Goal: Transaction & Acquisition: Purchase product/service

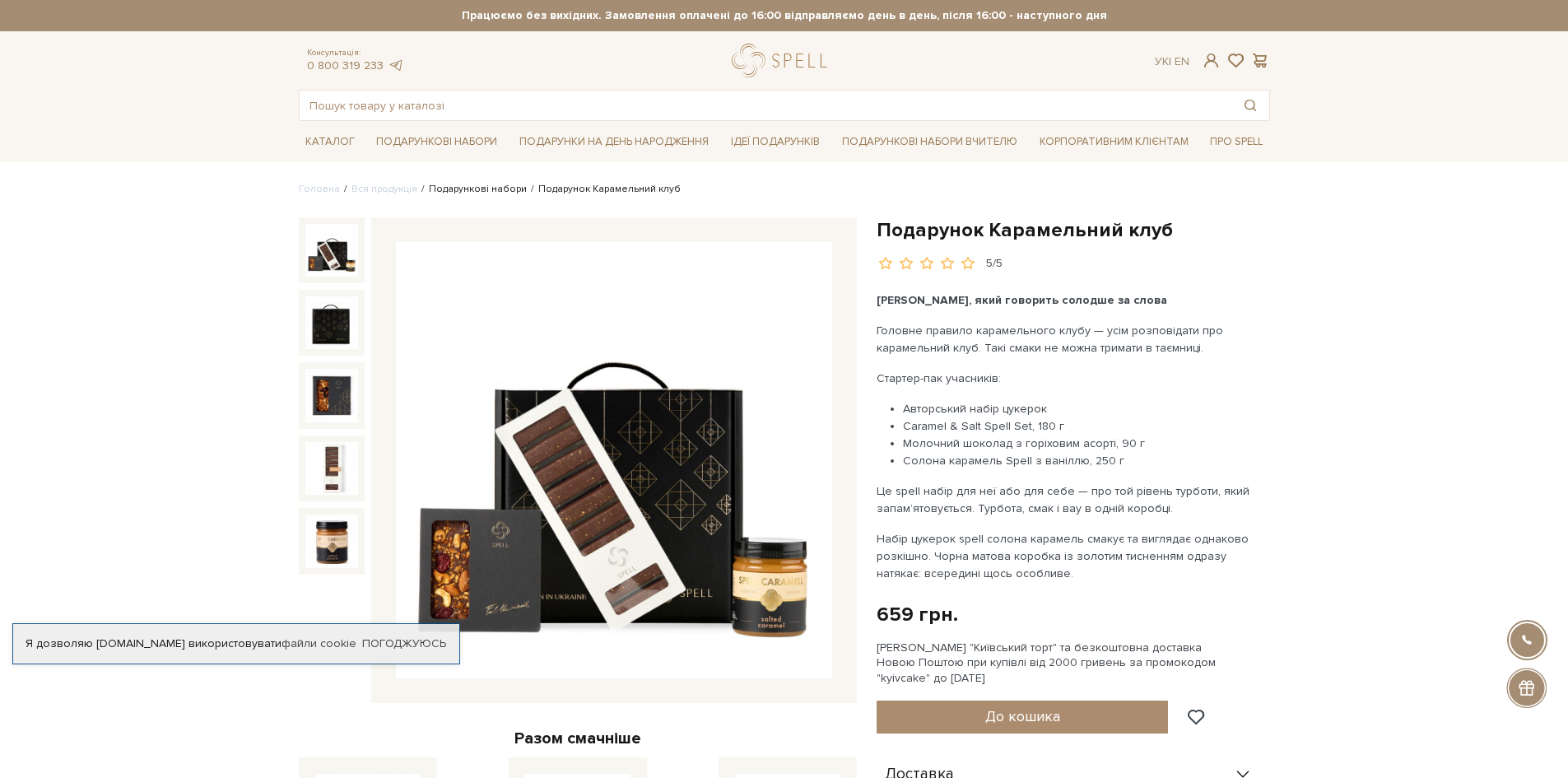
click at [474, 190] on link "Подарункові набори" at bounding box center [478, 188] width 98 height 12
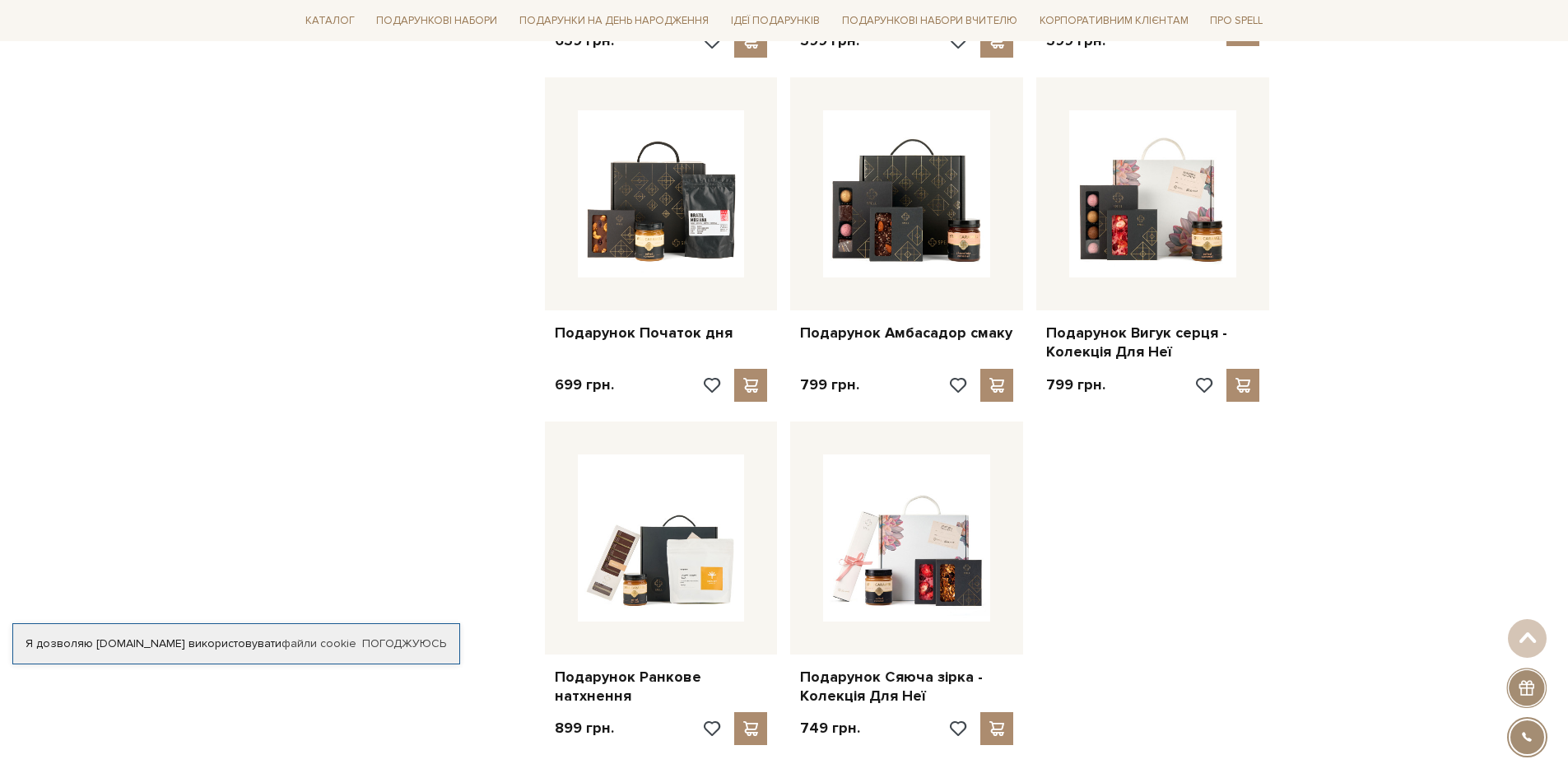
scroll to position [1894, 0]
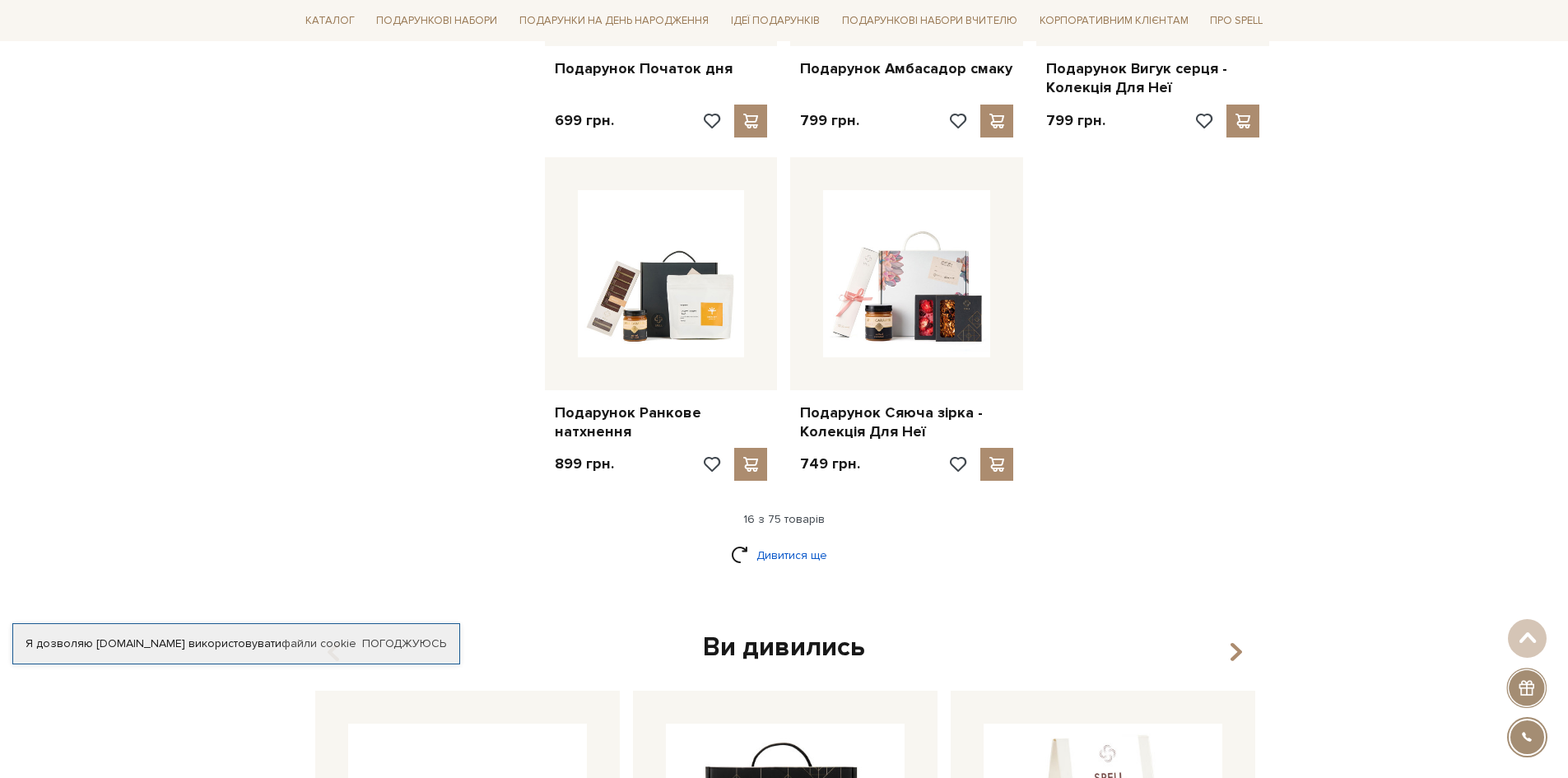
click at [799, 549] on link "Дивитися ще" at bounding box center [784, 555] width 107 height 29
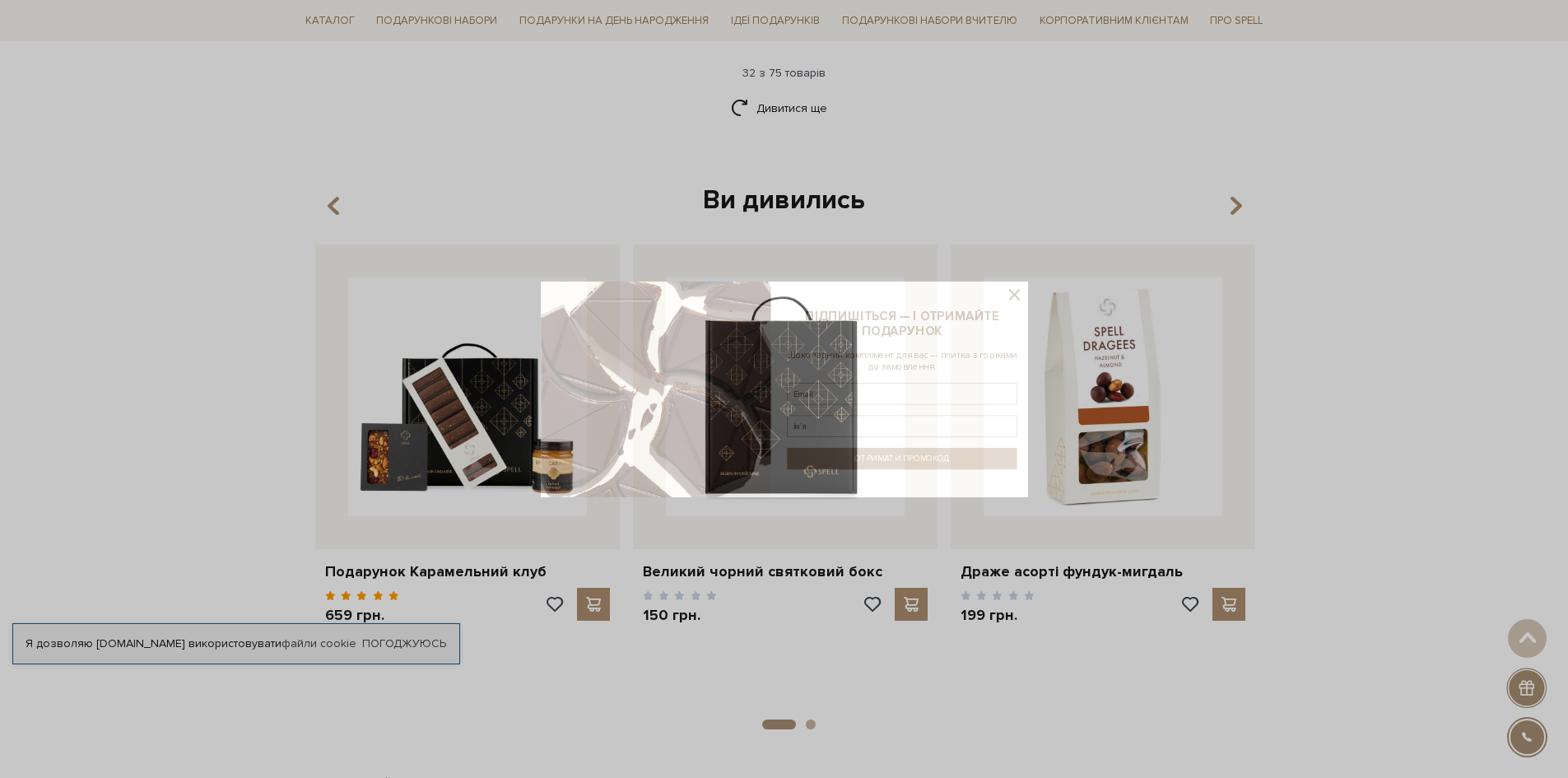
scroll to position [4034, 0]
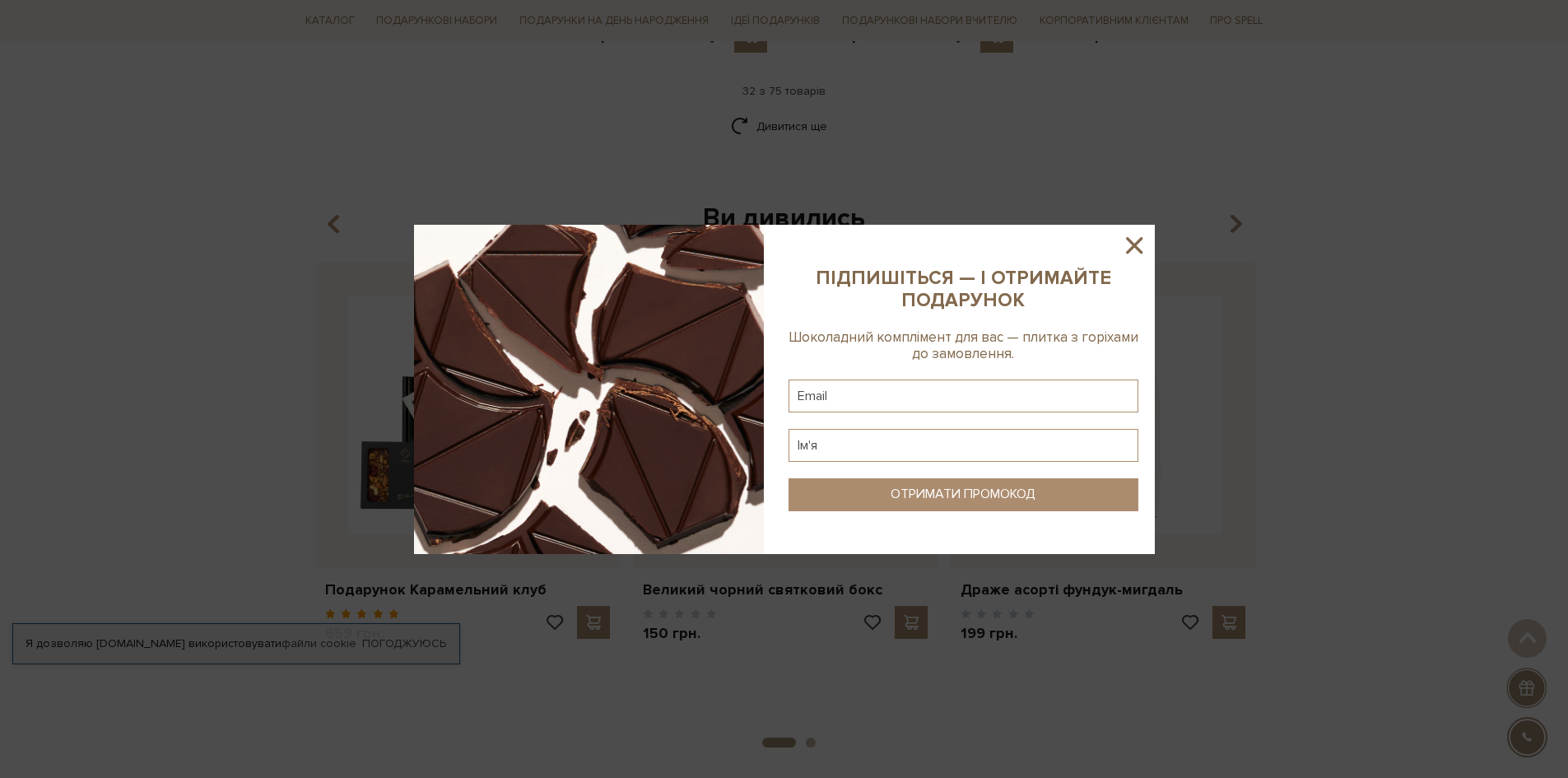
click at [1136, 242] on icon at bounding box center [1134, 245] width 28 height 28
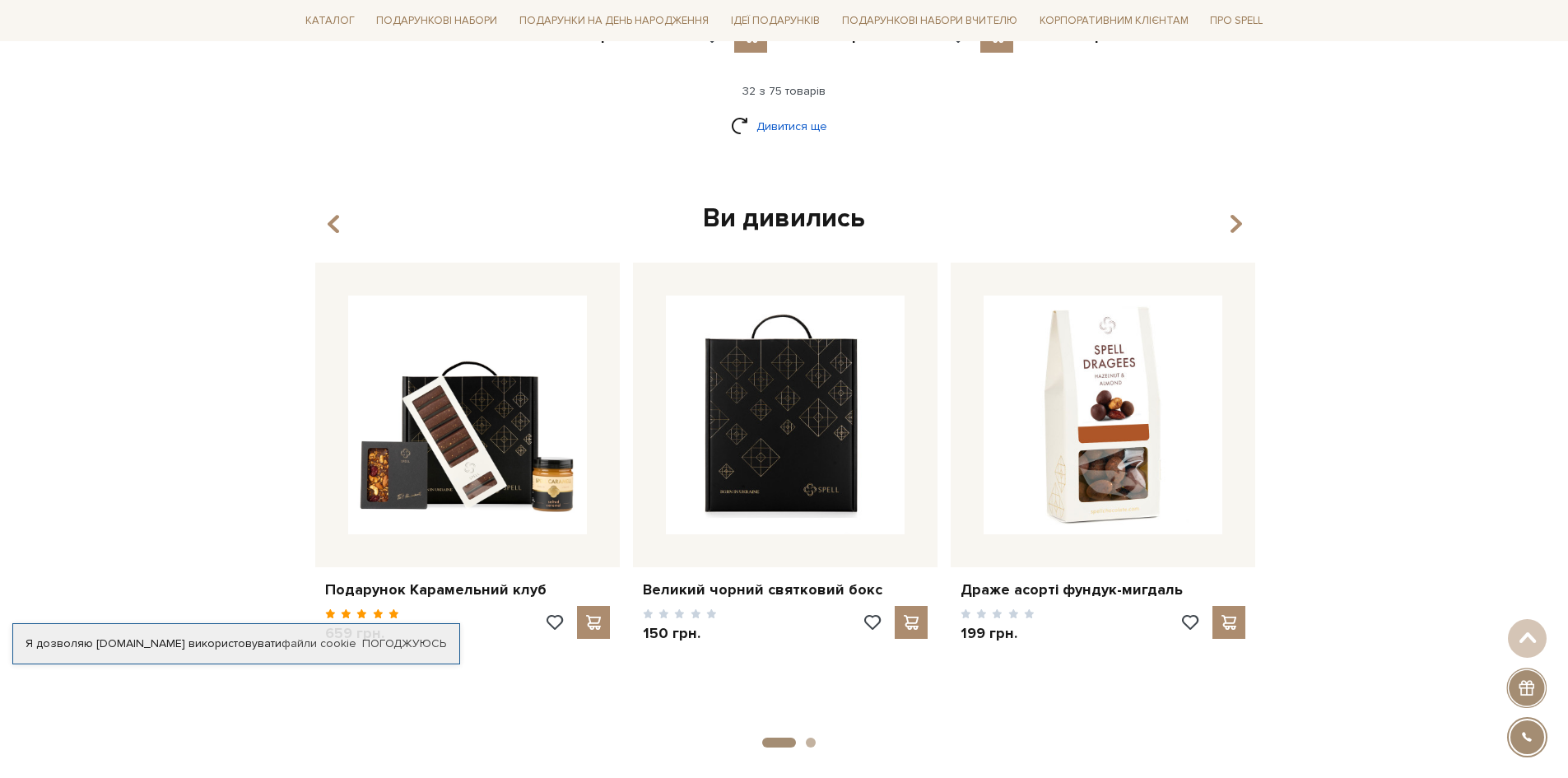
click at [784, 132] on link "Дивитися ще" at bounding box center [784, 126] width 107 height 29
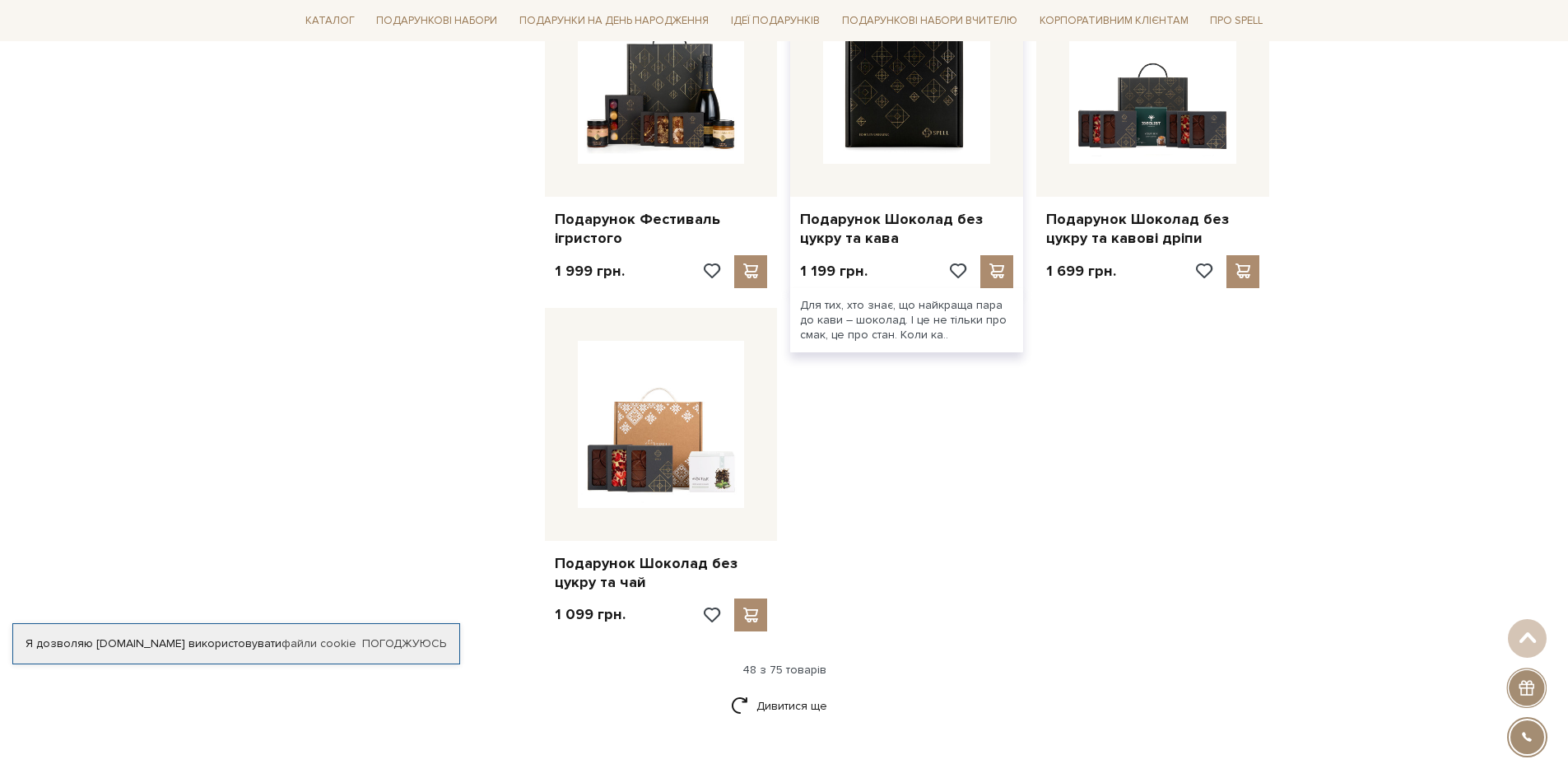
scroll to position [5762, 0]
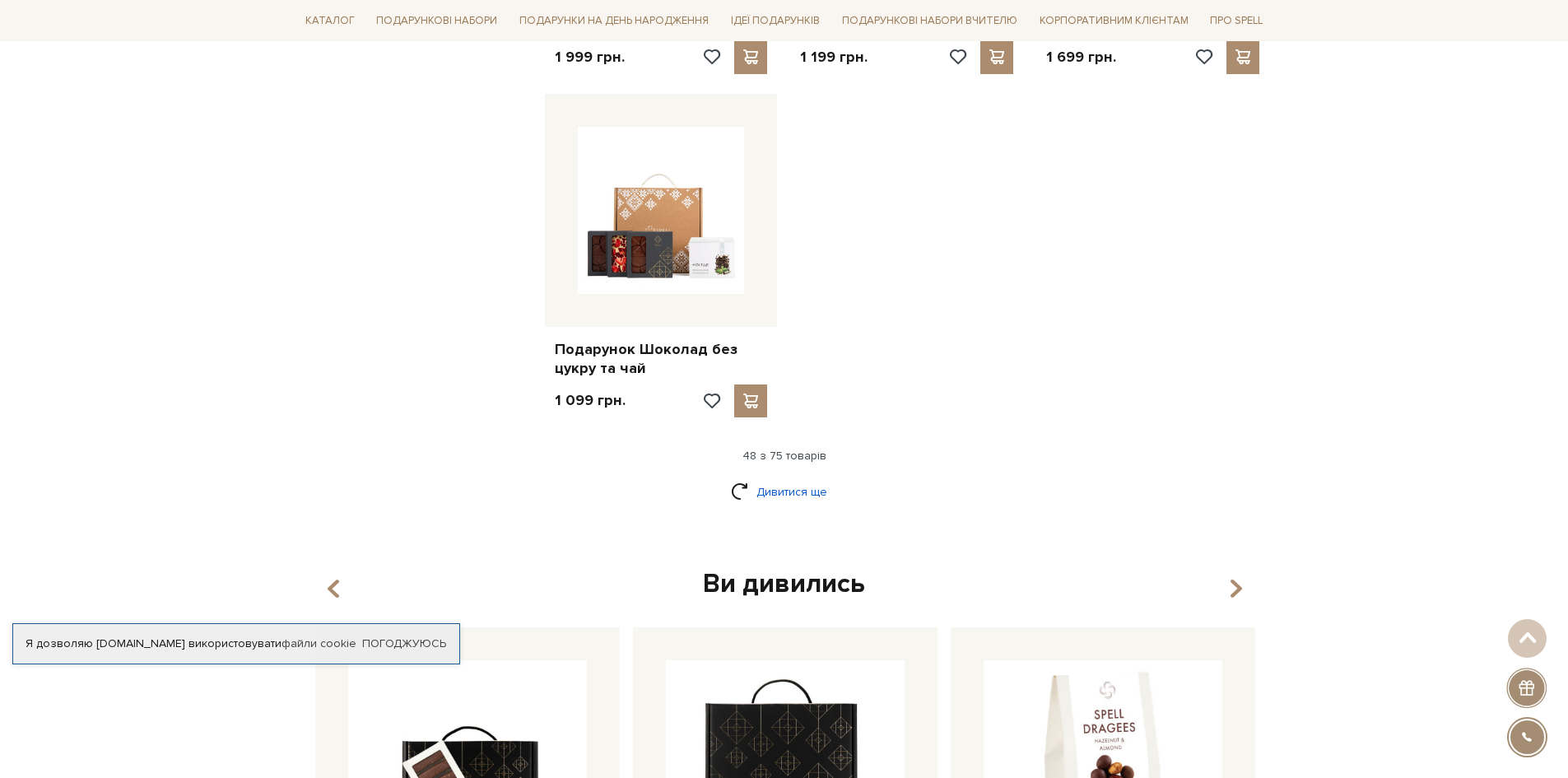
click at [801, 488] on link "Дивитися ще" at bounding box center [784, 492] width 107 height 29
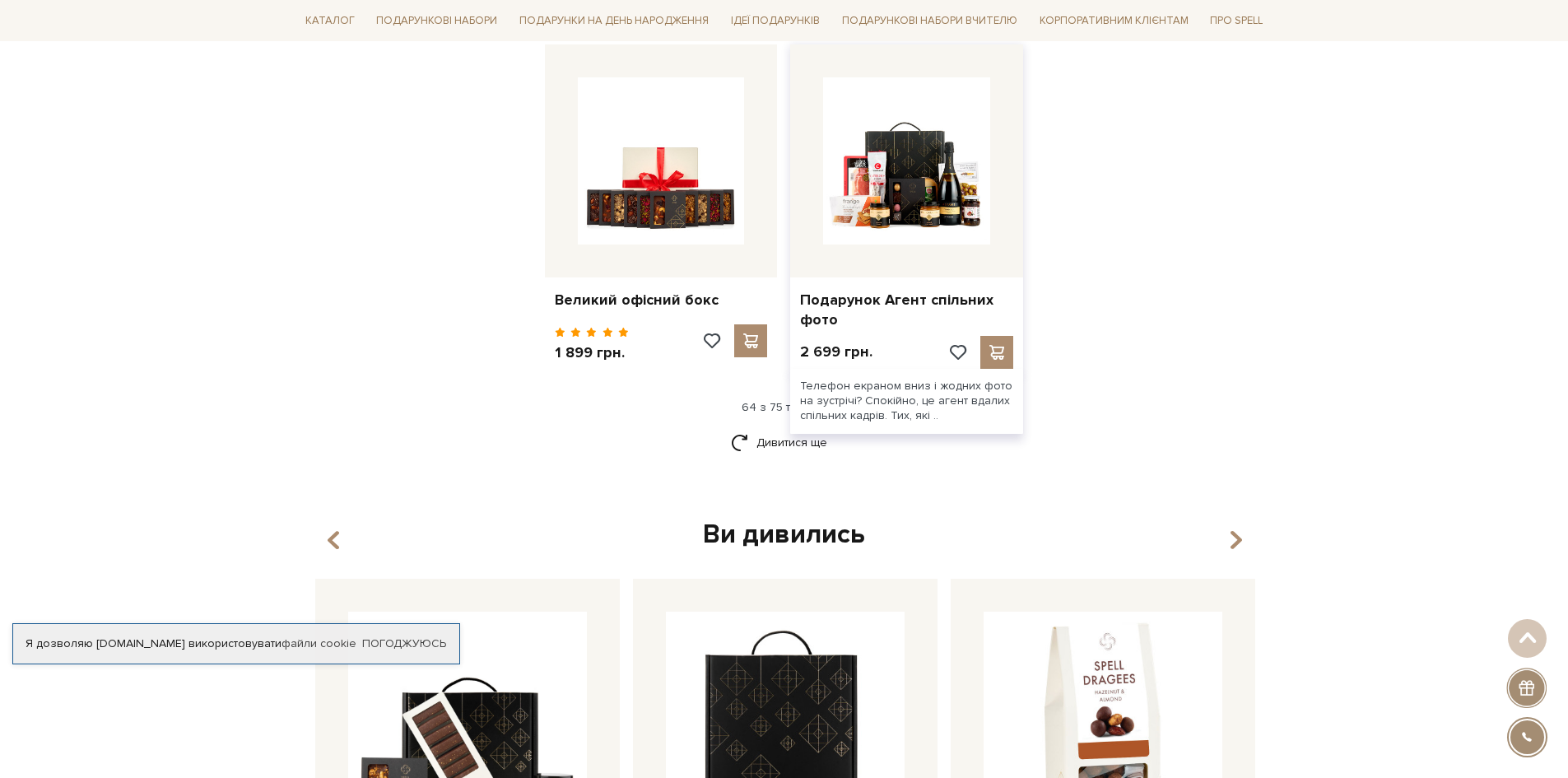
scroll to position [7738, 0]
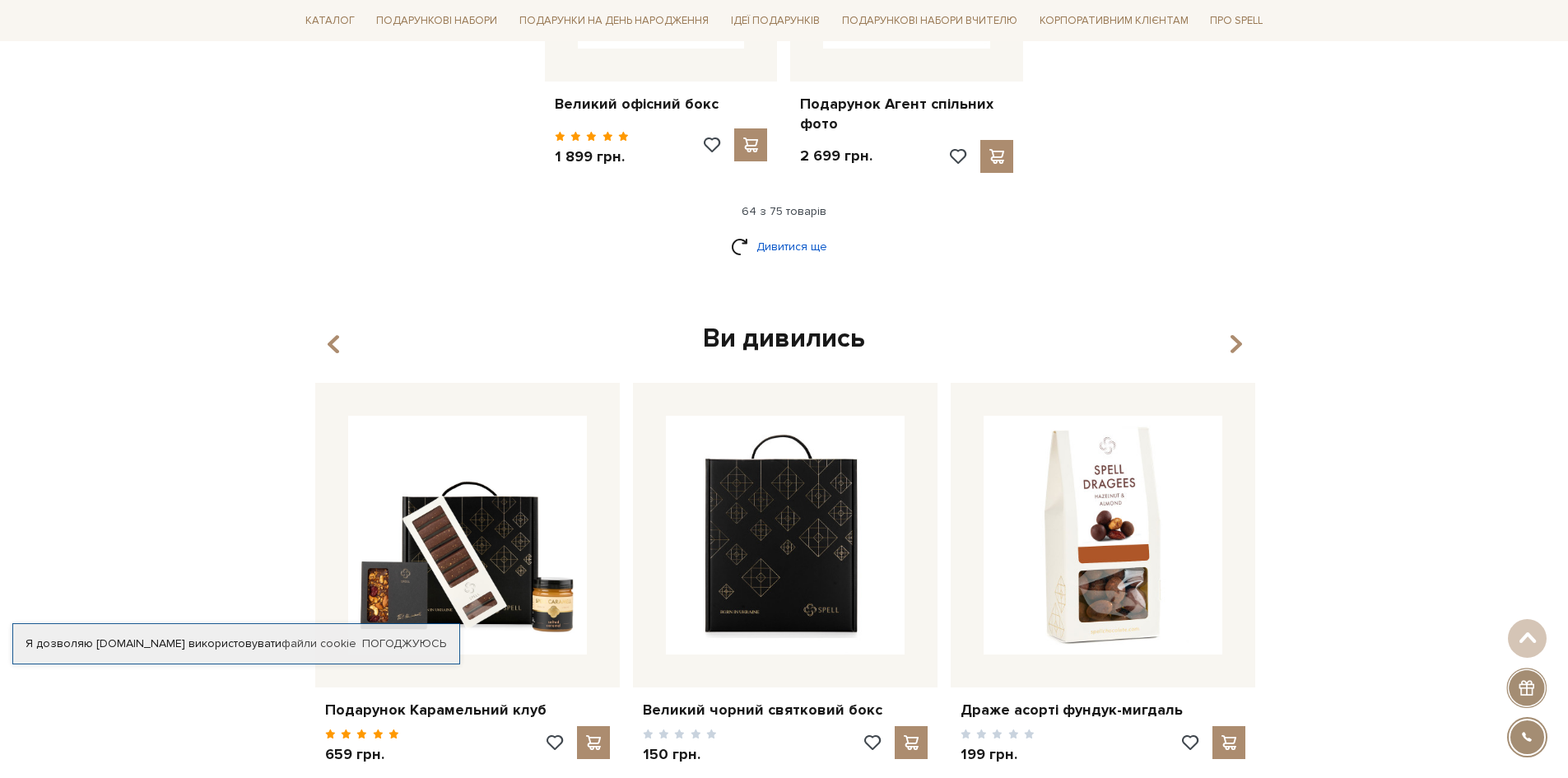
click at [804, 236] on link "Дивитися ще" at bounding box center [784, 246] width 107 height 29
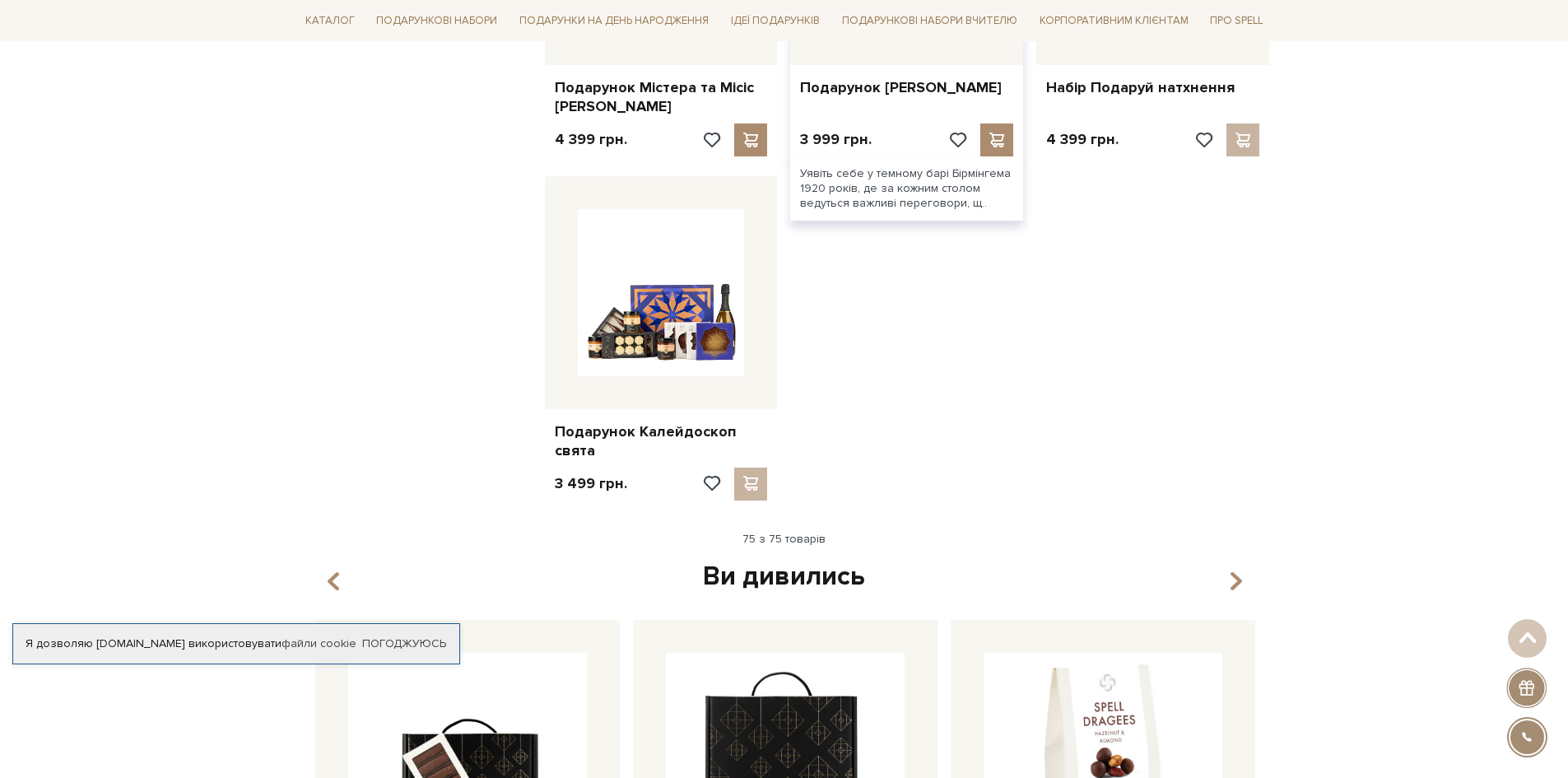
scroll to position [9055, 0]
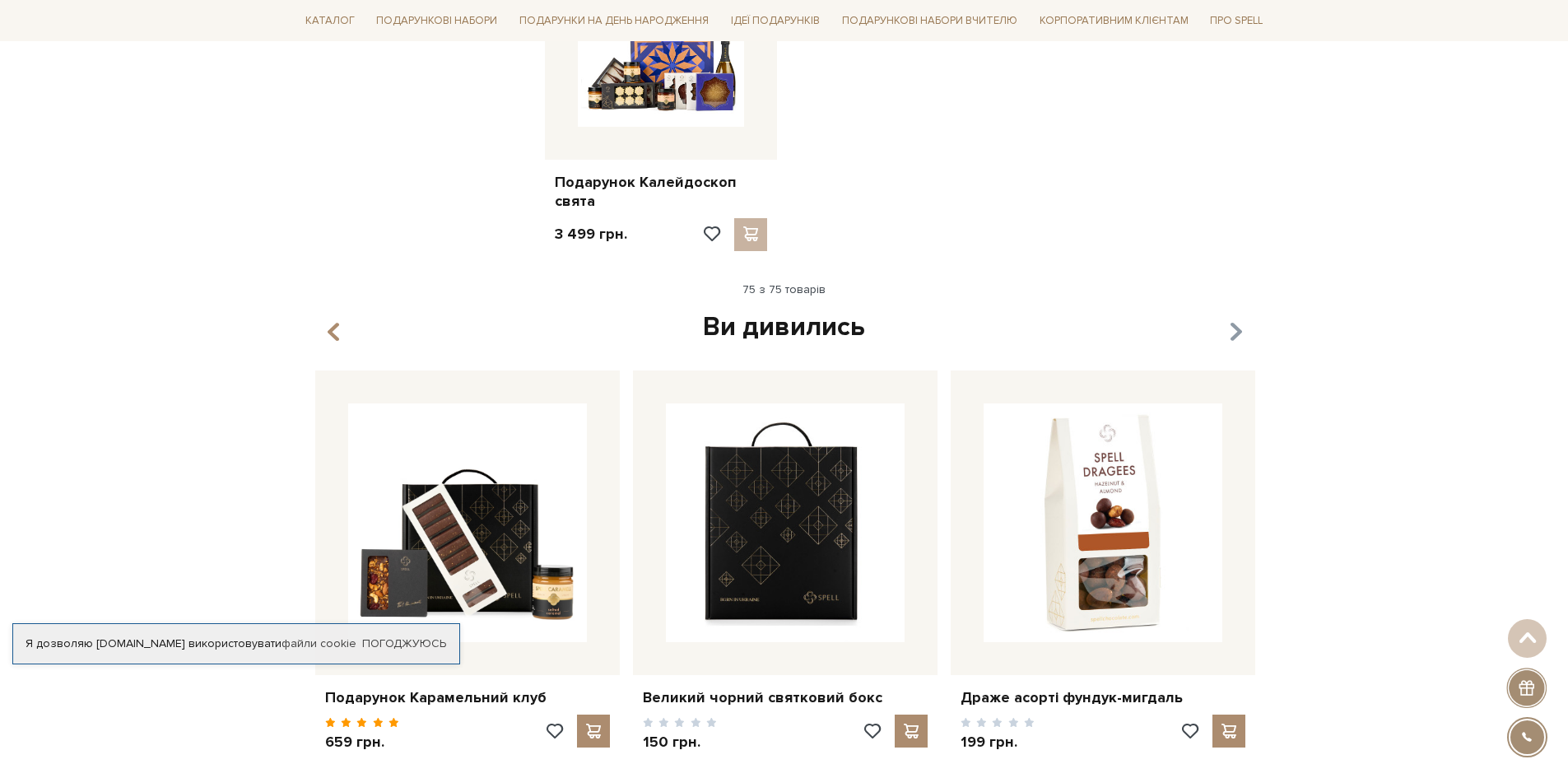
click at [1239, 328] on icon "button" at bounding box center [1235, 333] width 14 height 28
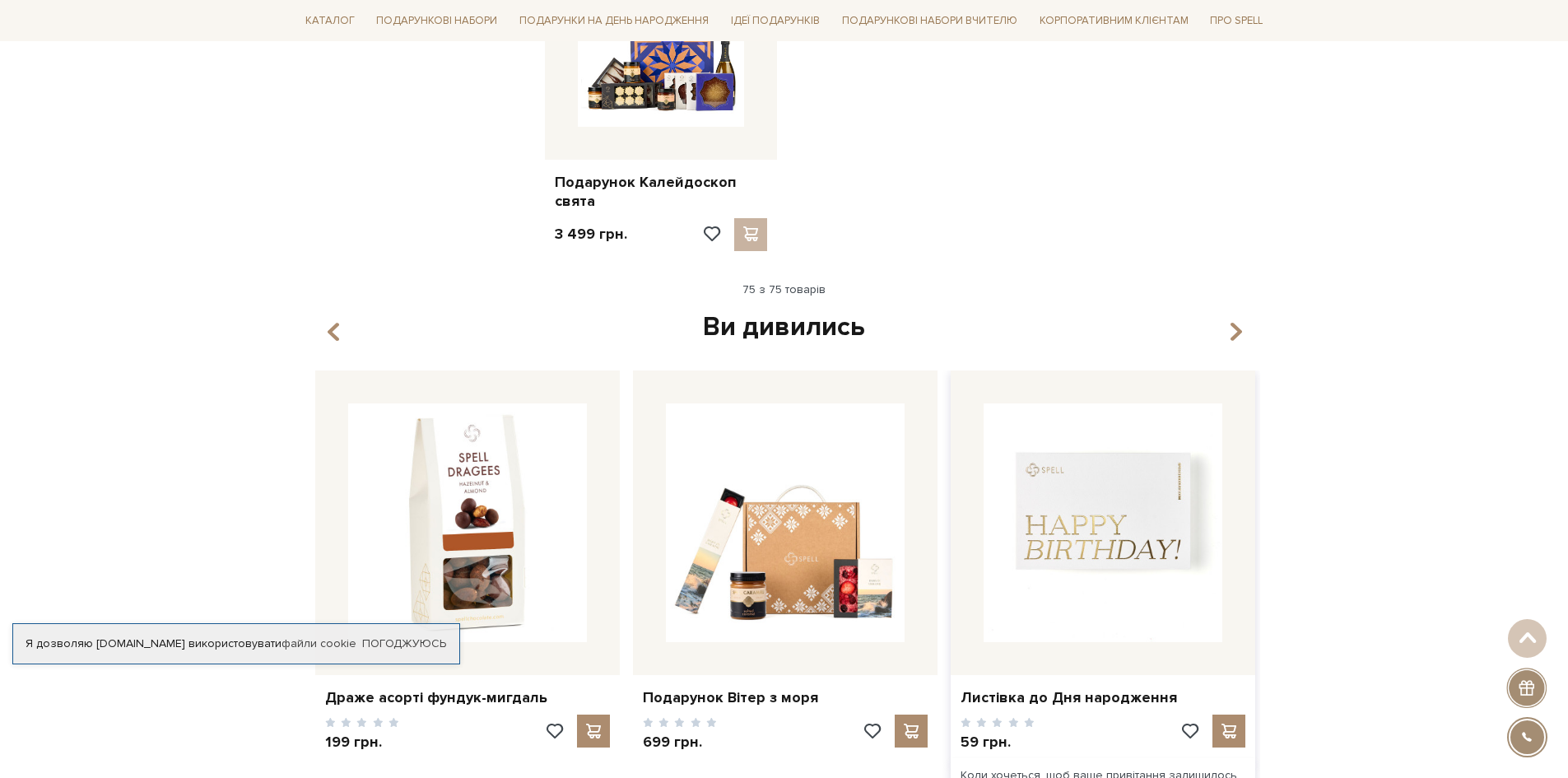
click at [1165, 481] on img at bounding box center [1103, 522] width 239 height 239
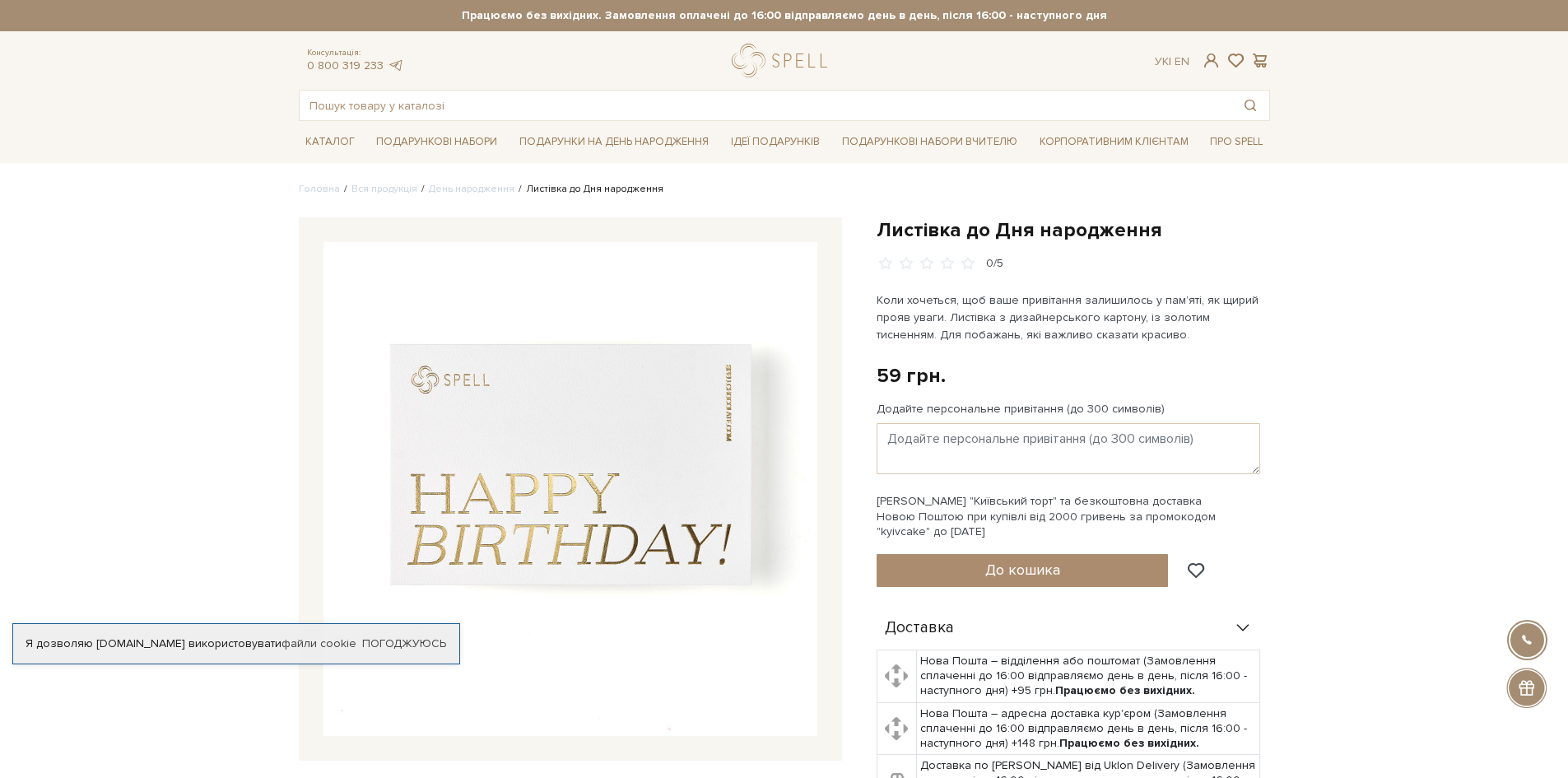
click at [547, 440] on img at bounding box center [570, 488] width 493 height 493
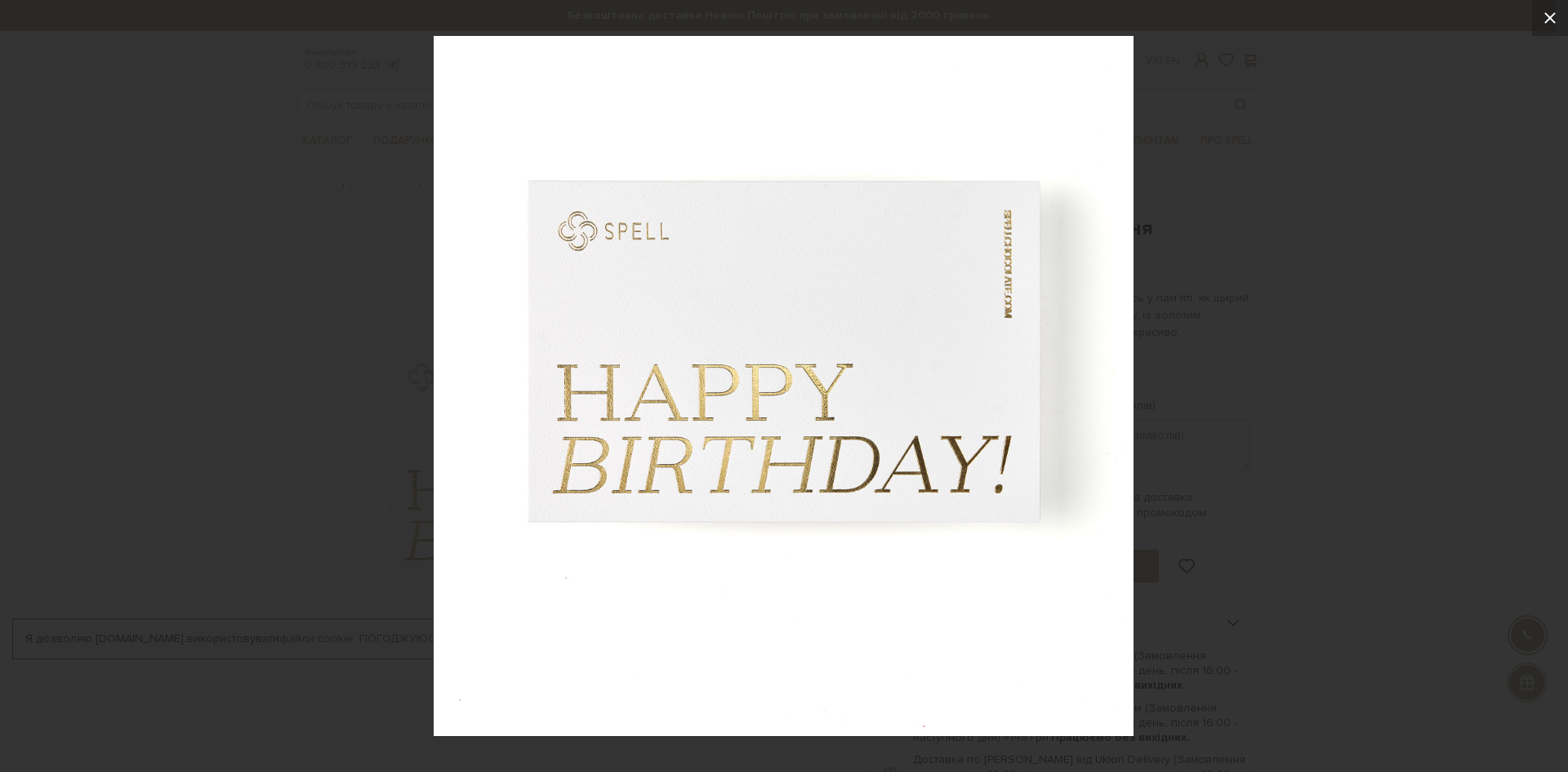
click at [1546, 19] on icon at bounding box center [1549, 18] width 19 height 19
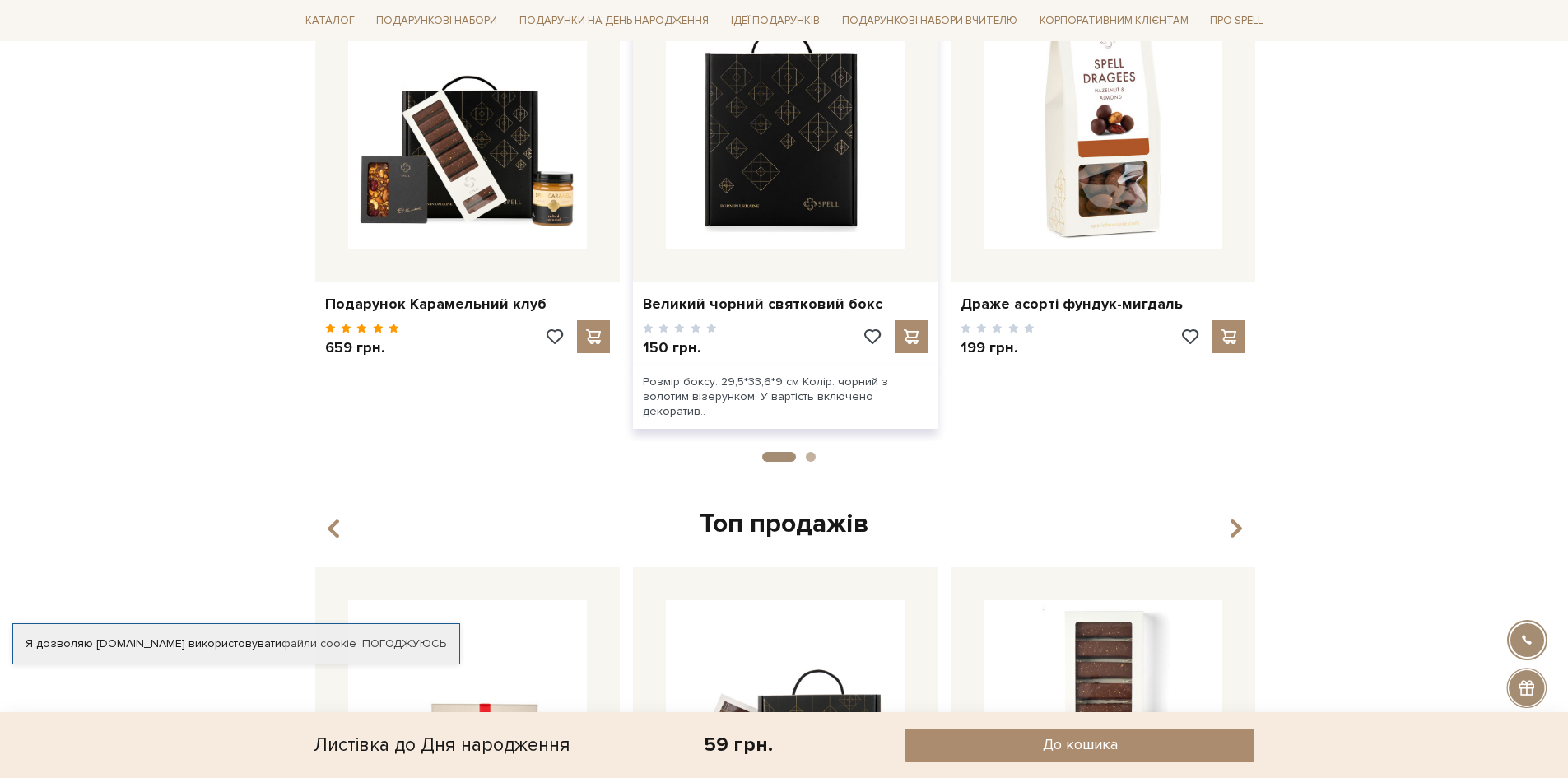
scroll to position [906, 0]
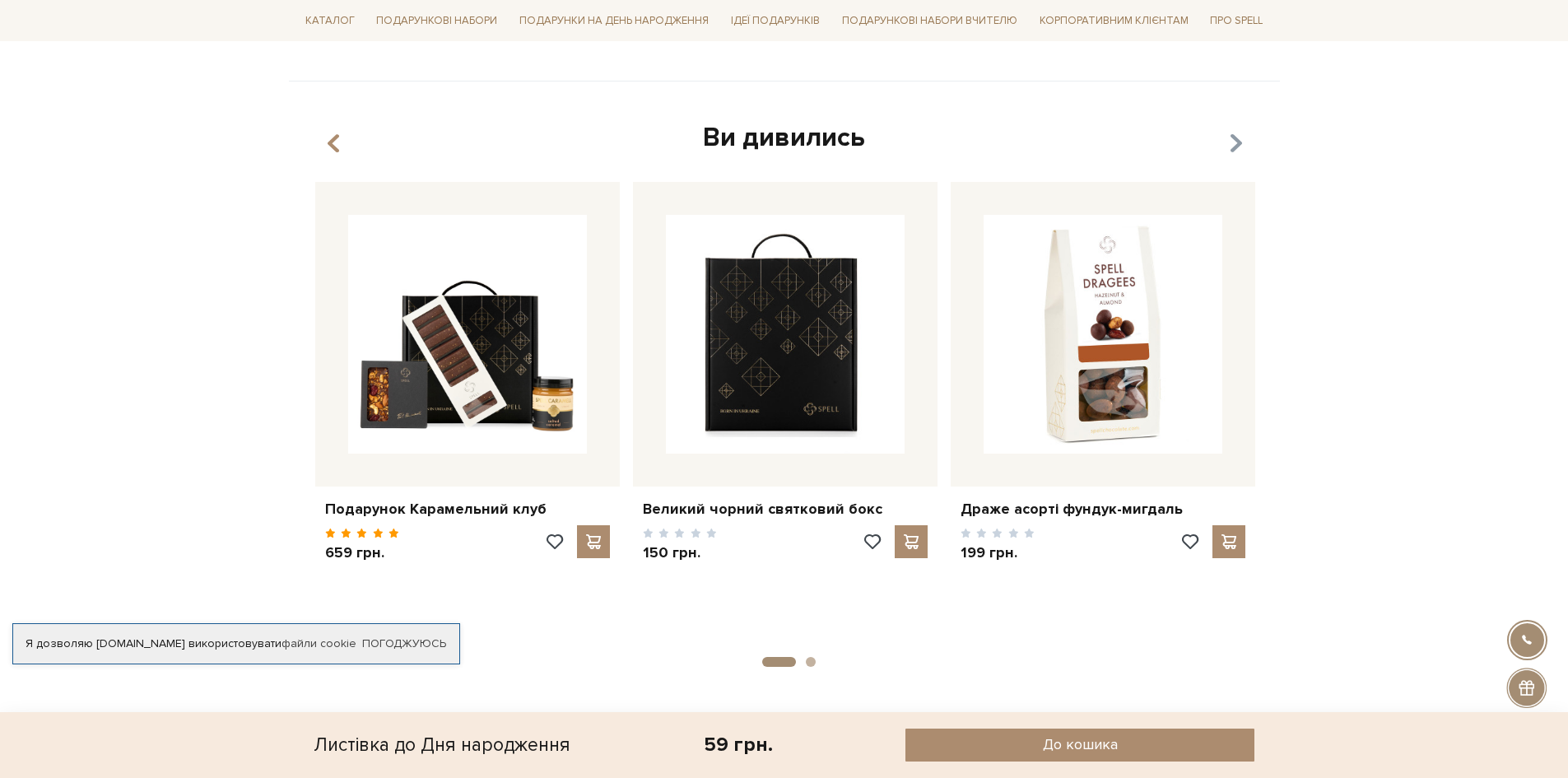
click at [1229, 144] on icon "button" at bounding box center [1235, 144] width 14 height 28
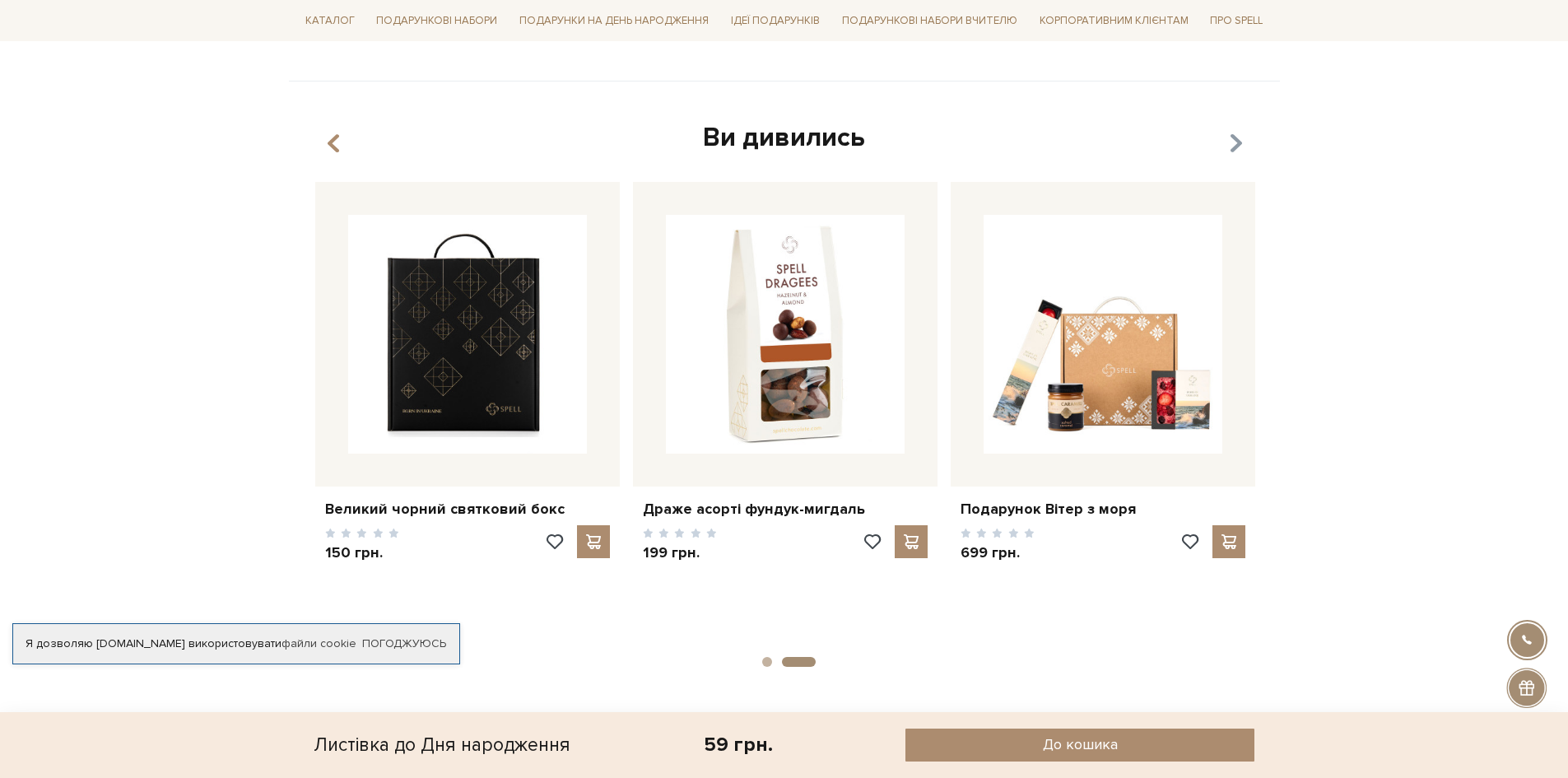
click at [1230, 144] on icon "button" at bounding box center [1235, 144] width 14 height 28
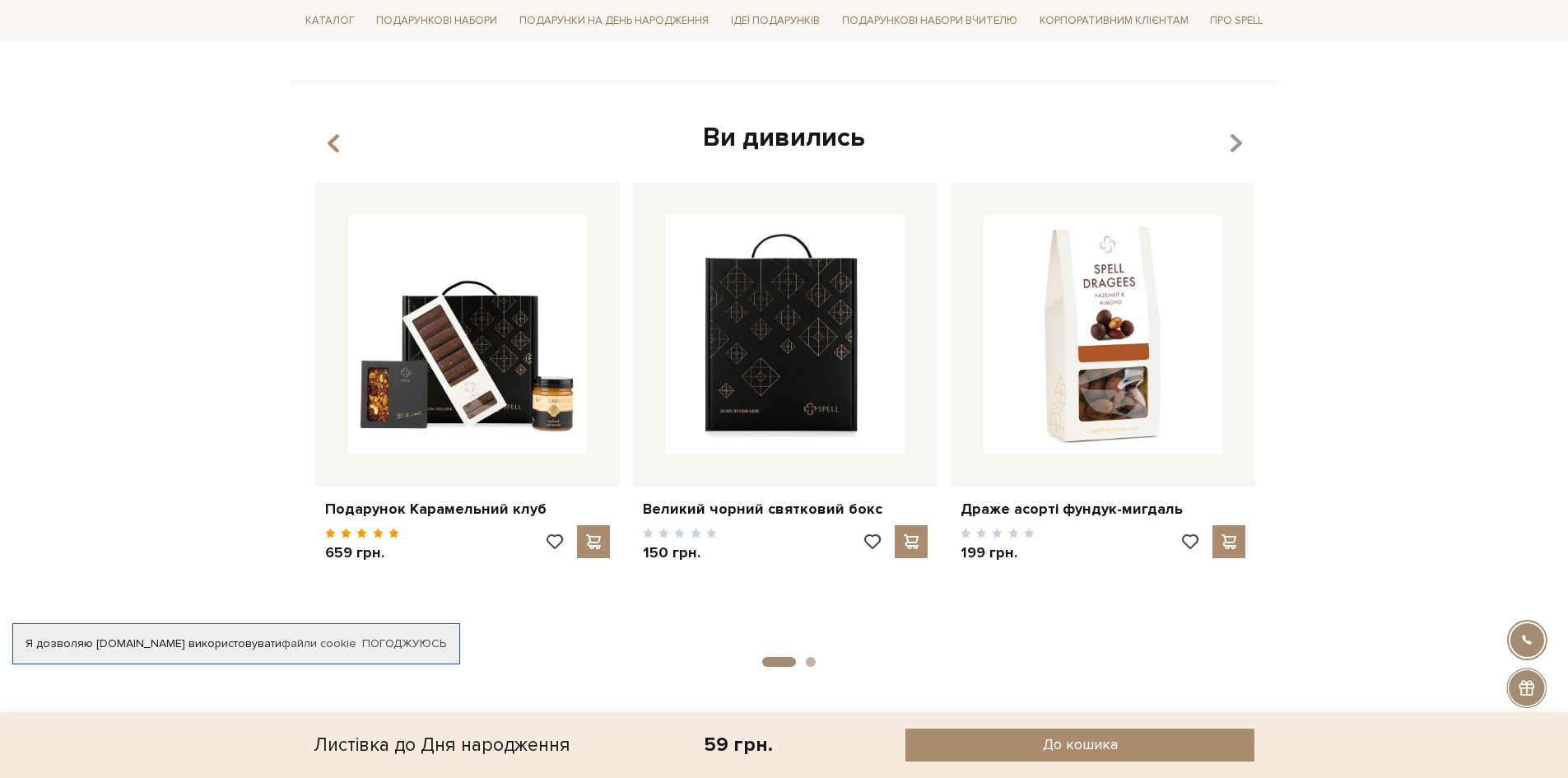
click at [1230, 144] on icon "button" at bounding box center [1235, 144] width 14 height 28
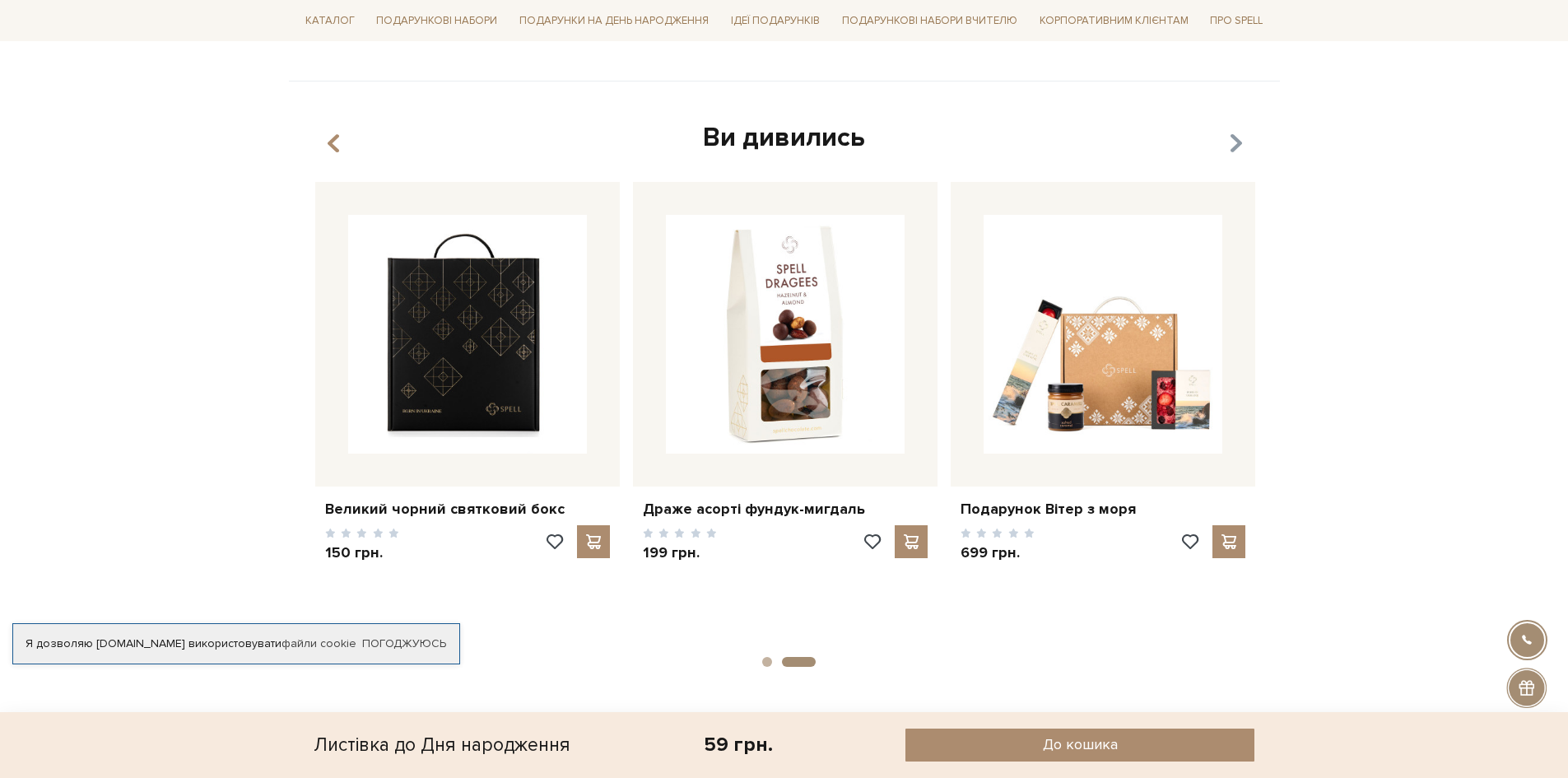
click at [1230, 144] on icon "button" at bounding box center [1235, 144] width 14 height 28
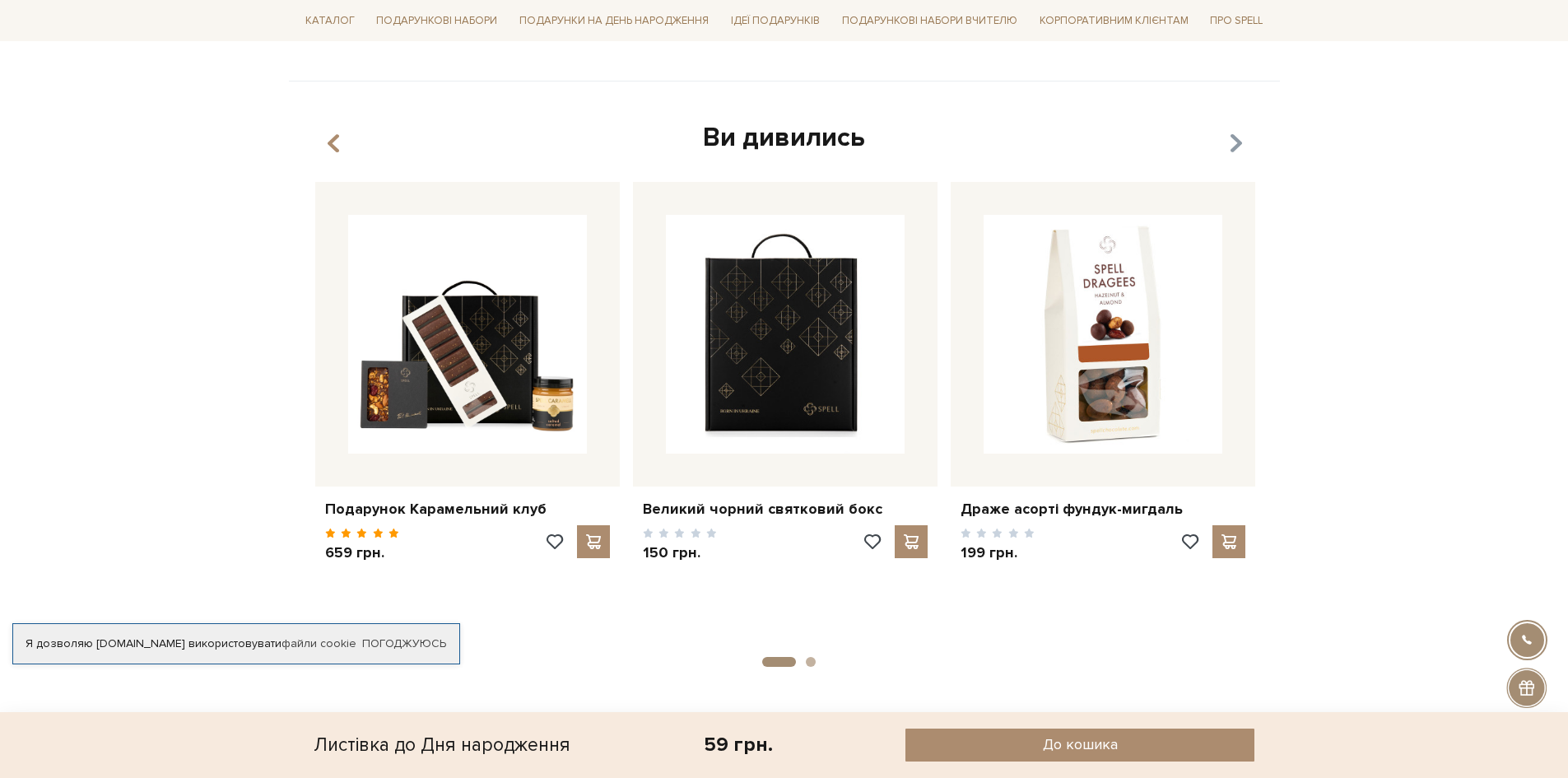
click at [1230, 144] on icon "button" at bounding box center [1235, 144] width 14 height 28
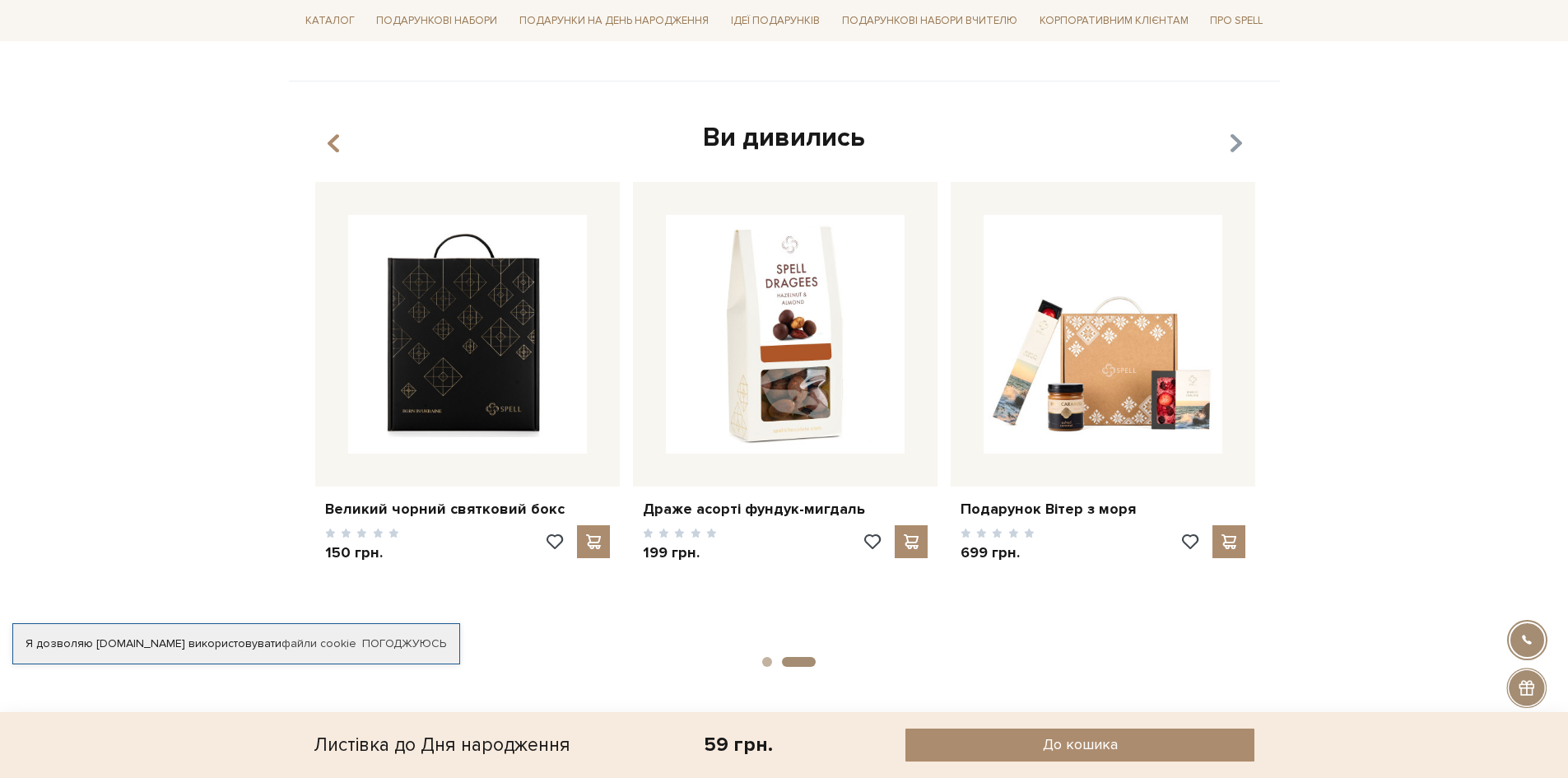
click at [1230, 144] on icon "button" at bounding box center [1235, 144] width 14 height 28
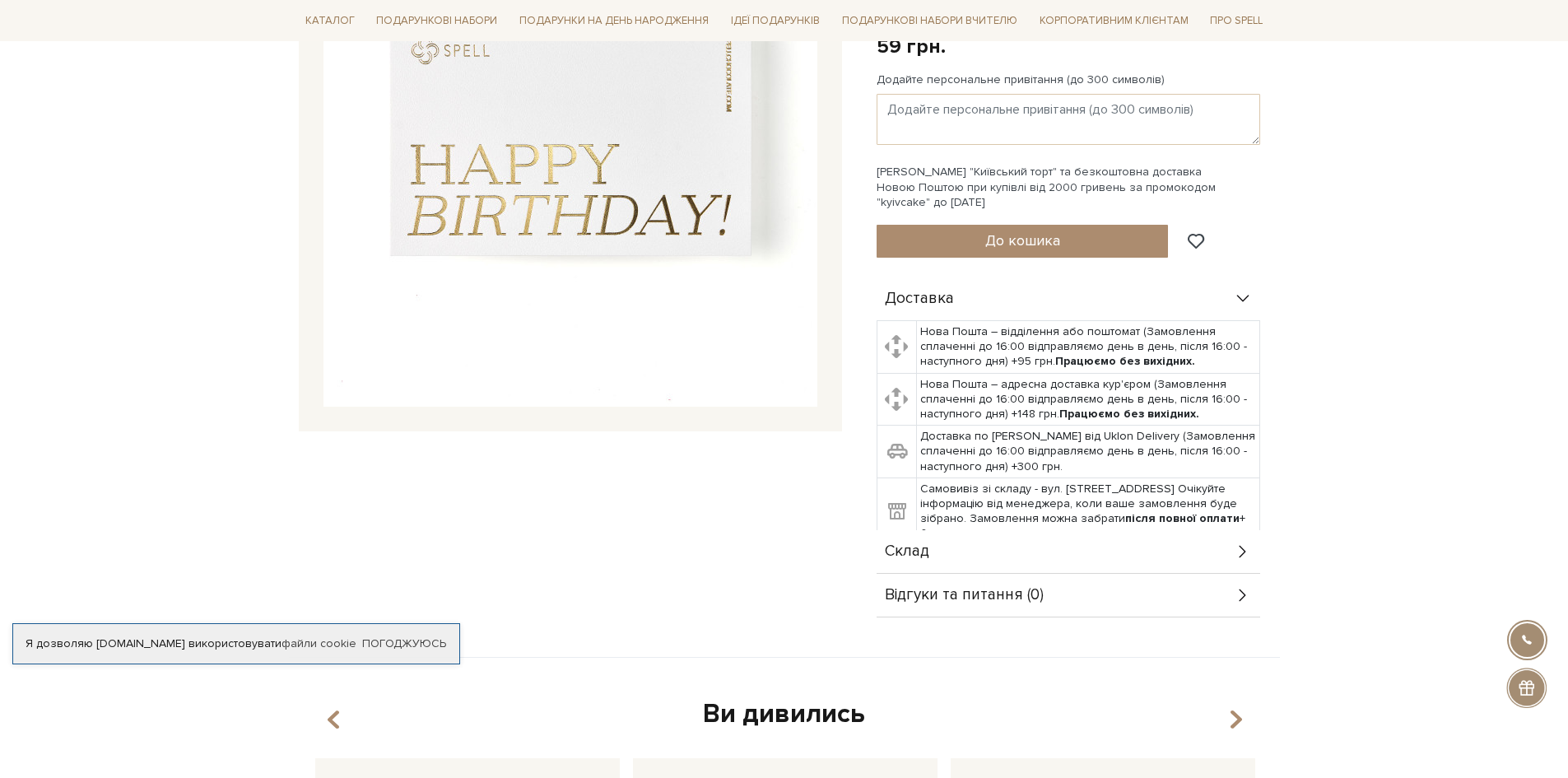
scroll to position [0, 0]
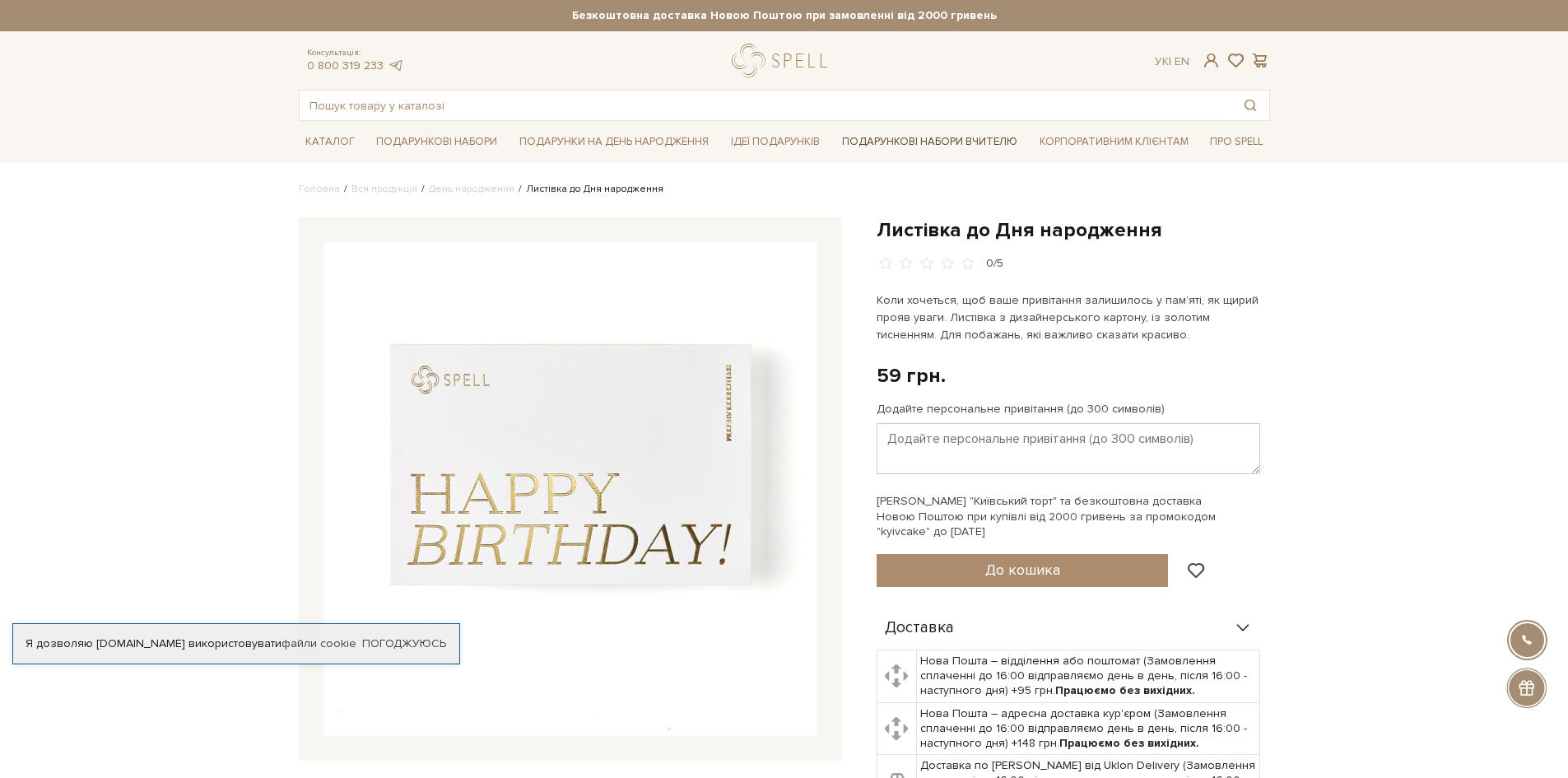
click at [949, 143] on link "Подарункові набори Вчителю" at bounding box center [930, 142] width 188 height 28
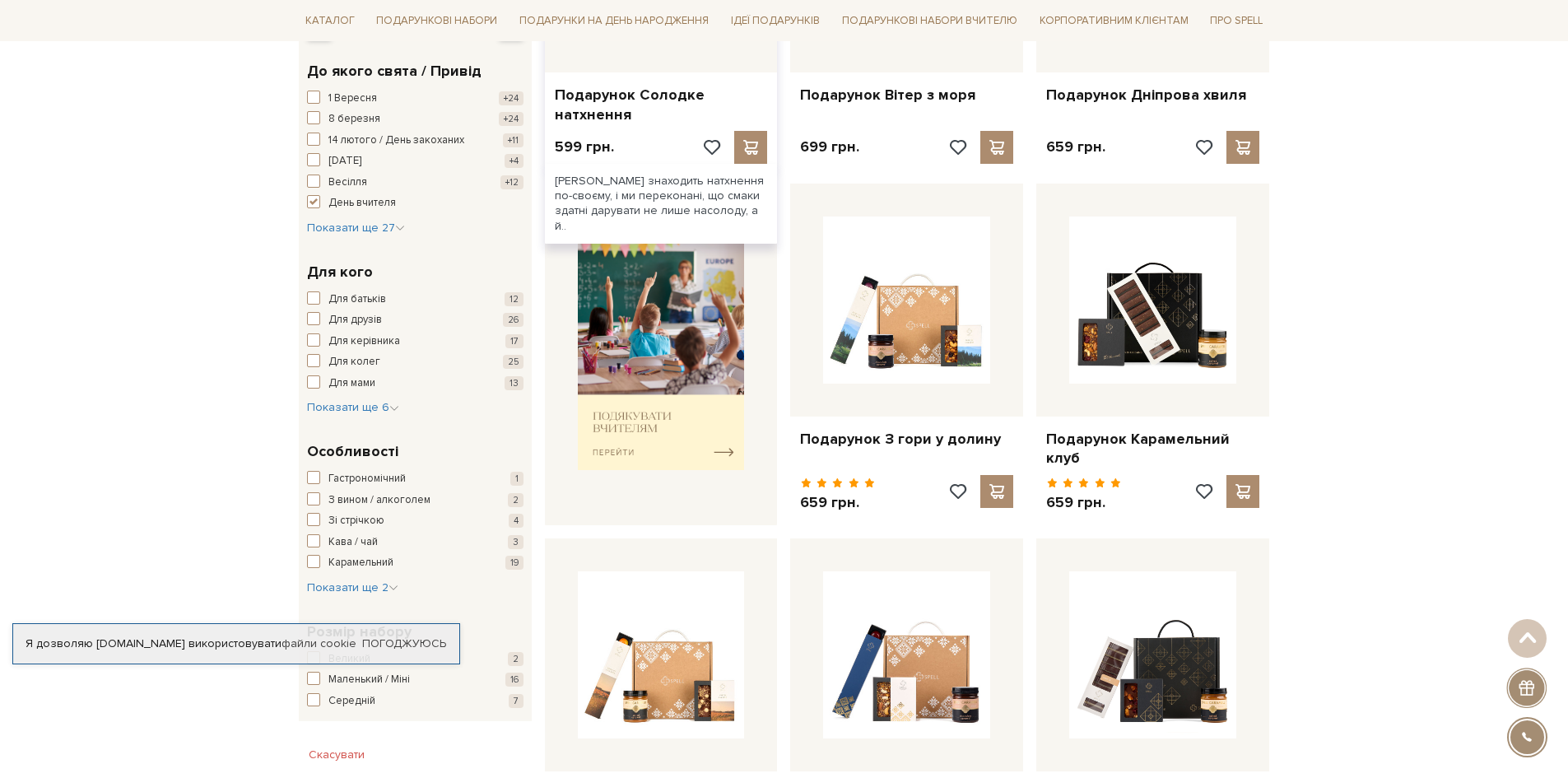
scroll to position [659, 0]
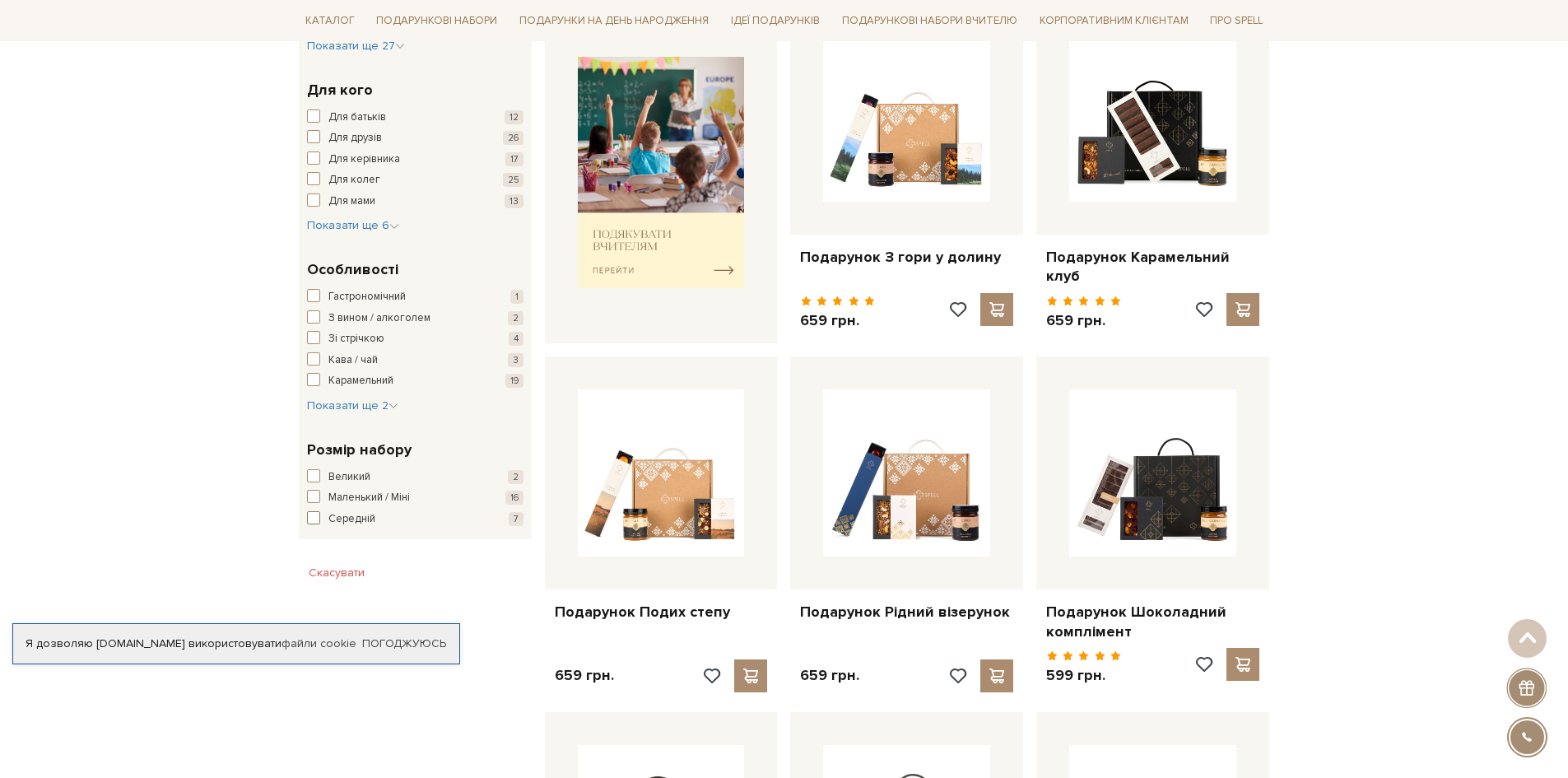
click at [345, 517] on span "Середній" at bounding box center [352, 520] width 47 height 17
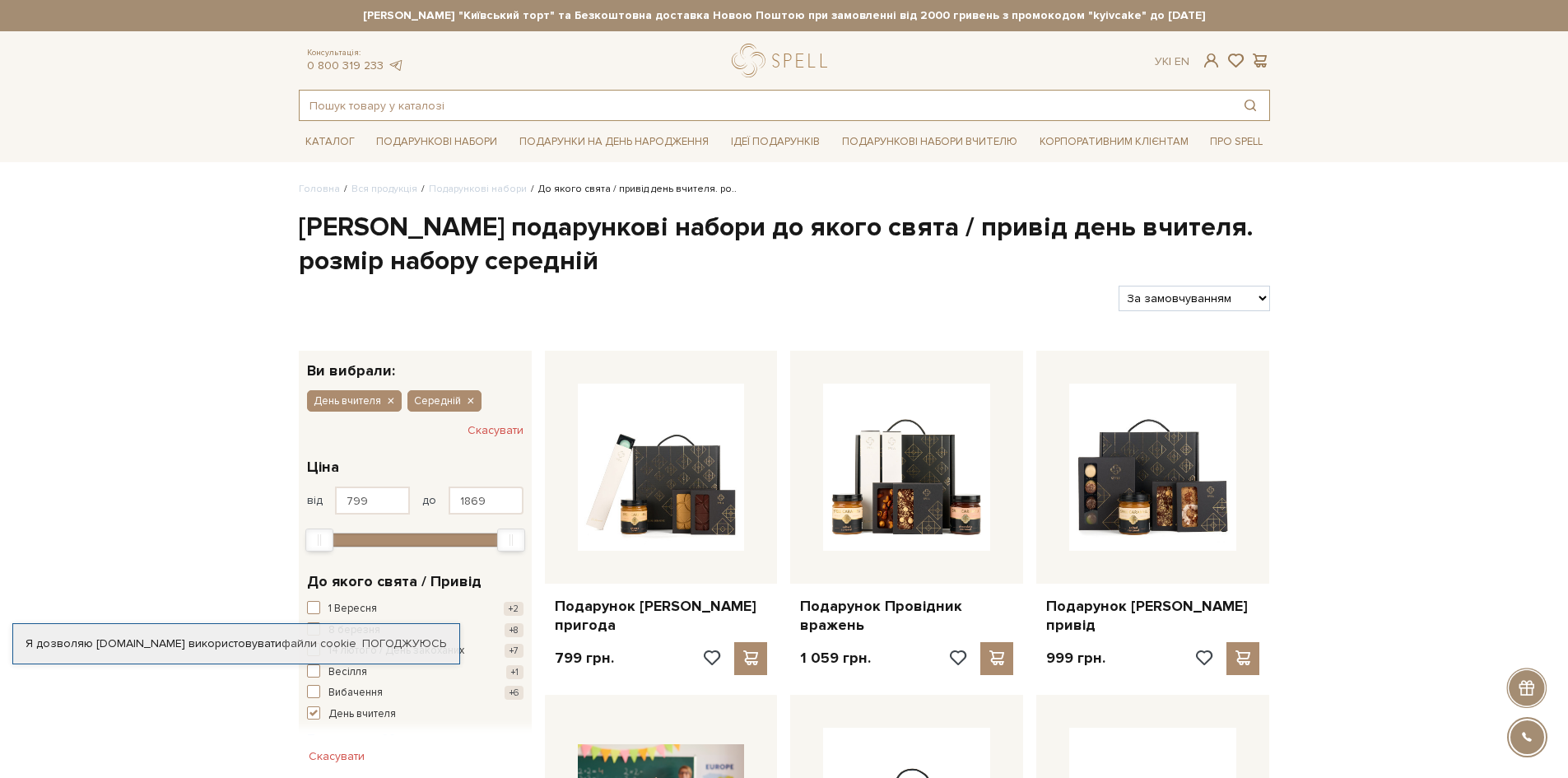
click at [442, 102] on input "text" at bounding box center [765, 105] width 932 height 30
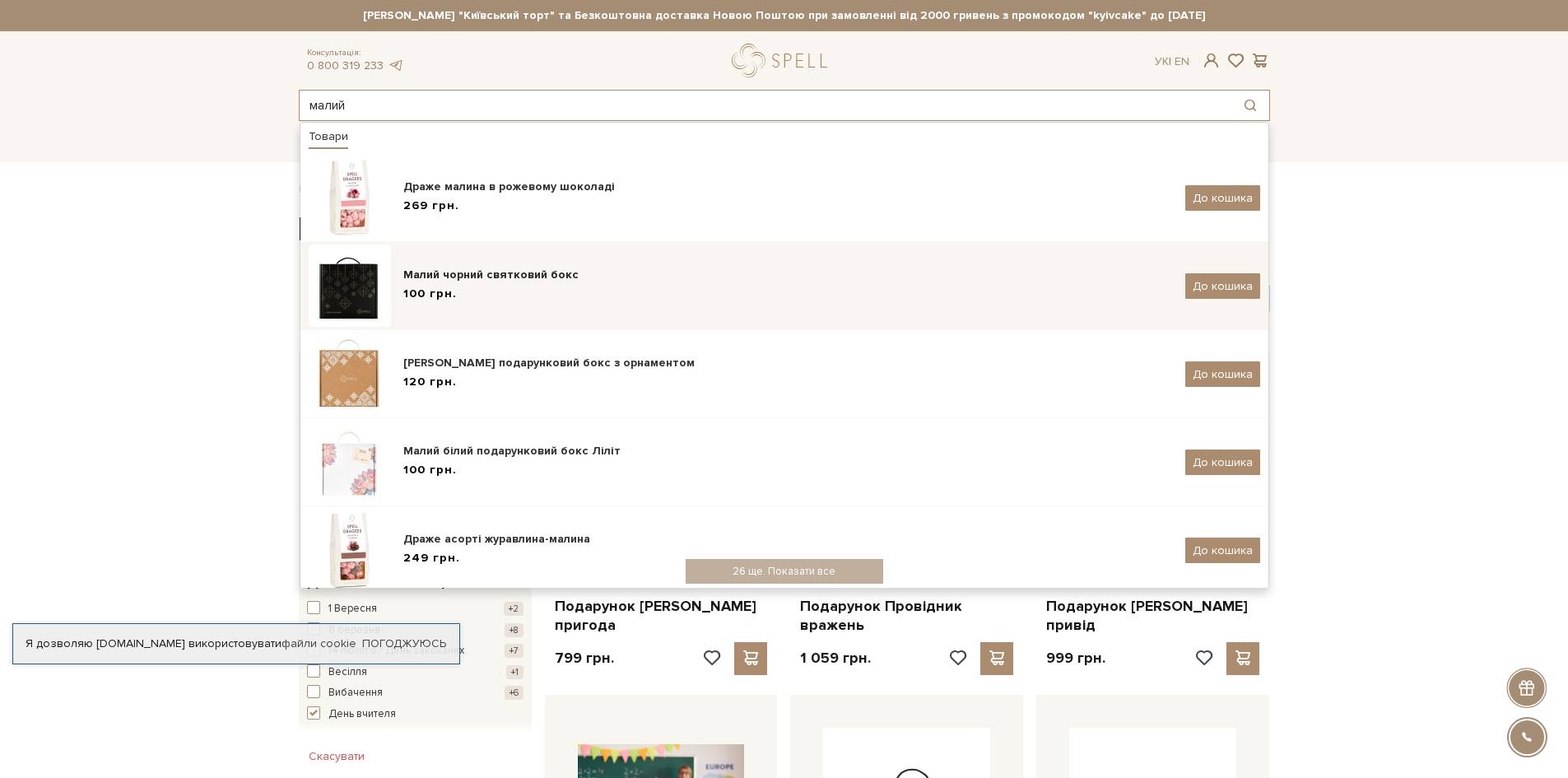
type input "малий"
click at [350, 285] on img at bounding box center [350, 285] width 82 height 82
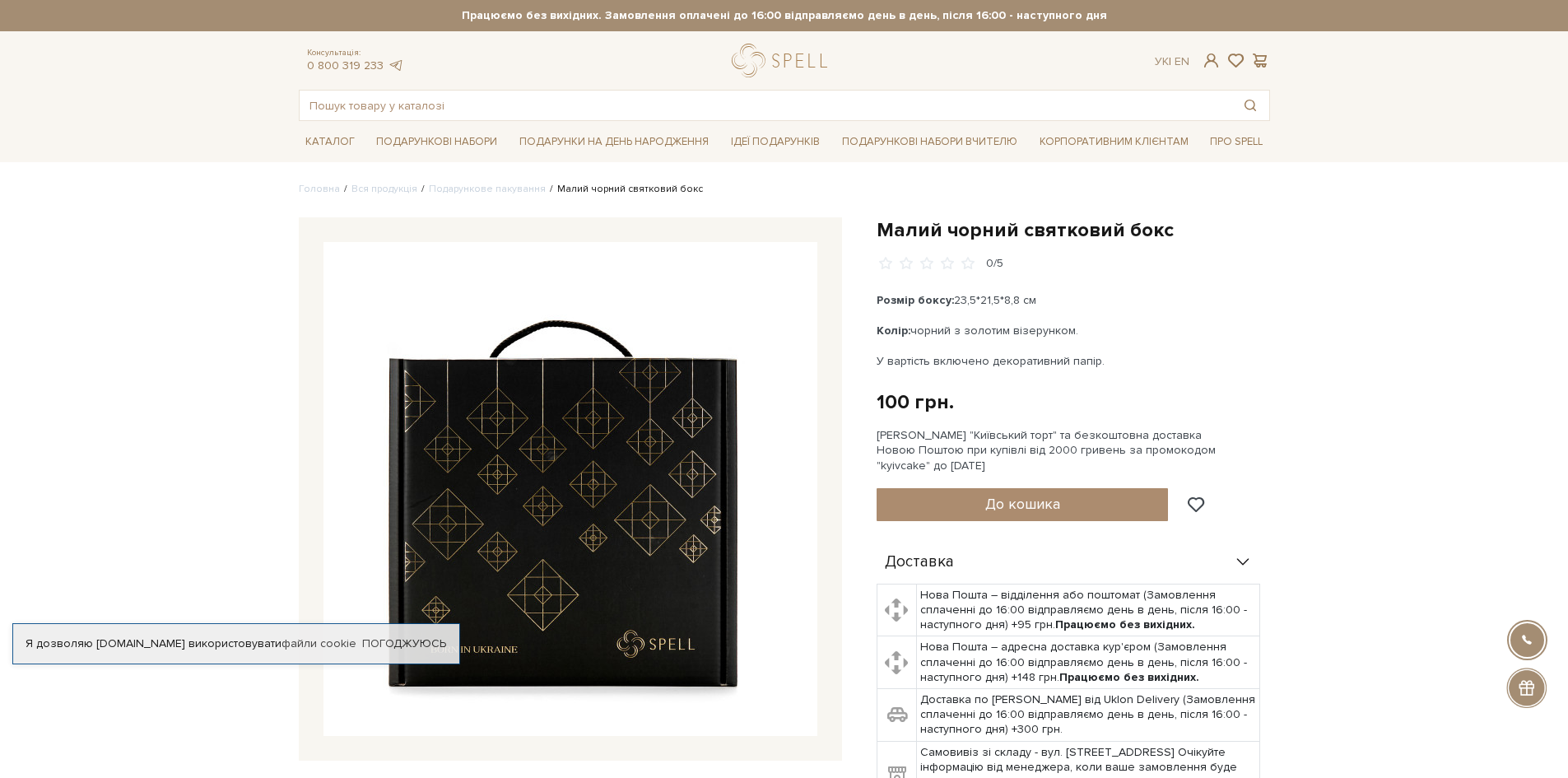
click at [565, 487] on img at bounding box center [570, 488] width 493 height 493
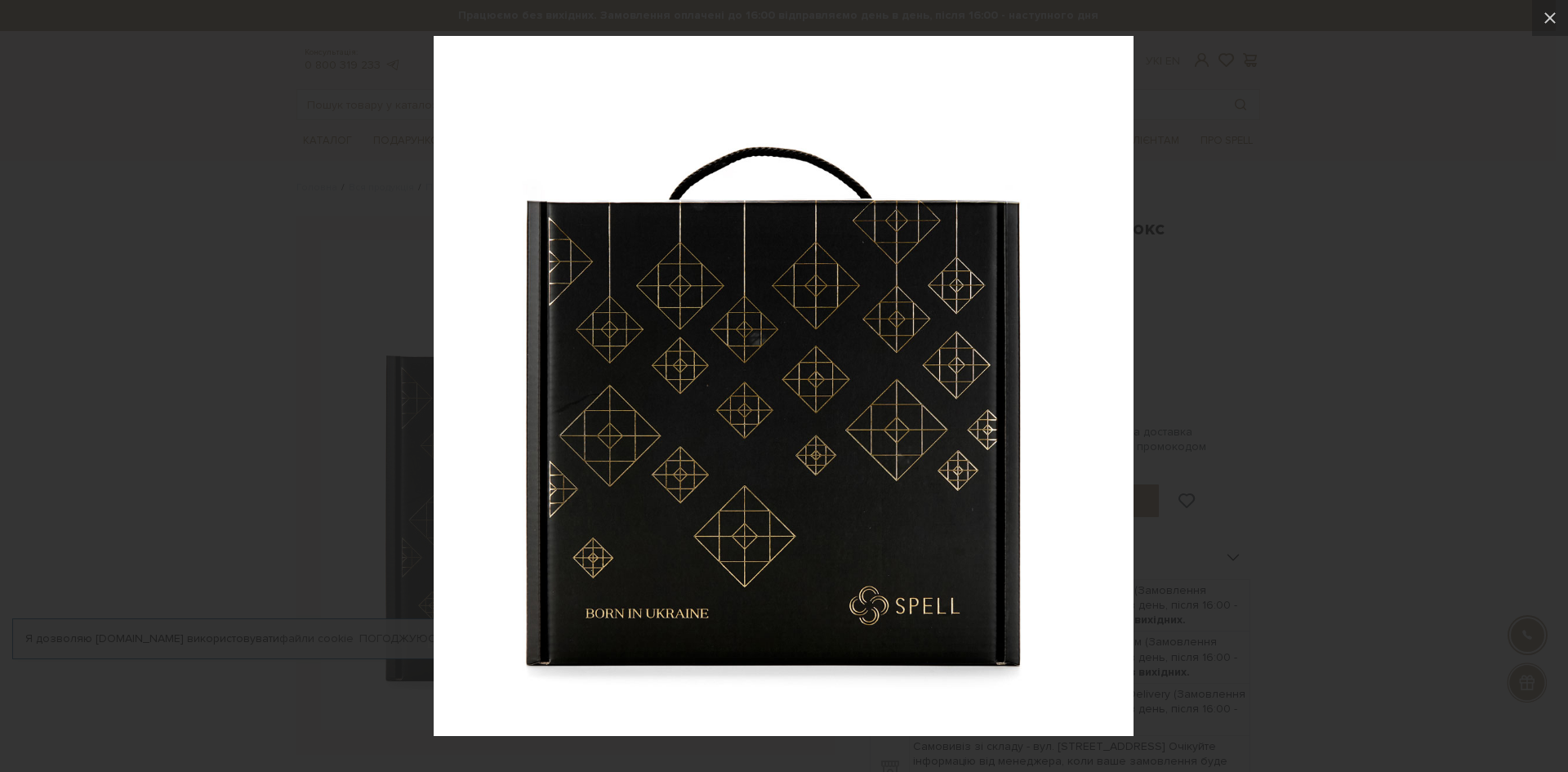
click at [891, 448] on img at bounding box center [784, 386] width 700 height 700
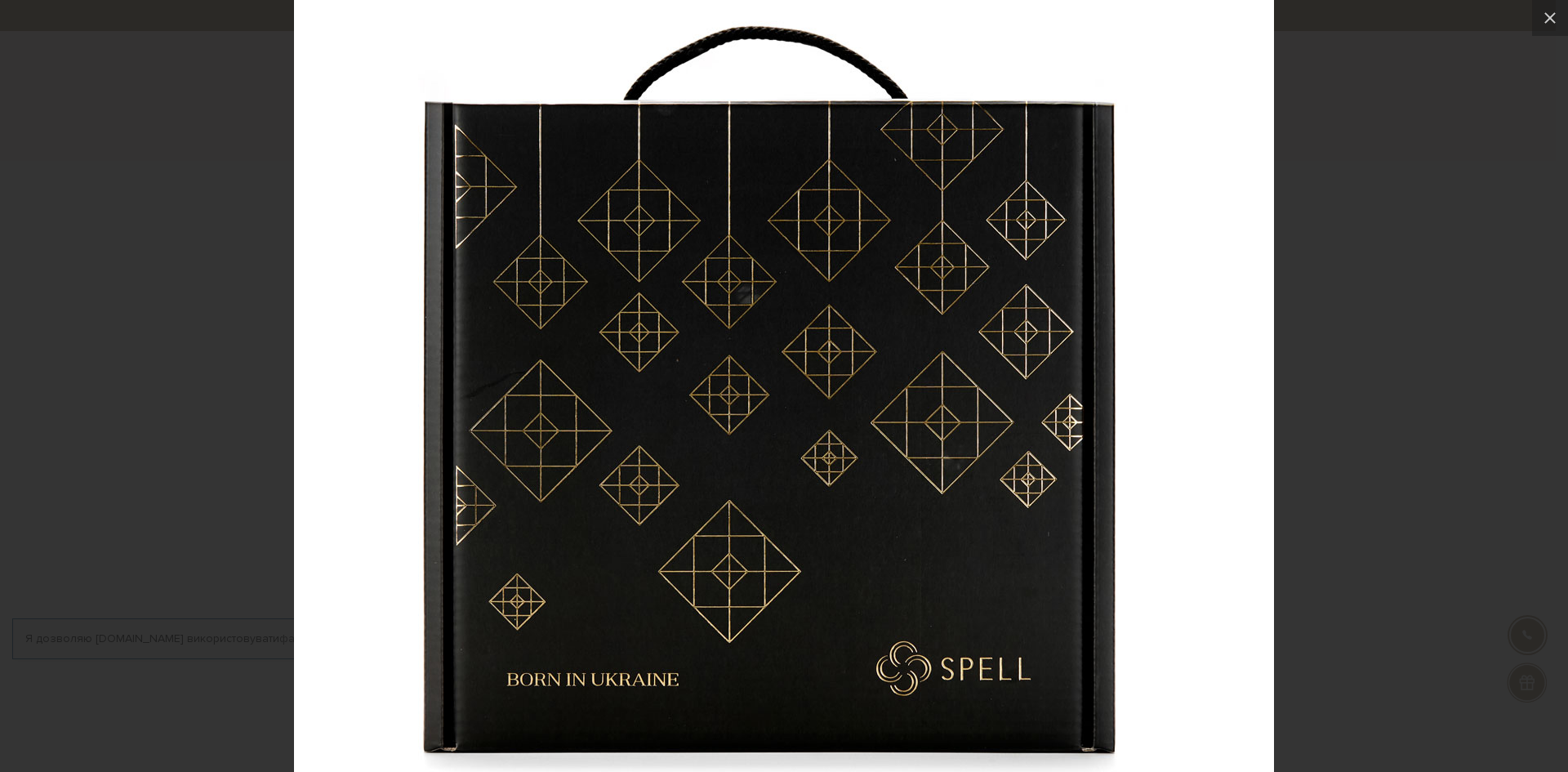
click at [894, 448] on img at bounding box center [784, 361] width 980 height 980
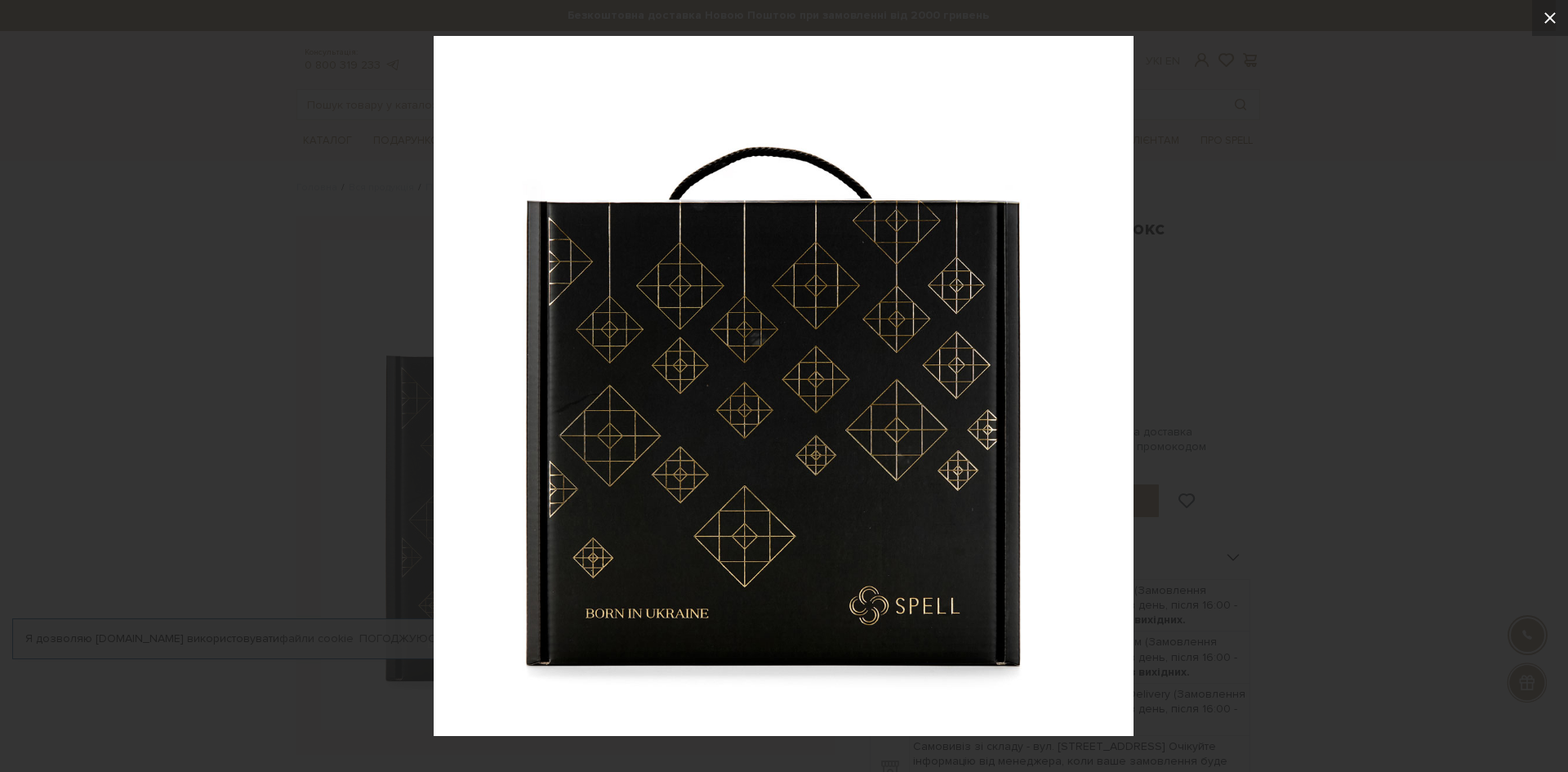
click at [1549, 16] on icon at bounding box center [1549, 18] width 19 height 19
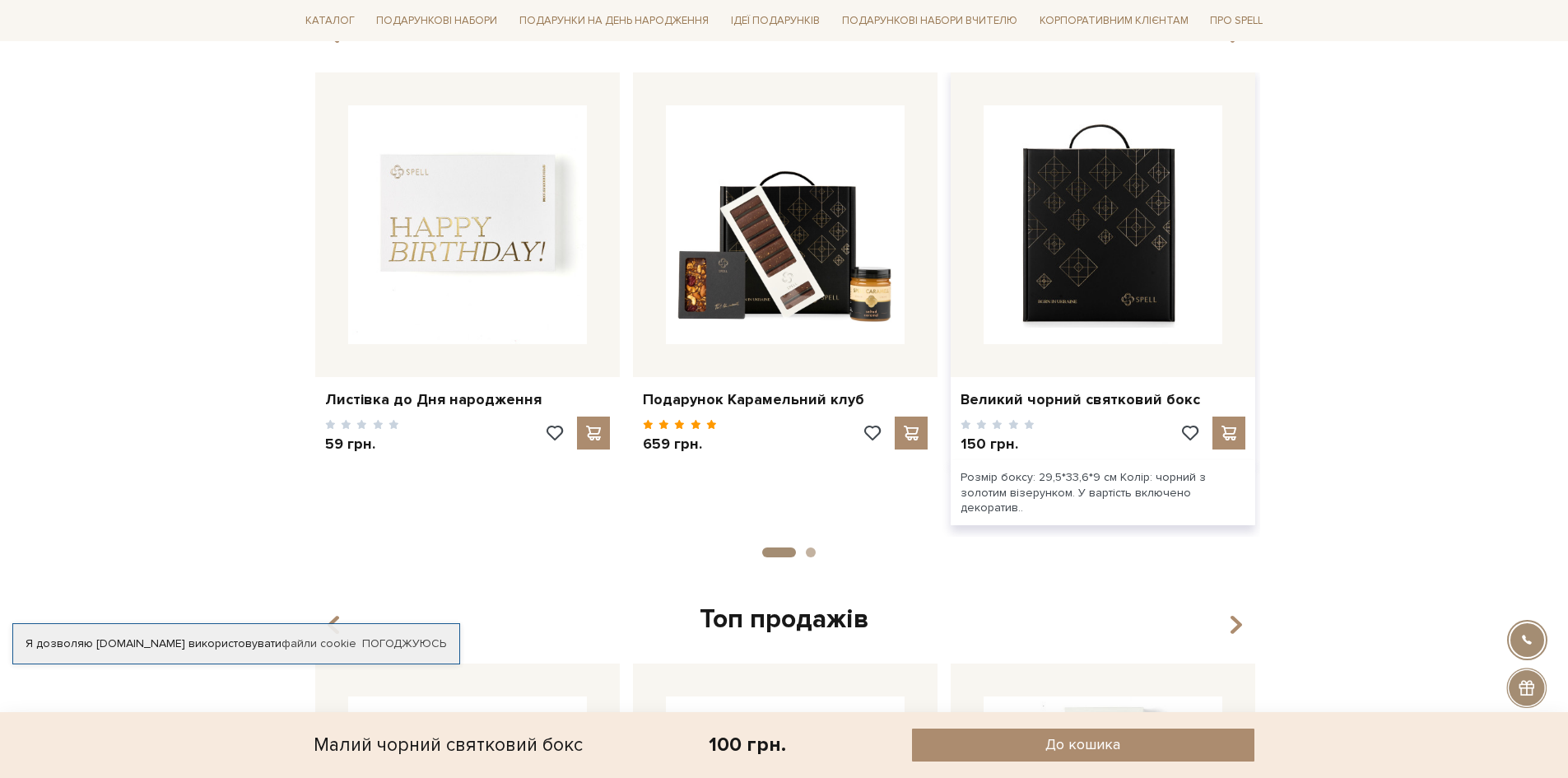
scroll to position [906, 0]
click at [1121, 243] on img at bounding box center [1103, 224] width 239 height 239
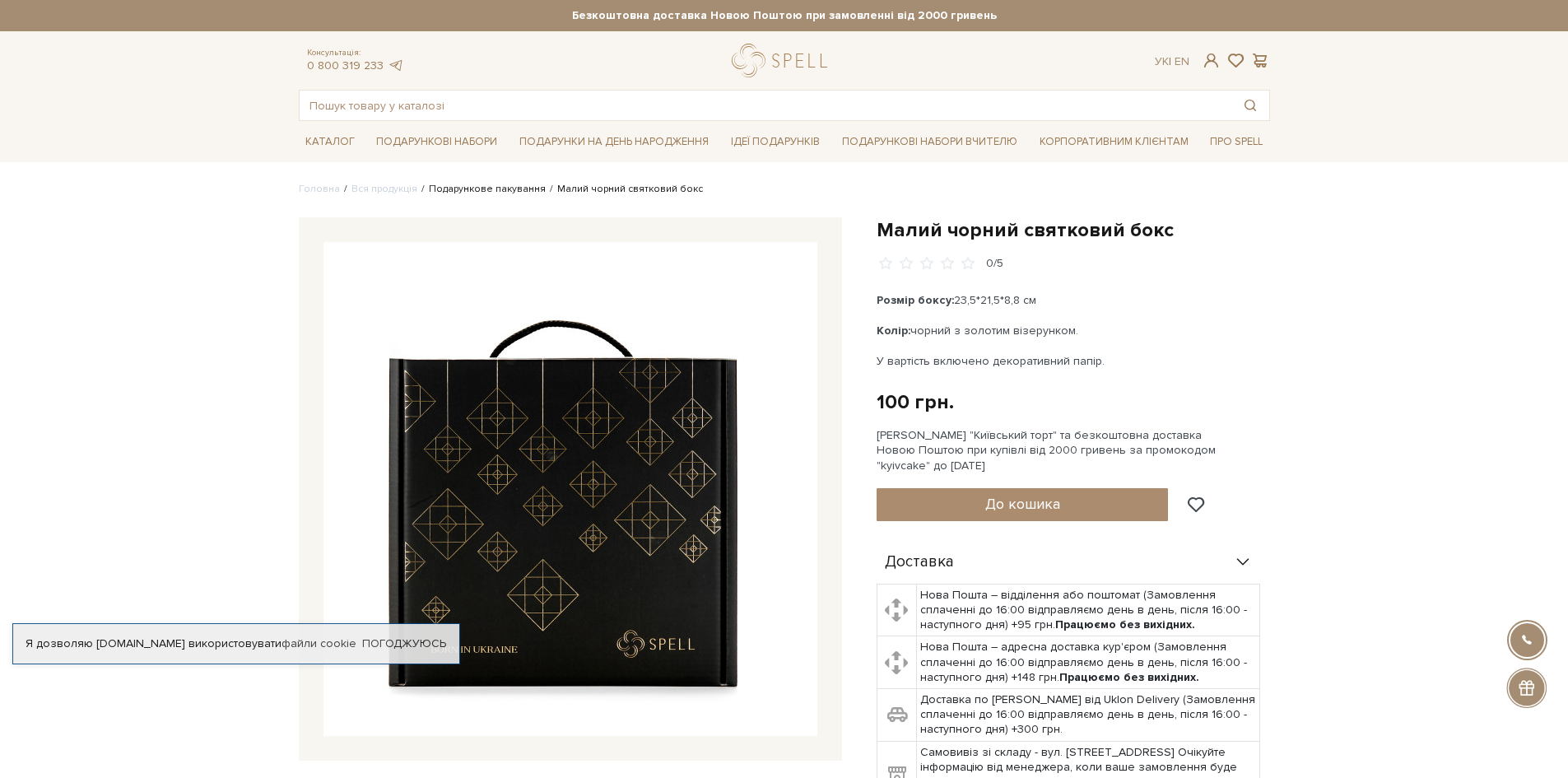
click at [498, 190] on link "Подарункове пакування" at bounding box center [487, 188] width 117 height 12
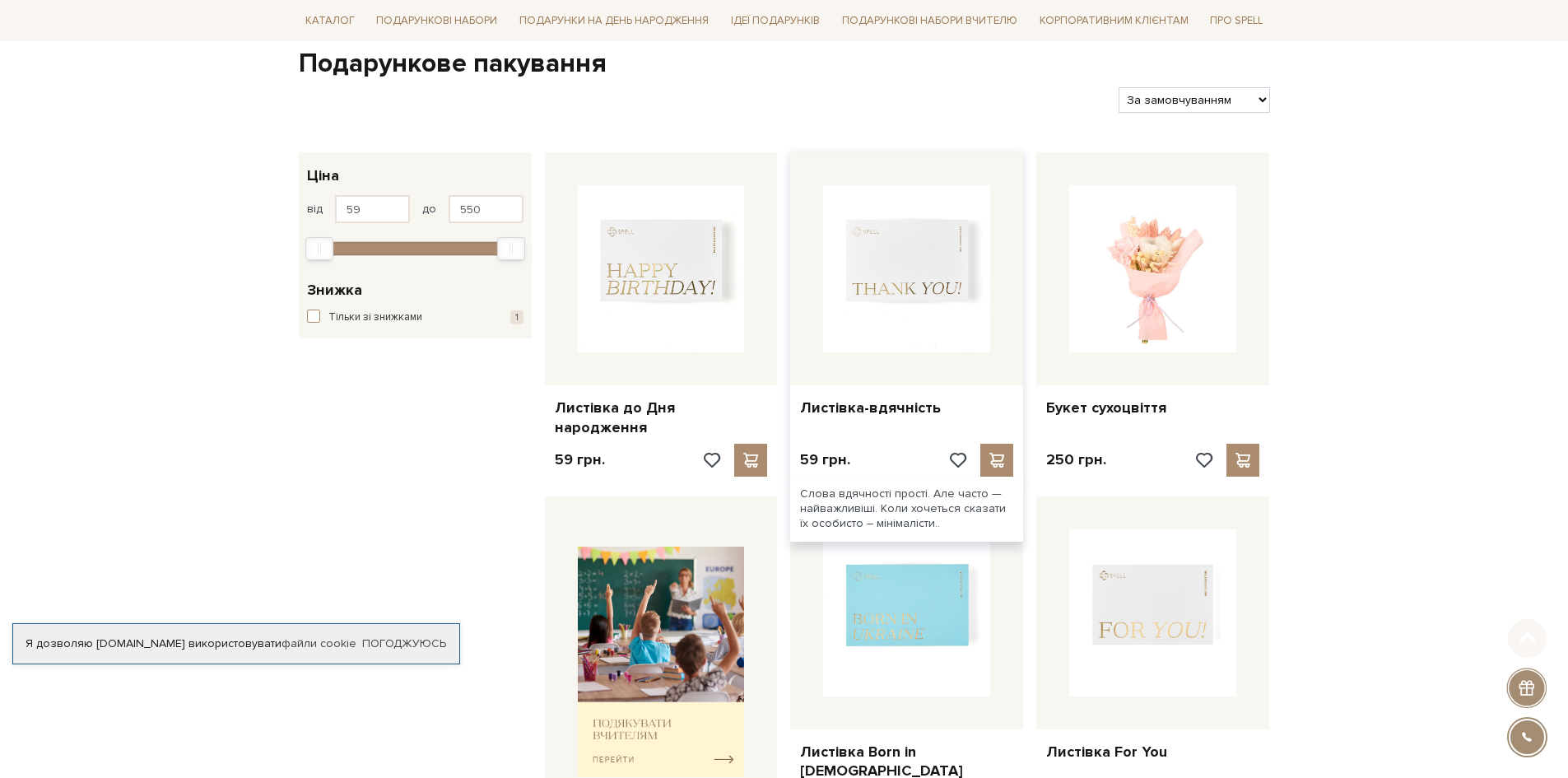
scroll to position [164, 0]
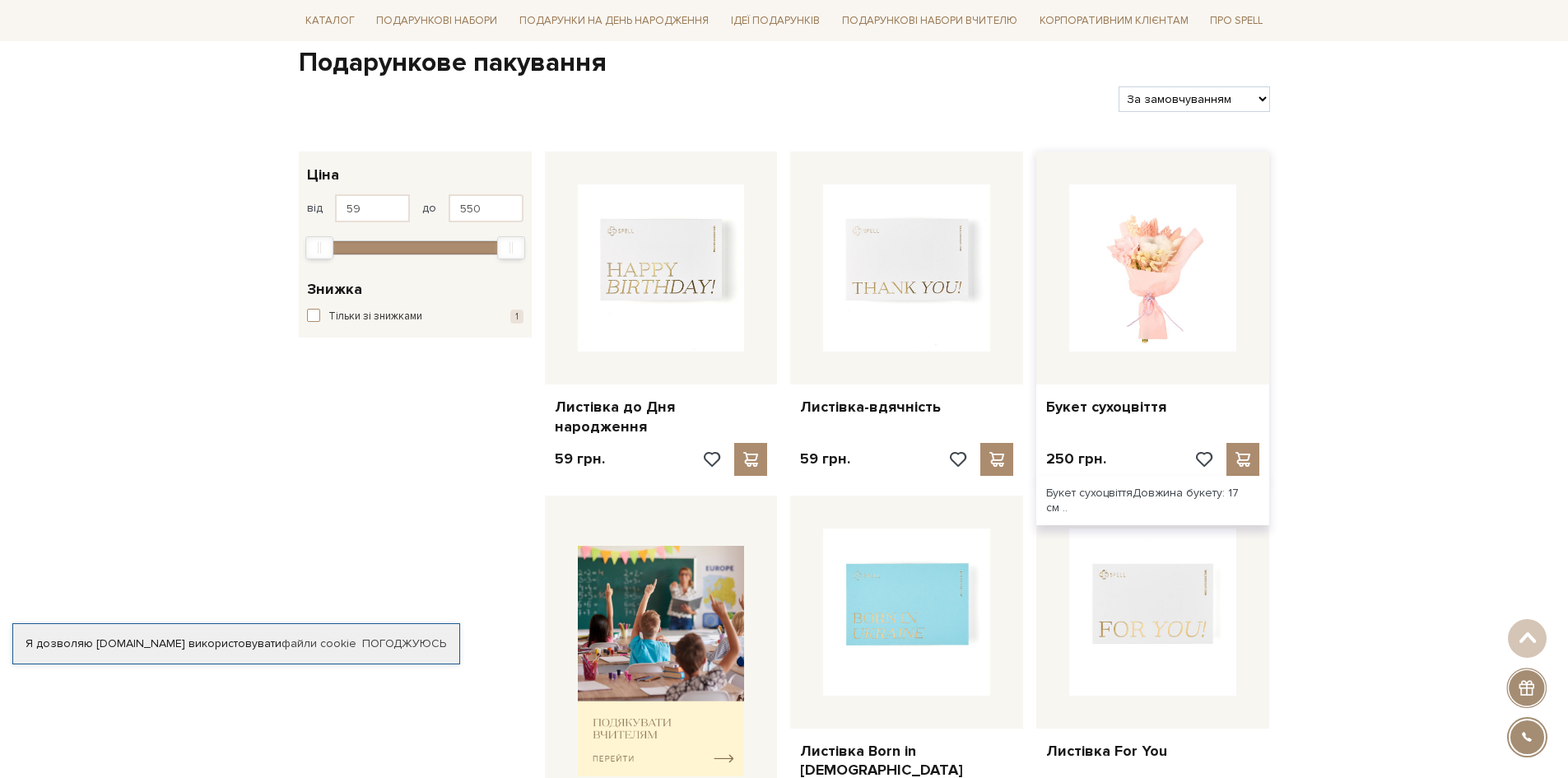
click at [1159, 270] on img at bounding box center [1152, 268] width 167 height 167
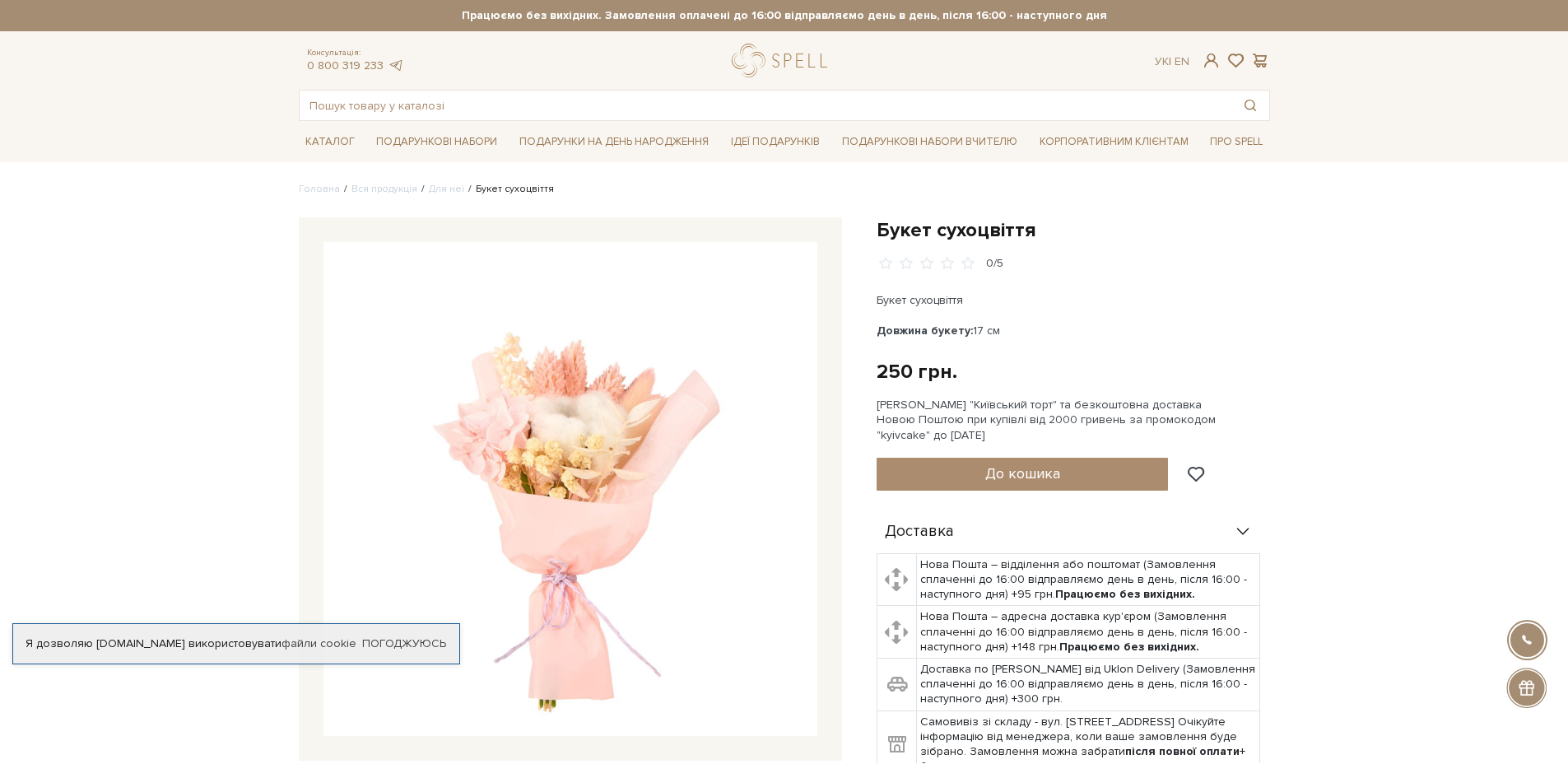
click at [559, 438] on img at bounding box center [570, 488] width 493 height 493
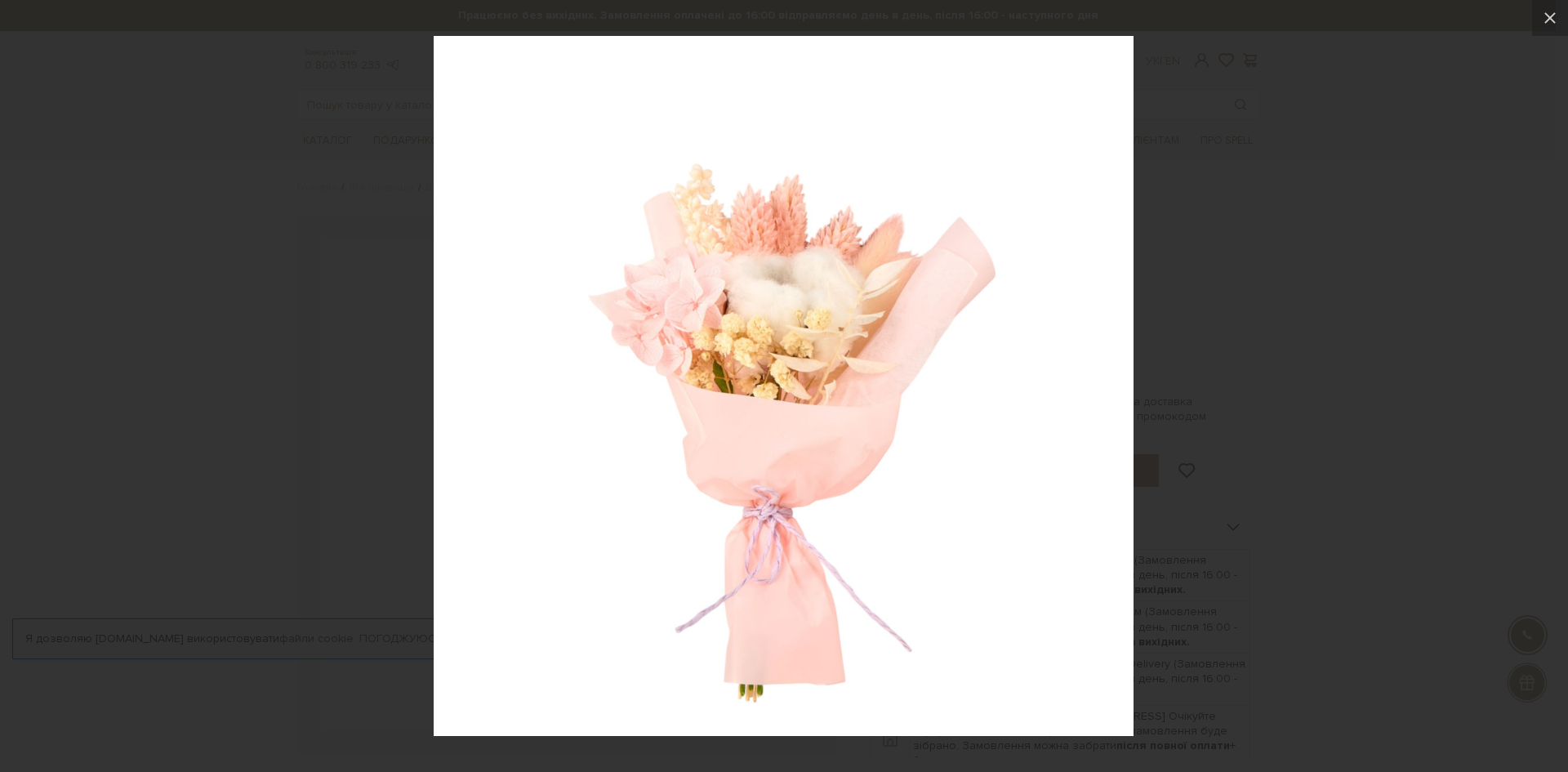
click at [736, 301] on img at bounding box center [784, 386] width 700 height 700
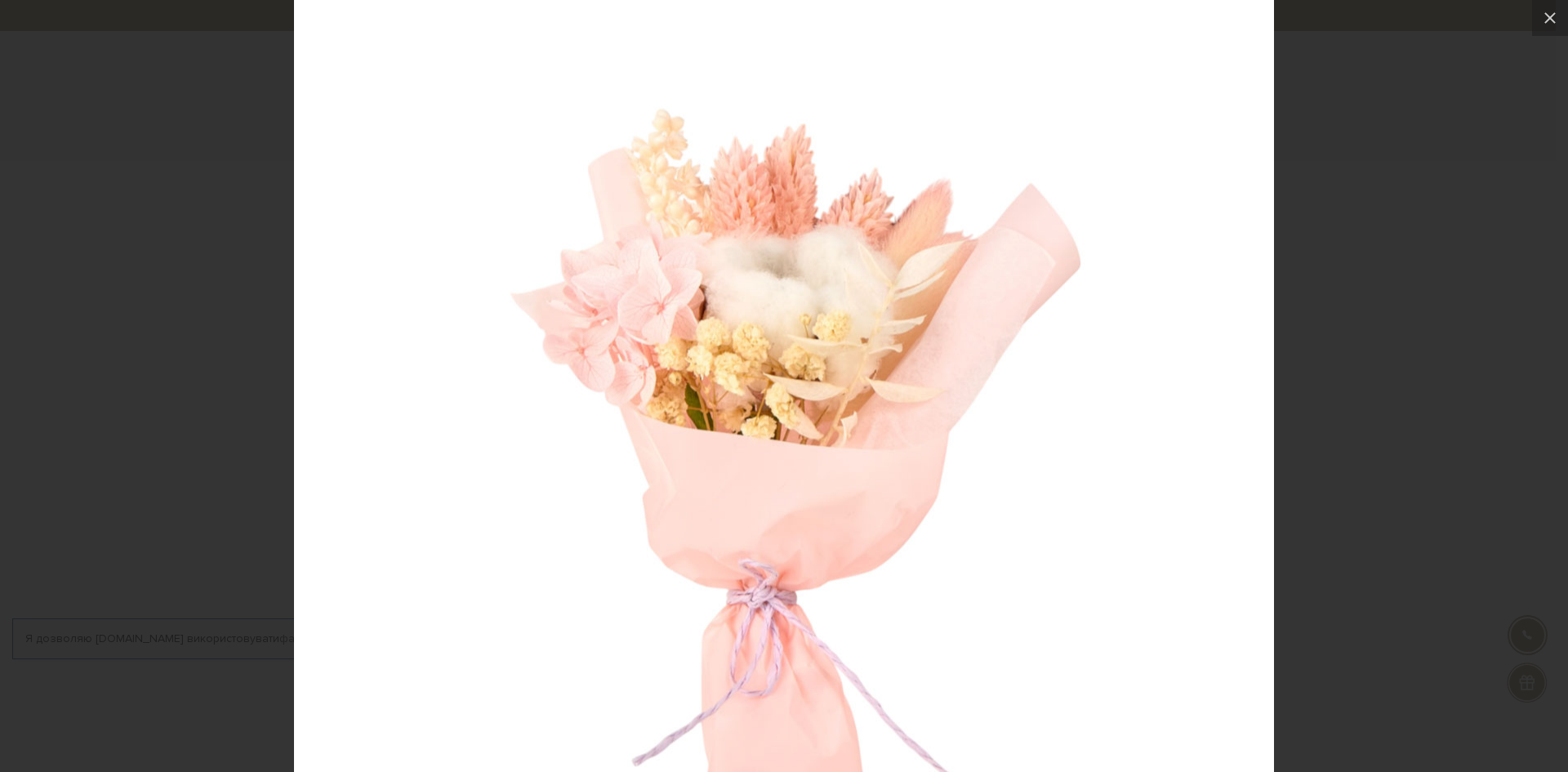
click at [760, 307] on img at bounding box center [784, 419] width 980 height 980
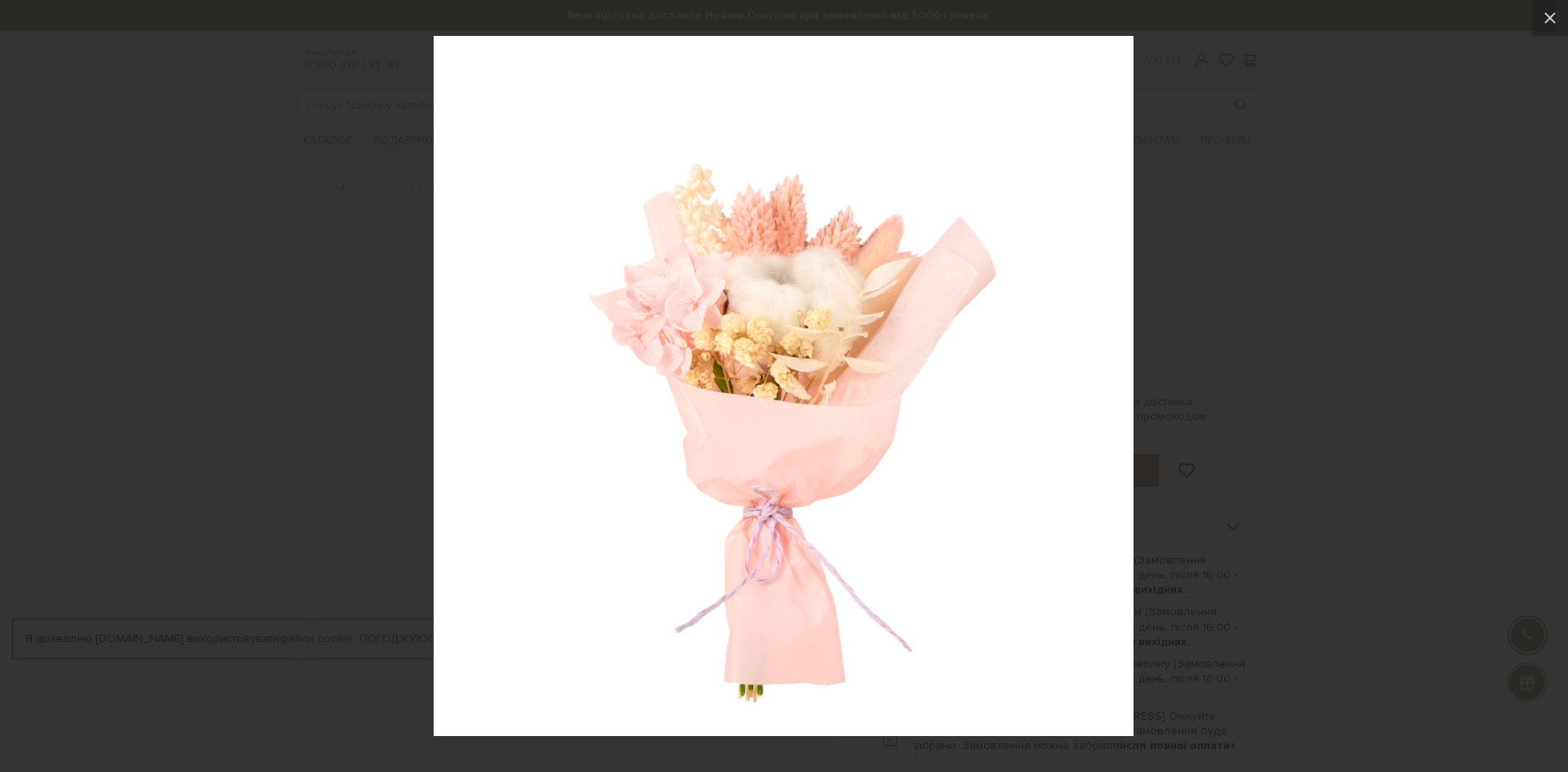
click at [760, 307] on img at bounding box center [784, 386] width 700 height 700
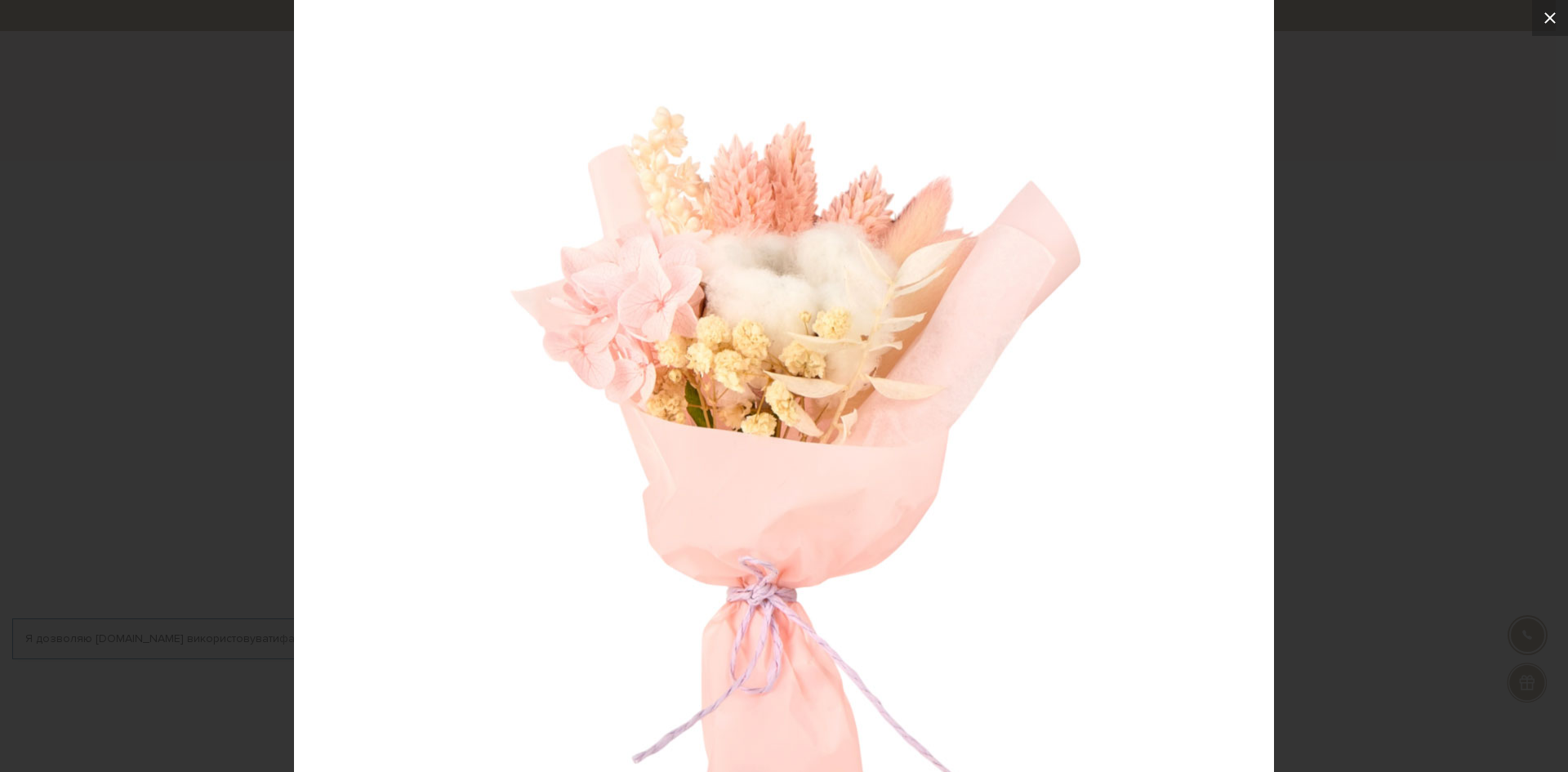
click at [1553, 12] on icon at bounding box center [1549, 18] width 19 height 19
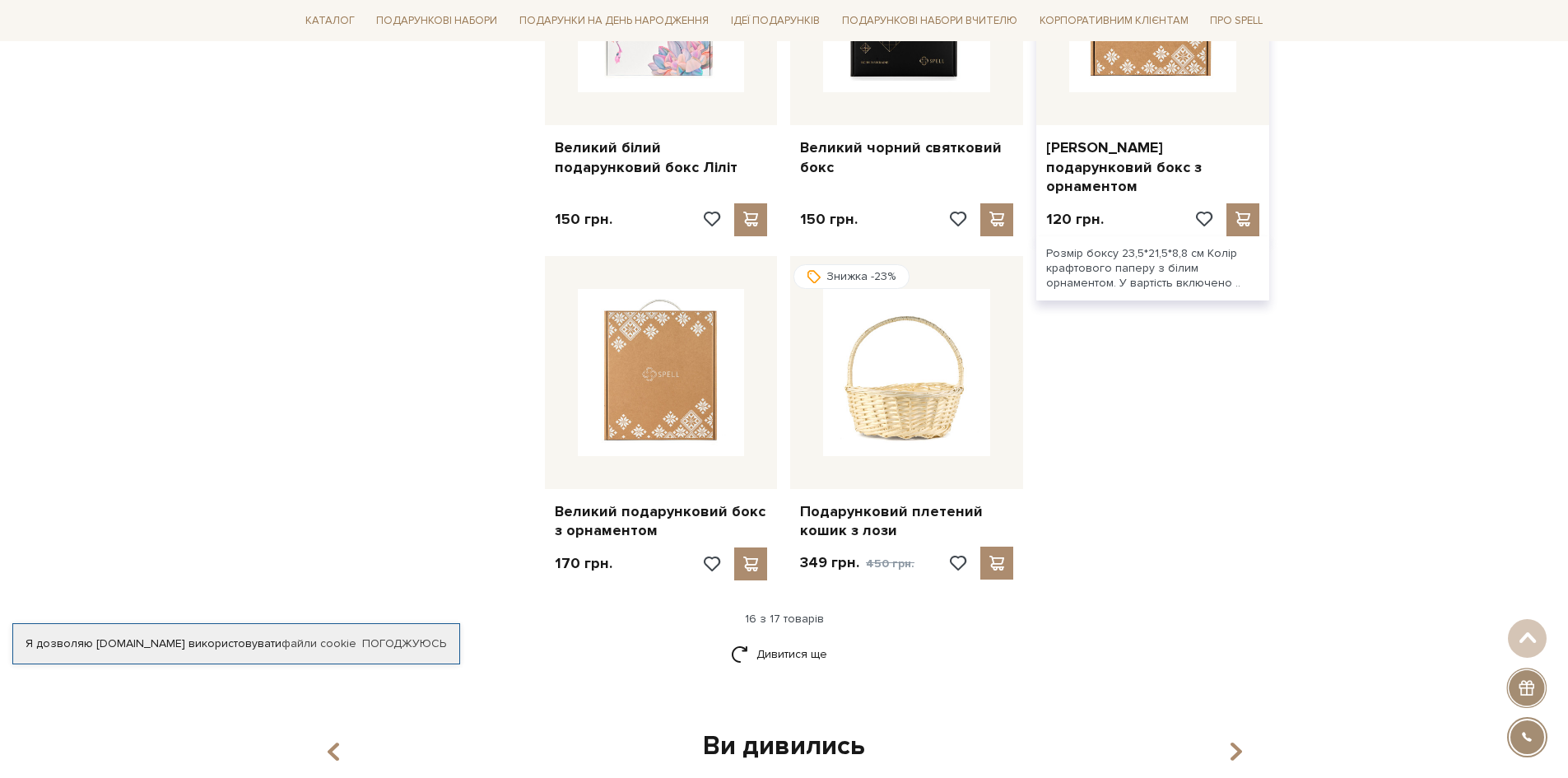
scroll to position [1811, 0]
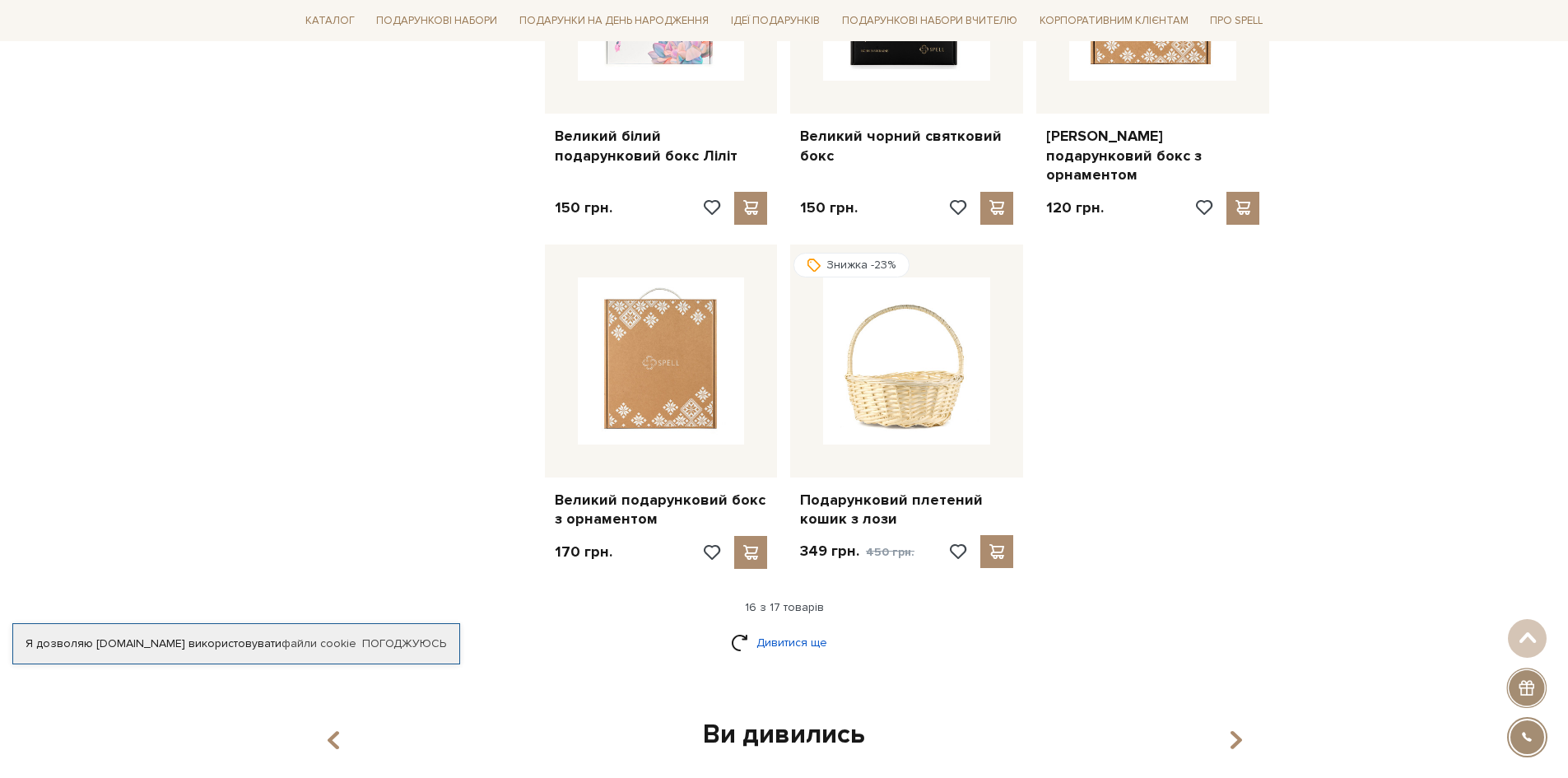
click at [774, 628] on link "Дивитися ще" at bounding box center [784, 642] width 107 height 29
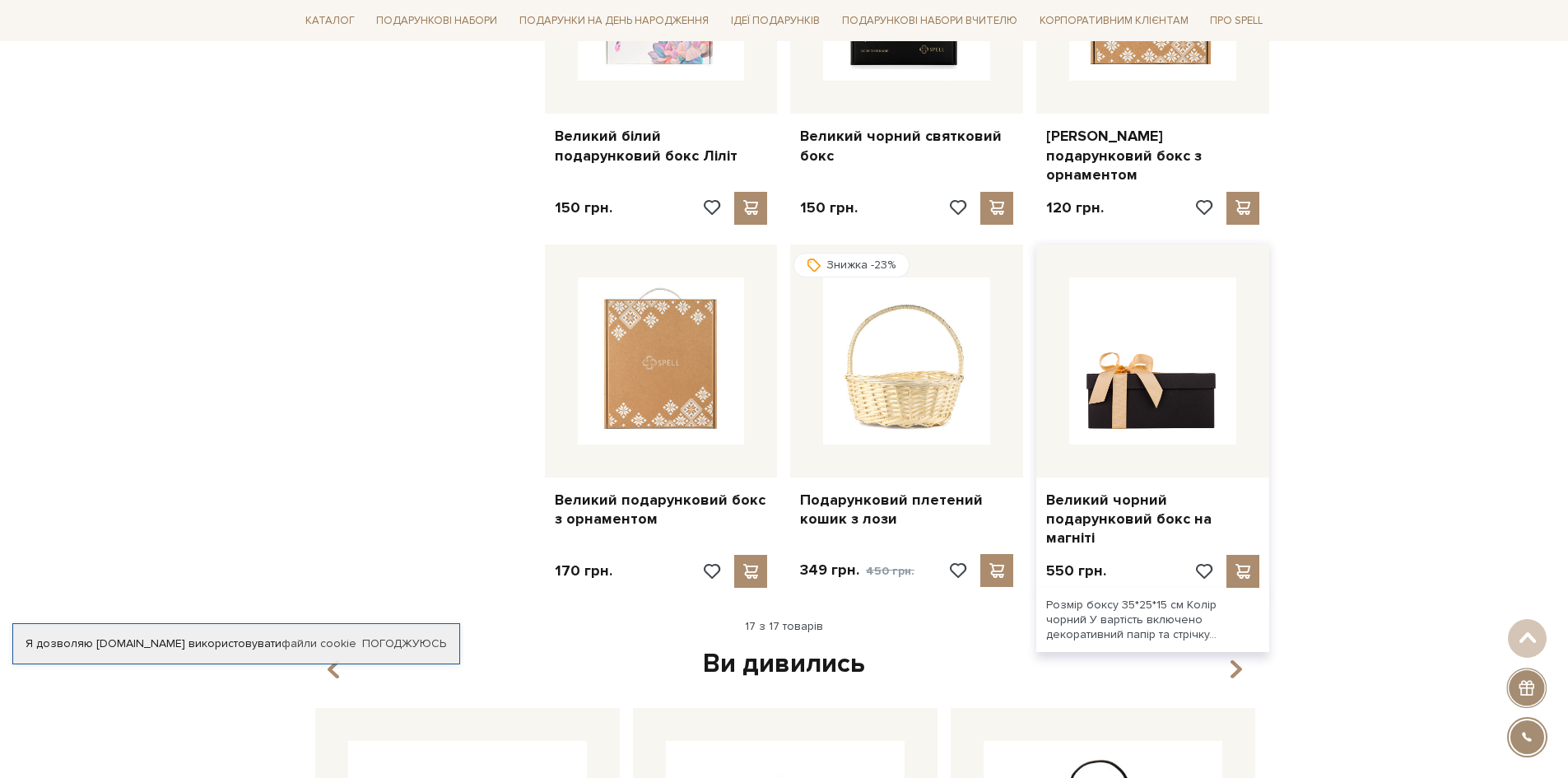
click at [1150, 310] on img at bounding box center [1152, 360] width 167 height 167
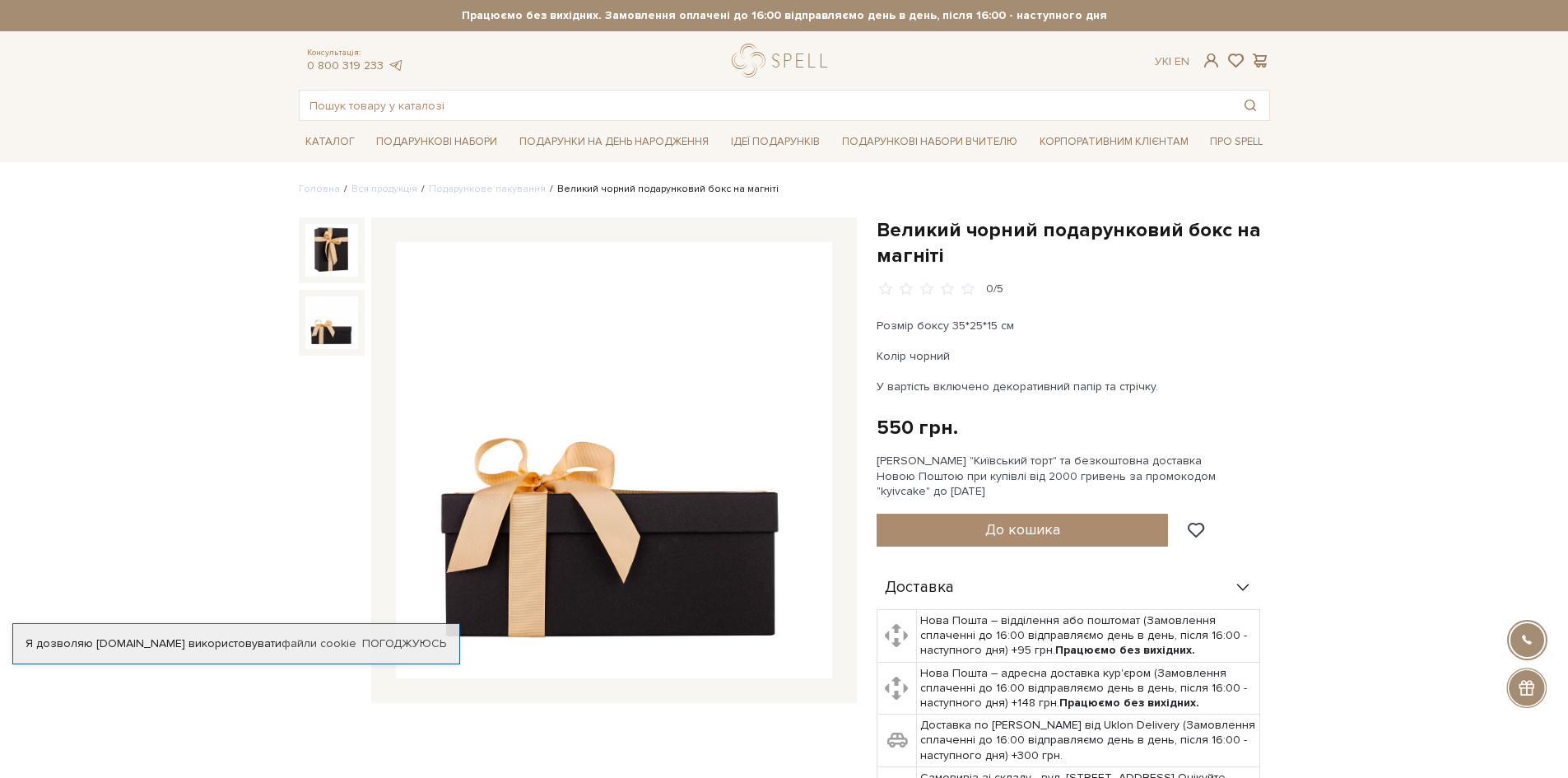
click at [320, 325] on img at bounding box center [331, 323] width 52 height 52
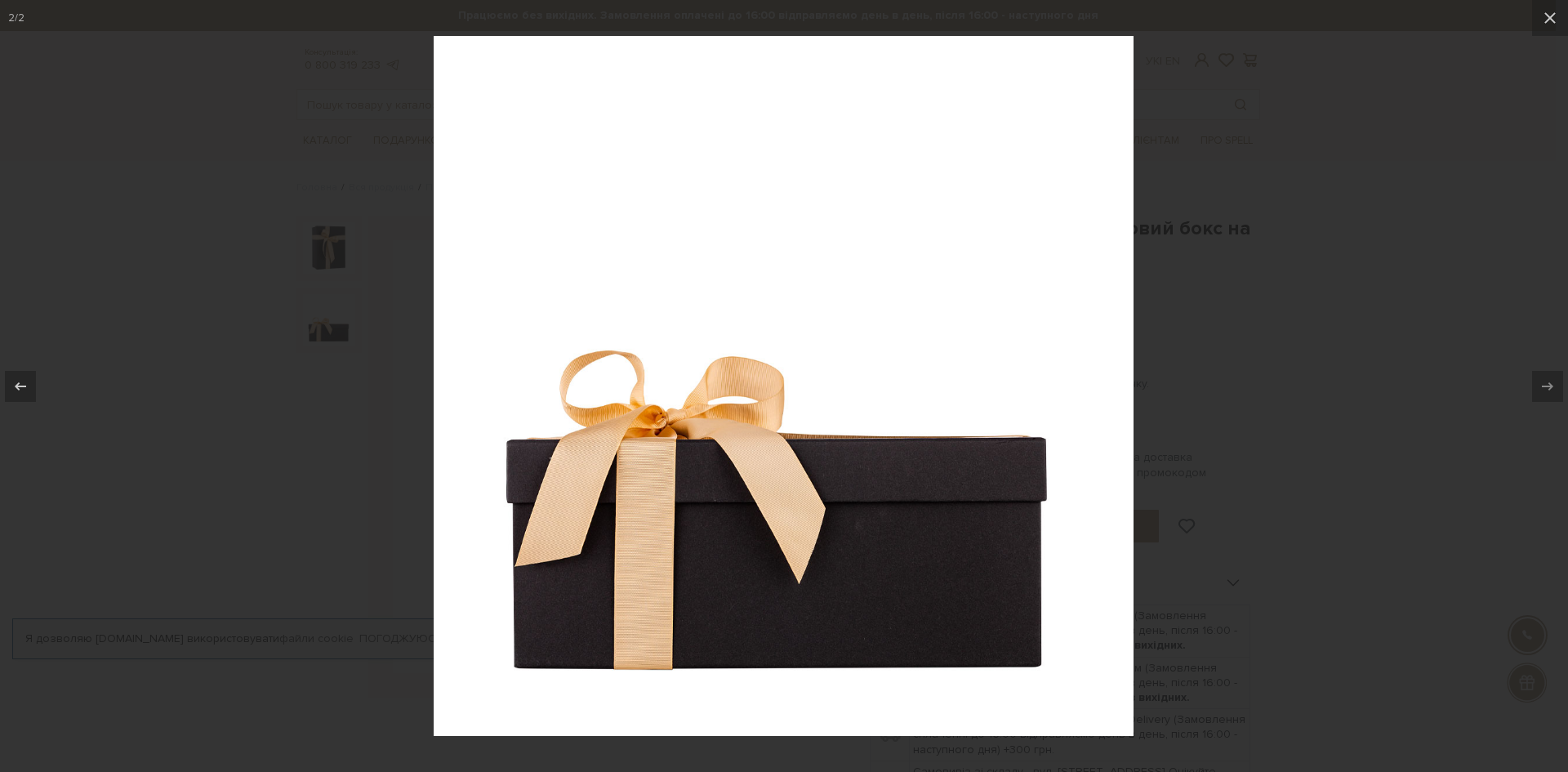
click at [333, 244] on div at bounding box center [784, 386] width 1568 height 772
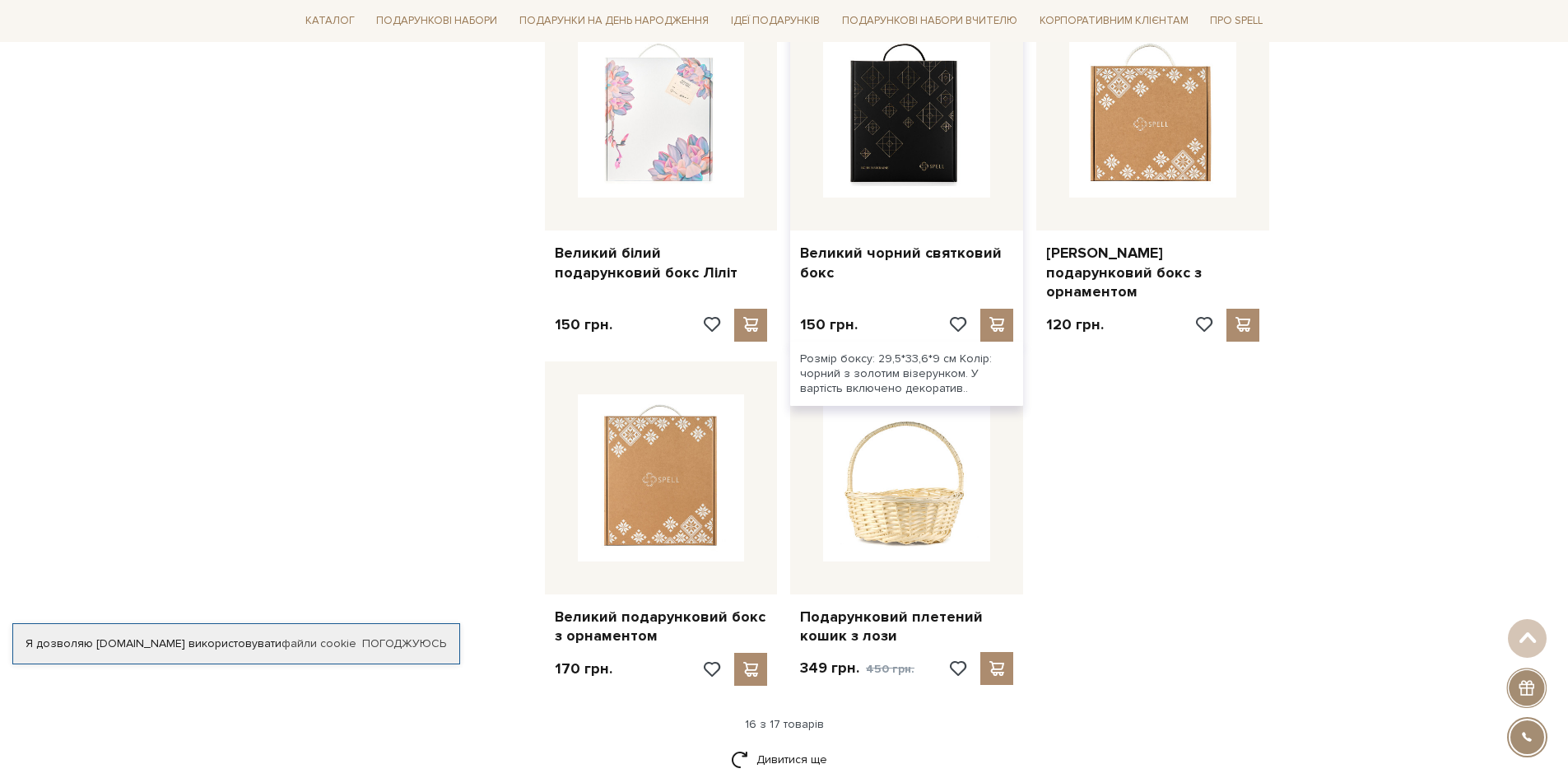
scroll to position [1481, 0]
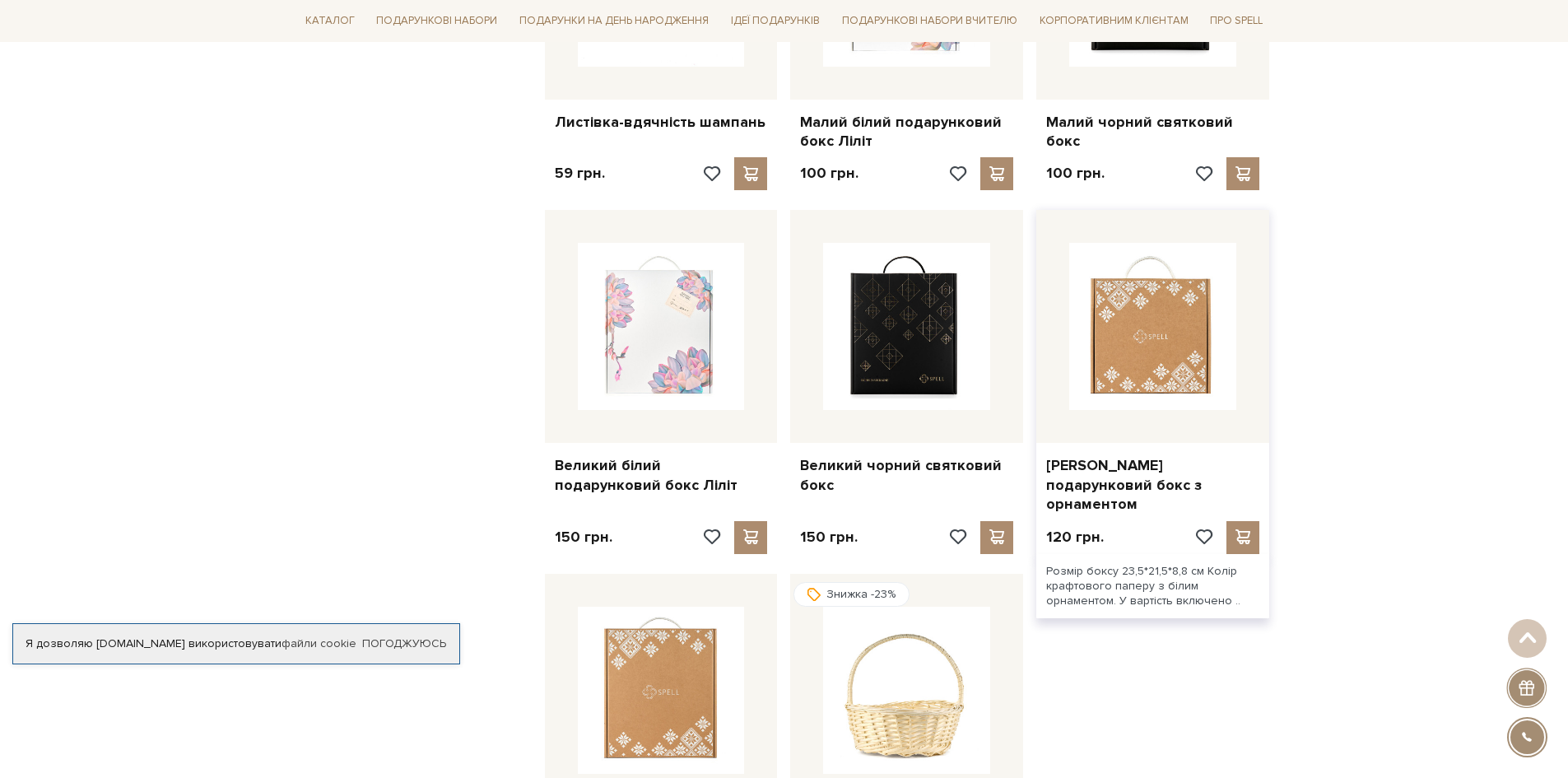
click at [1167, 284] on img at bounding box center [1152, 326] width 167 height 167
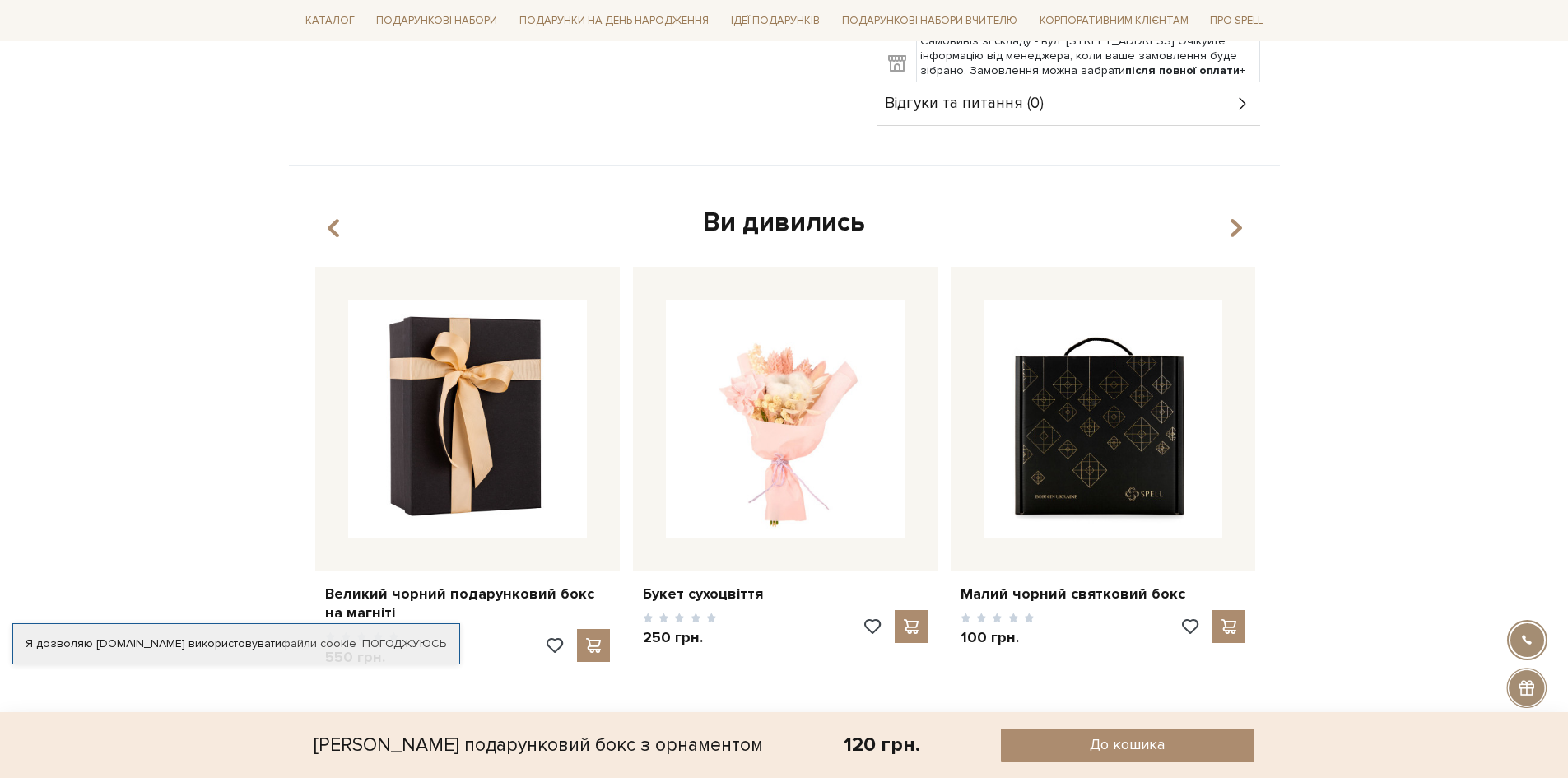
scroll to position [741, 0]
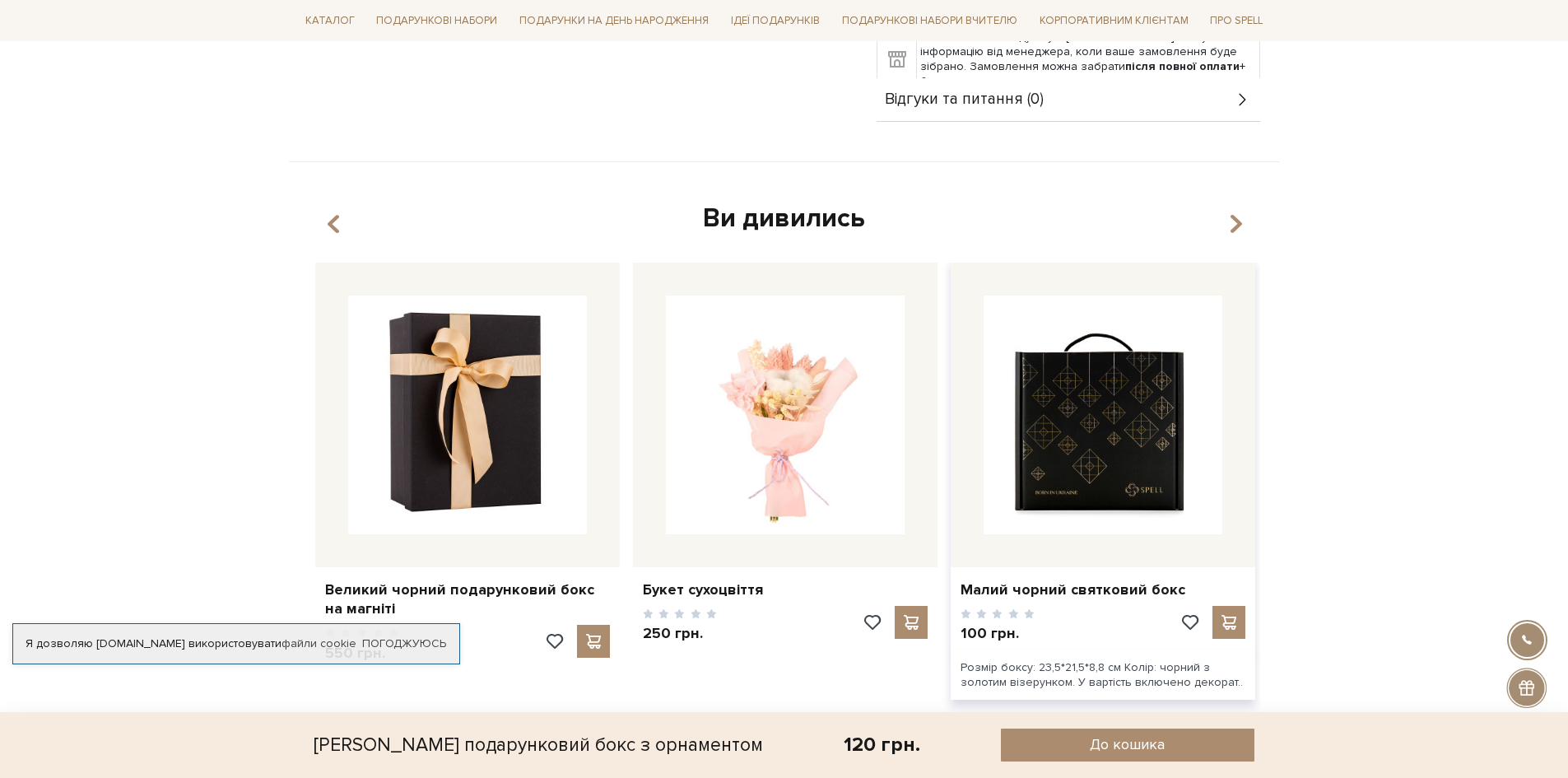
click at [1138, 357] on img at bounding box center [1103, 415] width 239 height 239
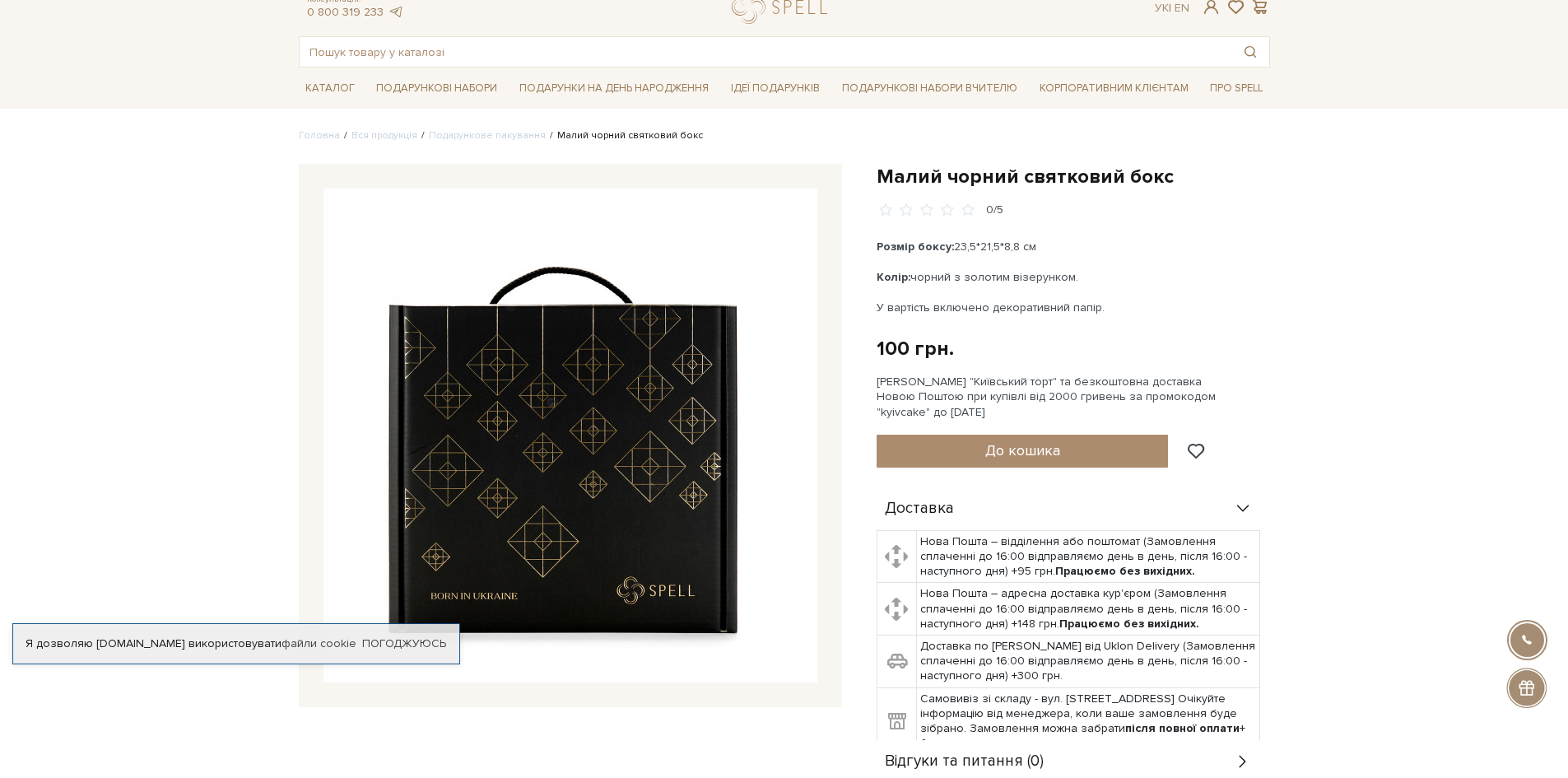
scroll to position [82, 0]
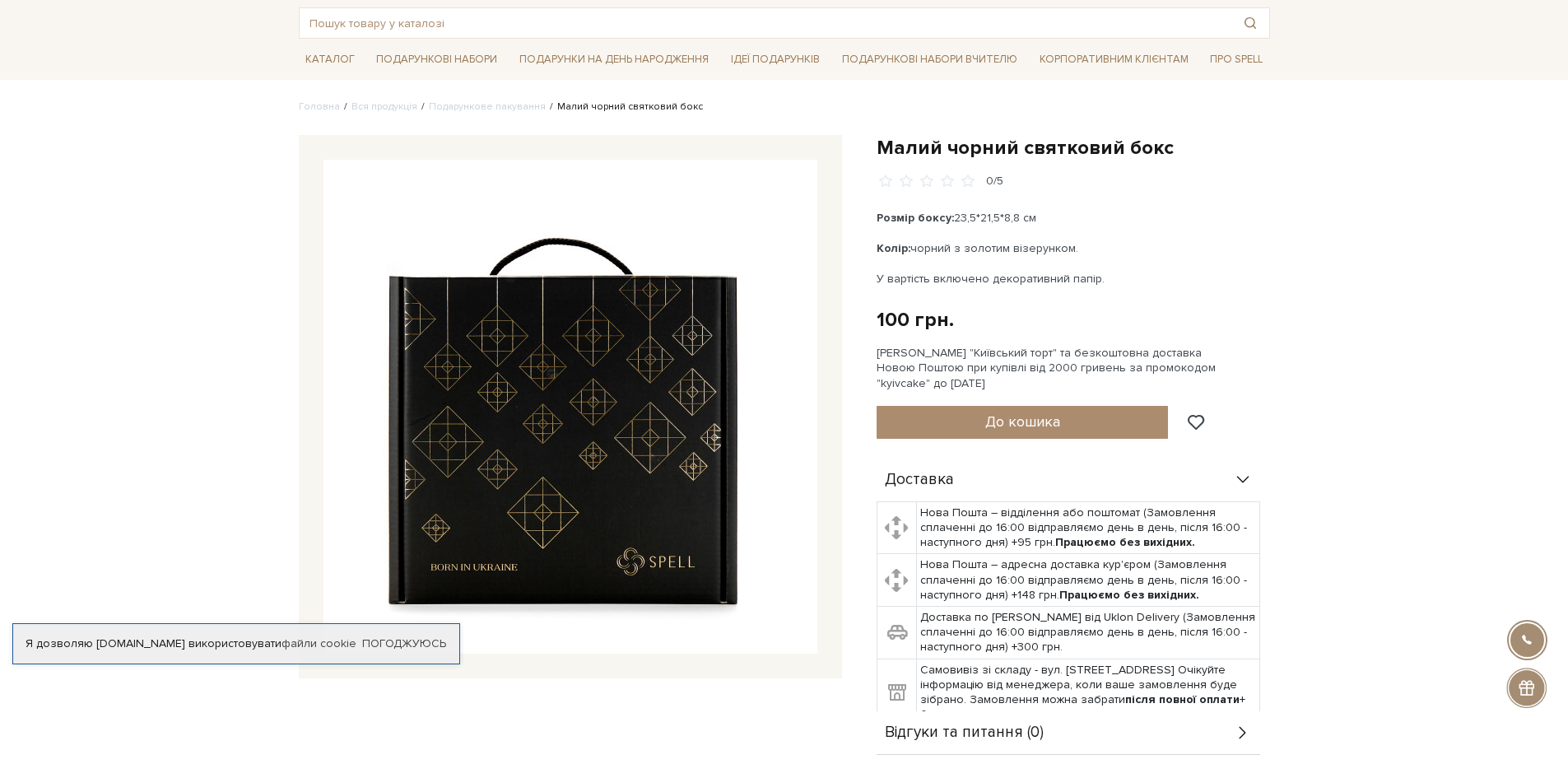
click at [640, 408] on img at bounding box center [570, 406] width 493 height 493
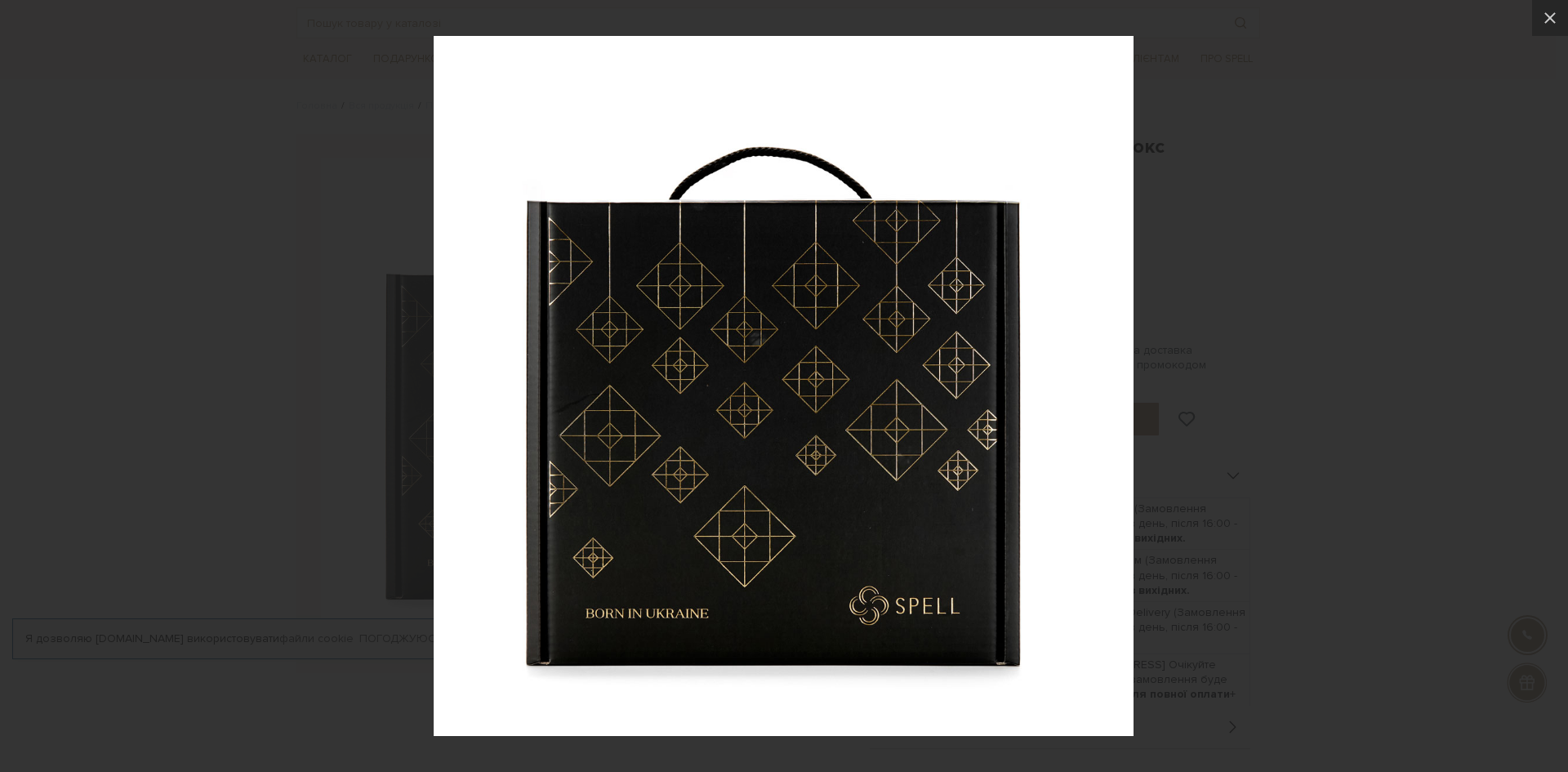
click at [689, 183] on img at bounding box center [784, 386] width 700 height 700
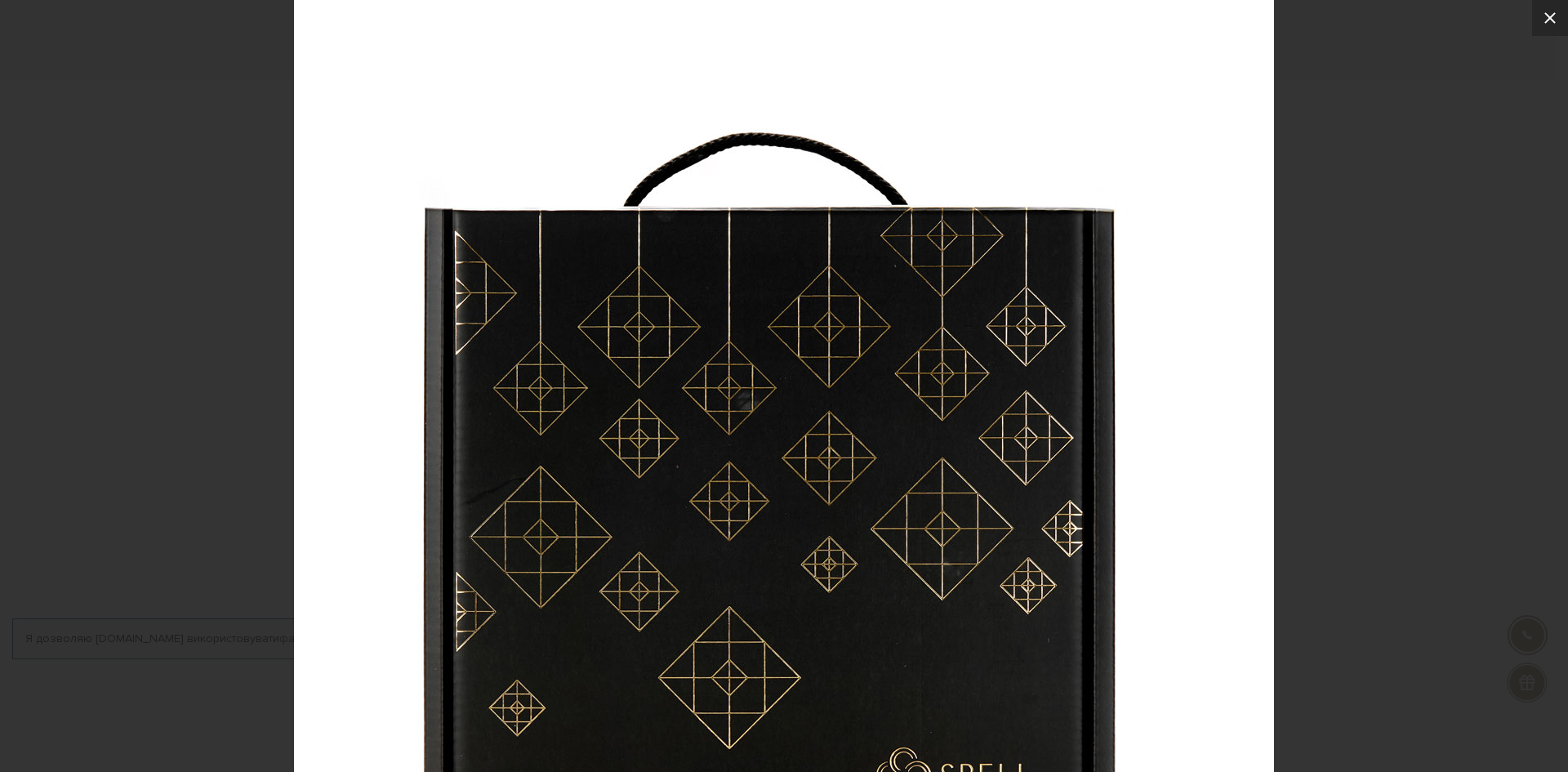
click at [1548, 19] on icon at bounding box center [1549, 18] width 19 height 19
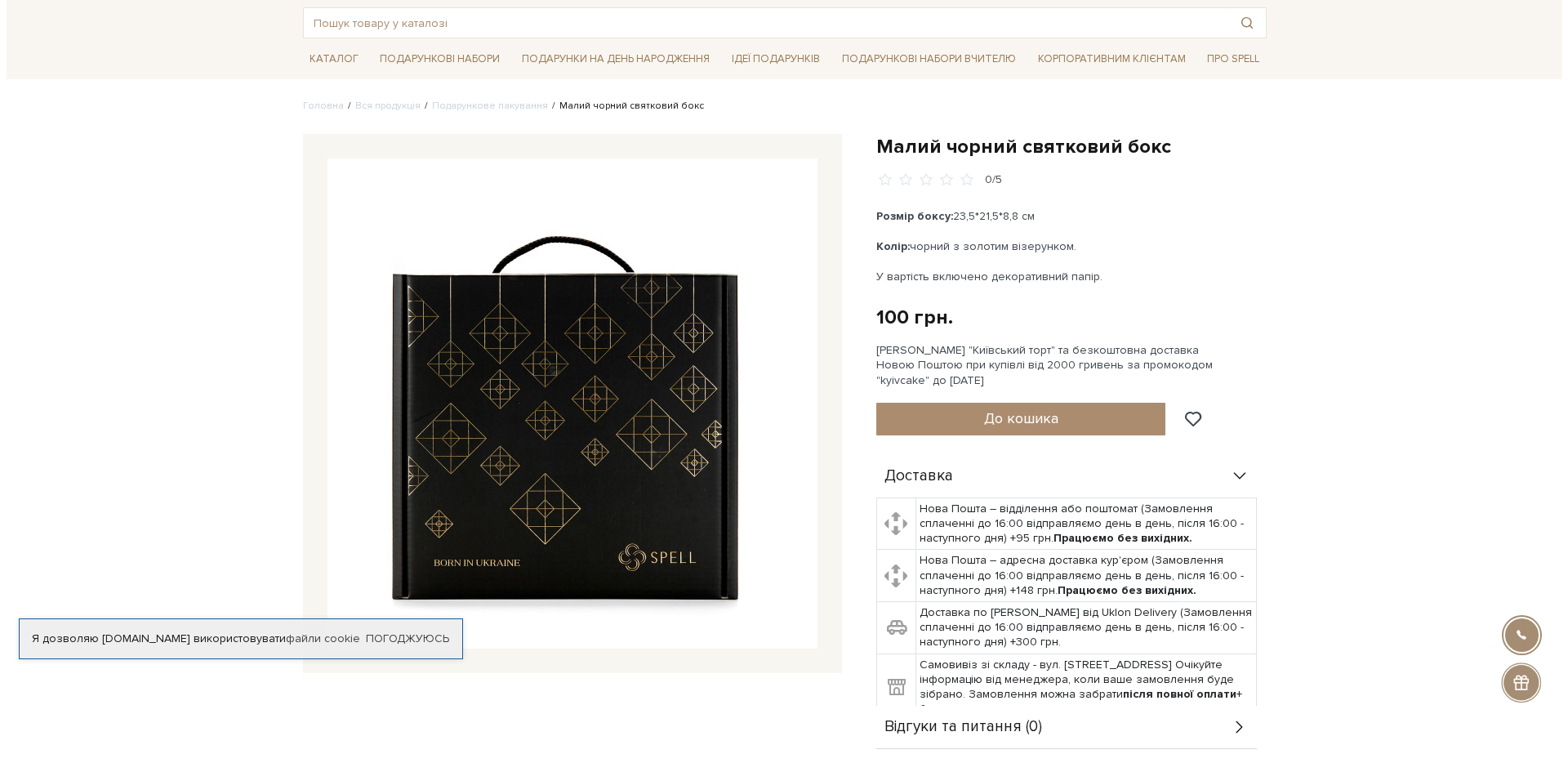
scroll to position [0, 0]
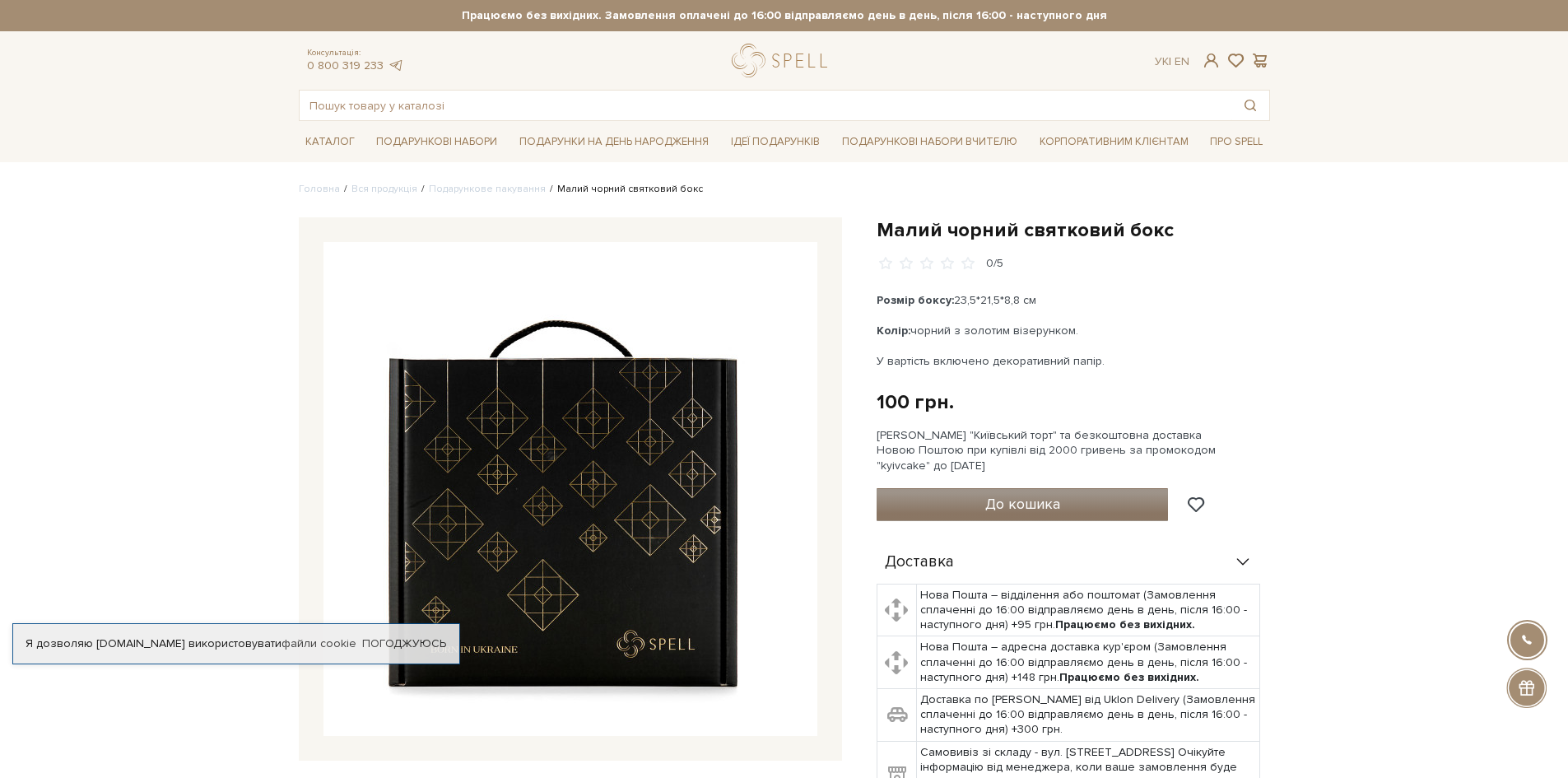
click at [951, 496] on button "До кошика" at bounding box center [1022, 504] width 292 height 33
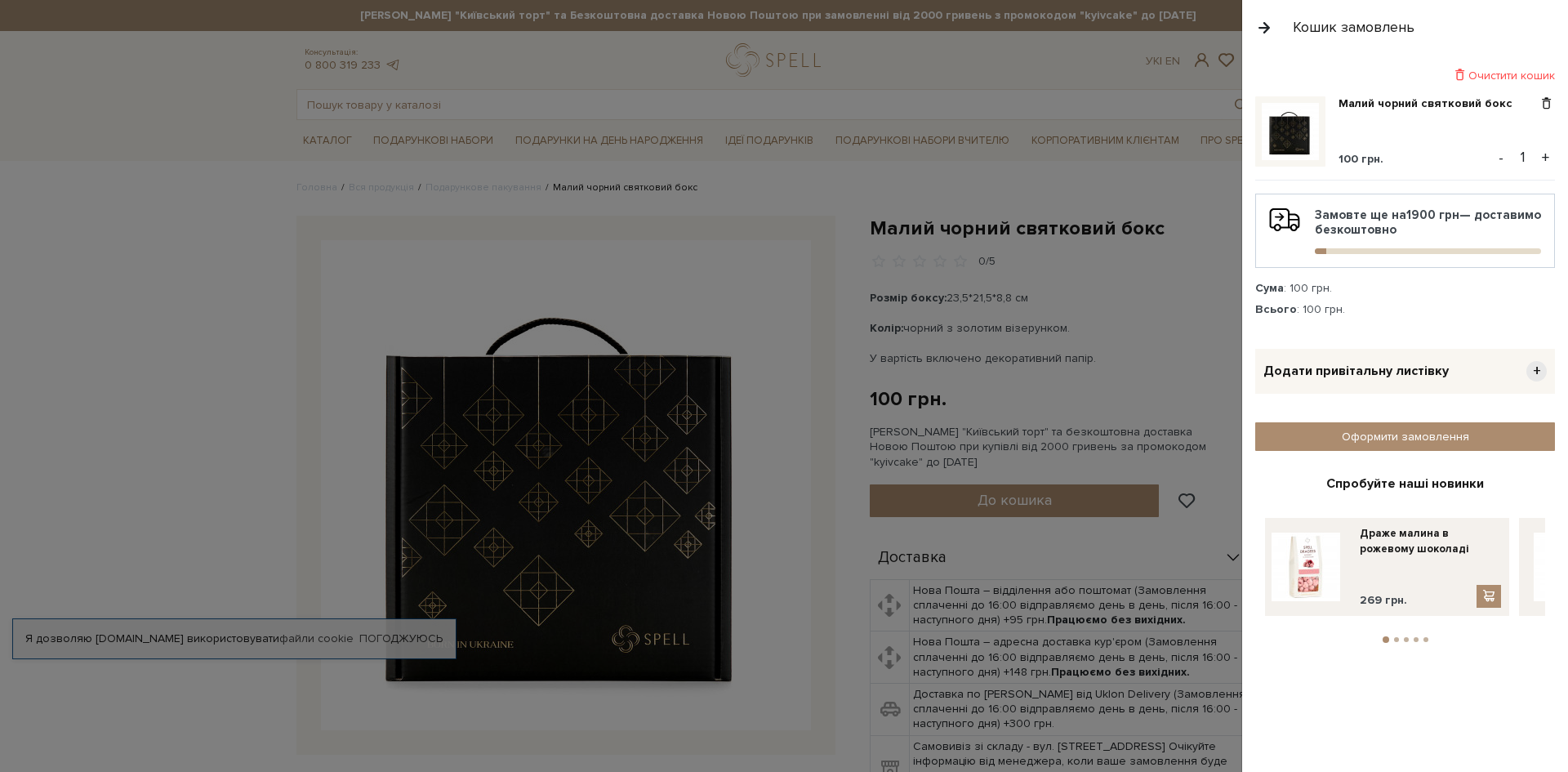
click at [1363, 476] on div "Спробуйте наші новинки" at bounding box center [1405, 484] width 280 height 18
click at [1397, 637] on button "2" at bounding box center [1396, 639] width 5 height 5
click at [1488, 596] on span at bounding box center [1489, 595] width 17 height 14
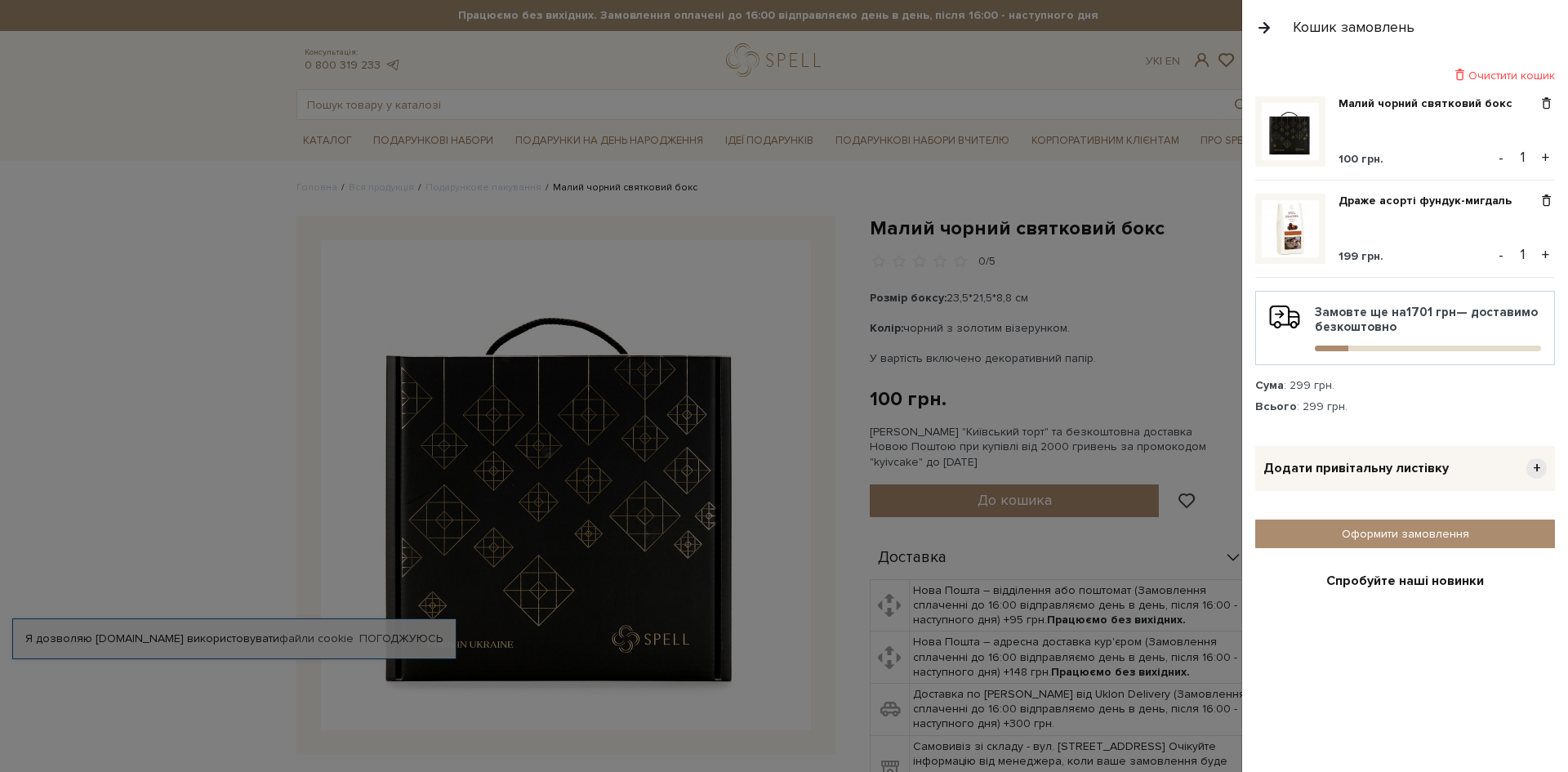
click at [1399, 580] on div "Спробуйте наші новинки" at bounding box center [1405, 581] width 280 height 18
click at [177, 212] on div at bounding box center [784, 386] width 1568 height 772
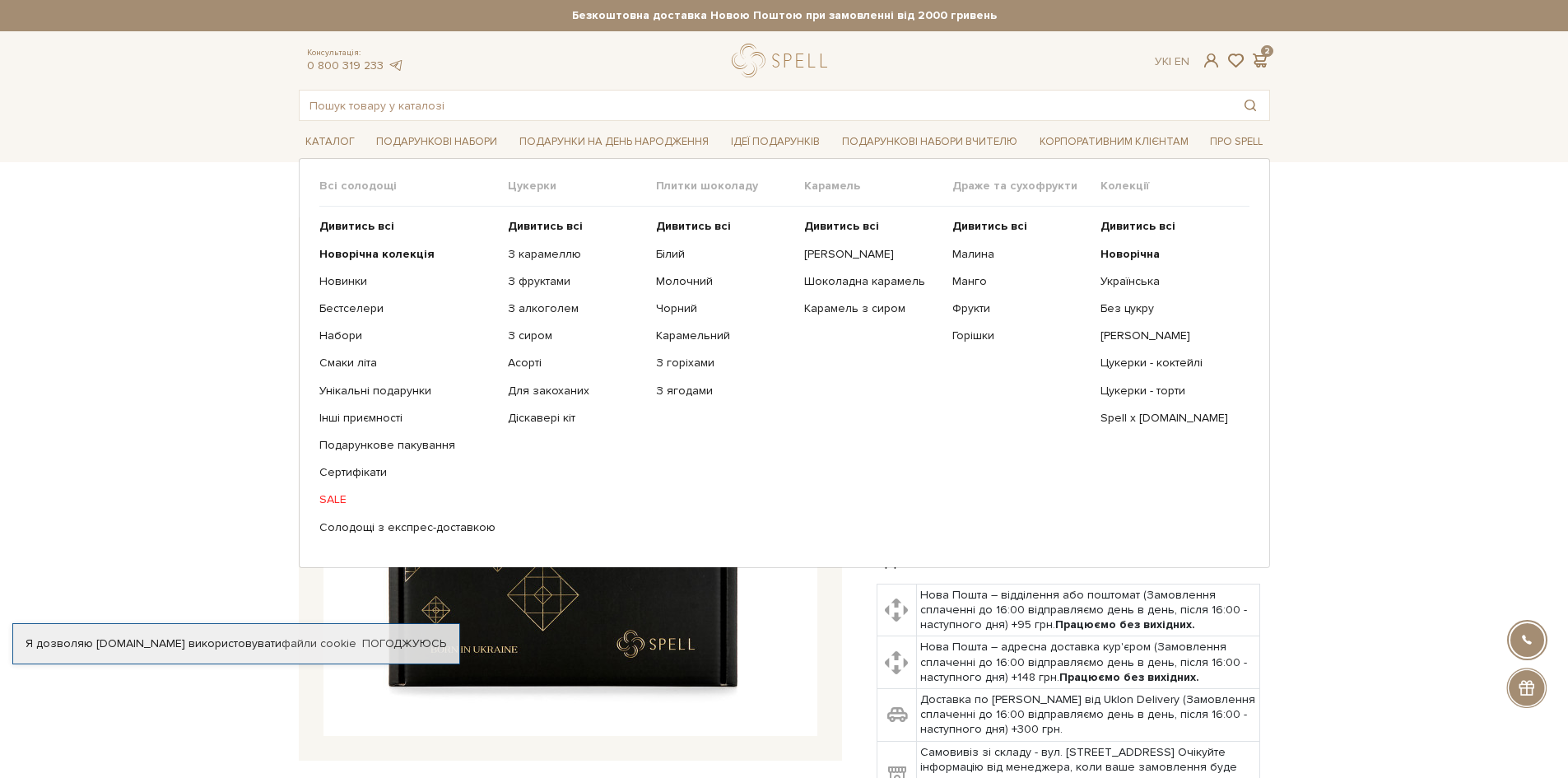
click at [337, 500] on link "SALE" at bounding box center [407, 500] width 176 height 15
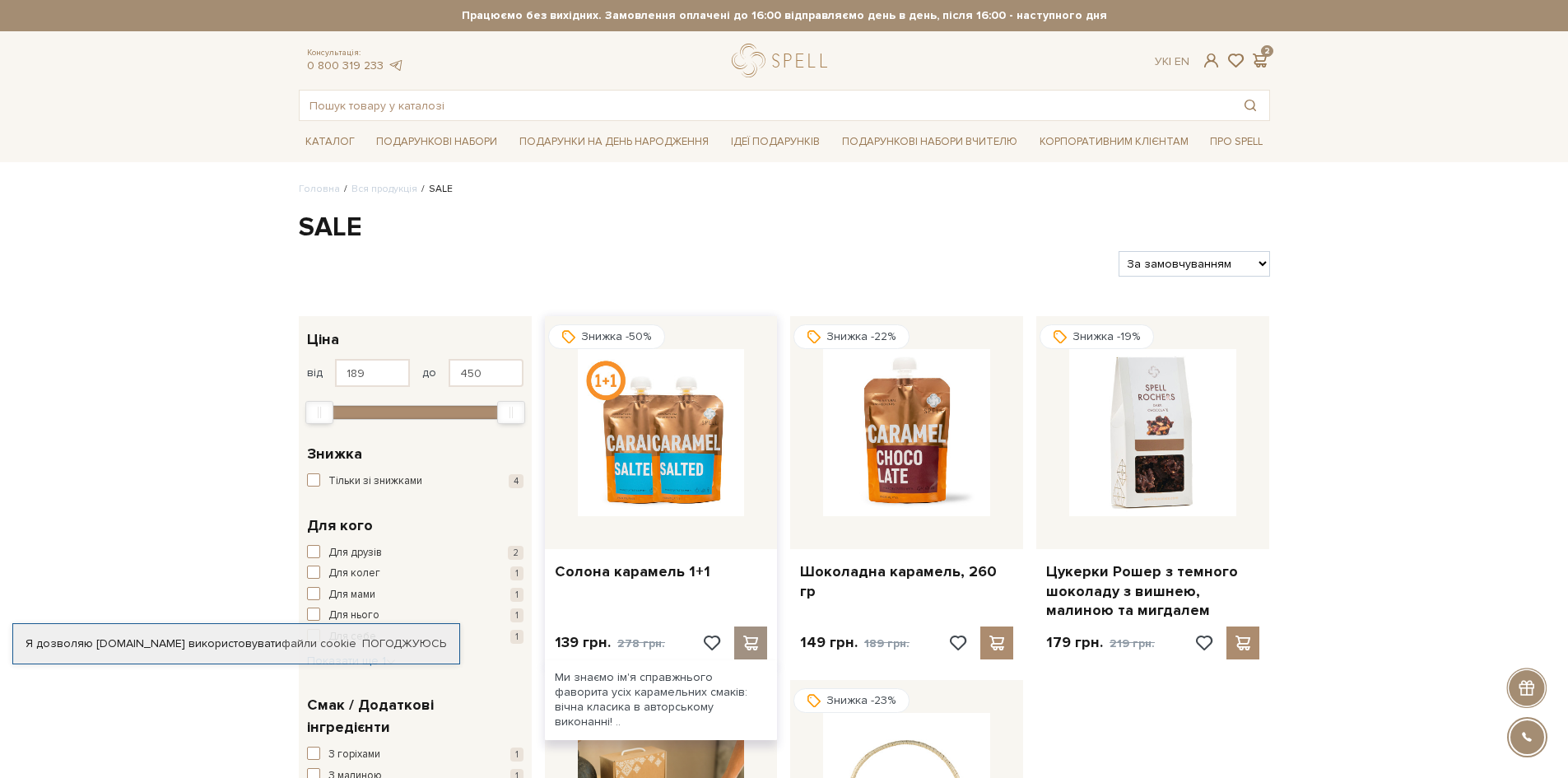
click at [750, 647] on span at bounding box center [751, 643] width 21 height 15
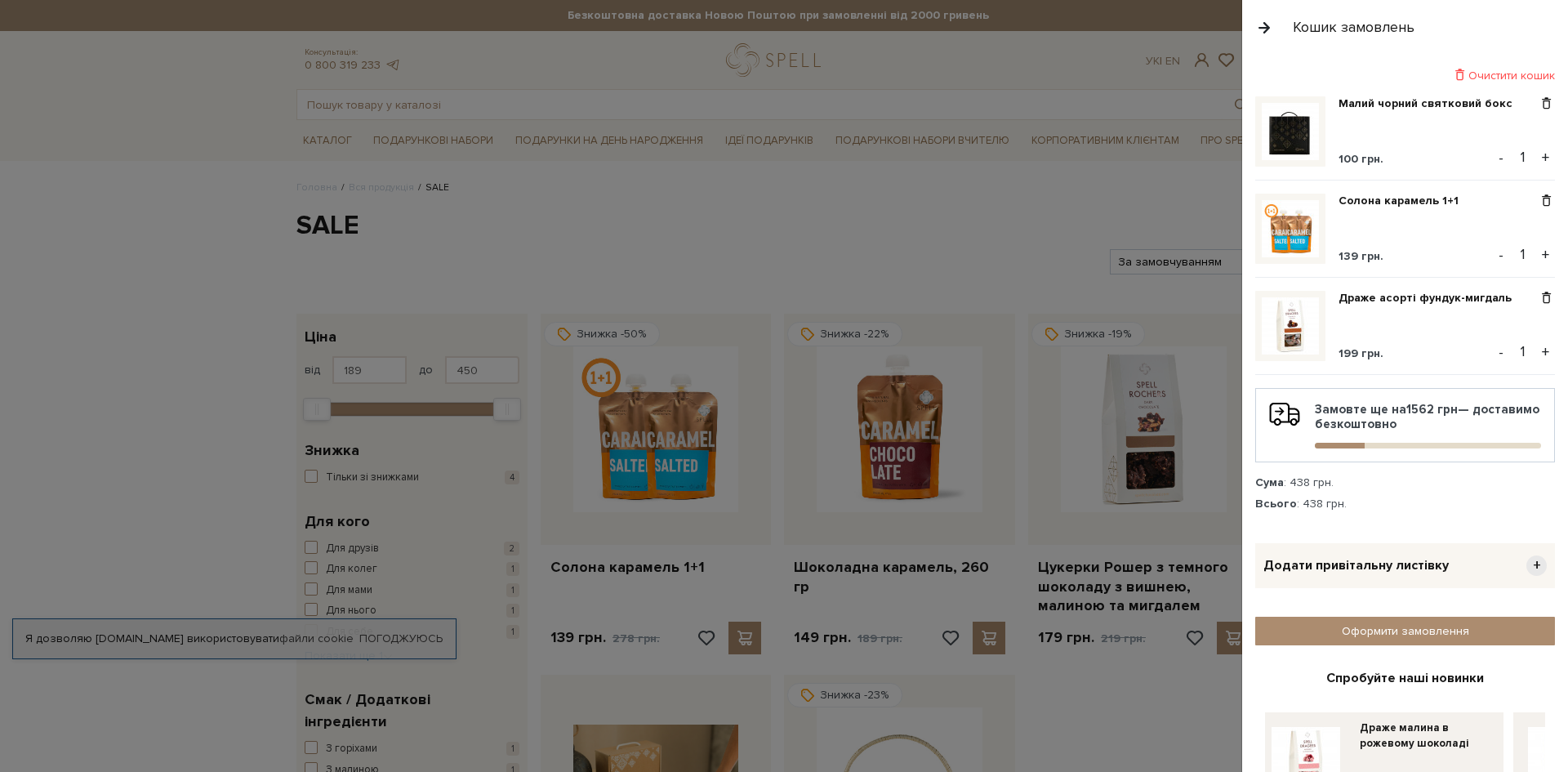
click at [940, 223] on div at bounding box center [784, 386] width 1568 height 772
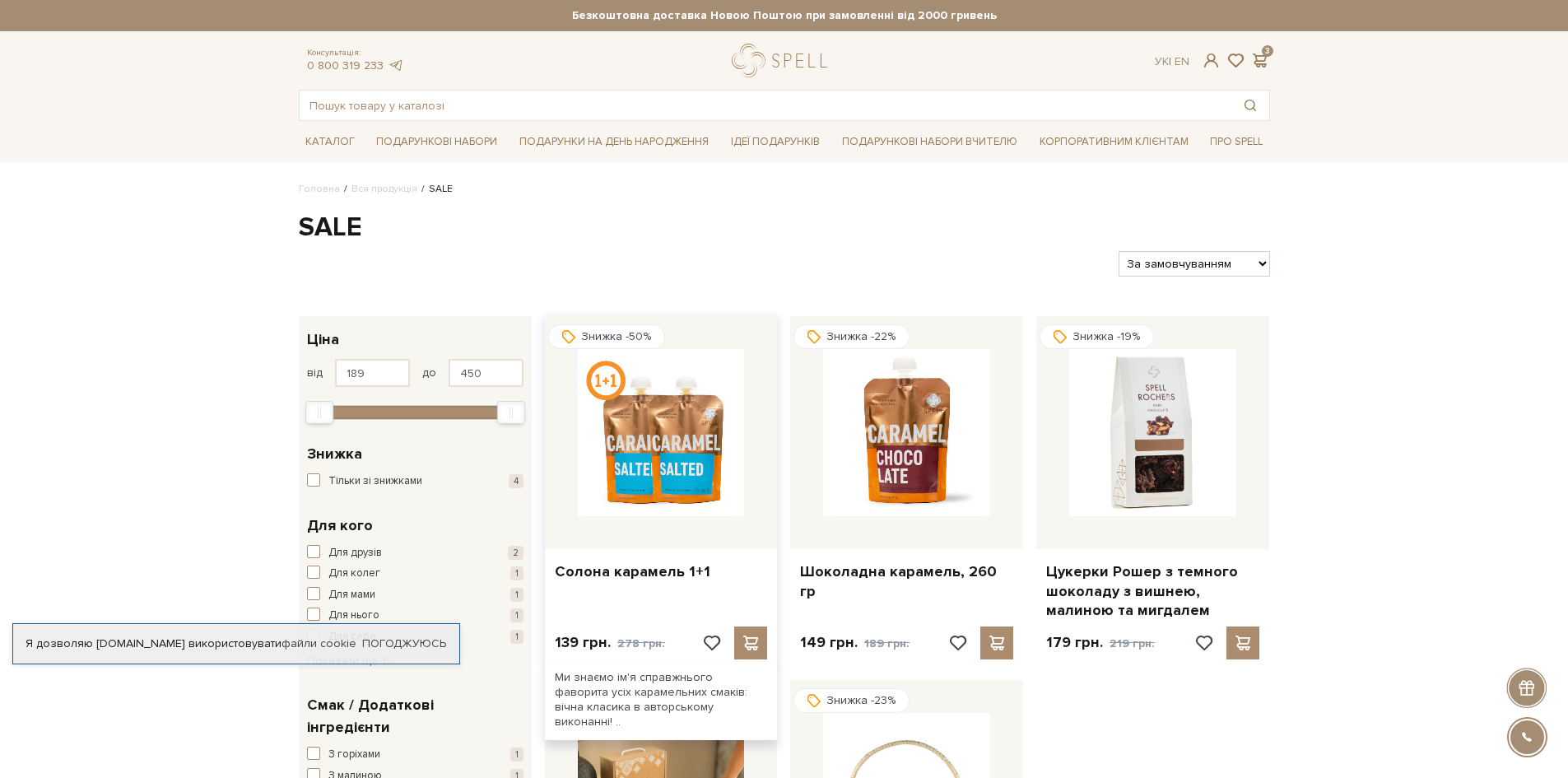
click at [655, 431] on img at bounding box center [660, 432] width 167 height 167
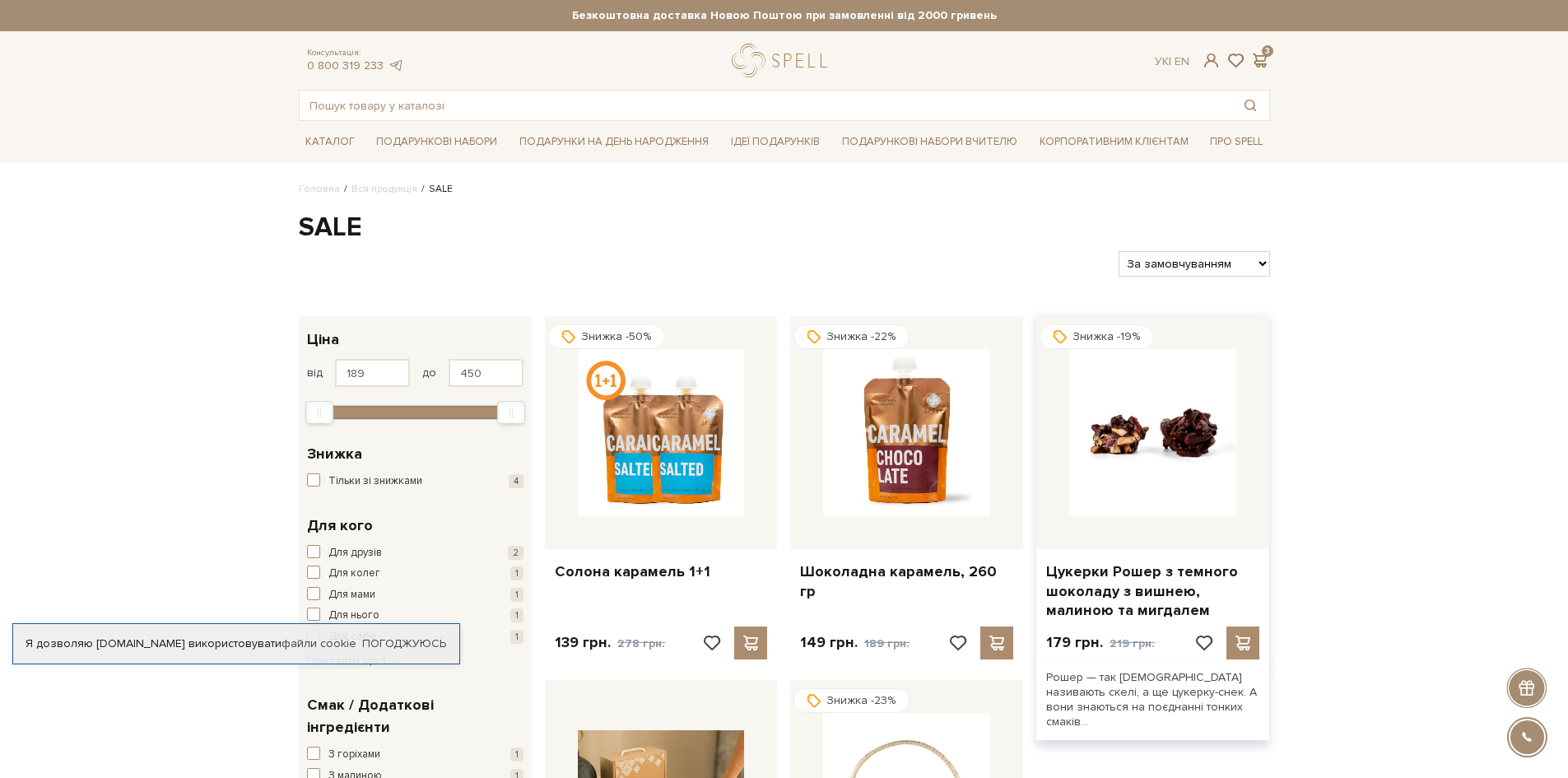
click at [1138, 437] on img at bounding box center [1152, 432] width 167 height 167
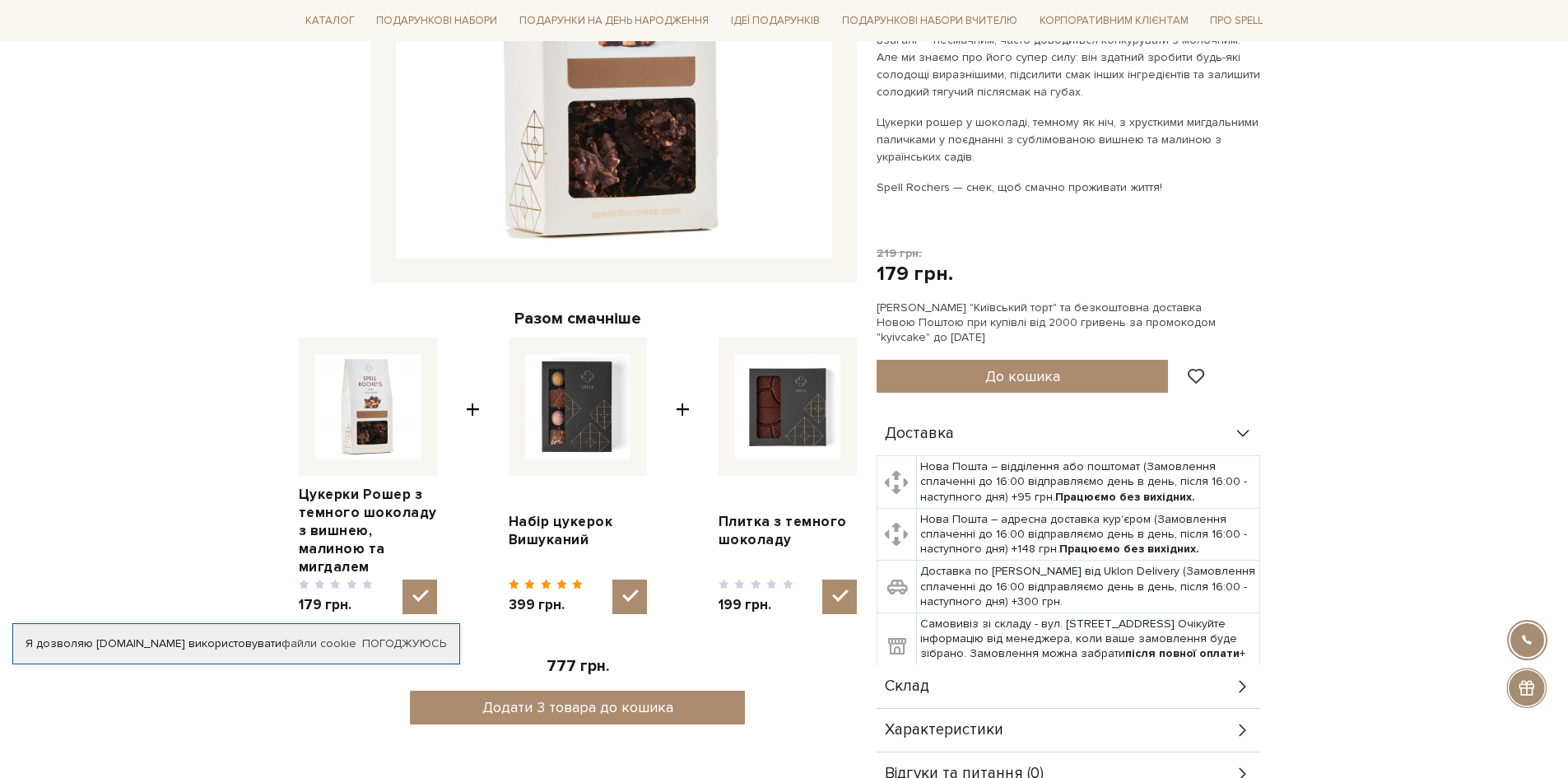
scroll to position [493, 0]
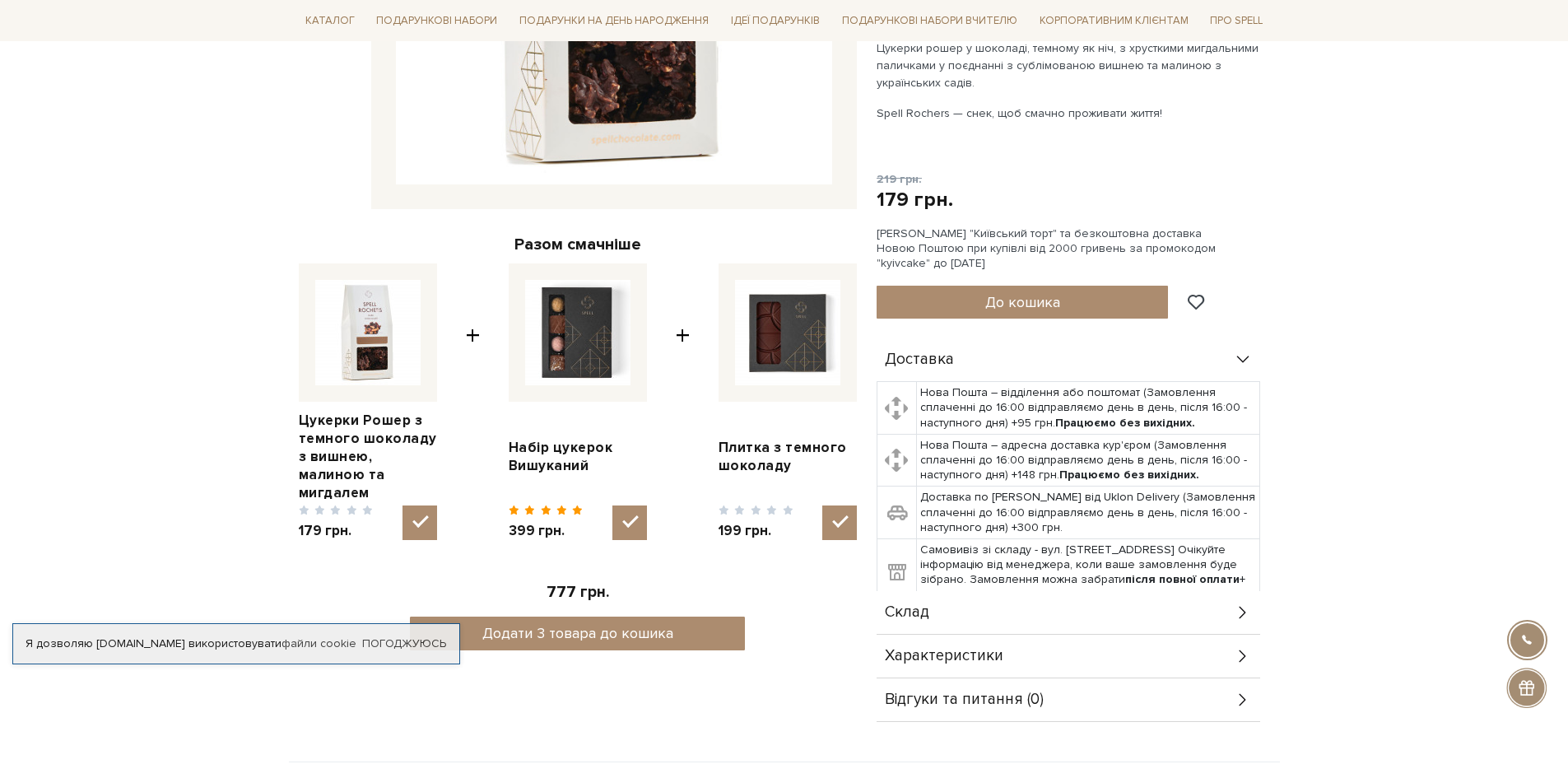
click at [1242, 613] on icon at bounding box center [1242, 612] width 18 height 18
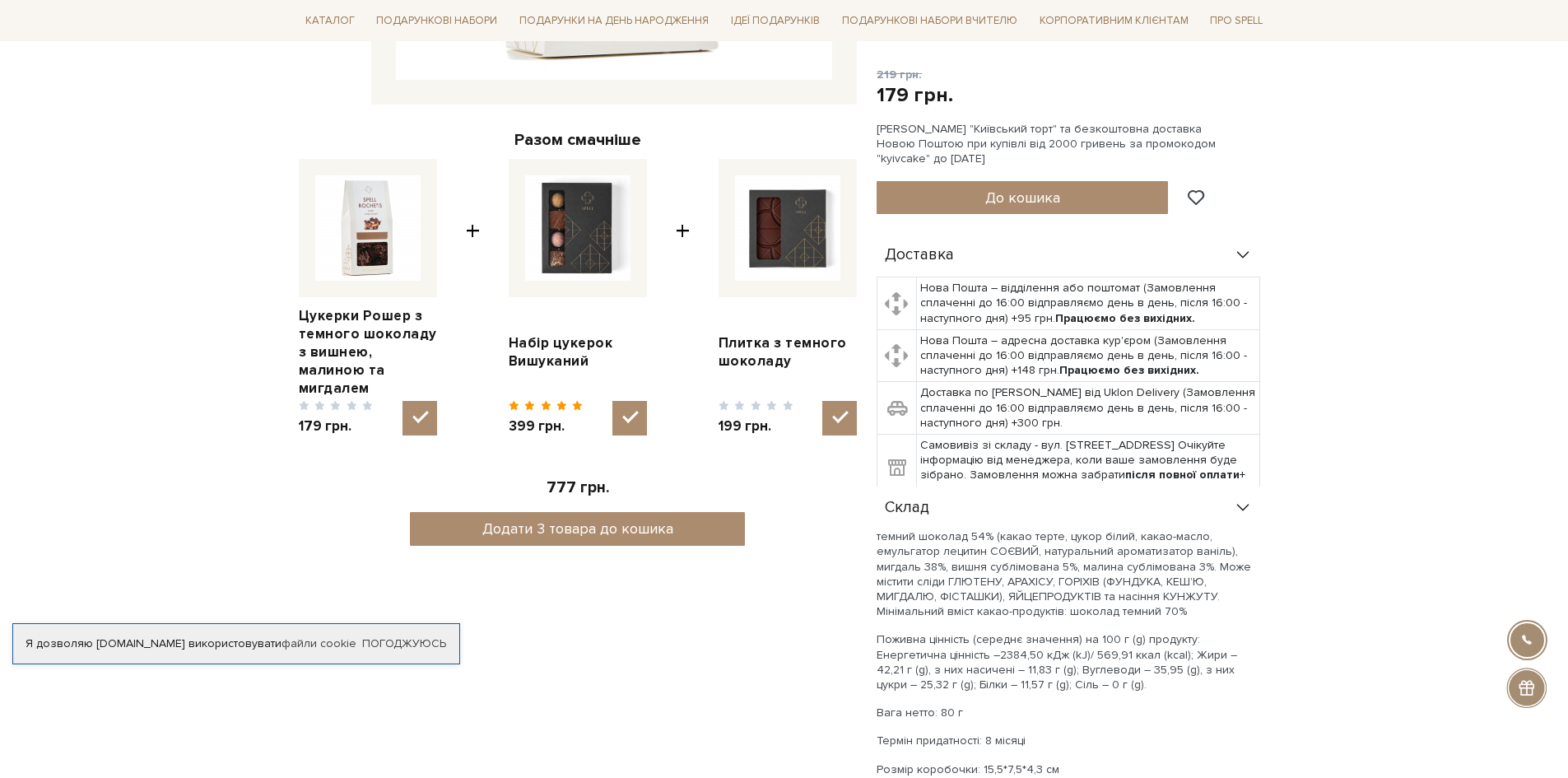
scroll to position [741, 0]
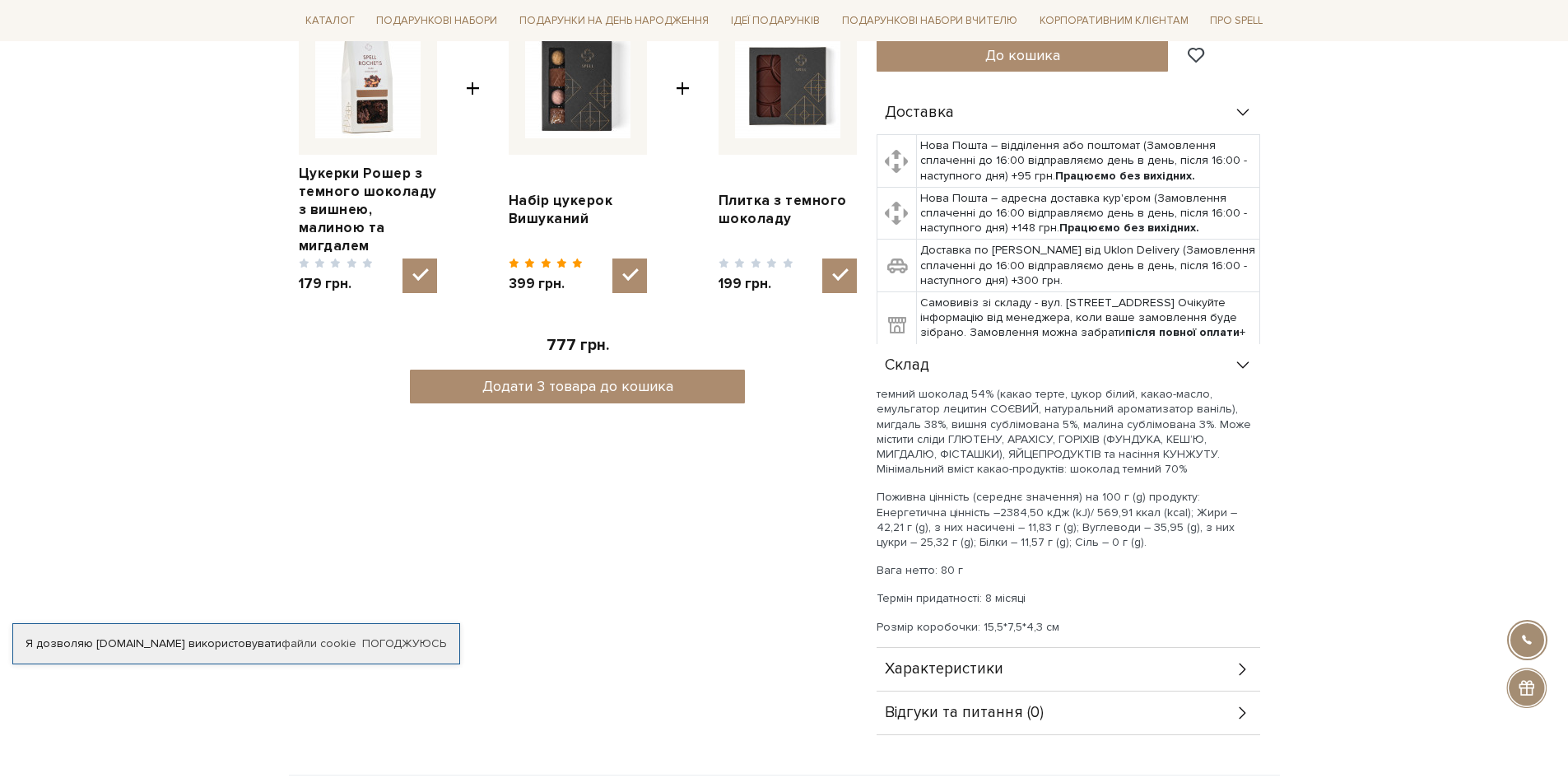
click at [1246, 669] on icon at bounding box center [1242, 669] width 18 height 18
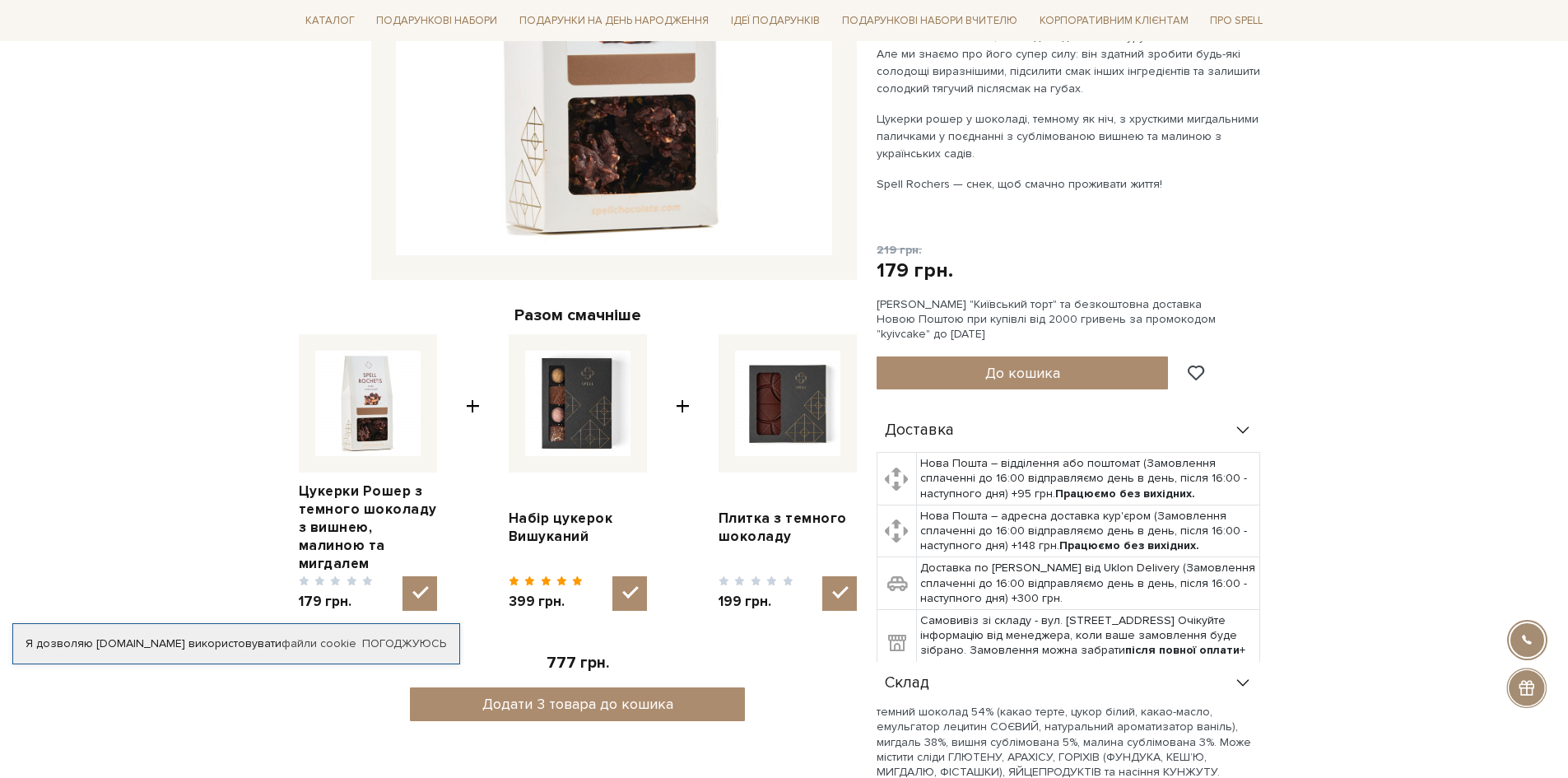
scroll to position [247, 0]
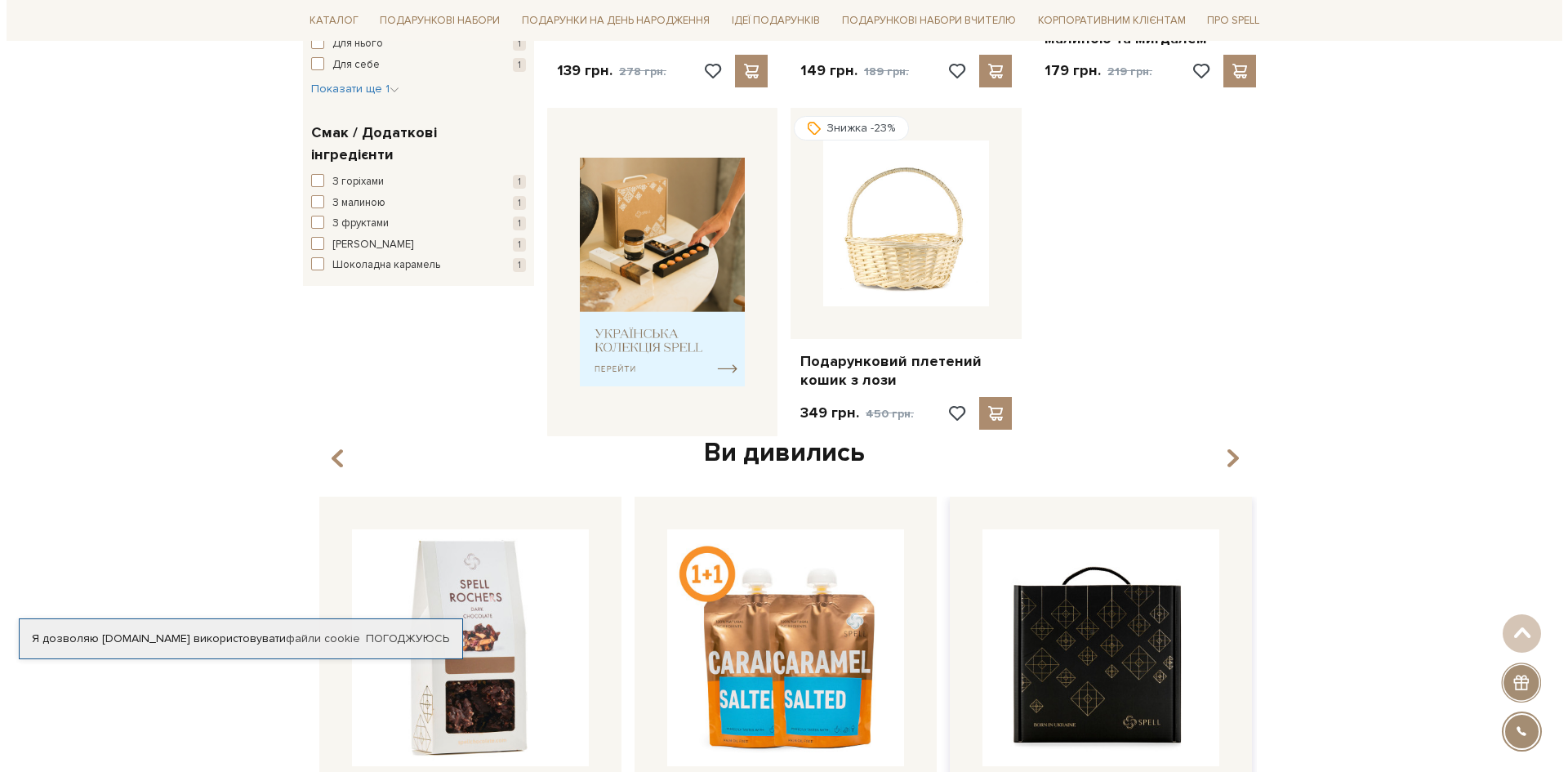
scroll to position [245, 0]
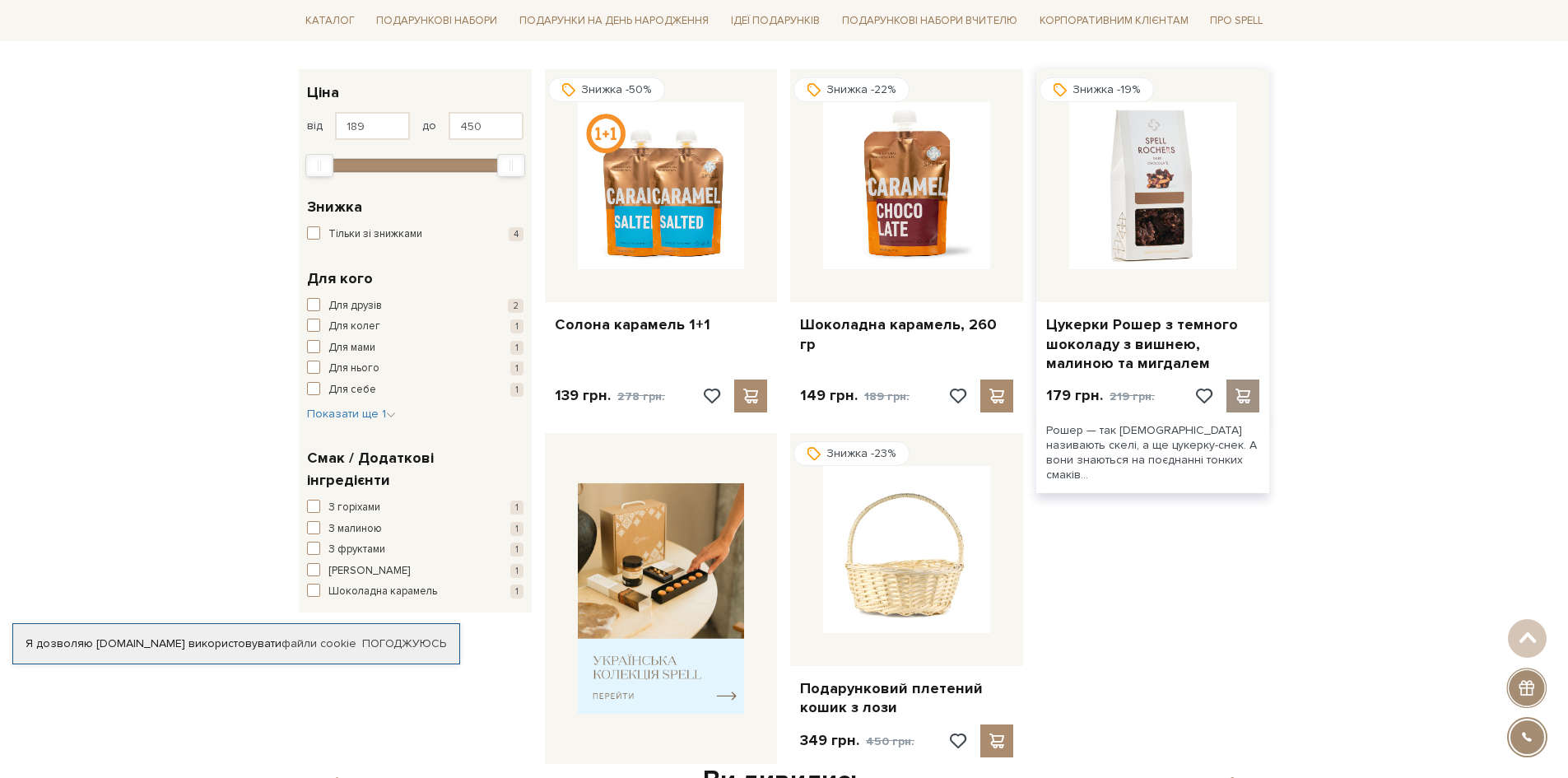
click at [1242, 399] on span at bounding box center [1243, 396] width 21 height 15
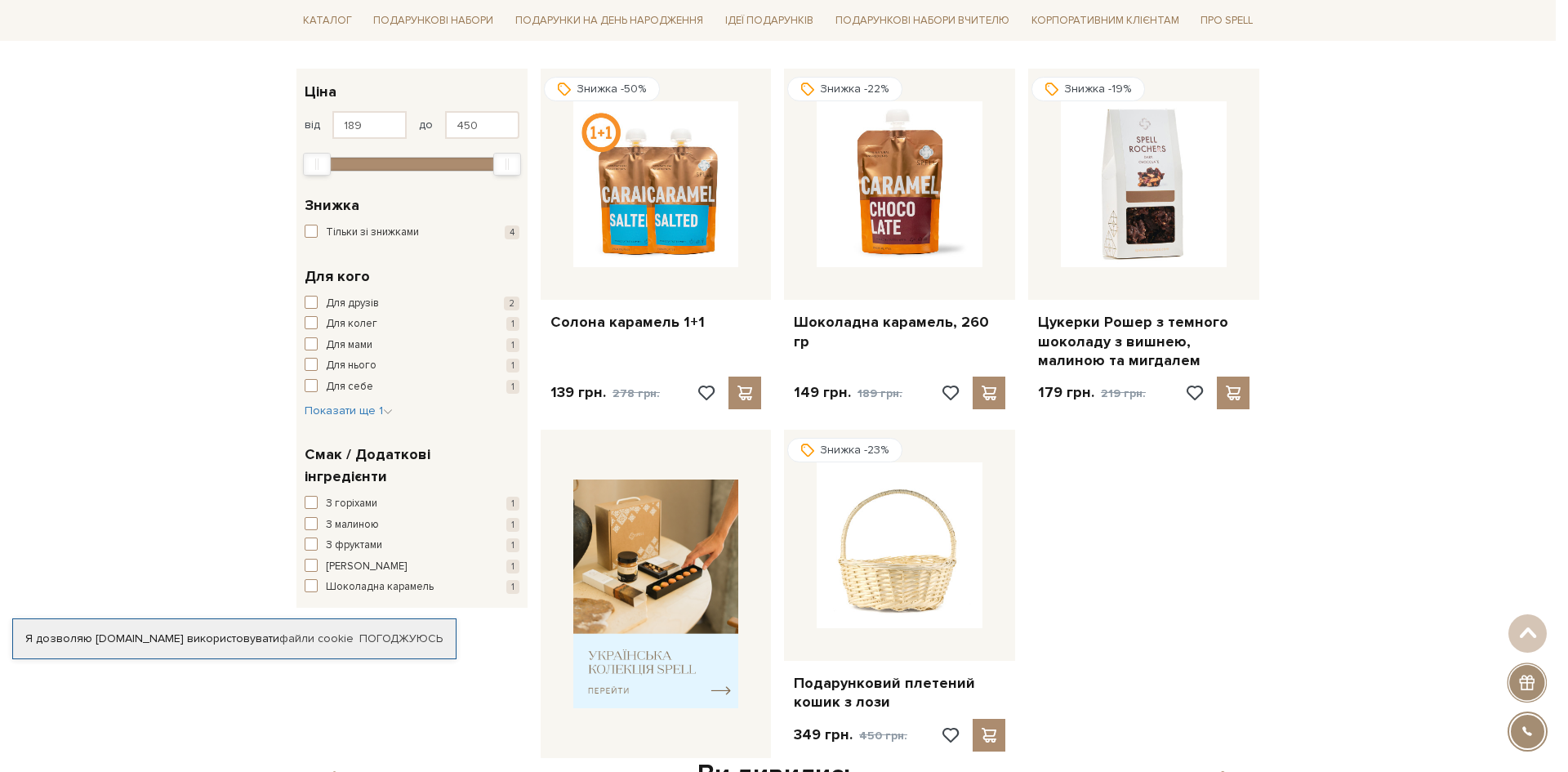
click at [109, 252] on div at bounding box center [784, 386] width 1568 height 772
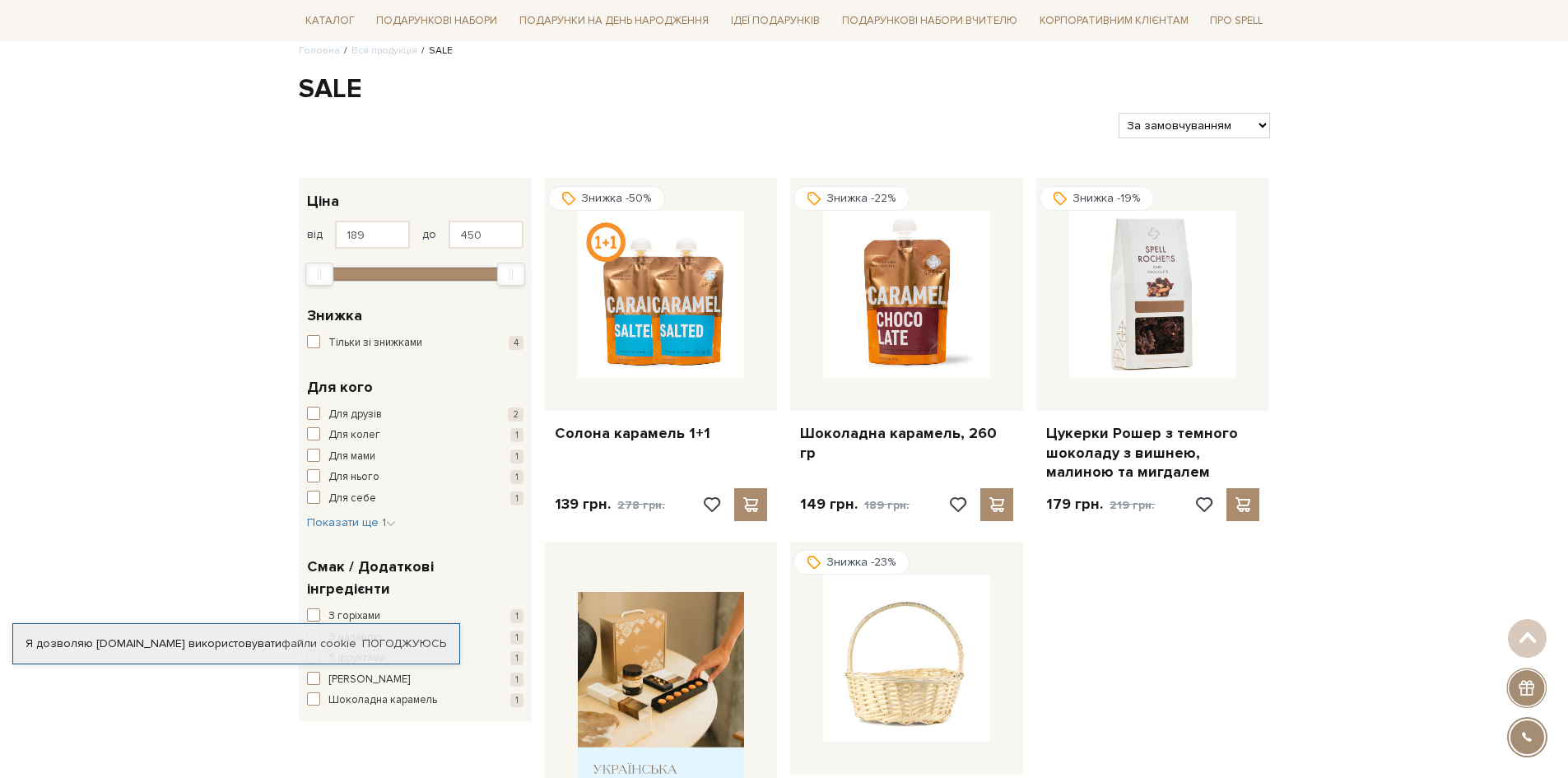
scroll to position [0, 0]
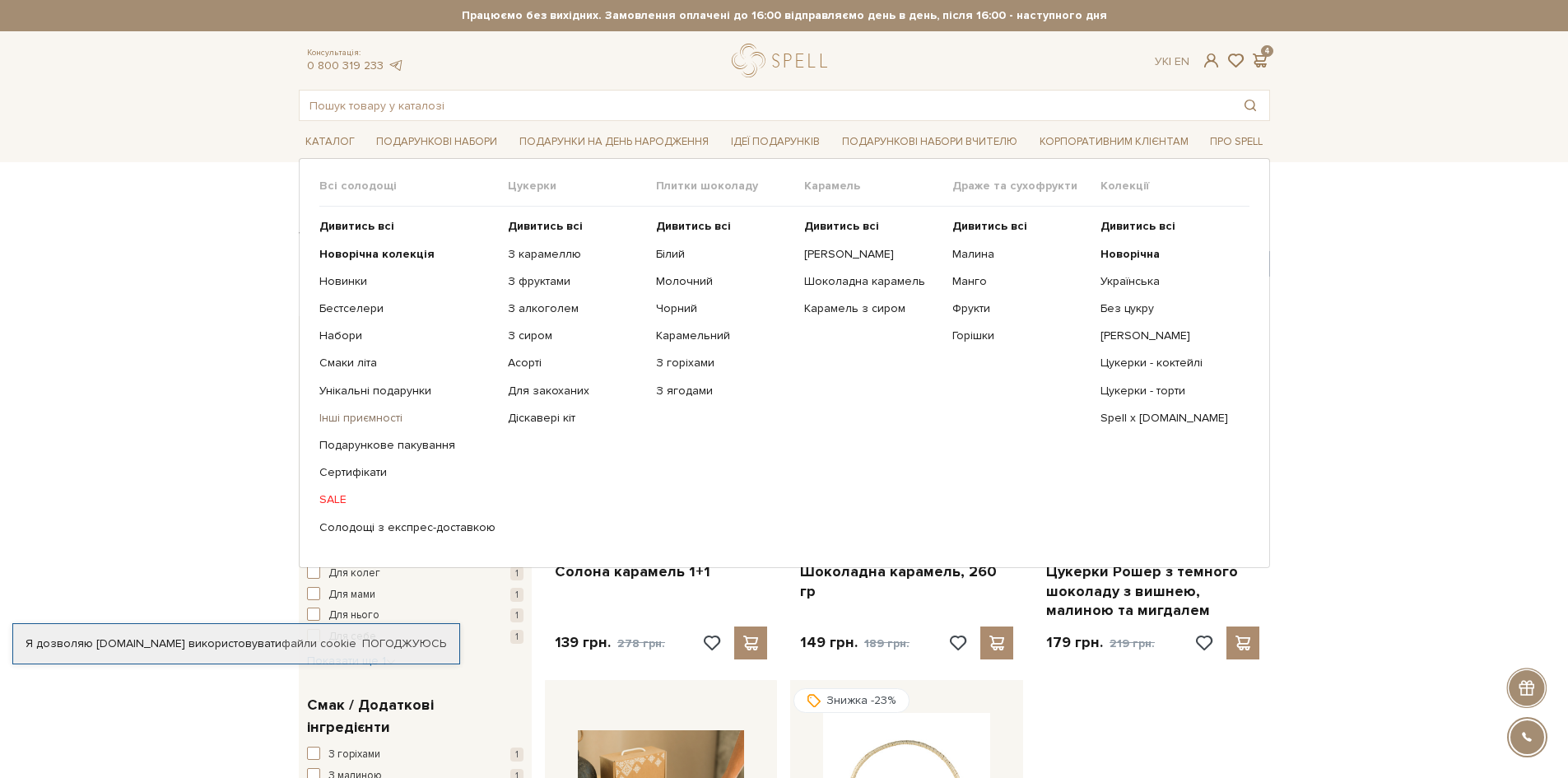
click at [342, 416] on link "Інші приємності" at bounding box center [407, 418] width 176 height 15
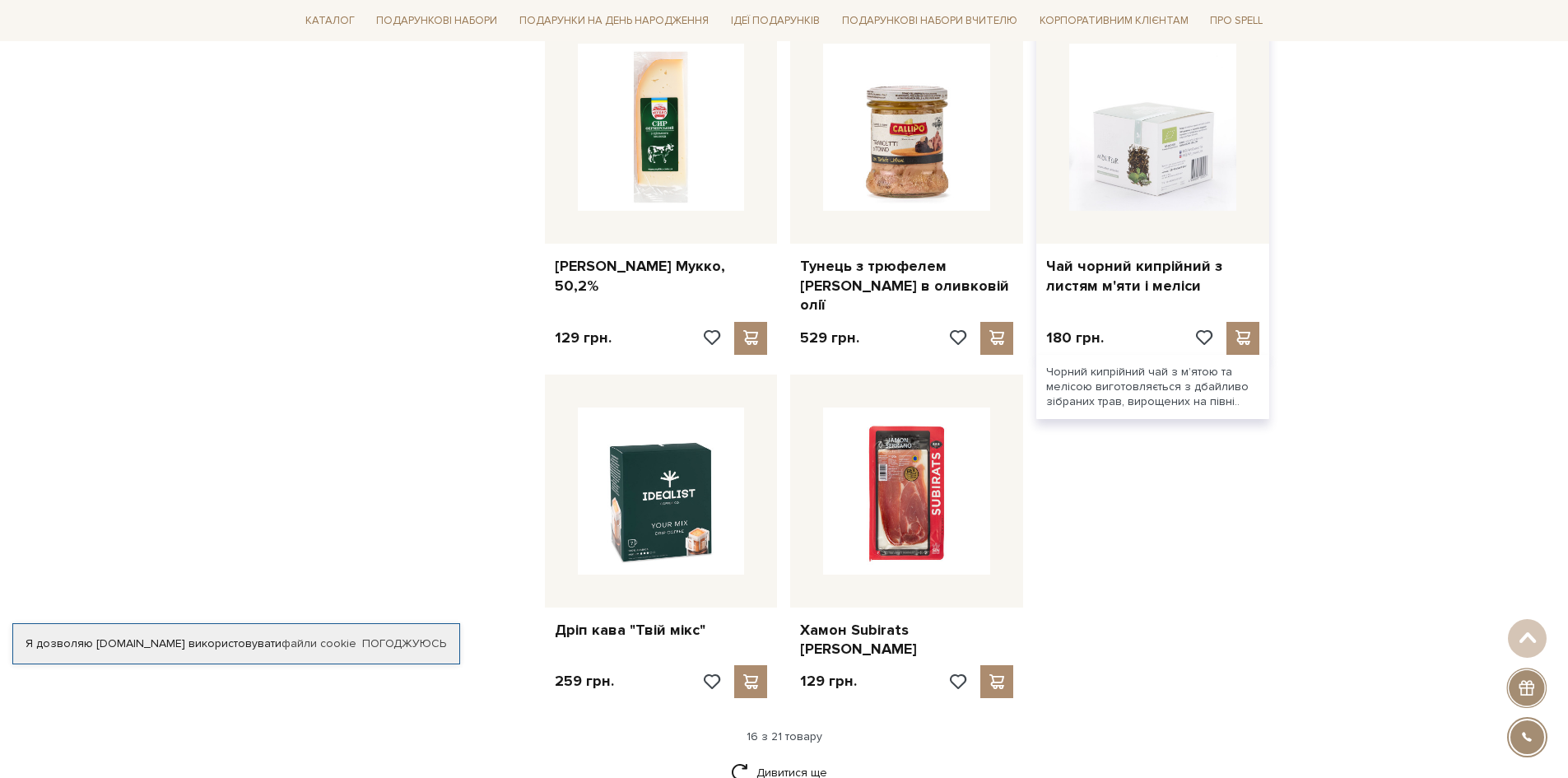
scroll to position [1729, 0]
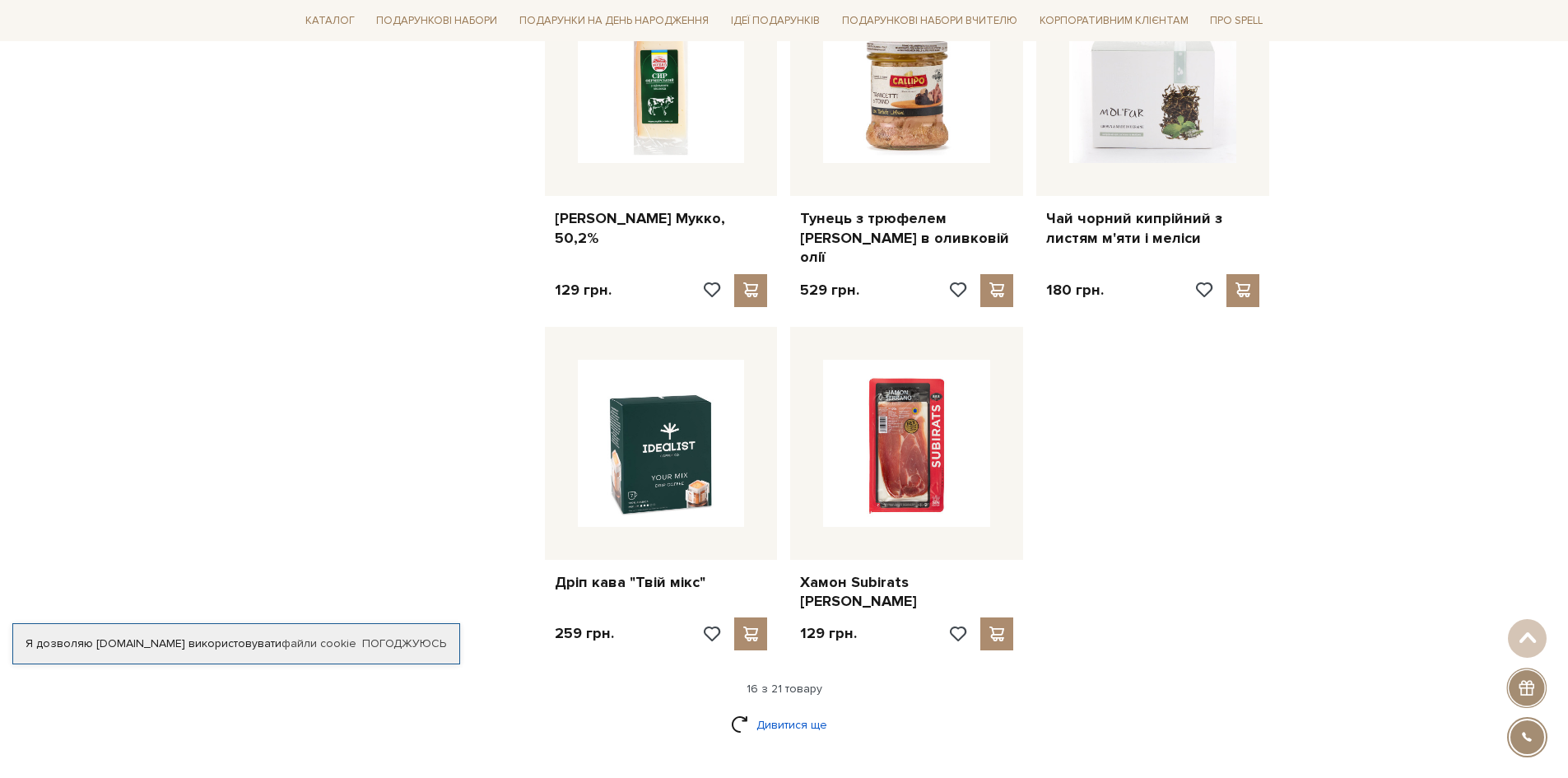
click at [763, 711] on link "Дивитися ще" at bounding box center [784, 725] width 107 height 29
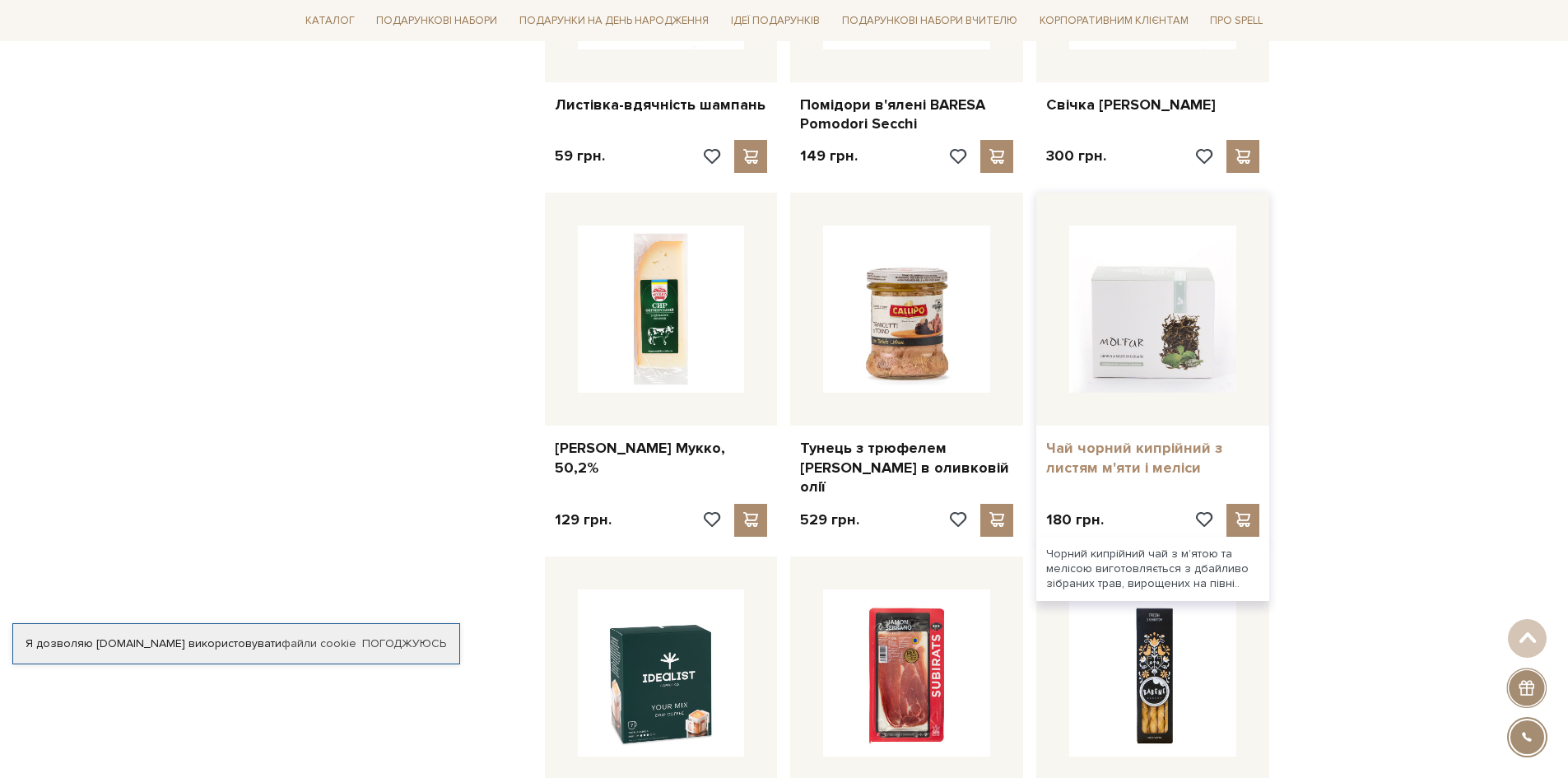
scroll to position [1481, 0]
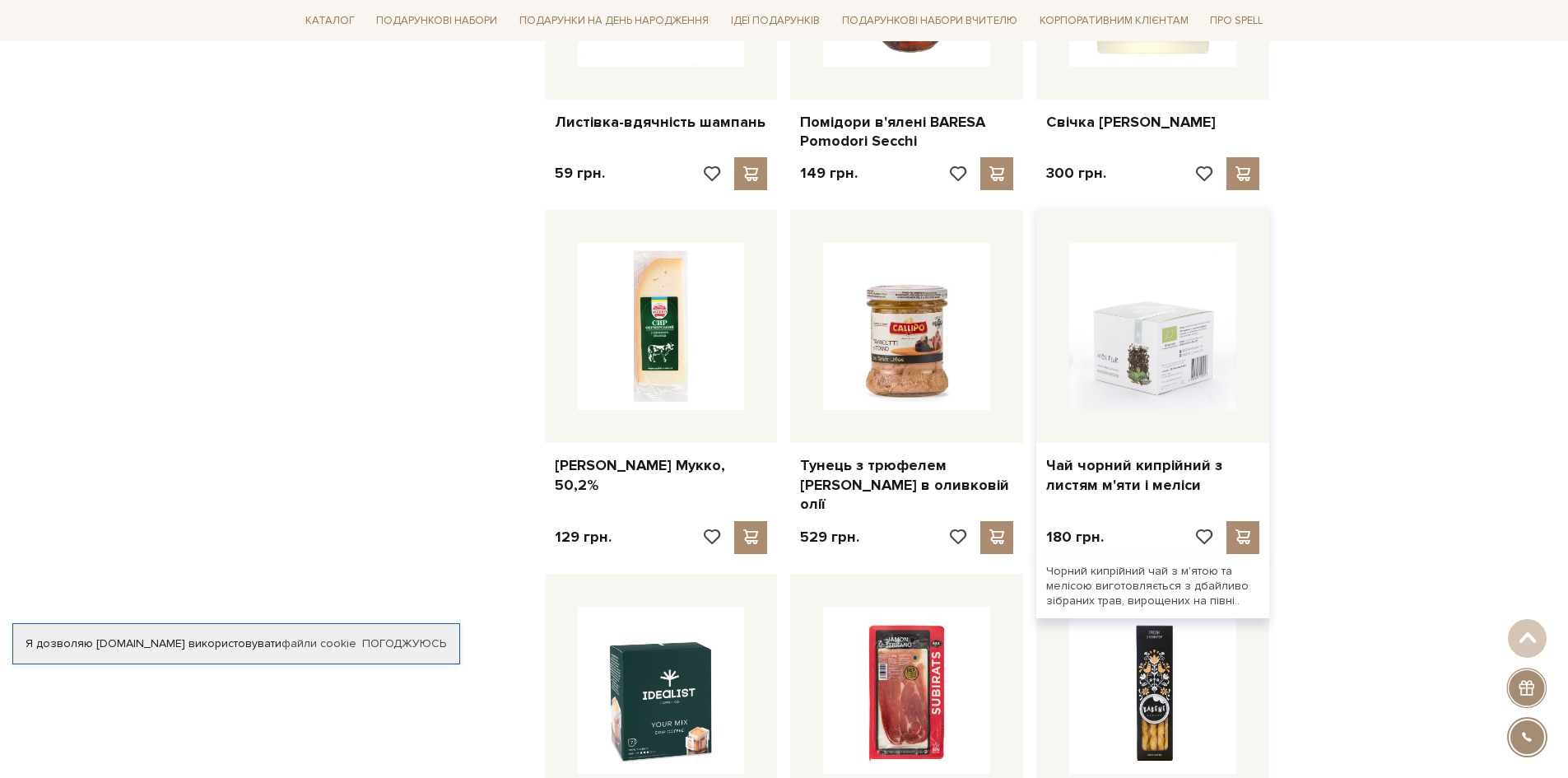
click at [1175, 340] on img at bounding box center [1152, 326] width 167 height 167
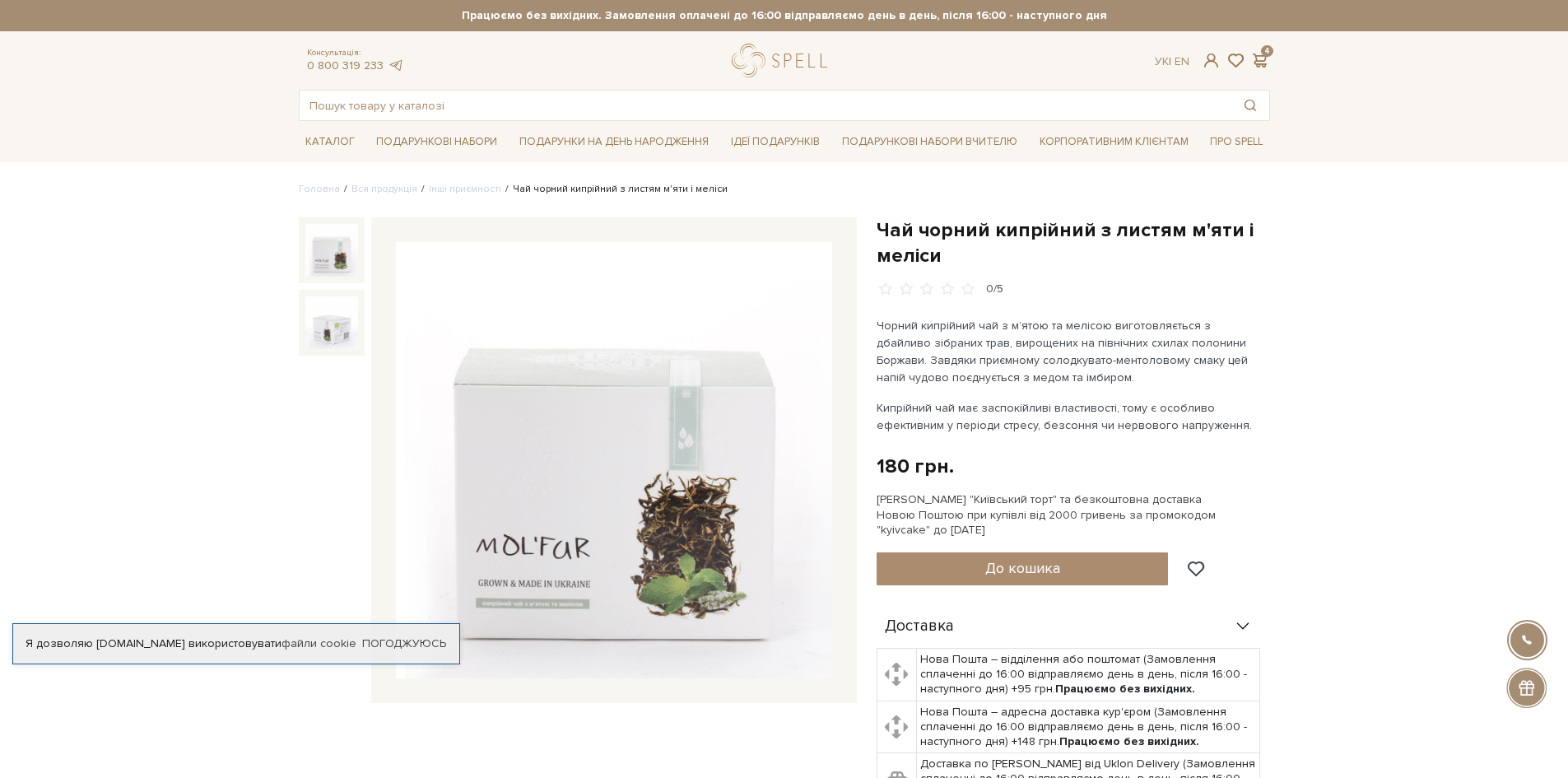
click at [585, 509] on img at bounding box center [614, 460] width 437 height 437
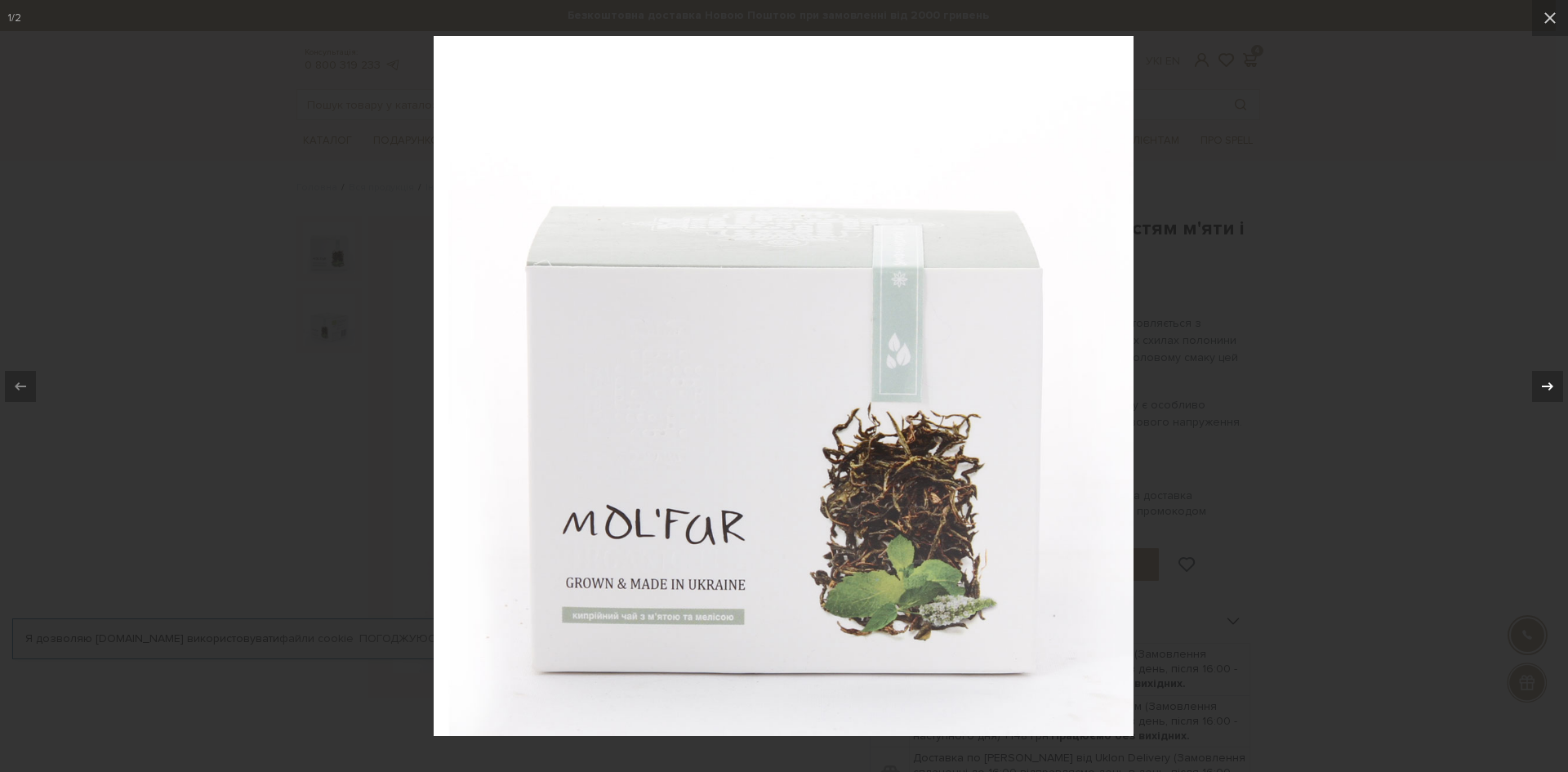
click at [1549, 391] on icon at bounding box center [1548, 386] width 19 height 19
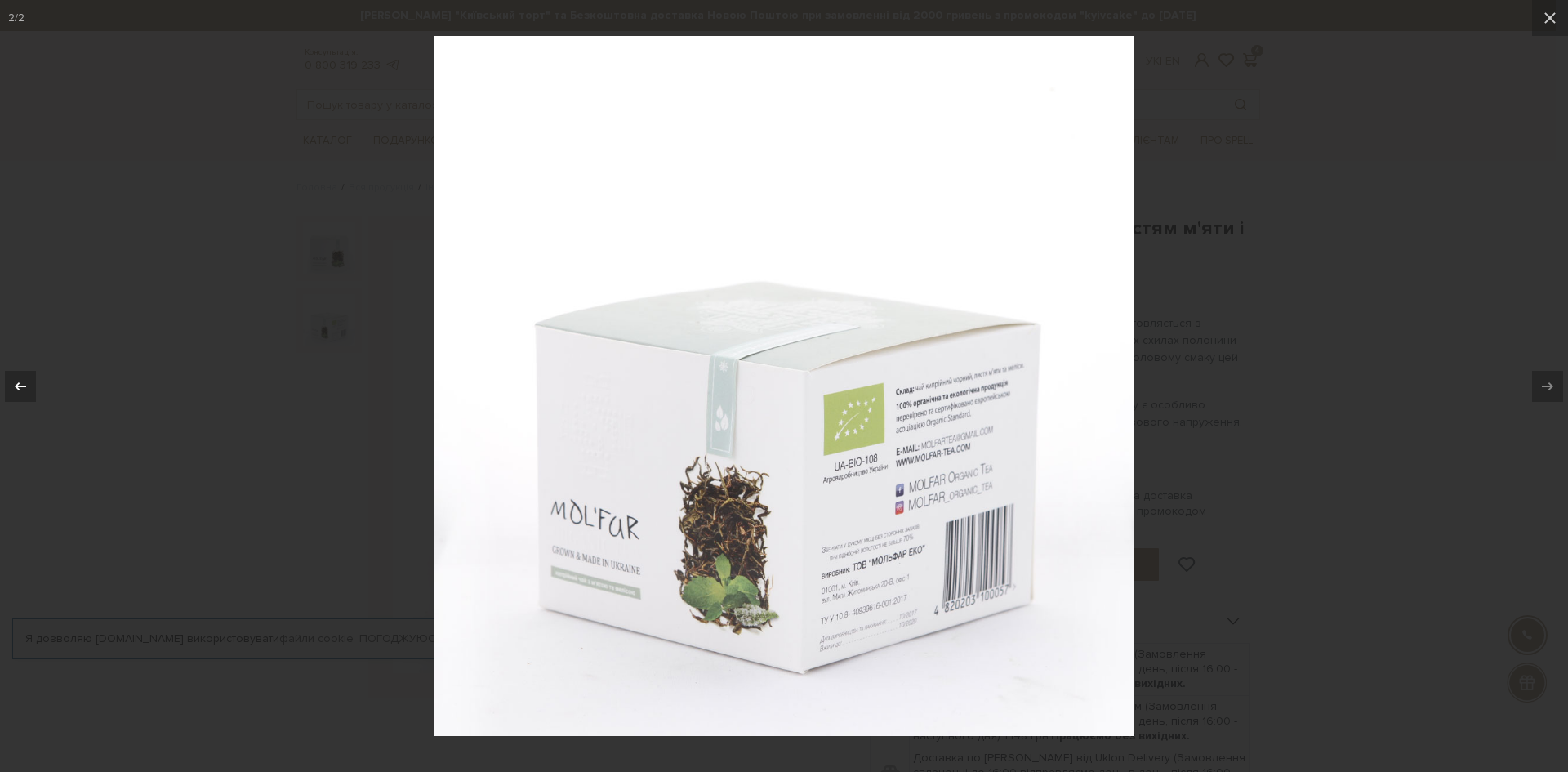
click at [12, 386] on icon at bounding box center [19, 386] width 19 height 19
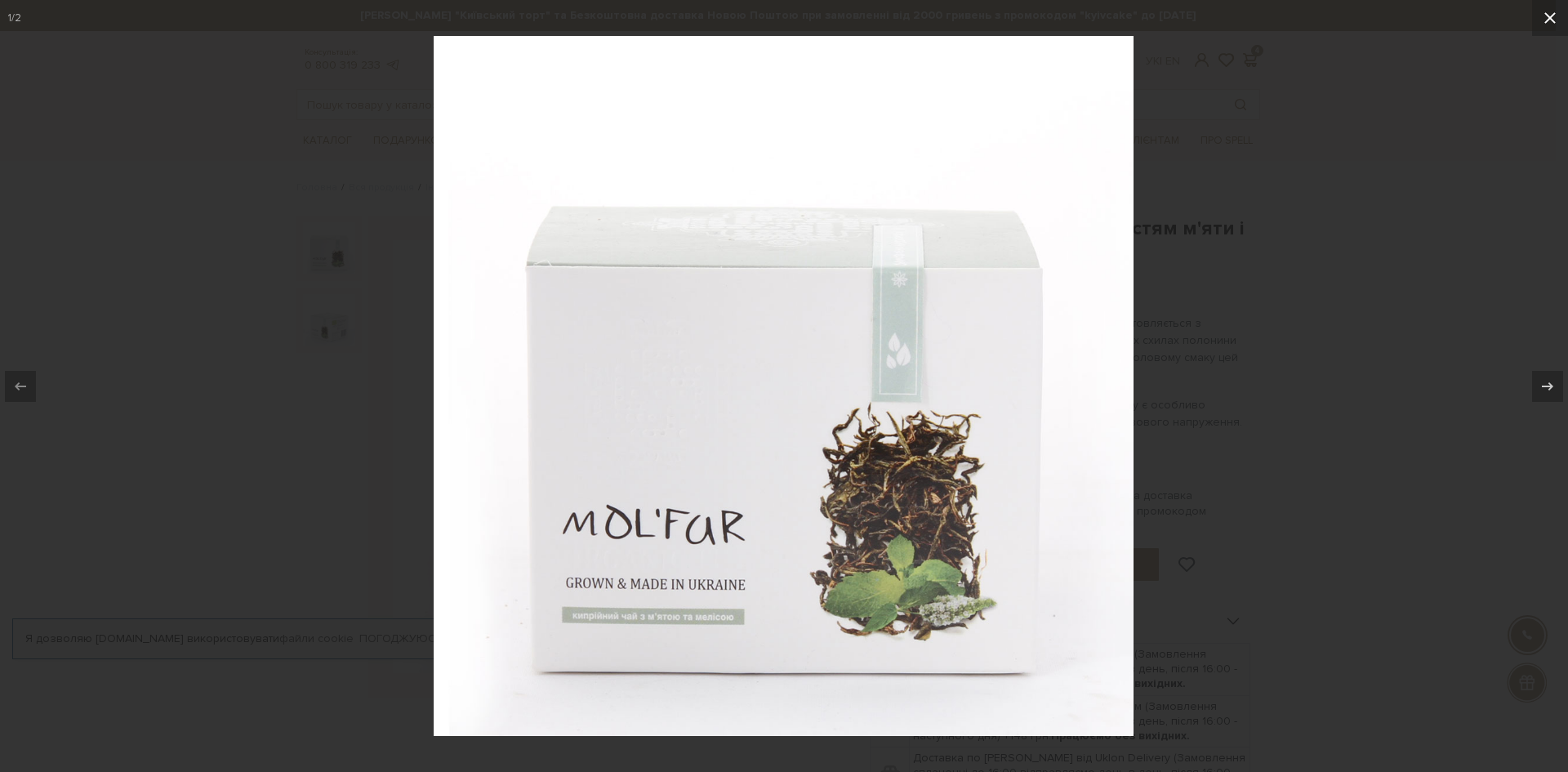
click at [1547, 19] on icon at bounding box center [1549, 18] width 19 height 19
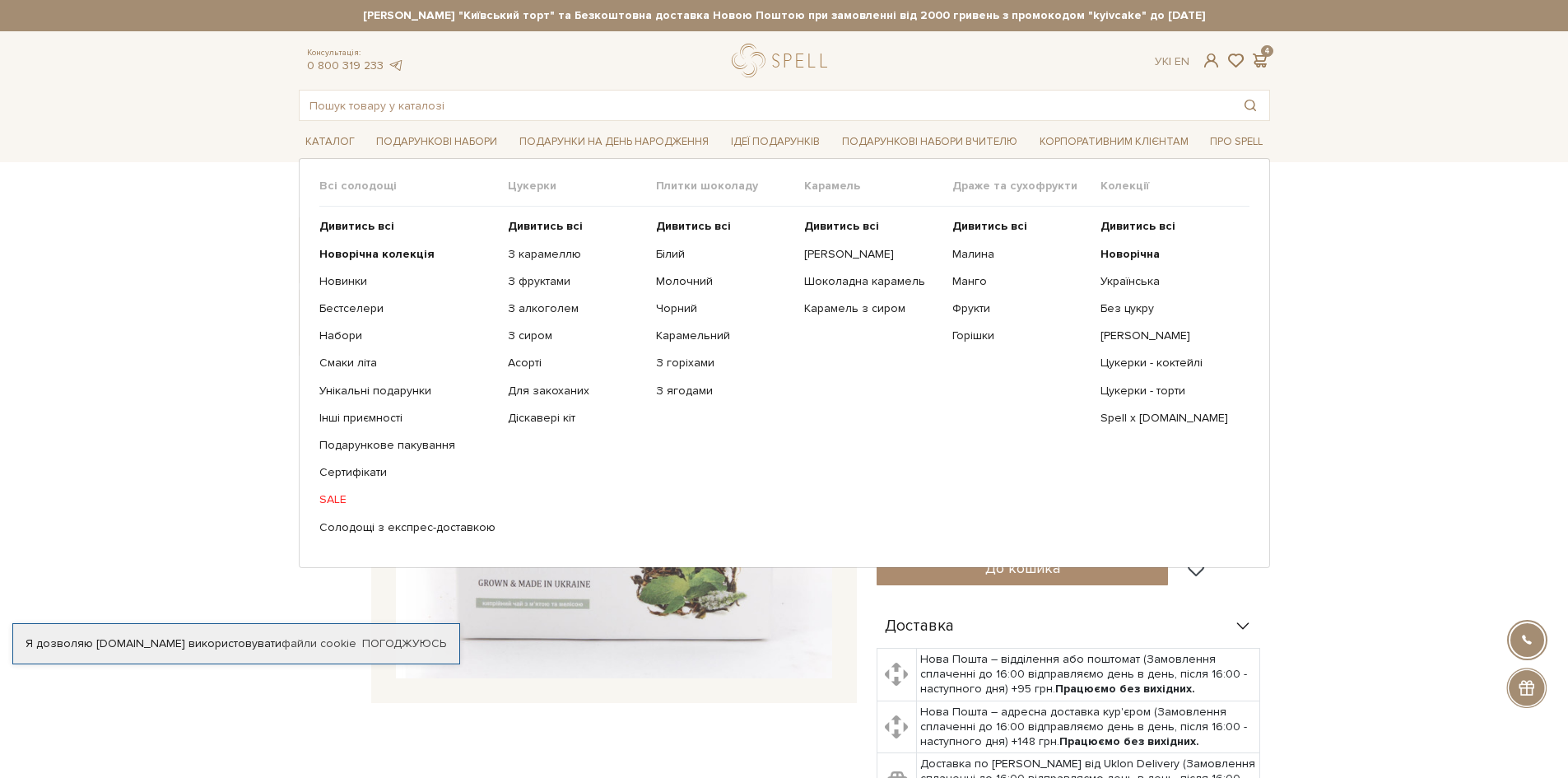
click at [687, 184] on span "Плитки шоколаду" at bounding box center [729, 186] width 148 height 15
click at [672, 224] on b "Дивитись всі" at bounding box center [693, 226] width 75 height 14
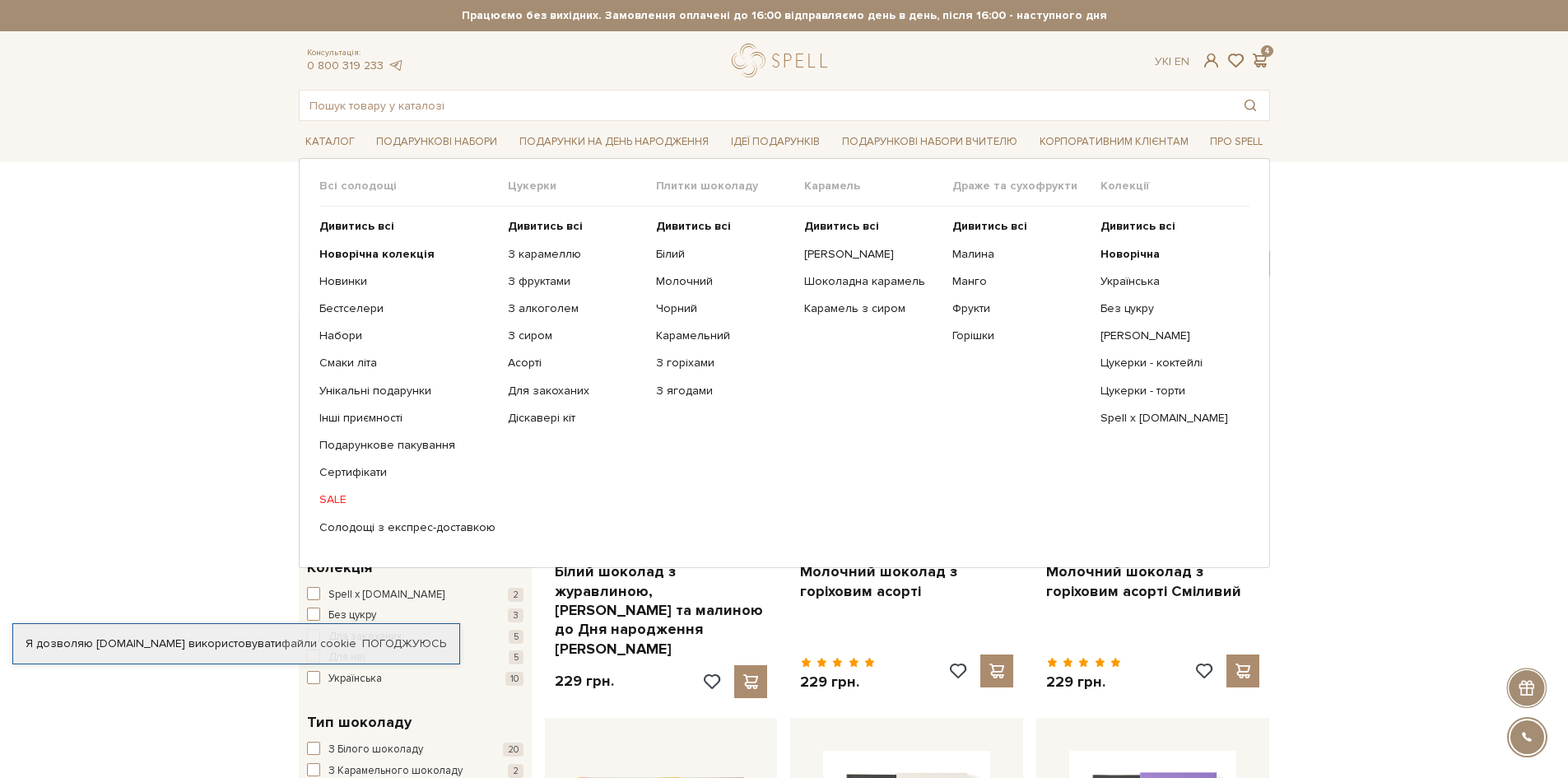
click at [514, 182] on span "Цукерки" at bounding box center [581, 186] width 148 height 15
click at [524, 183] on span "Цукерки" at bounding box center [581, 186] width 148 height 15
click at [543, 228] on b "Дивитись всі" at bounding box center [545, 226] width 75 height 14
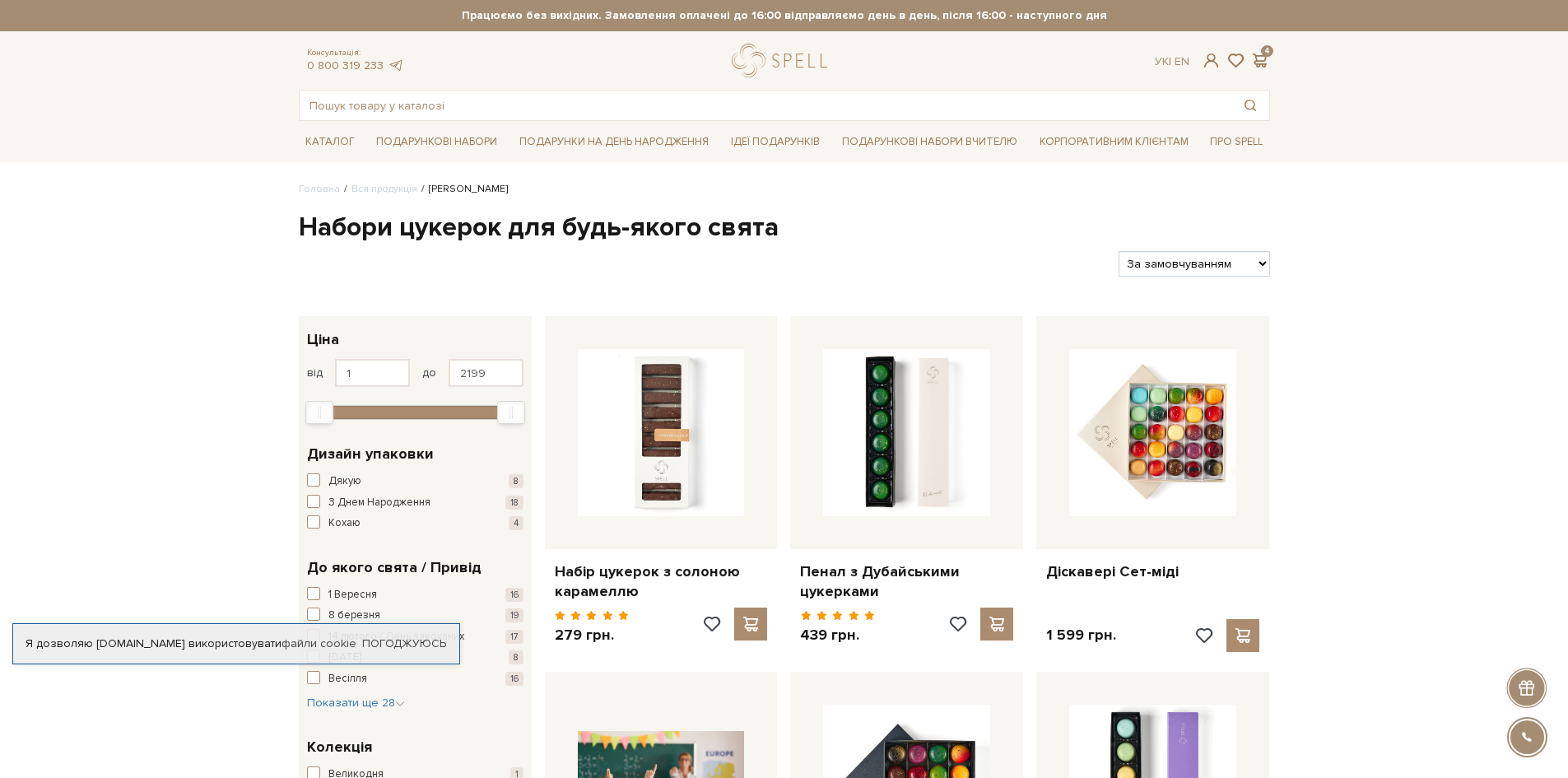
click at [1182, 265] on select "За замовчуванням За Ціною (зростання) За Ціною (зменшення) Новинки За популярні…" at bounding box center [1193, 263] width 150 height 25
select select "[URL][DOMAIN_NAME]"
click at [1118, 251] on select "За замовчуванням За Ціною (зростання) За Ціною (зменшення) Новинки За популярні…" at bounding box center [1193, 263] width 150 height 25
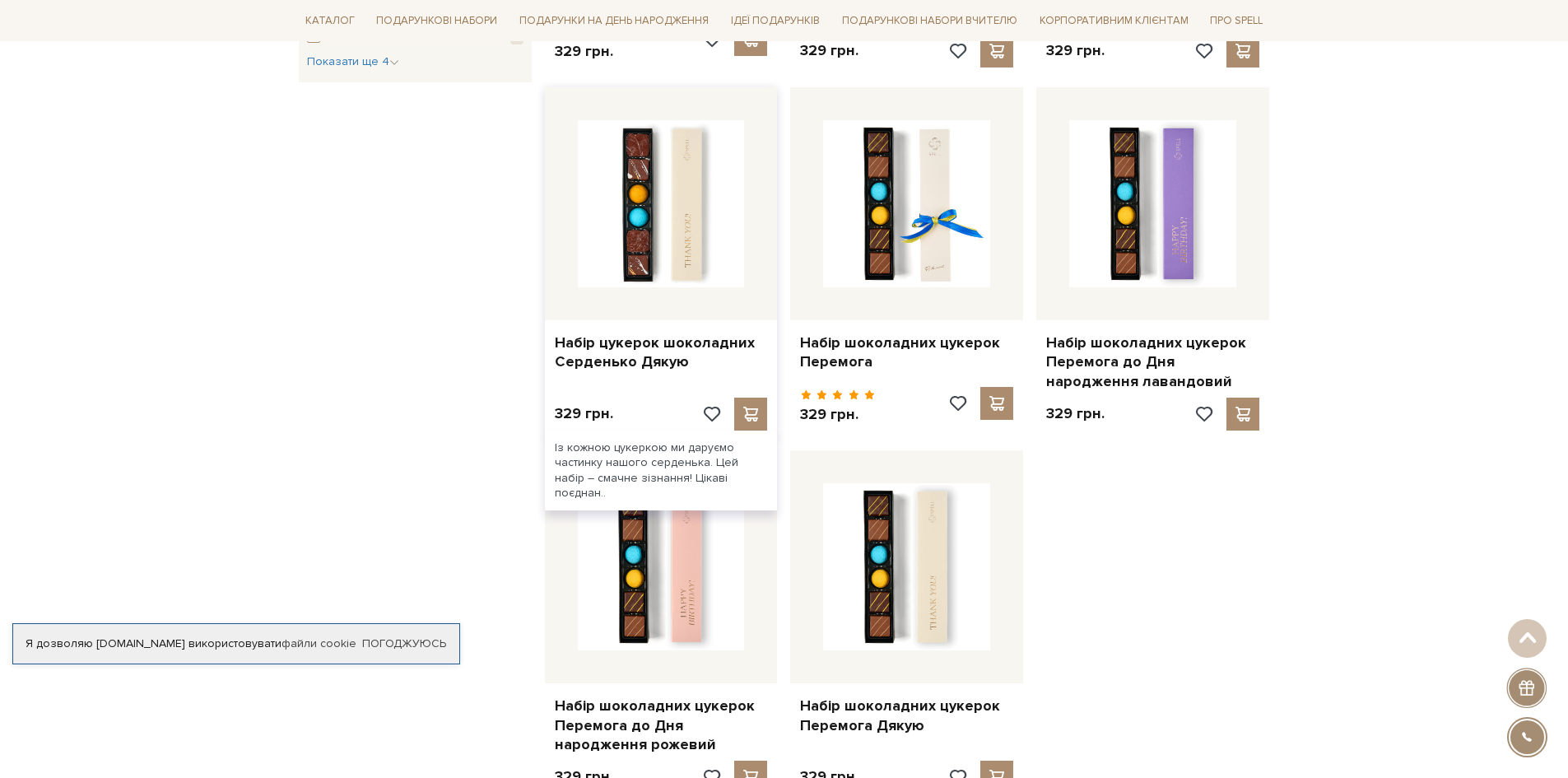
scroll to position [1976, 0]
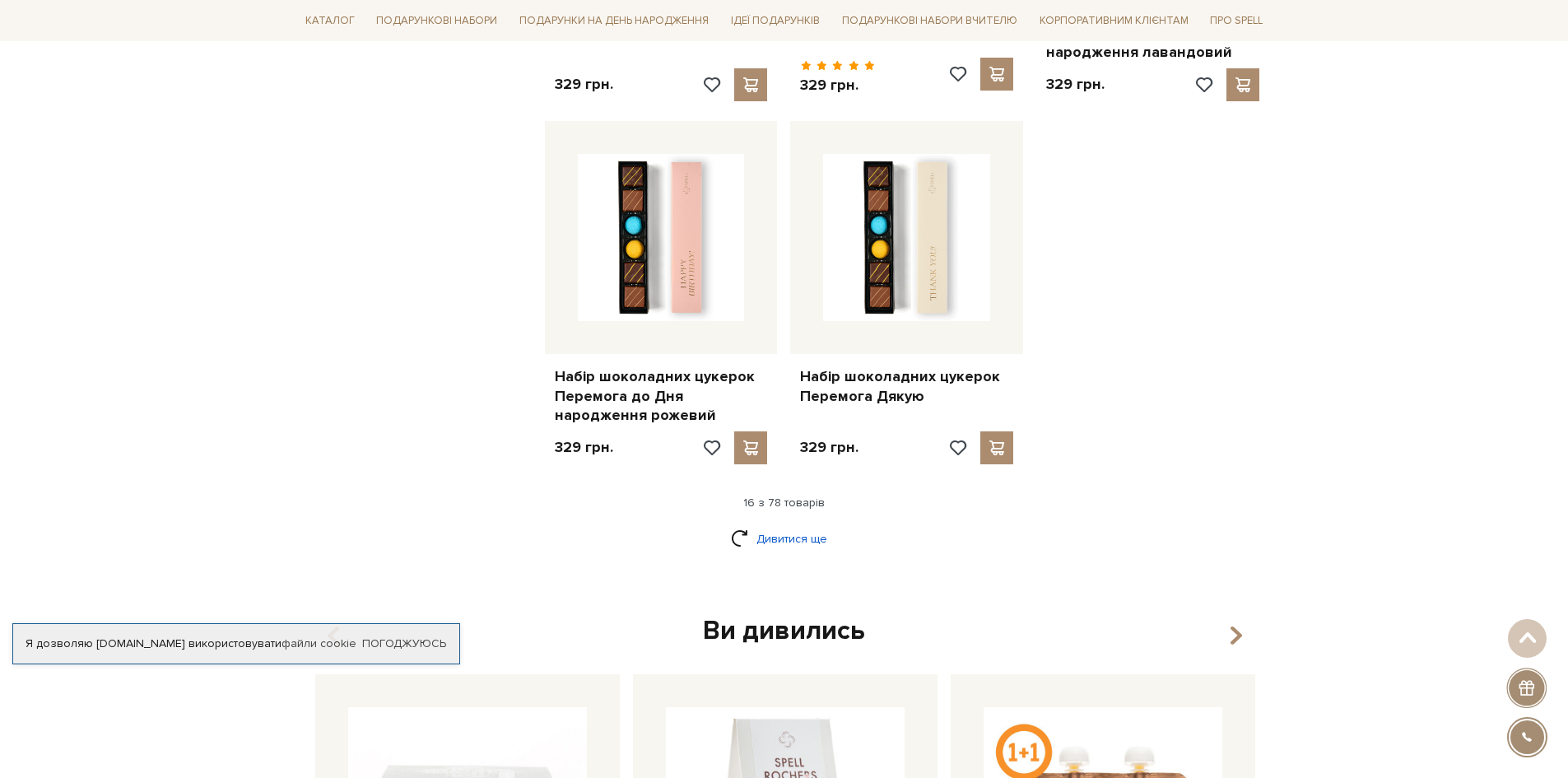
click at [793, 537] on link "Дивитися ще" at bounding box center [784, 538] width 107 height 29
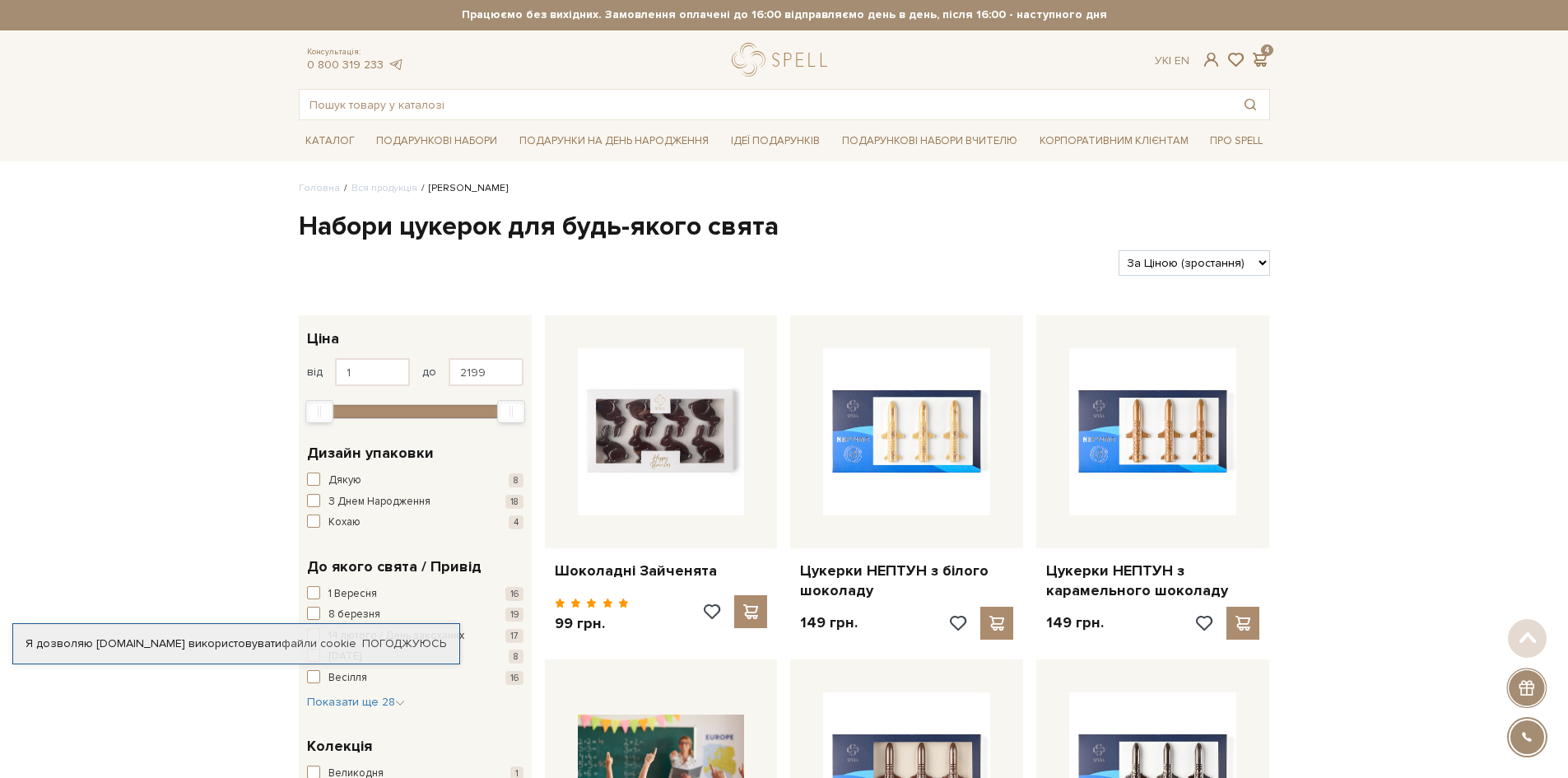
scroll to position [0, 0]
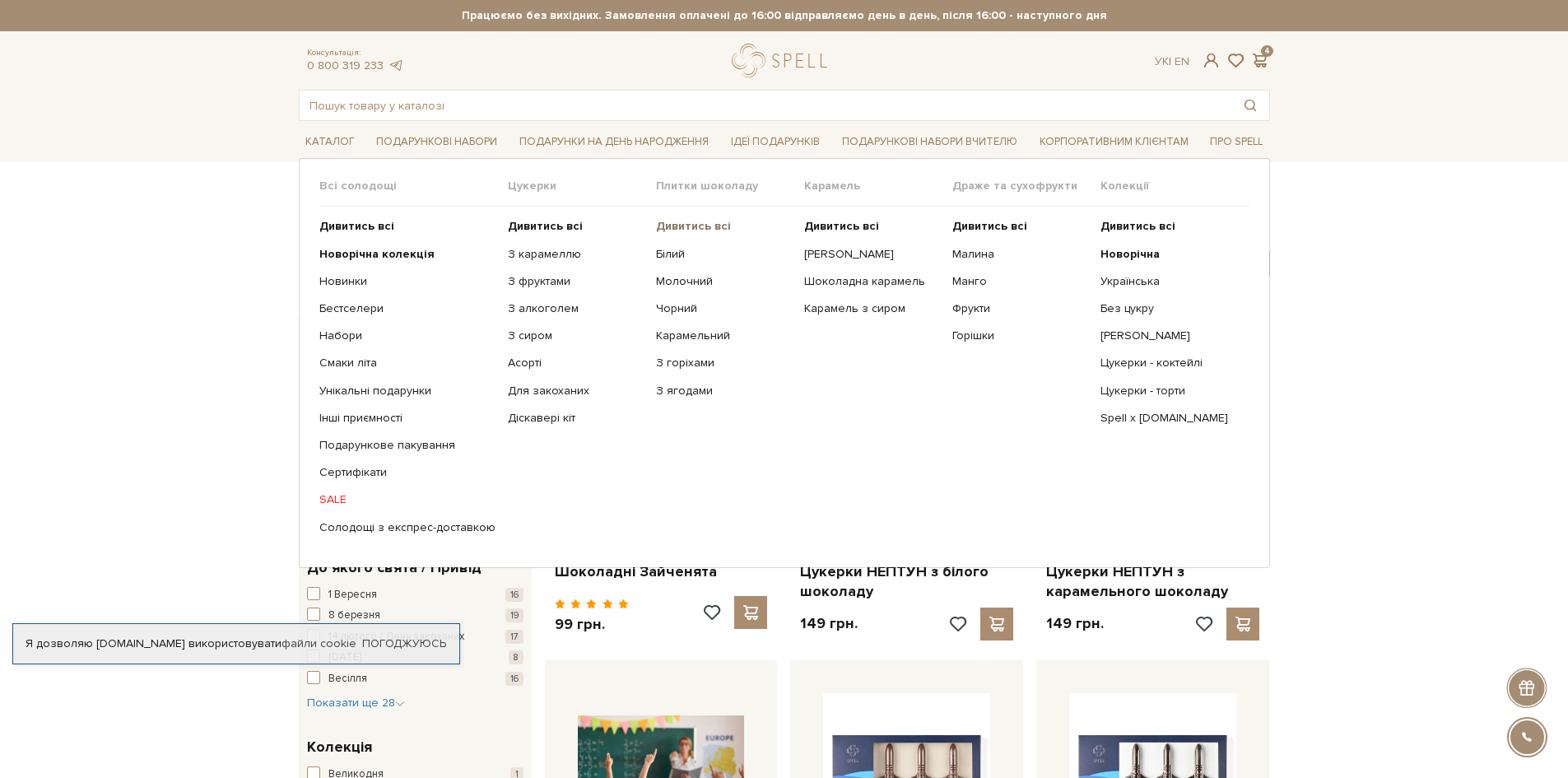
click at [676, 229] on b "Дивитись всі" at bounding box center [693, 226] width 75 height 14
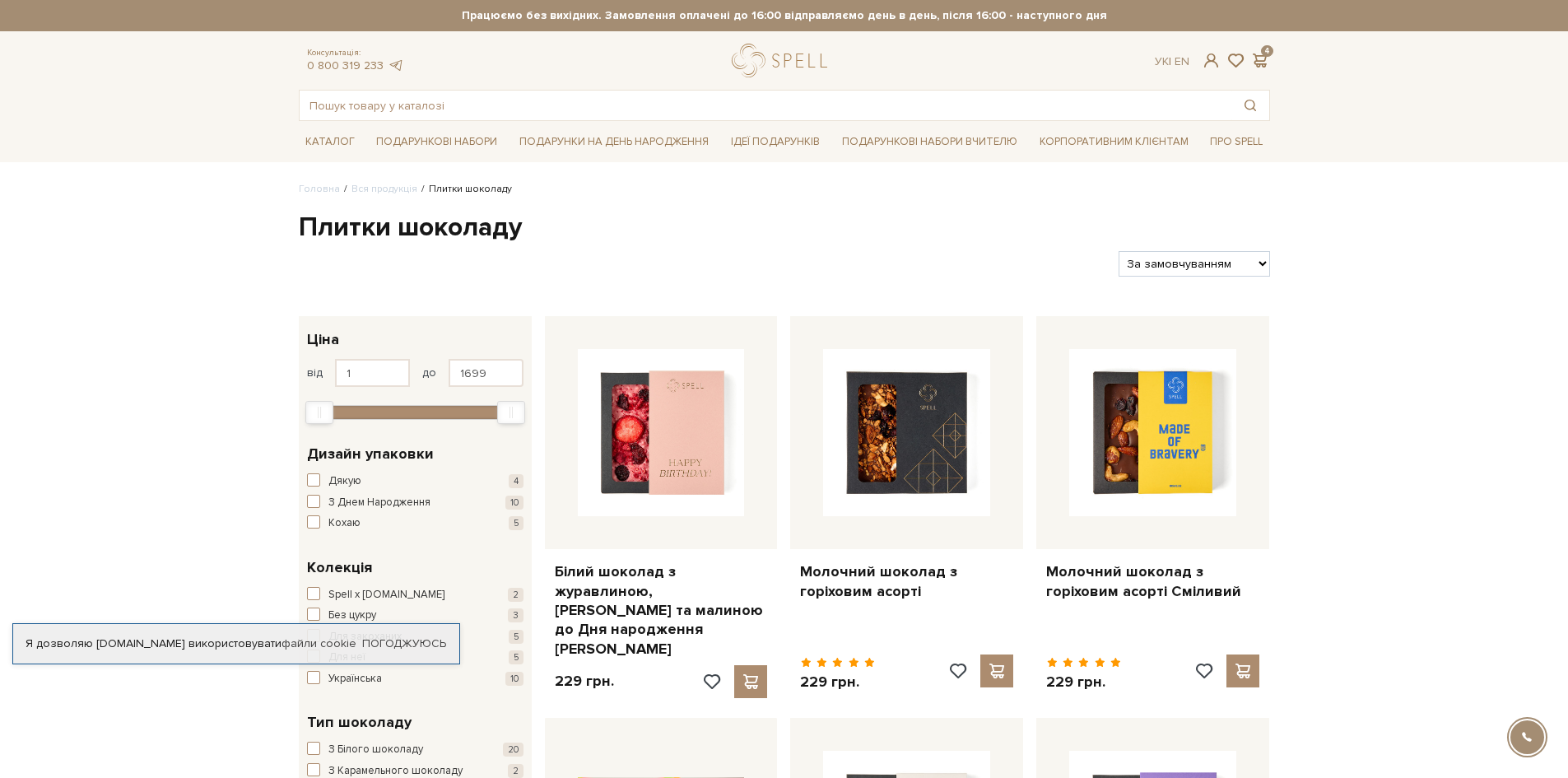
click at [1192, 266] on select "За замовчуванням За Ціною (зростання) За Ціною (зменшення) Новинки За популярні…" at bounding box center [1193, 263] width 150 height 25
select select "https://spellchocolate.com/our-productions/plitki-shokoladu/?sort=p.price&order…"
click at [1118, 251] on select "За замовчуванням За Ціною (зростання) За Ціною (зменшення) Новинки За популярні…" at bounding box center [1193, 263] width 150 height 25
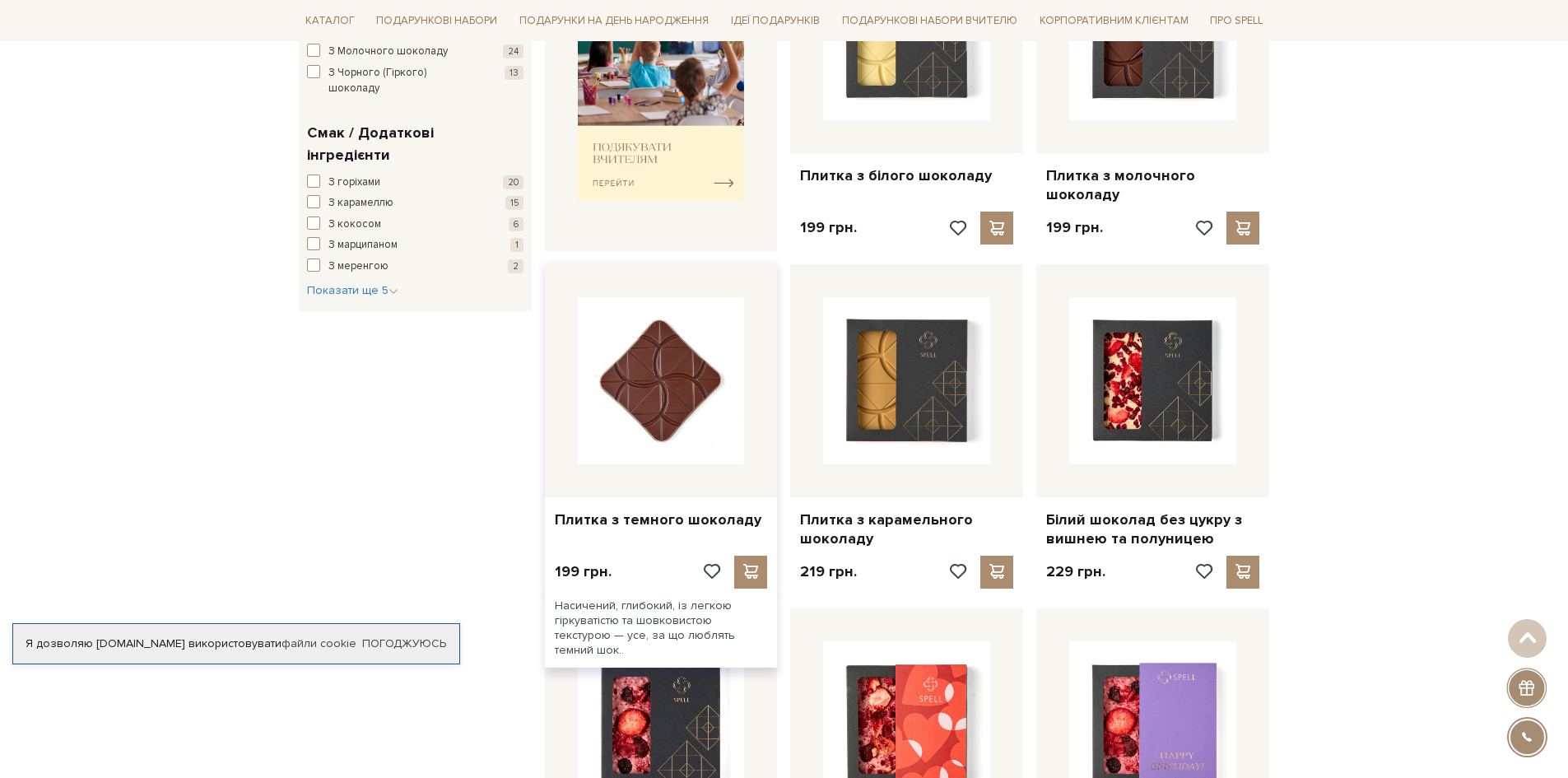
scroll to position [741, 0]
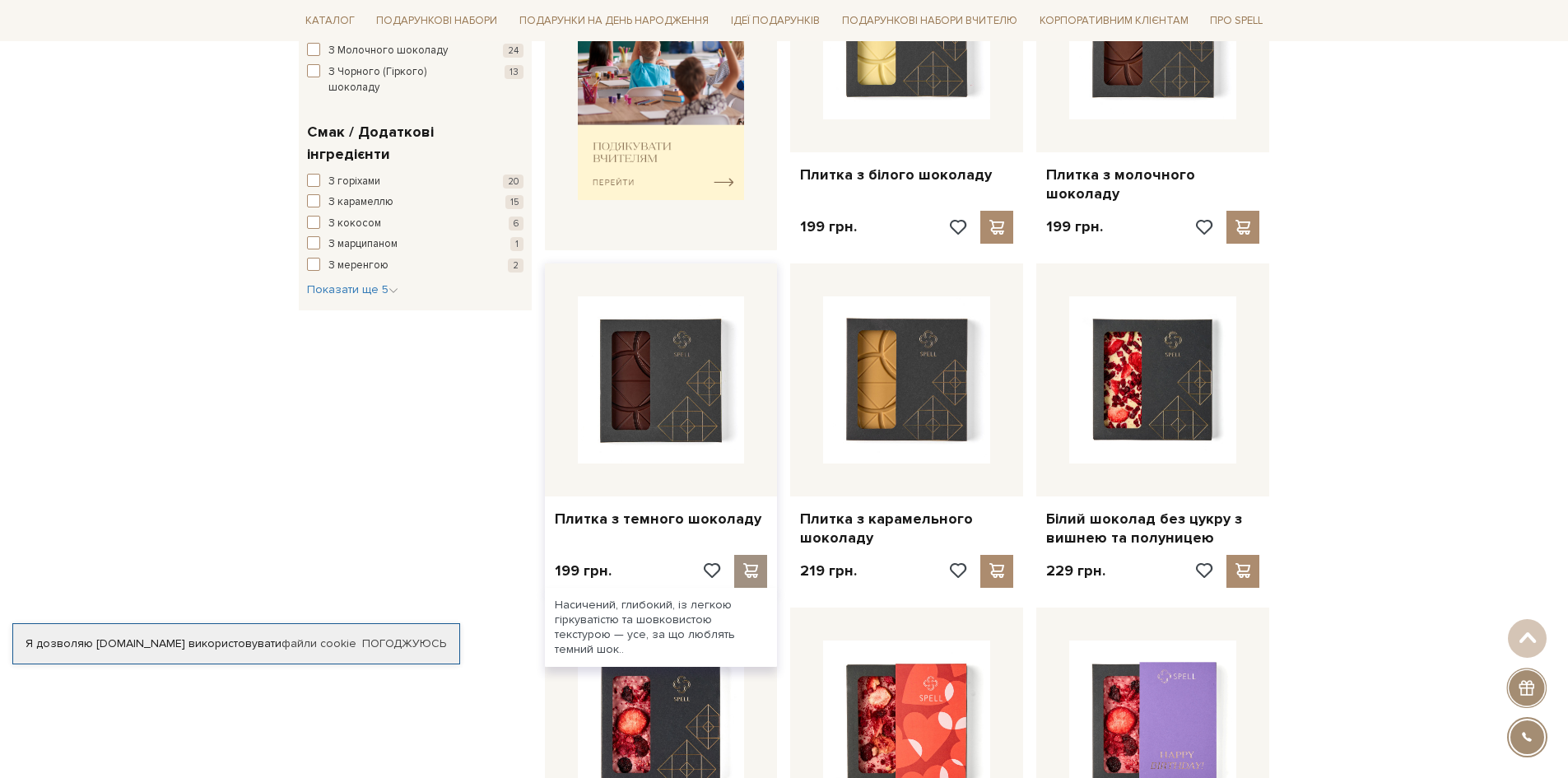
click at [752, 563] on span at bounding box center [751, 571] width 21 height 15
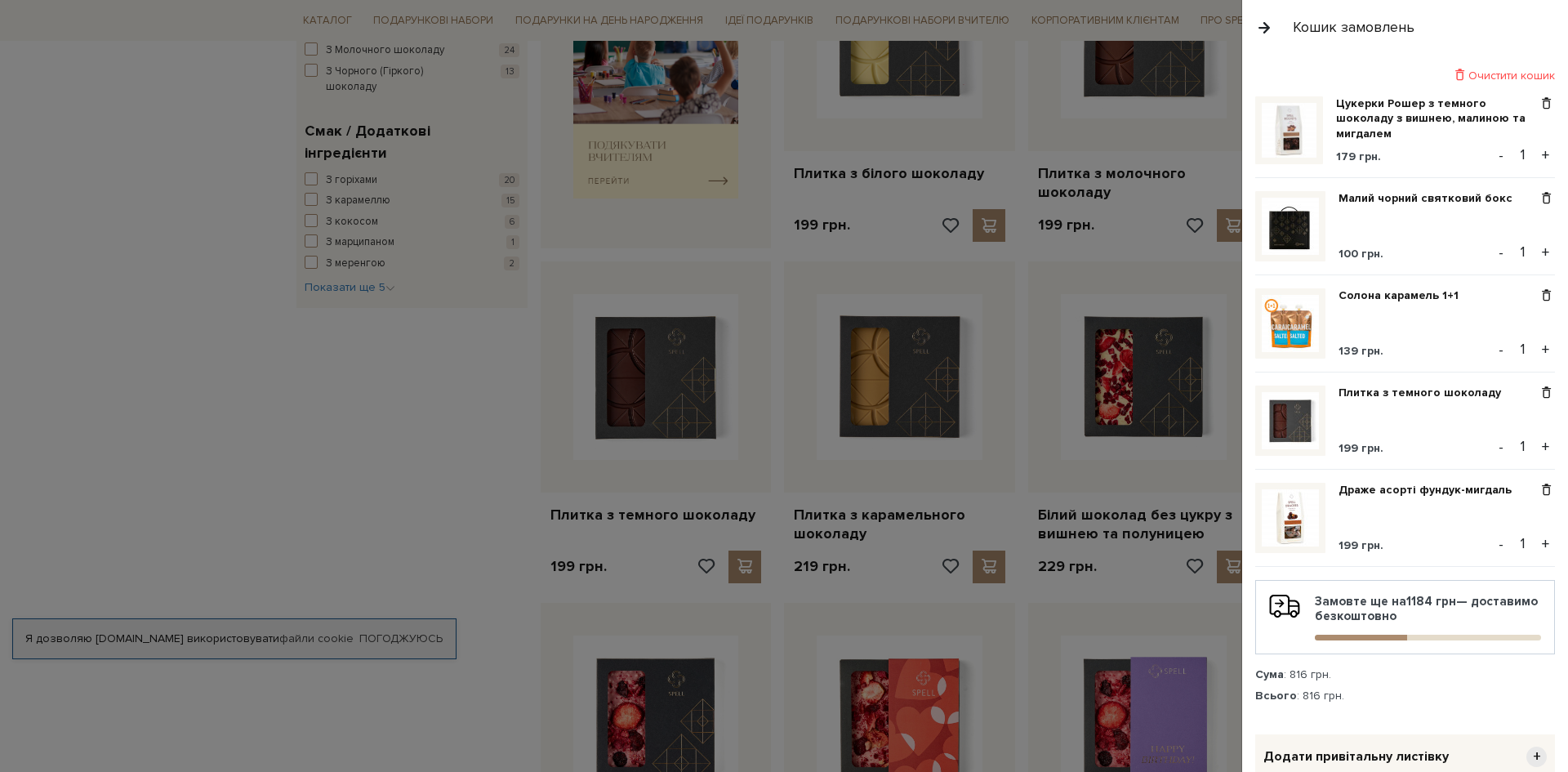
click at [451, 367] on div at bounding box center [784, 386] width 1568 height 772
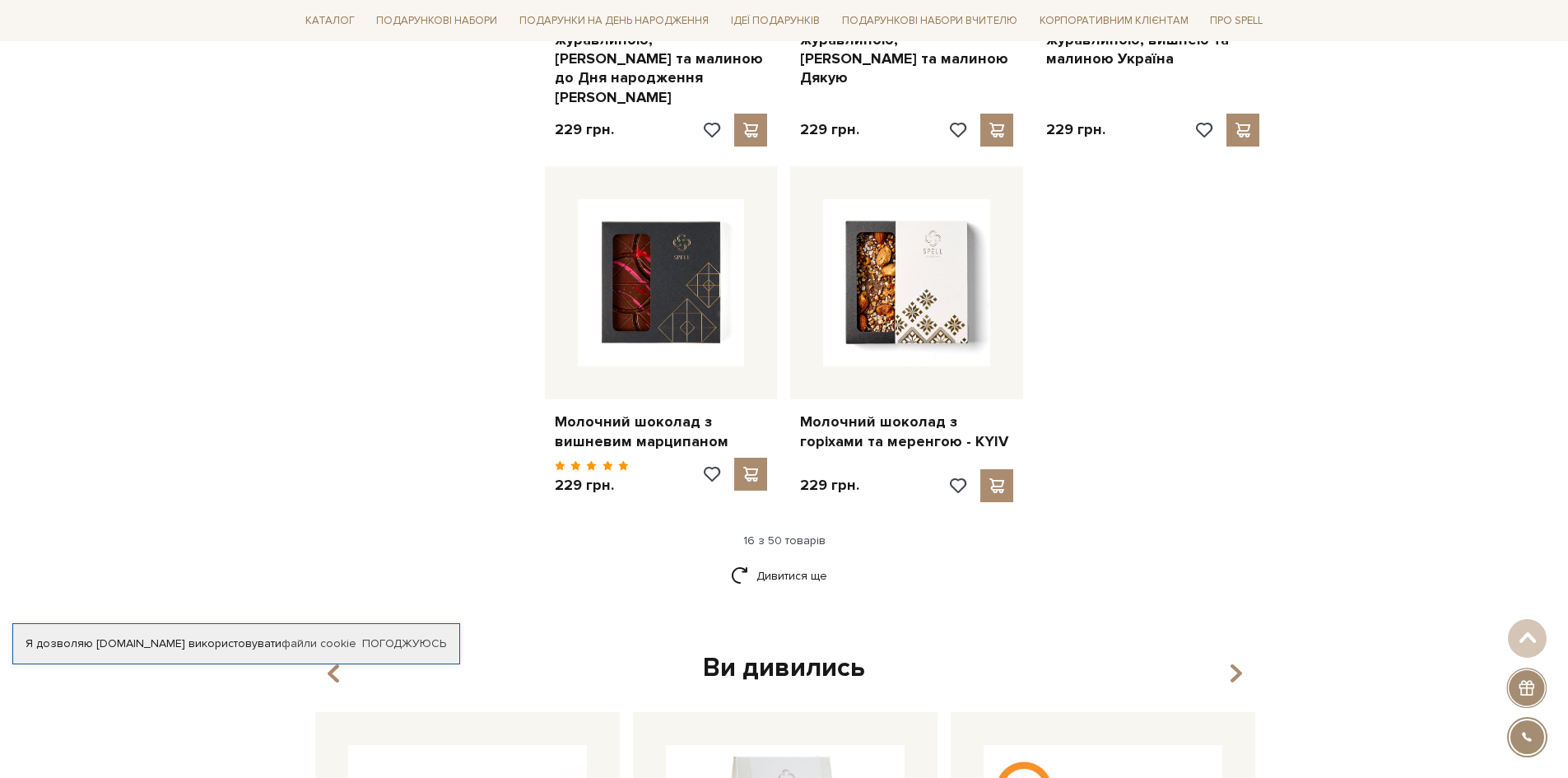
scroll to position [1976, 0]
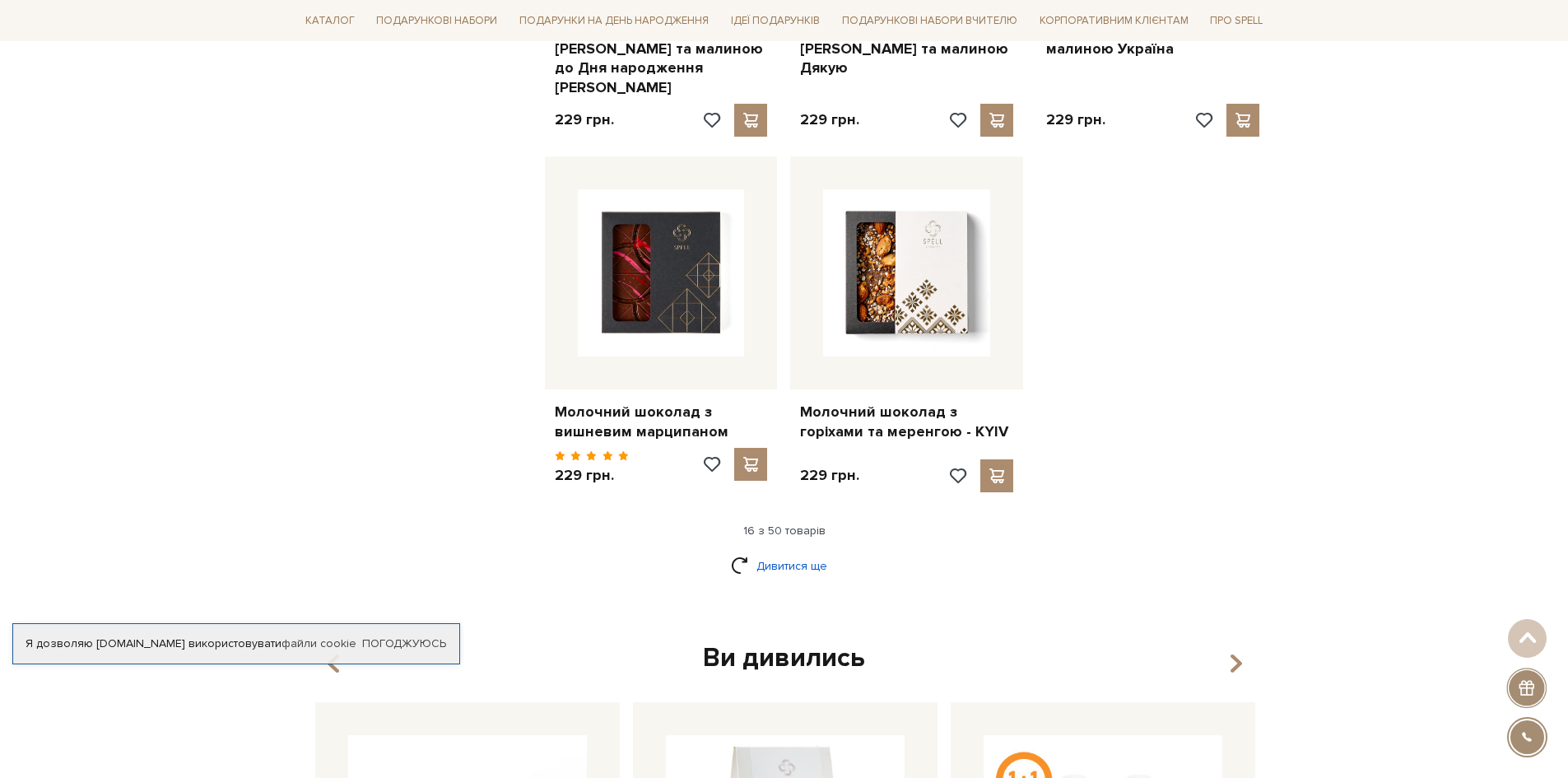
click at [770, 551] on link "Дивитися ще" at bounding box center [784, 565] width 107 height 29
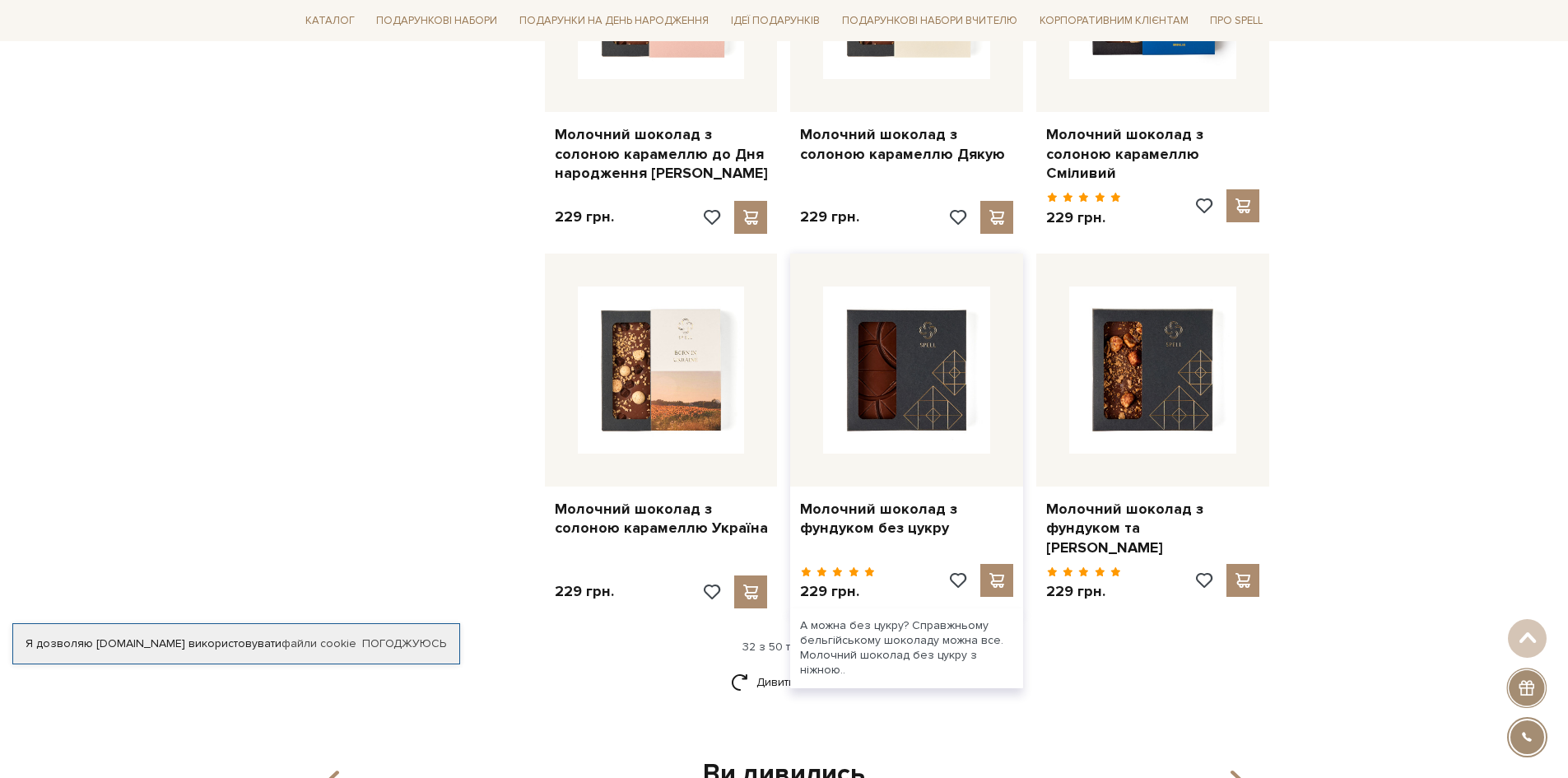
scroll to position [3704, 0]
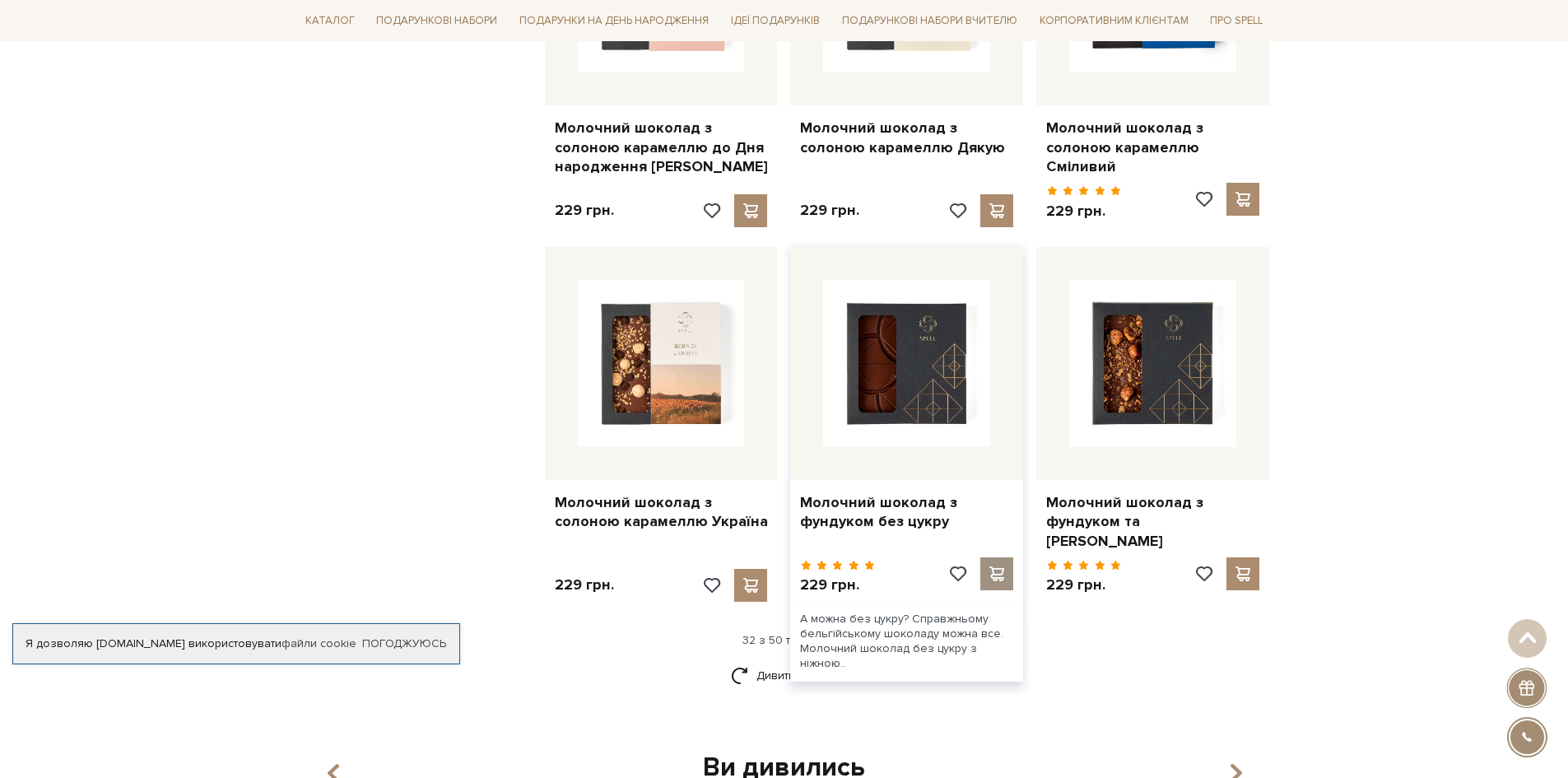
click at [1003, 566] on span at bounding box center [997, 574] width 21 height 15
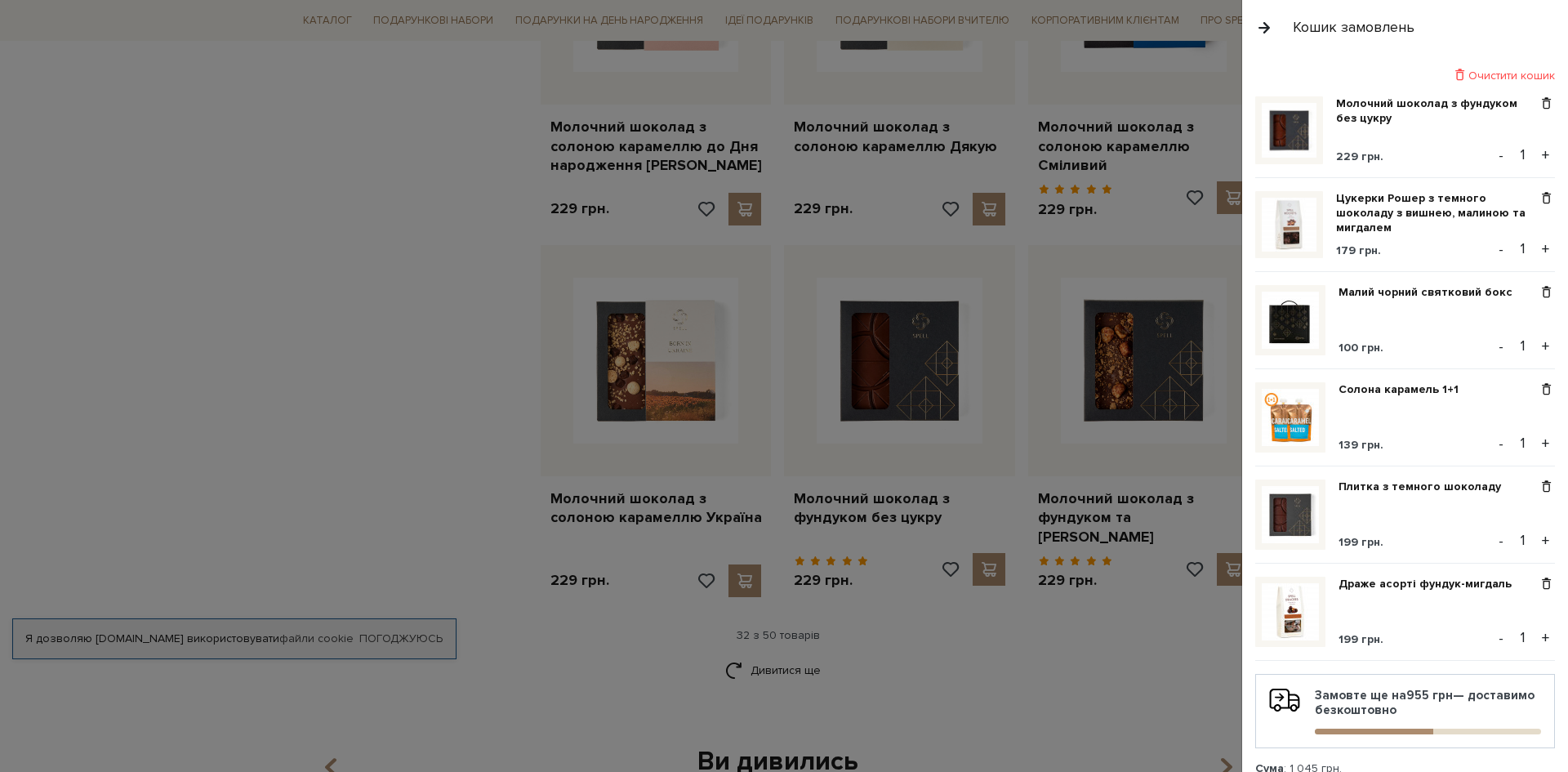
click at [772, 641] on div at bounding box center [784, 386] width 1568 height 772
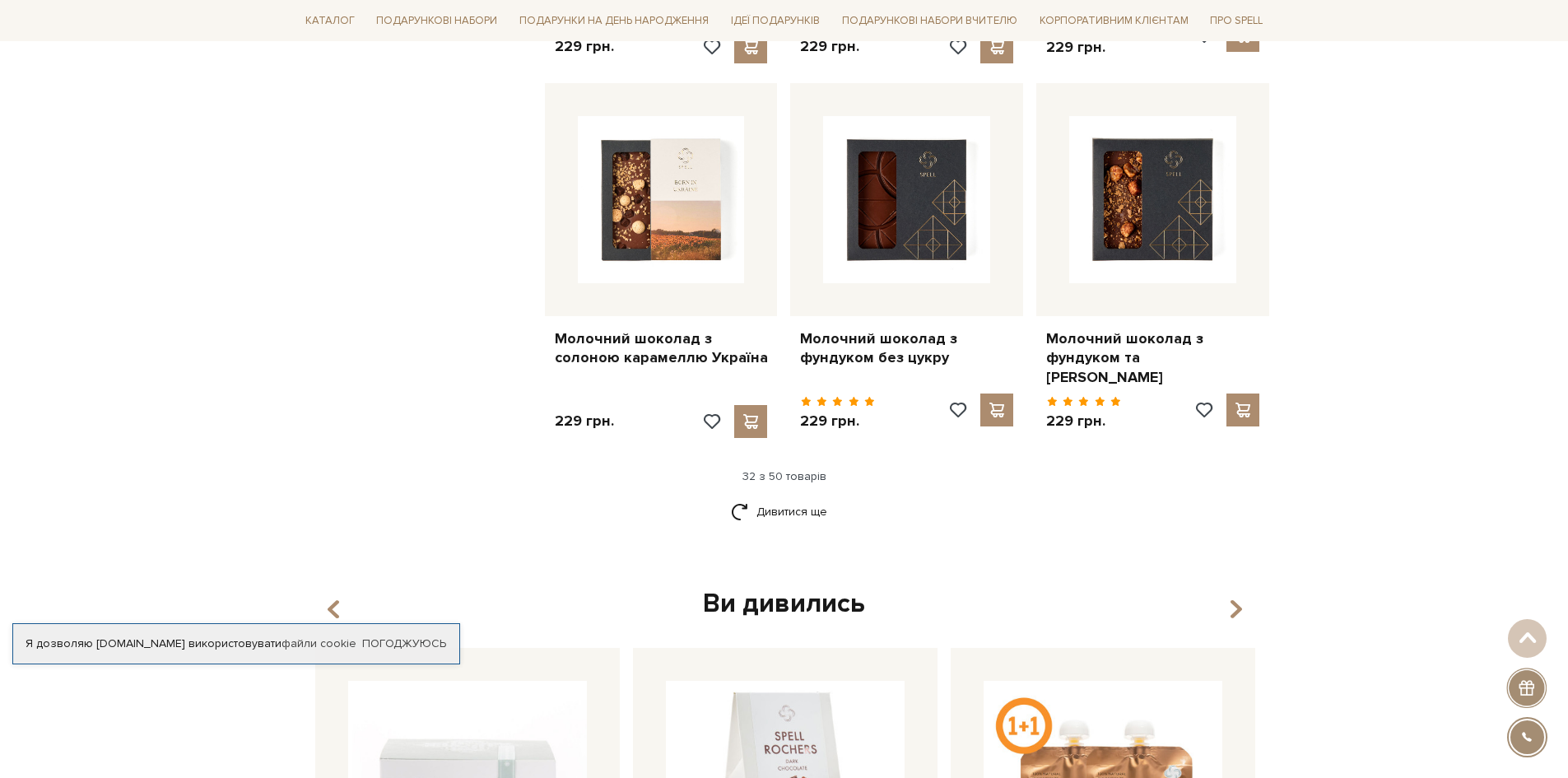
scroll to position [3869, 0]
click at [799, 496] on link "Дивитися ще" at bounding box center [784, 510] width 107 height 29
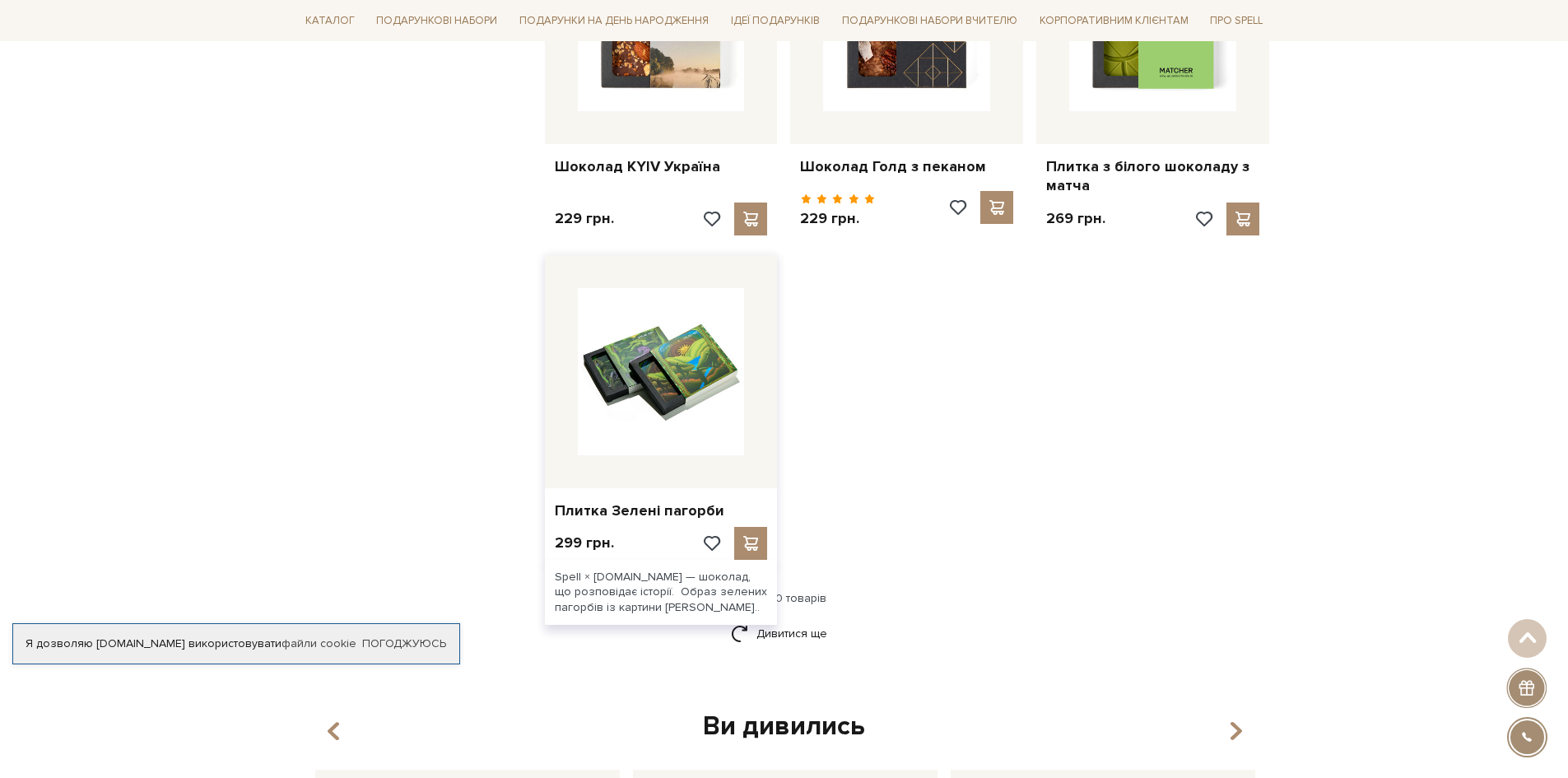
scroll to position [5926, 0]
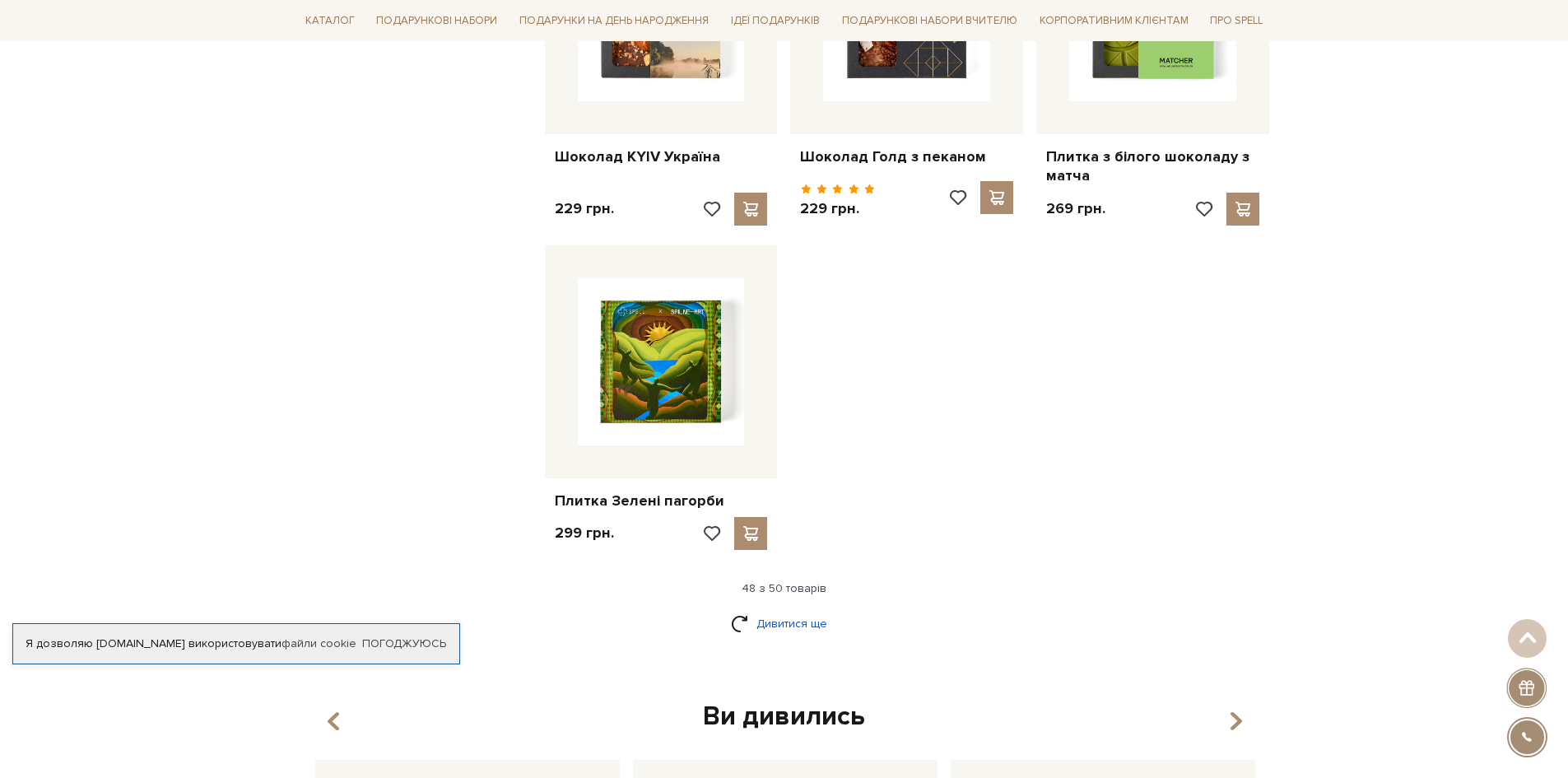
click at [785, 609] on link "Дивитися ще" at bounding box center [784, 623] width 107 height 29
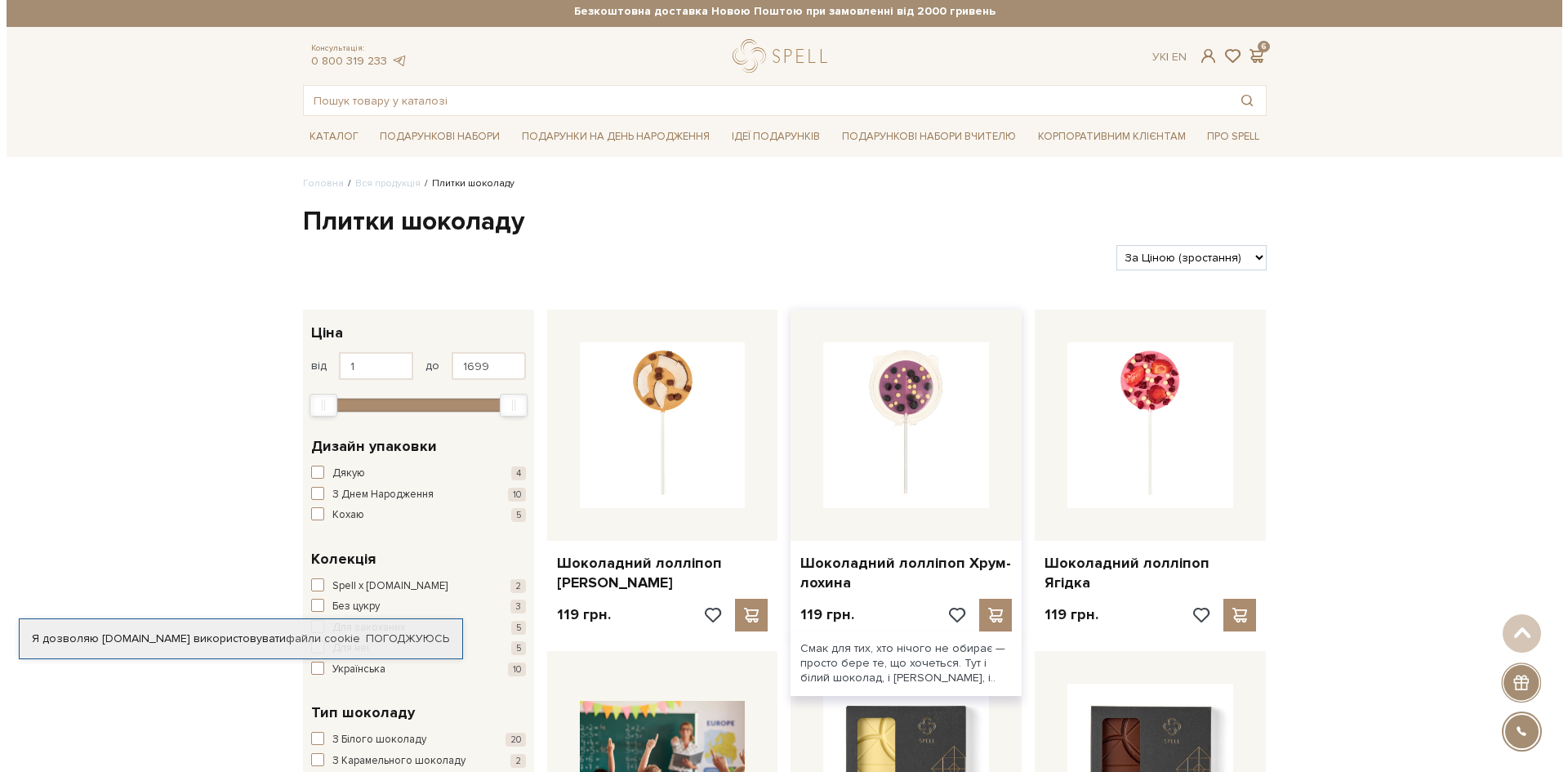
scroll to position [0, 0]
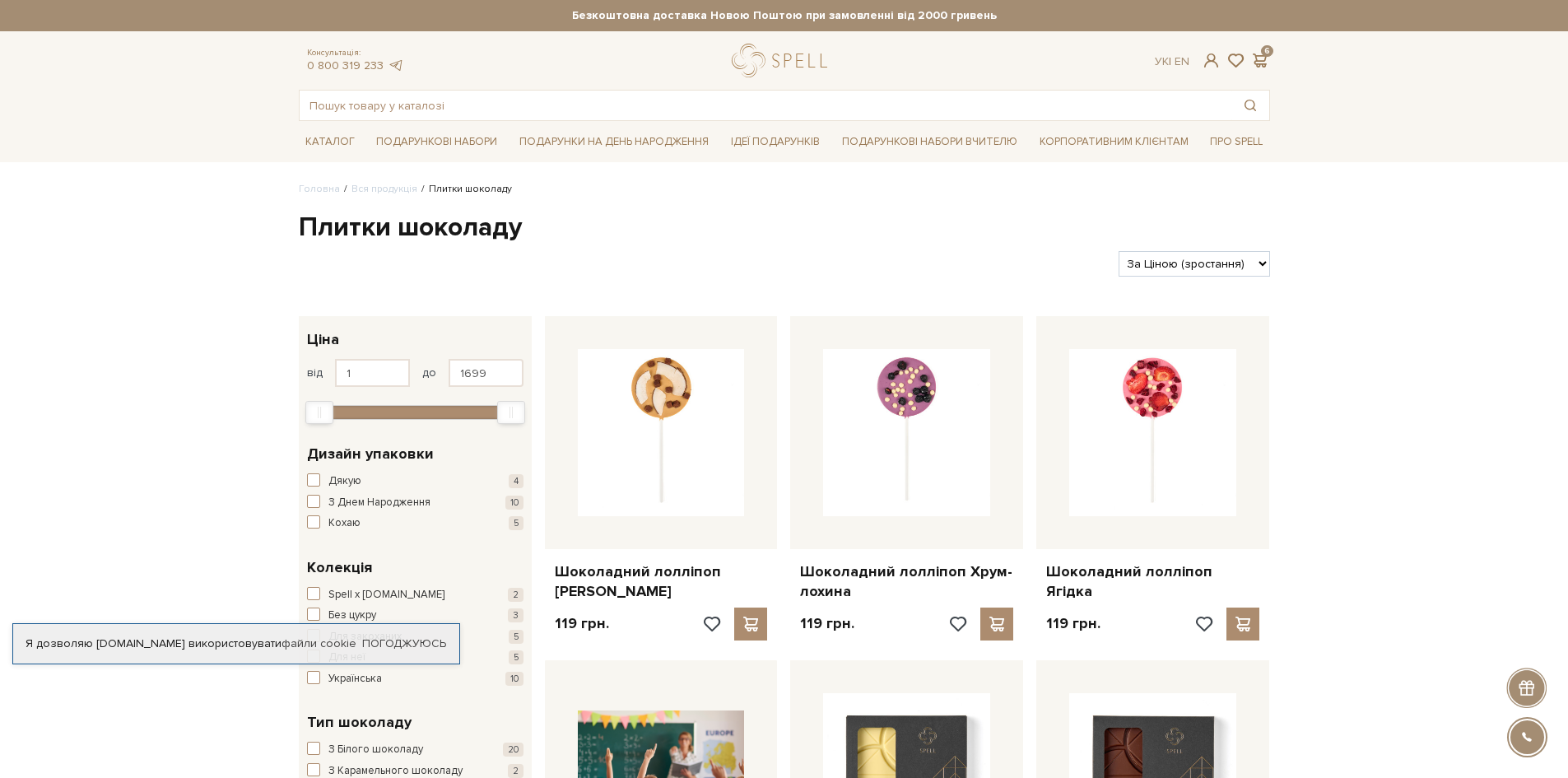
click at [1270, 55] on div "6" at bounding box center [1259, 61] width 20 height 15
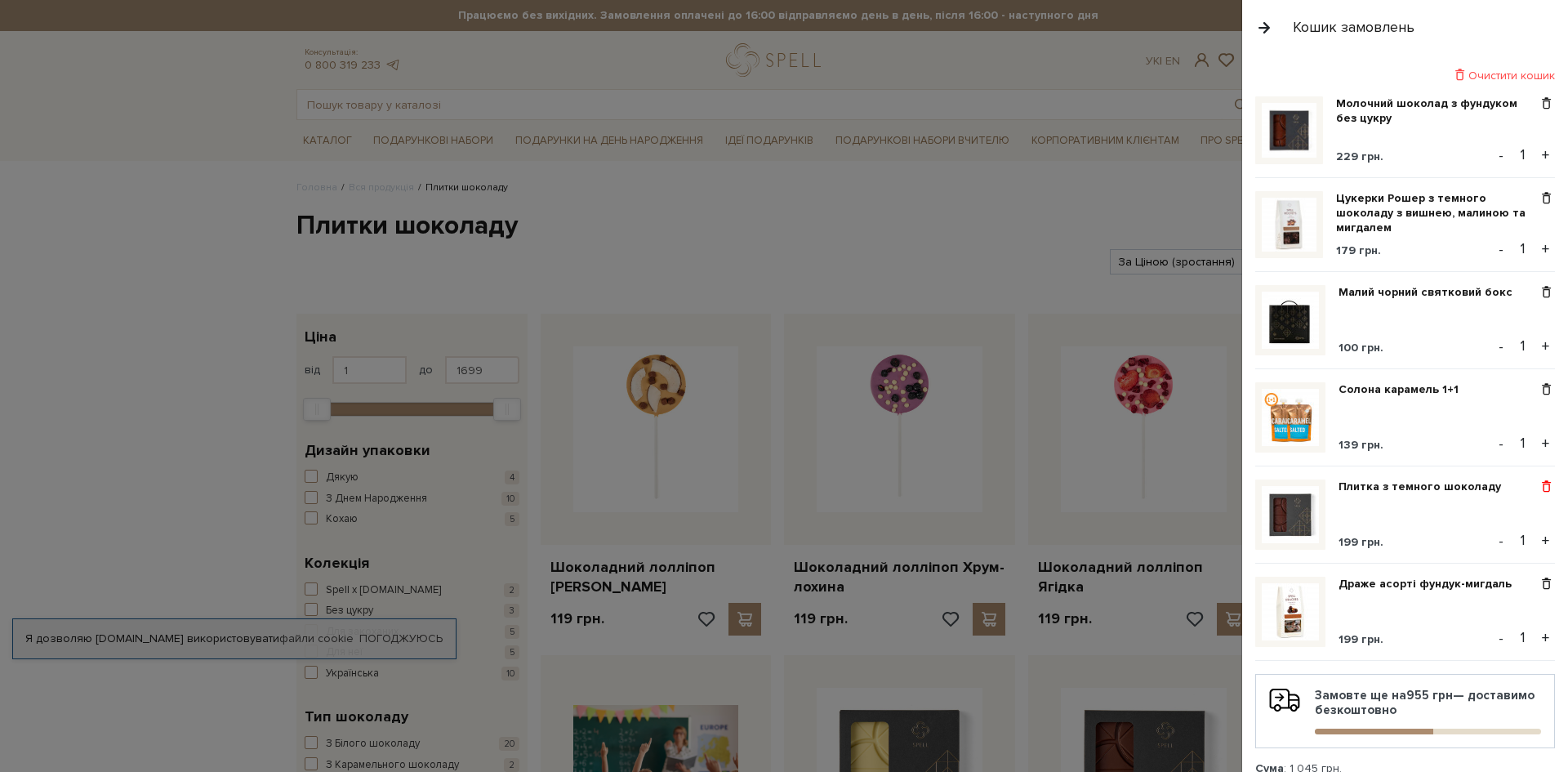
click at [1538, 483] on span at bounding box center [1547, 487] width 18 height 15
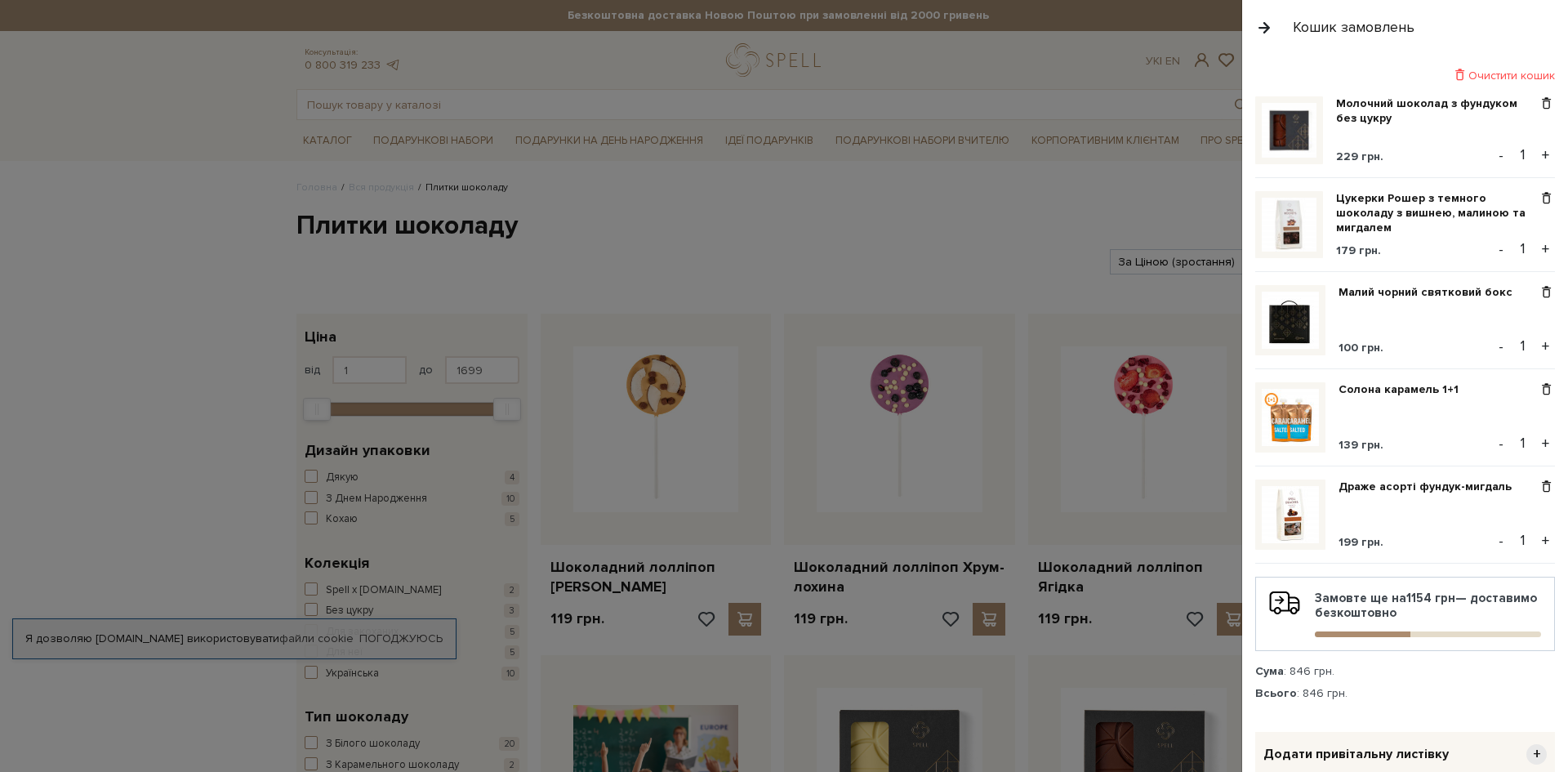
click at [1282, 506] on img at bounding box center [1290, 515] width 57 height 57
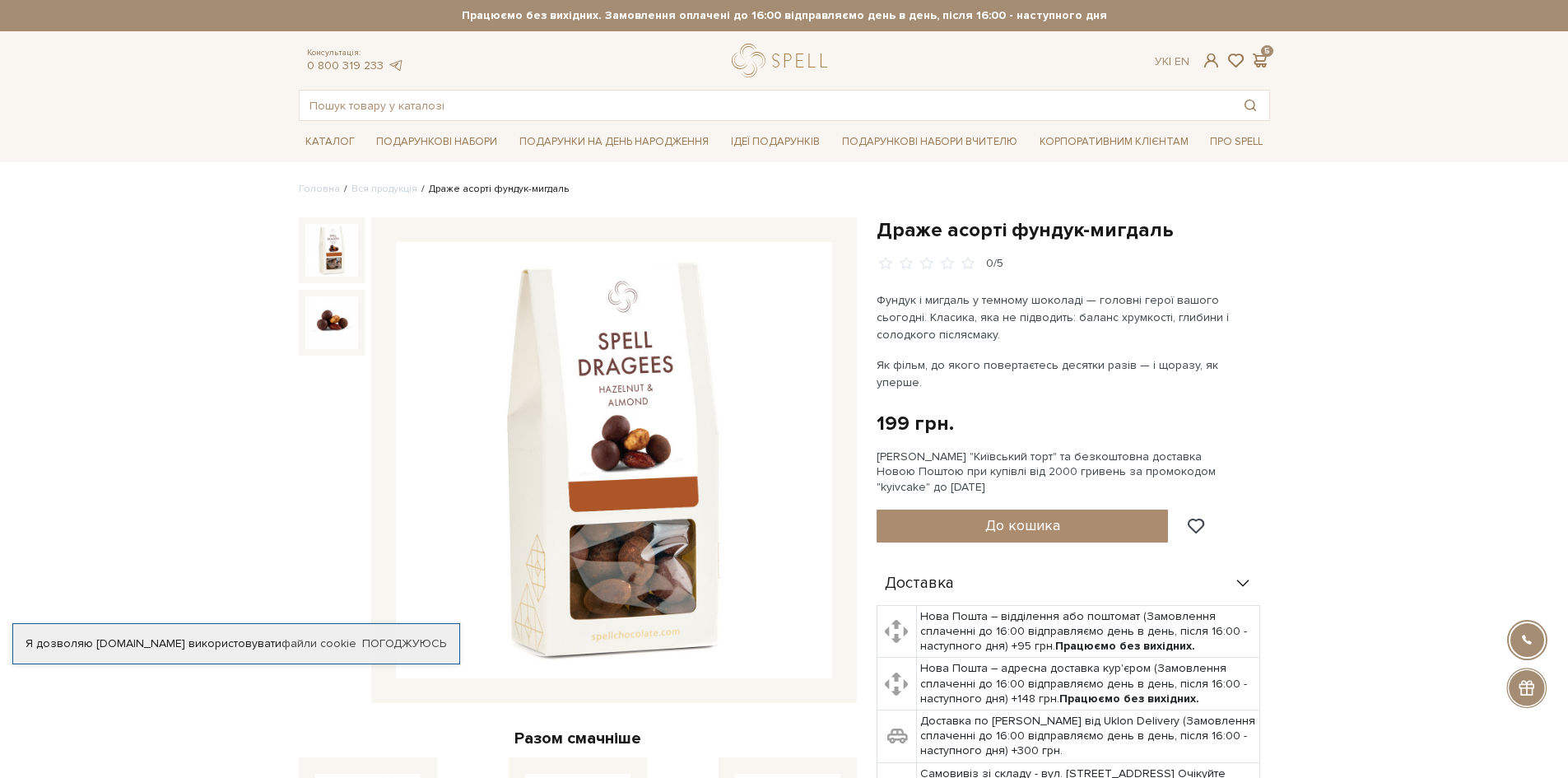
scroll to position [577, 0]
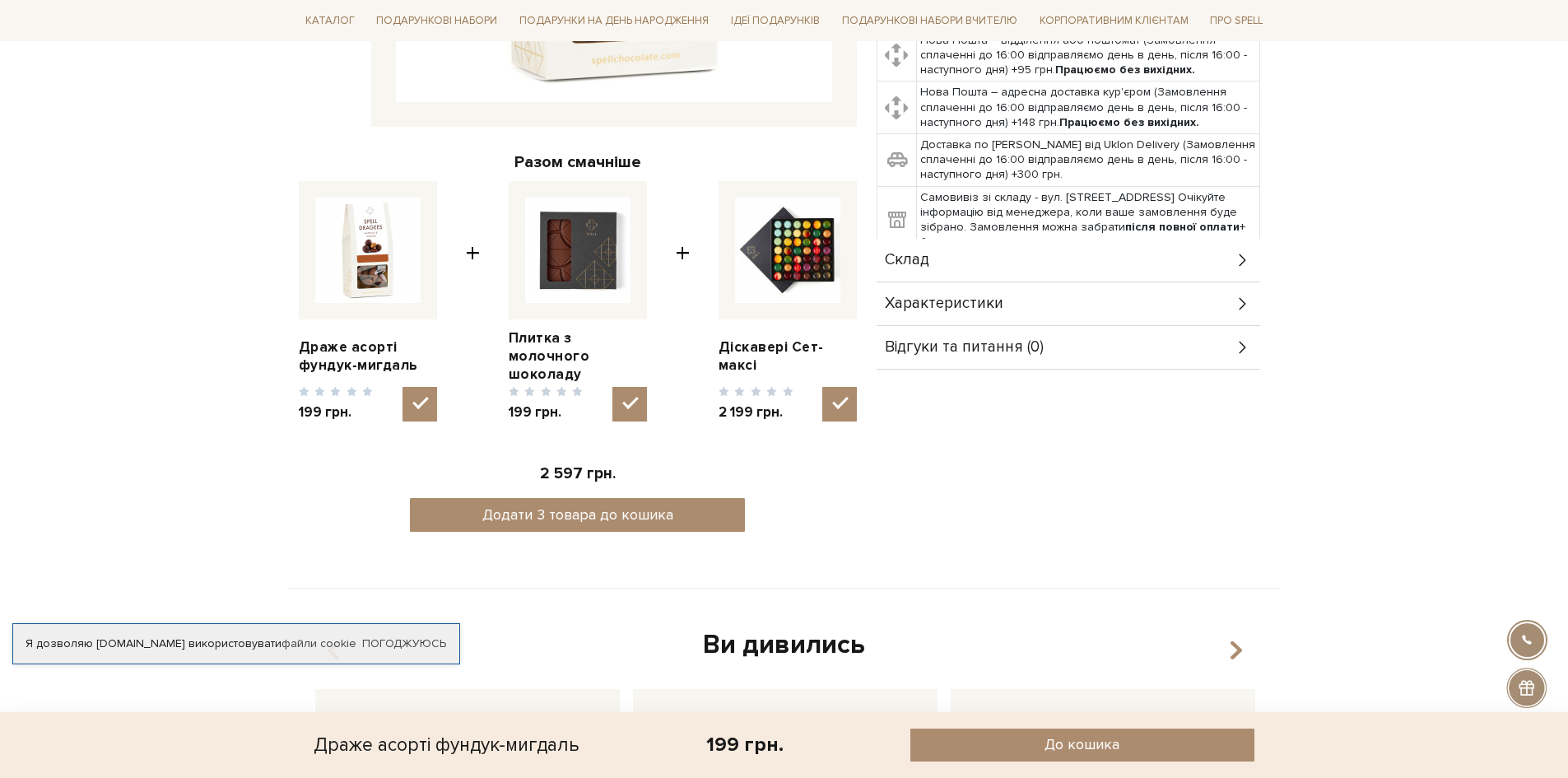
click at [1252, 254] on div "Склад" at bounding box center [1068, 260] width 383 height 43
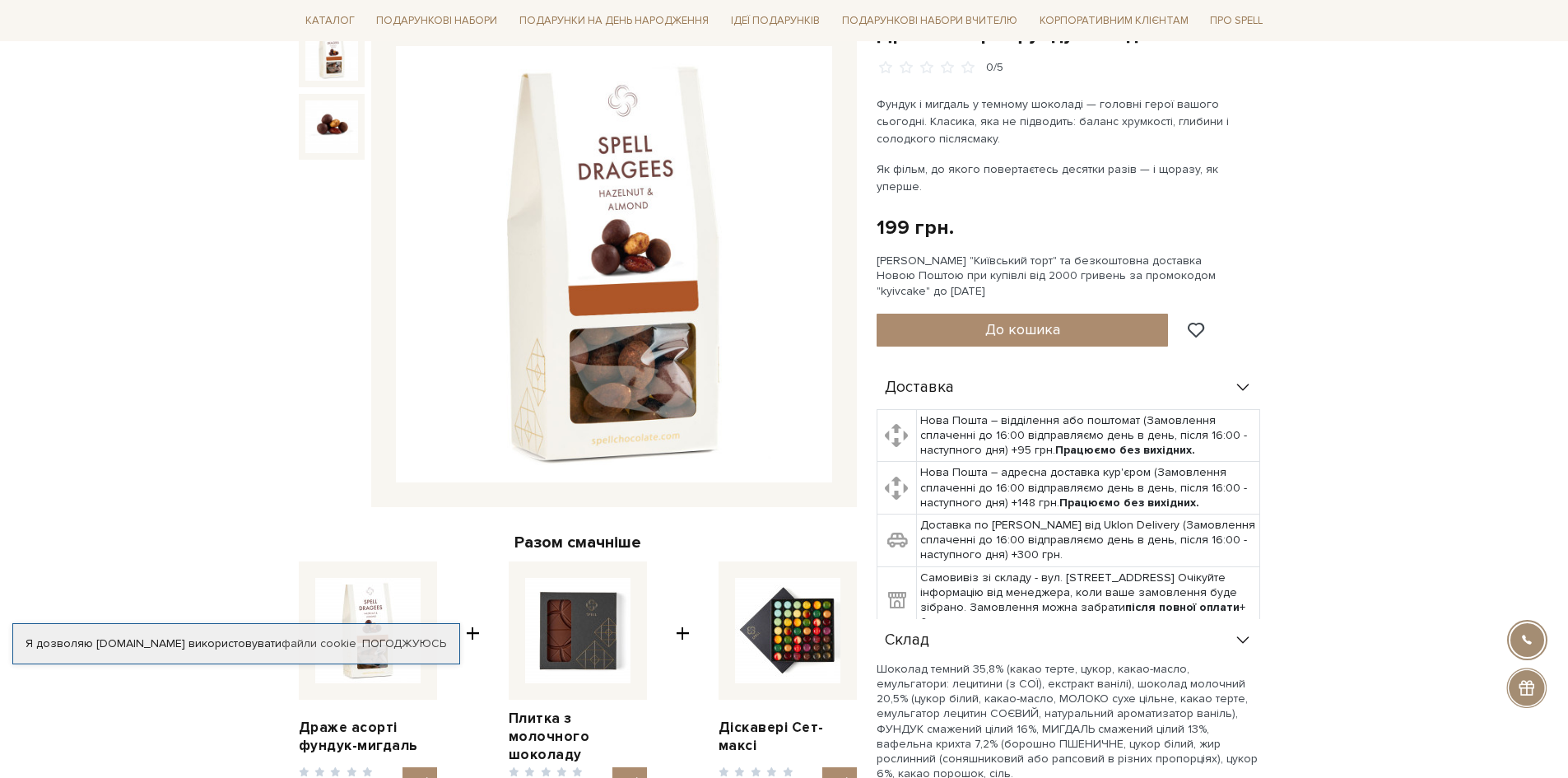
scroll to position [0, 0]
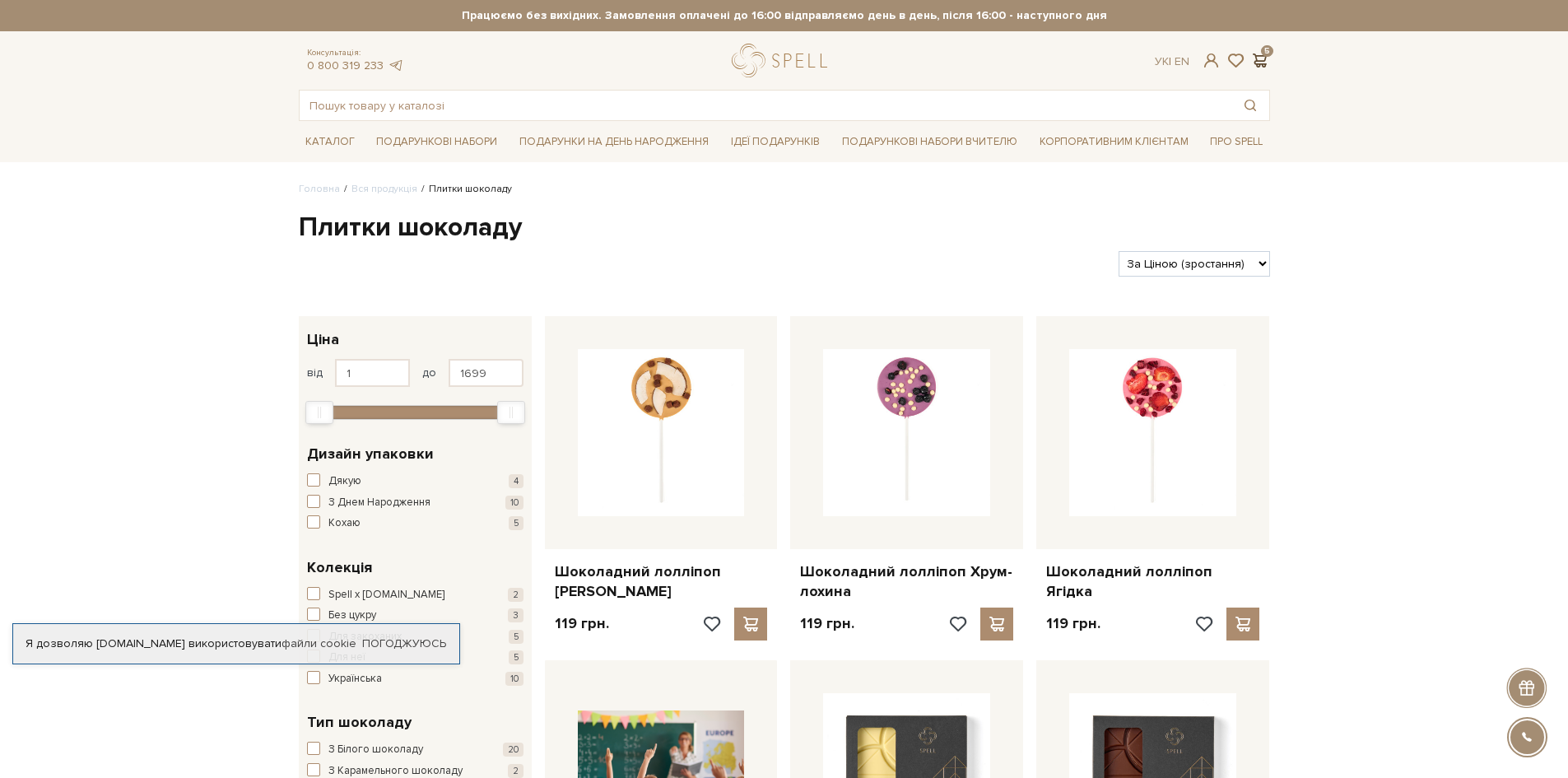
click at [1257, 55] on span at bounding box center [1259, 61] width 20 height 18
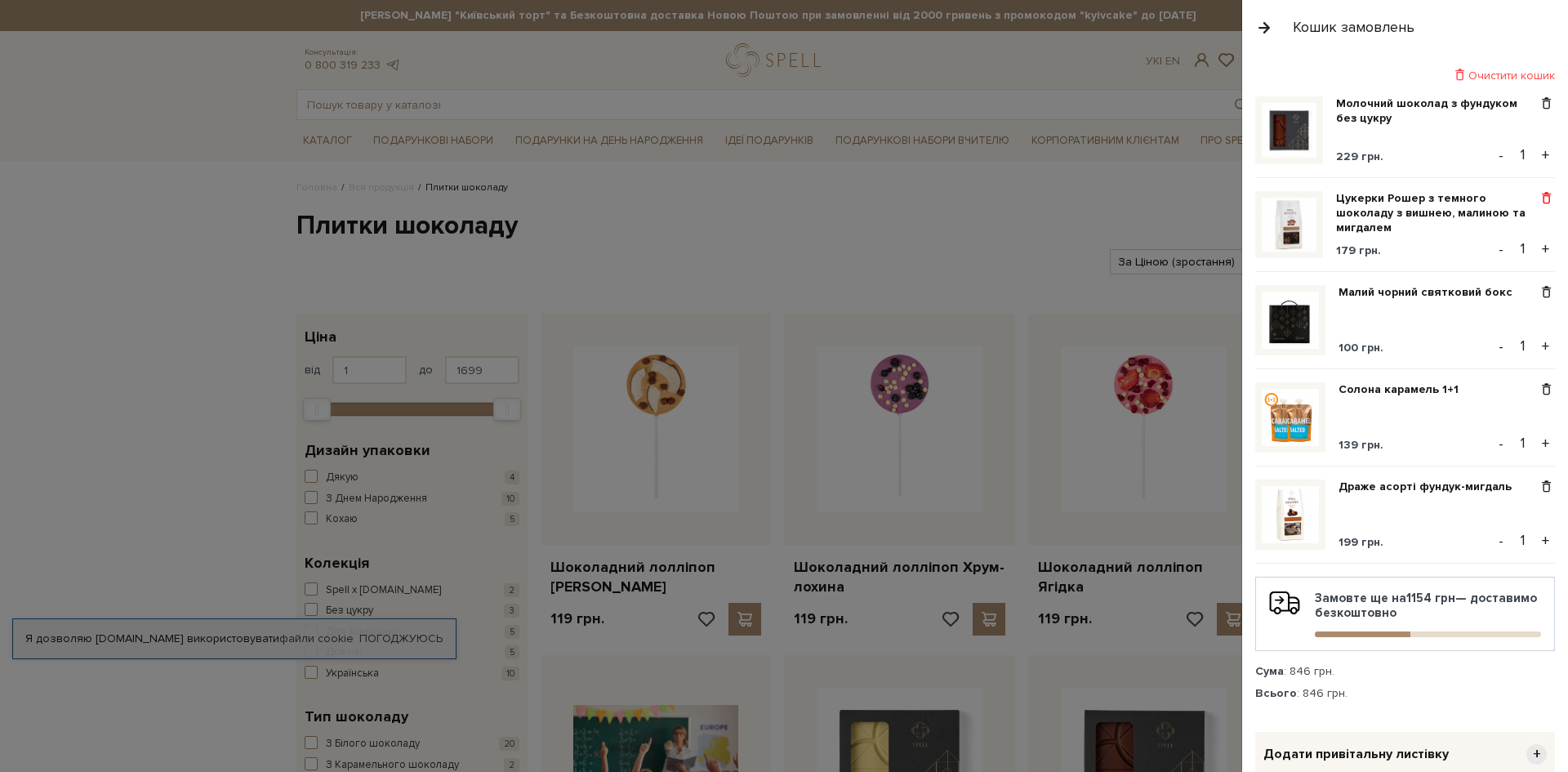
click at [1538, 200] on span at bounding box center [1547, 198] width 18 height 15
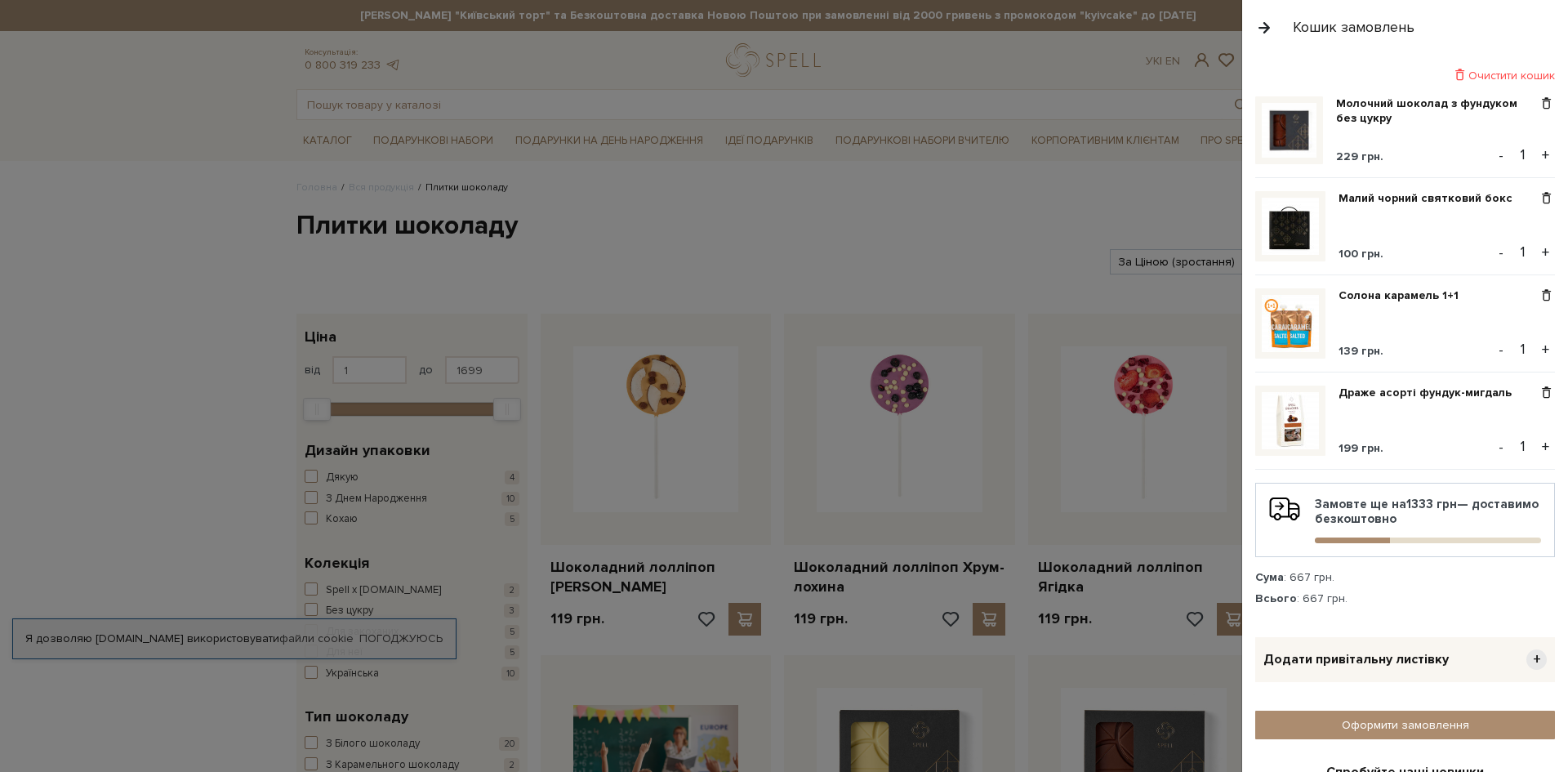
click at [430, 148] on div at bounding box center [784, 386] width 1568 height 772
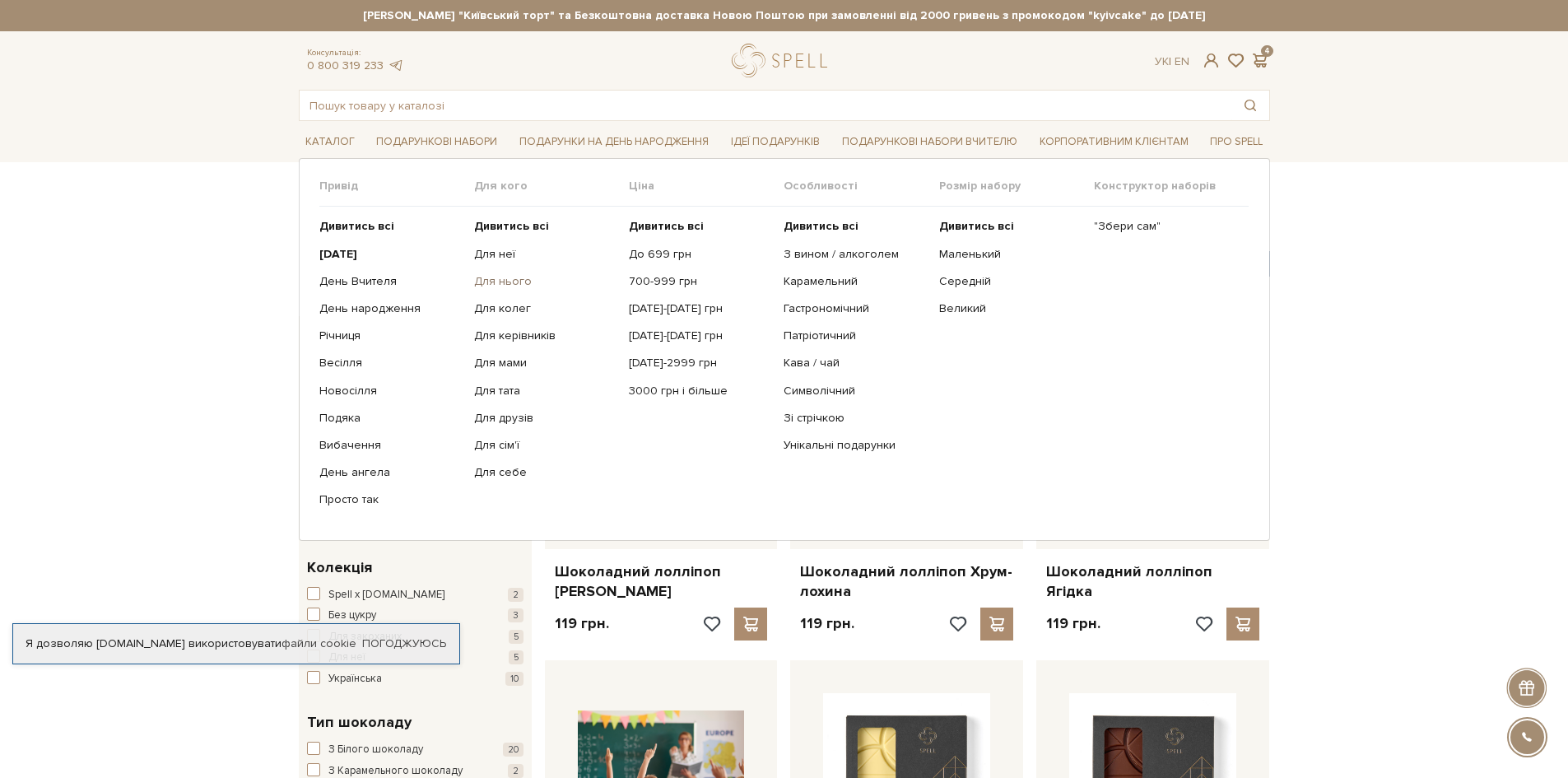
click at [502, 279] on link "Для нього" at bounding box center [545, 282] width 143 height 15
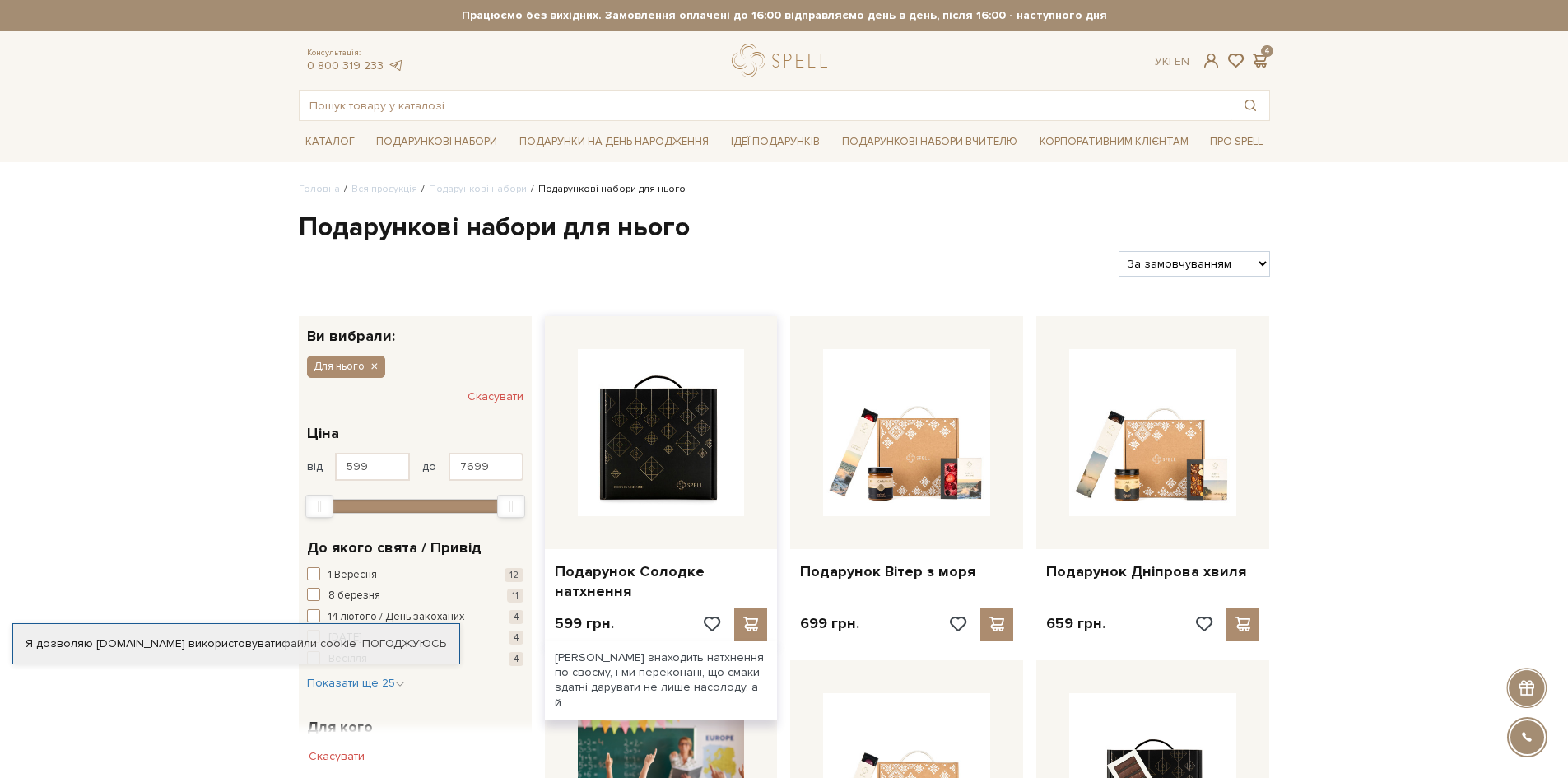
click at [650, 460] on img at bounding box center [660, 432] width 167 height 167
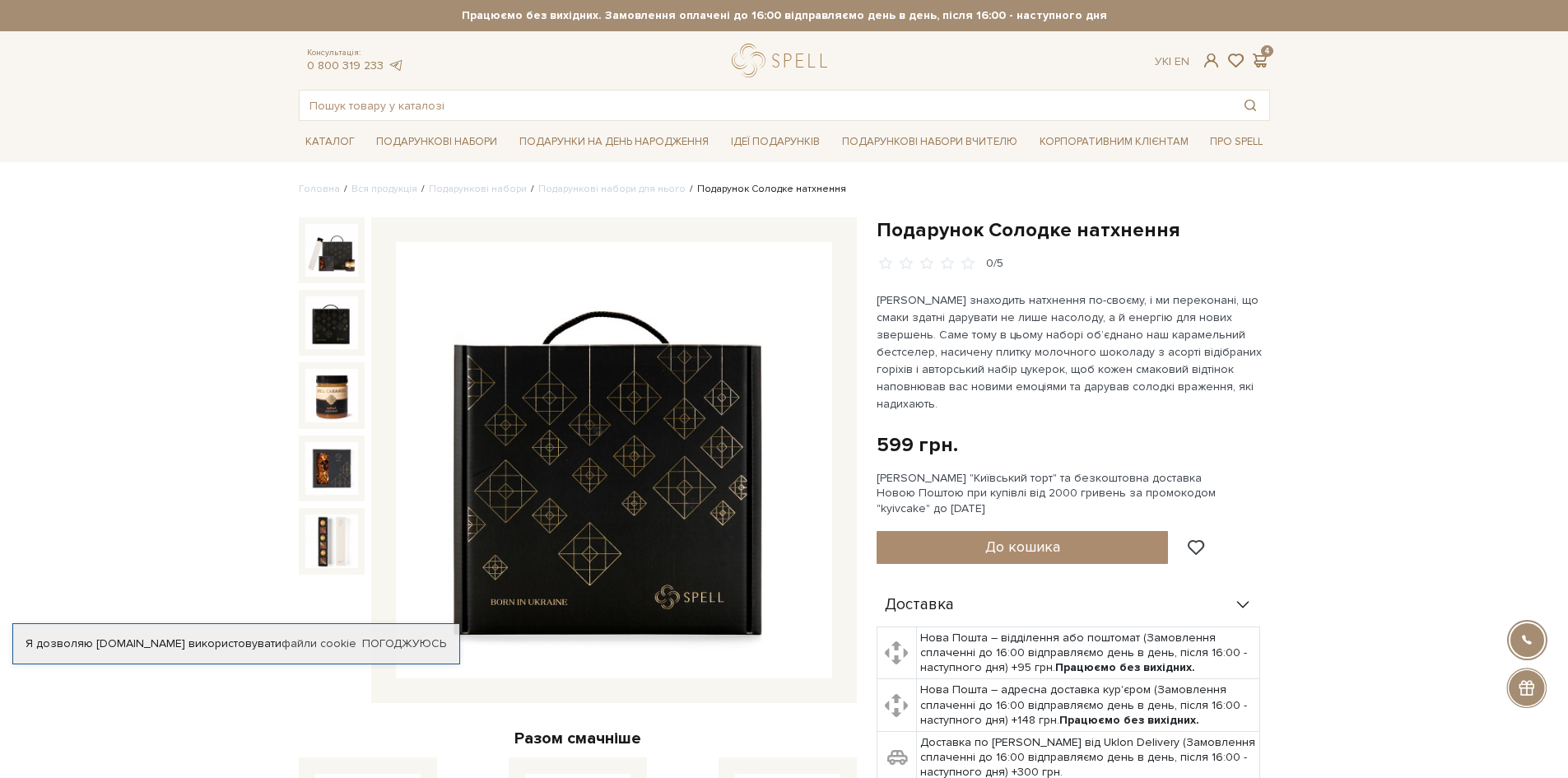
click at [341, 321] on img at bounding box center [331, 323] width 52 height 52
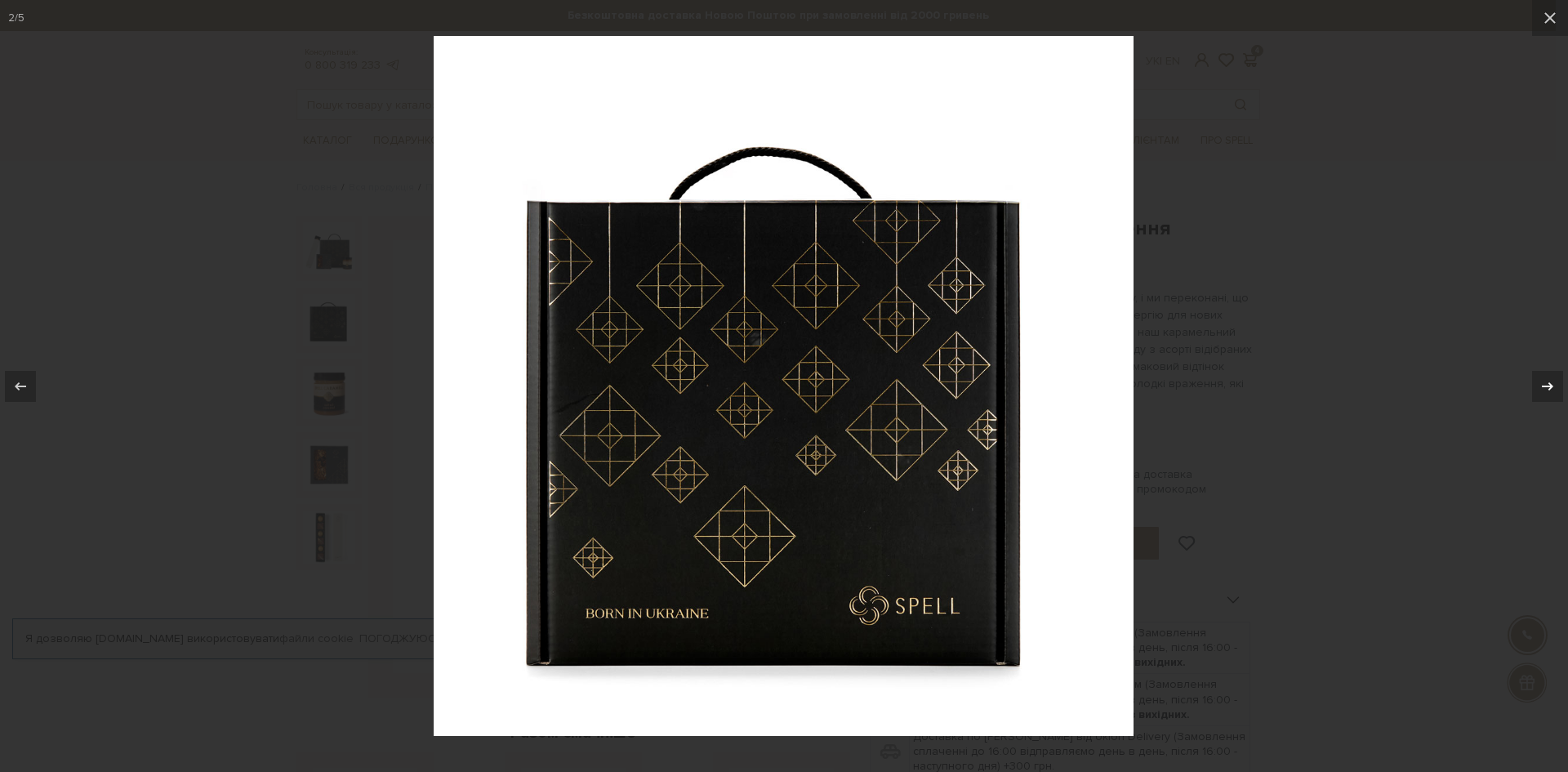
click at [1533, 385] on div at bounding box center [1548, 387] width 31 height 31
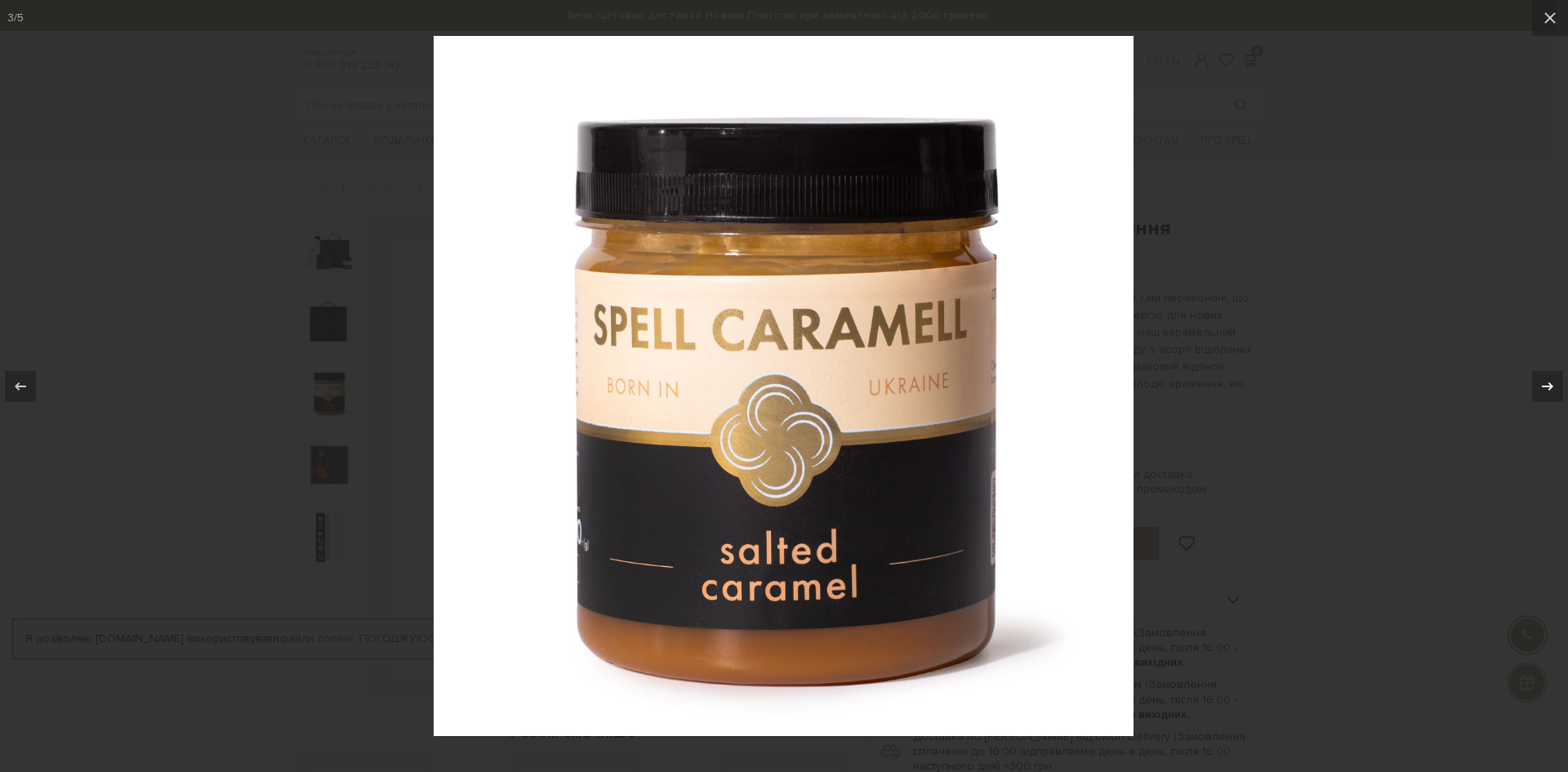
click at [1533, 385] on div at bounding box center [1548, 387] width 31 height 31
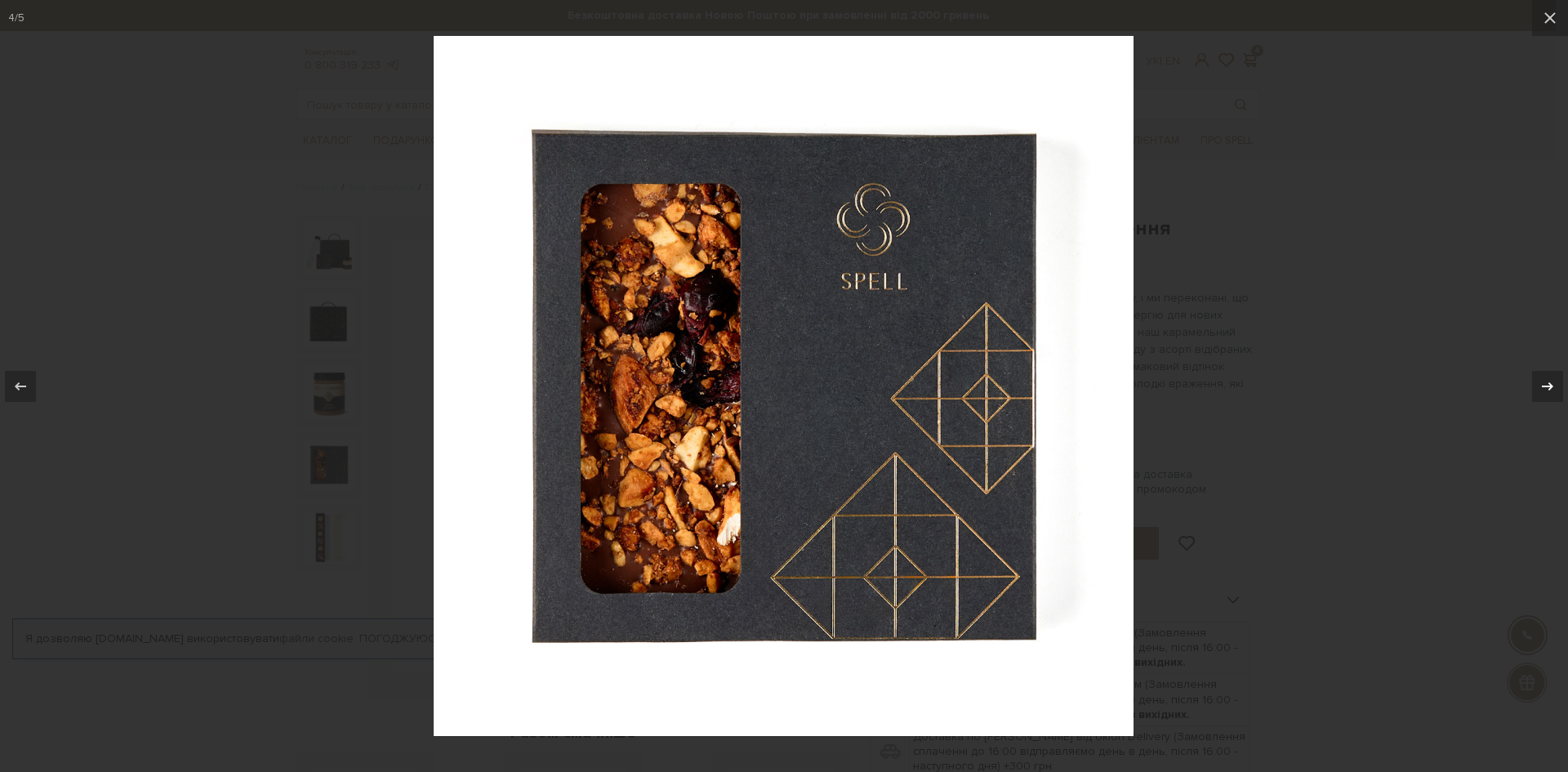
click at [1533, 385] on div at bounding box center [1548, 387] width 31 height 31
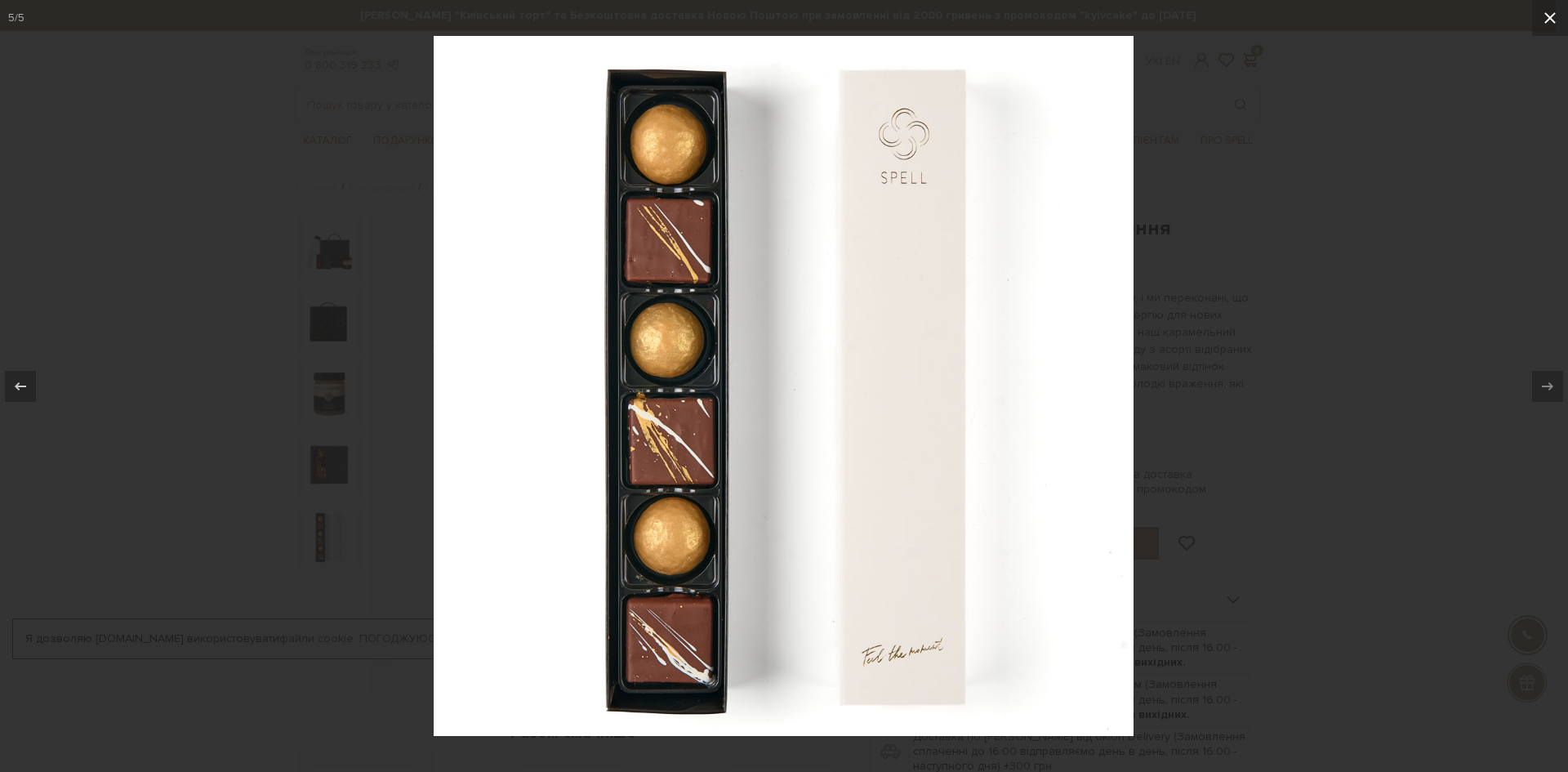
click at [1548, 10] on icon at bounding box center [1549, 18] width 19 height 19
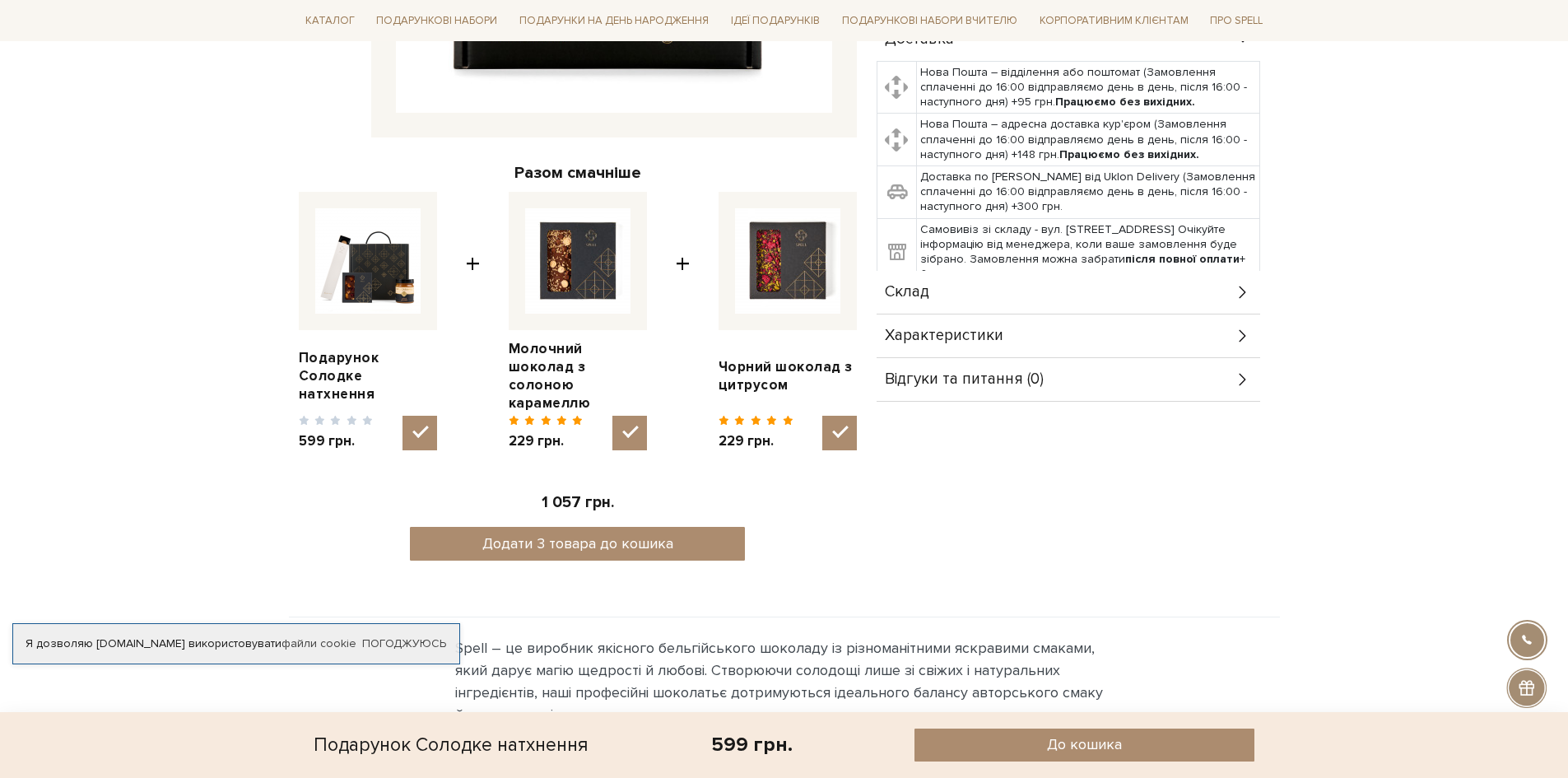
scroll to position [577, 0]
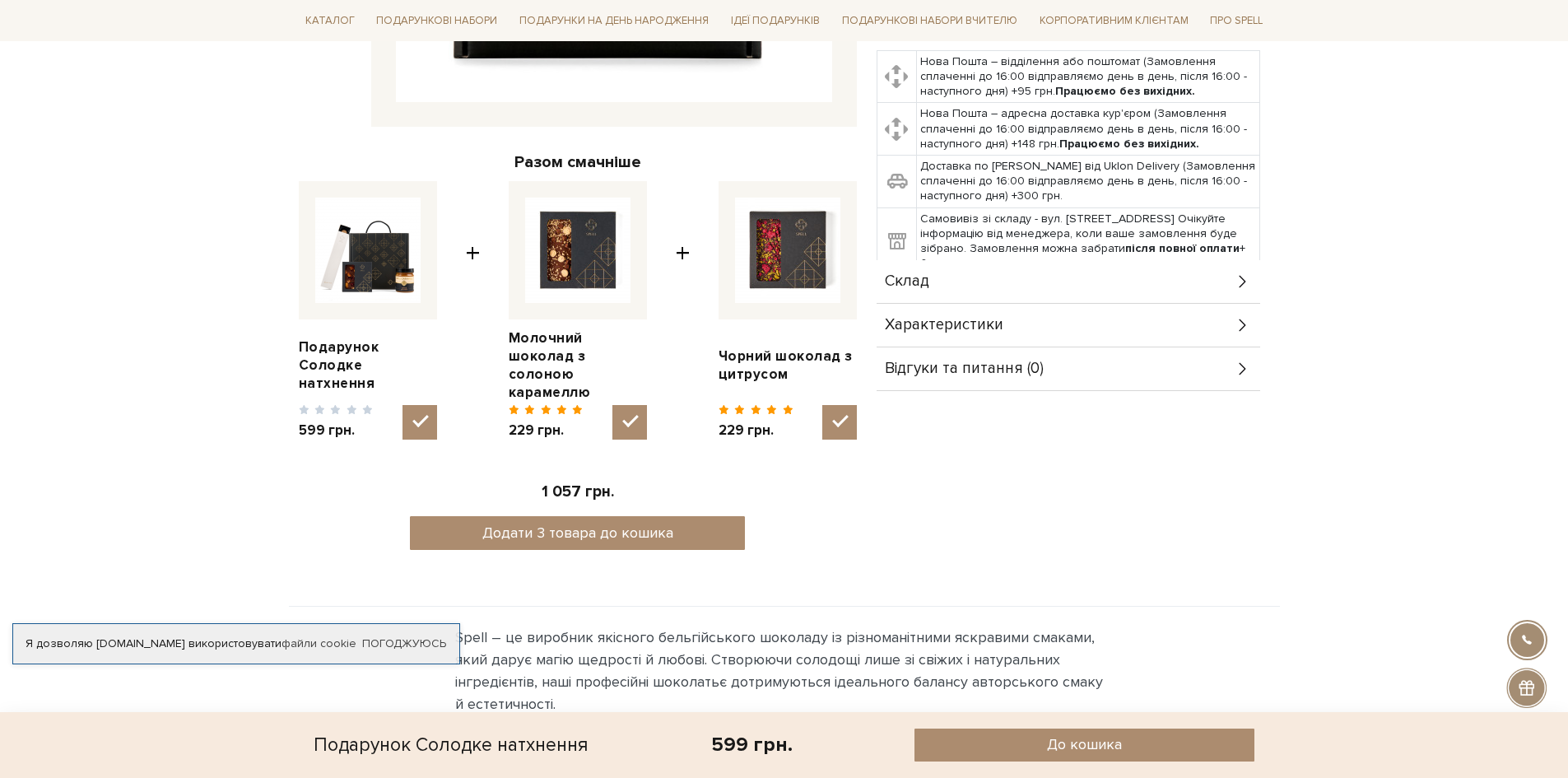
click at [1250, 276] on div "Склад" at bounding box center [1068, 282] width 383 height 43
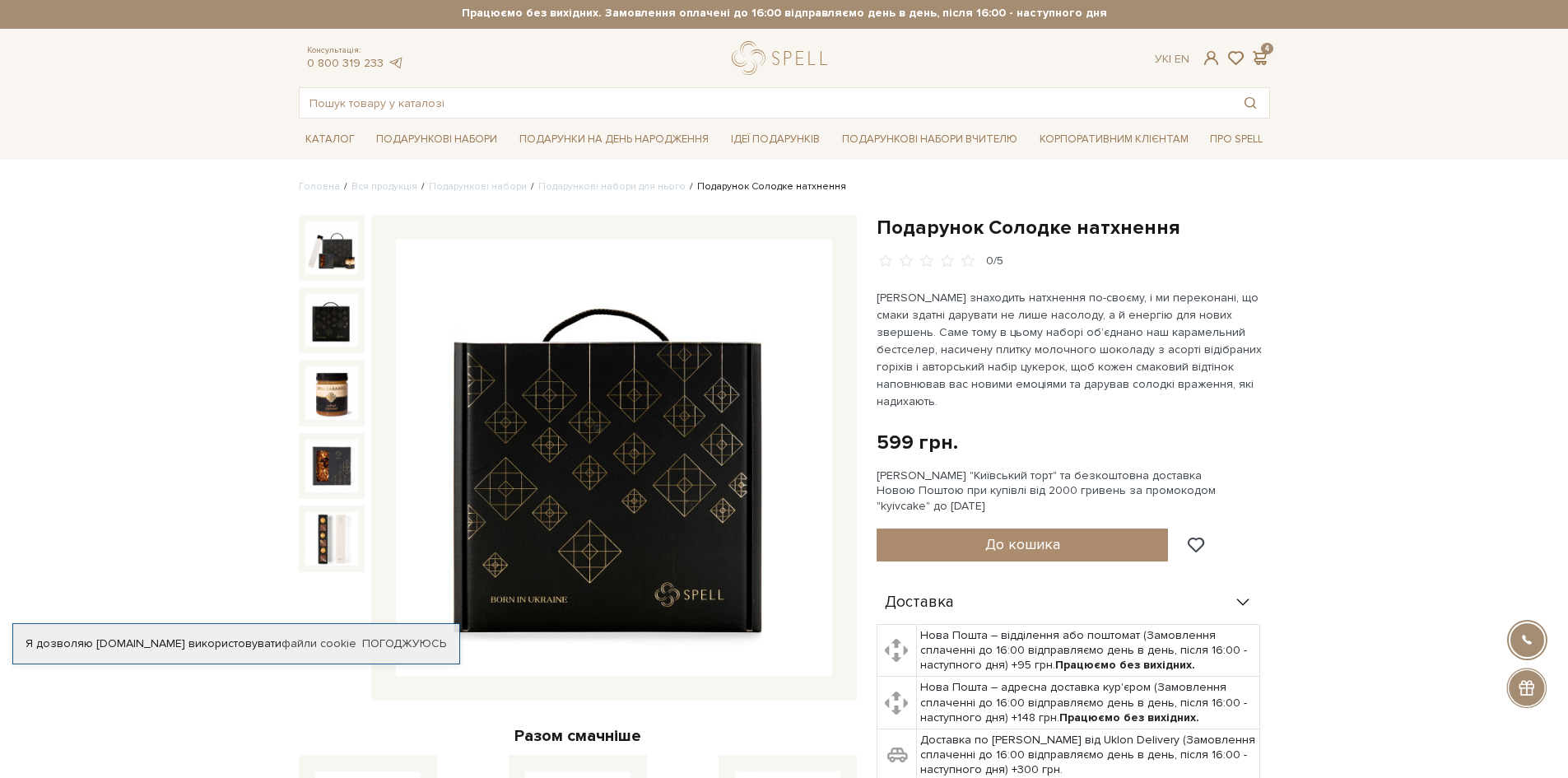
scroll to position [0, 0]
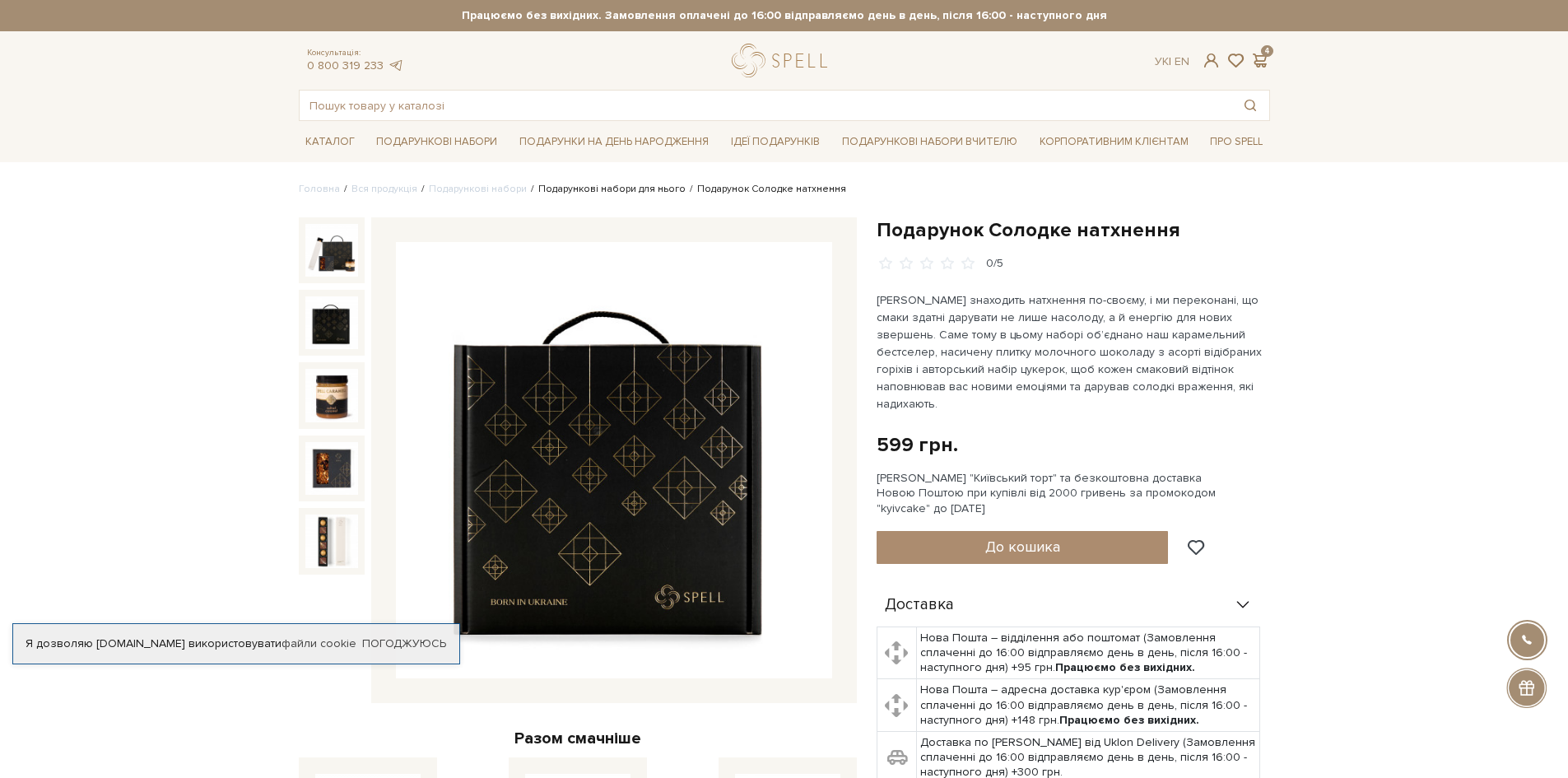
click at [621, 189] on link "Подарункові набори для нього" at bounding box center [612, 188] width 147 height 12
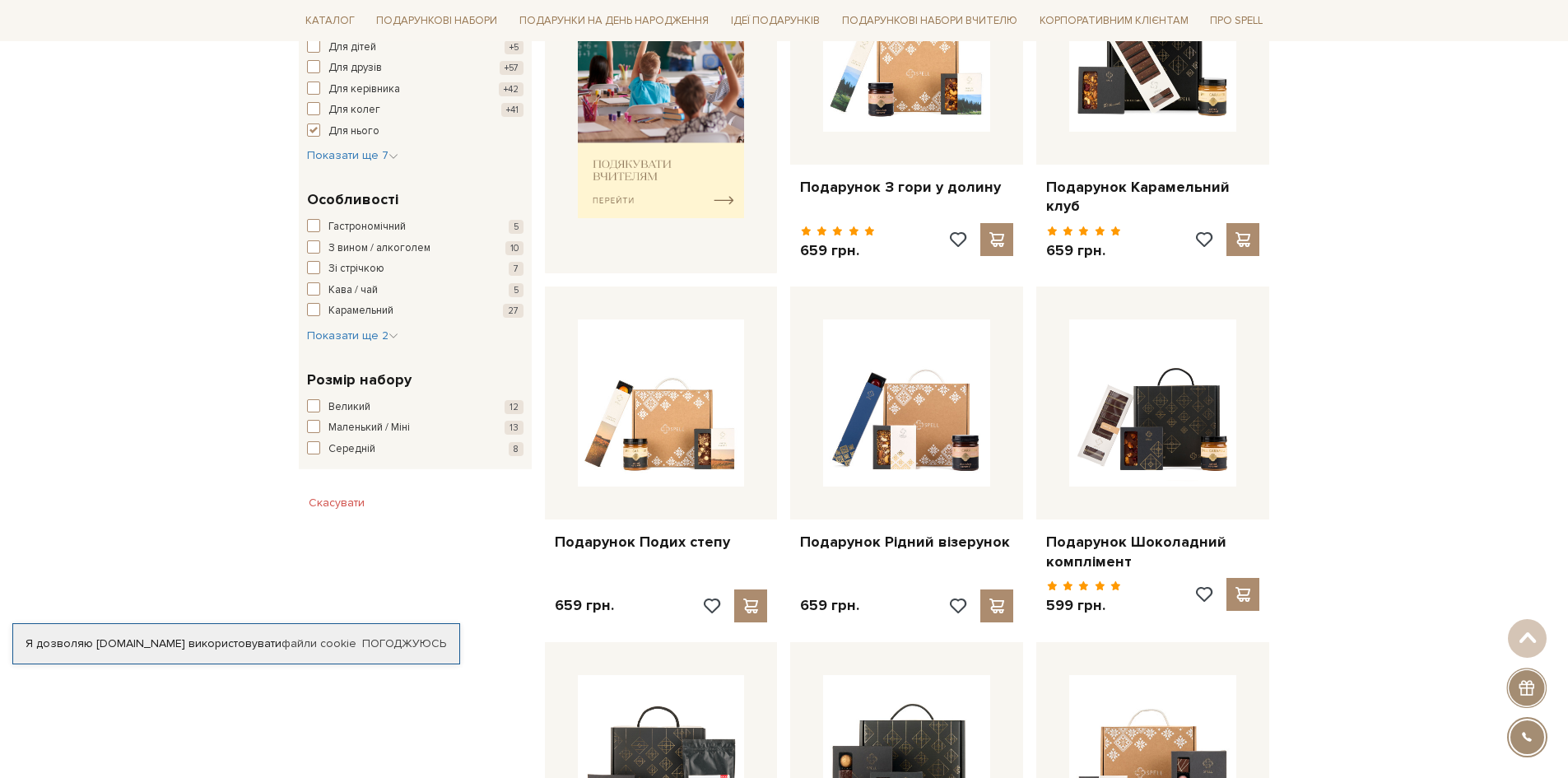
scroll to position [741, 0]
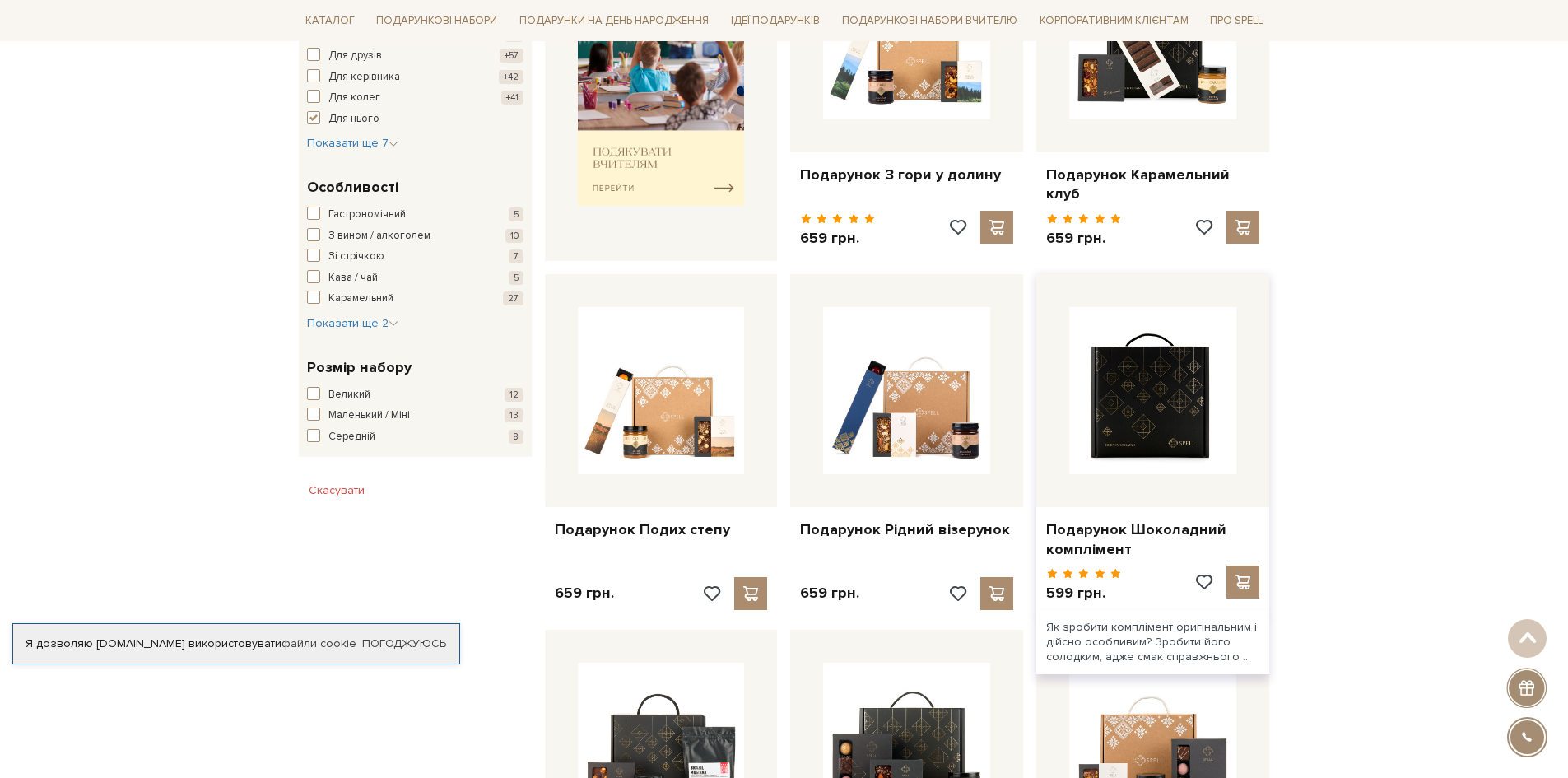
click at [1161, 421] on img at bounding box center [1152, 390] width 167 height 167
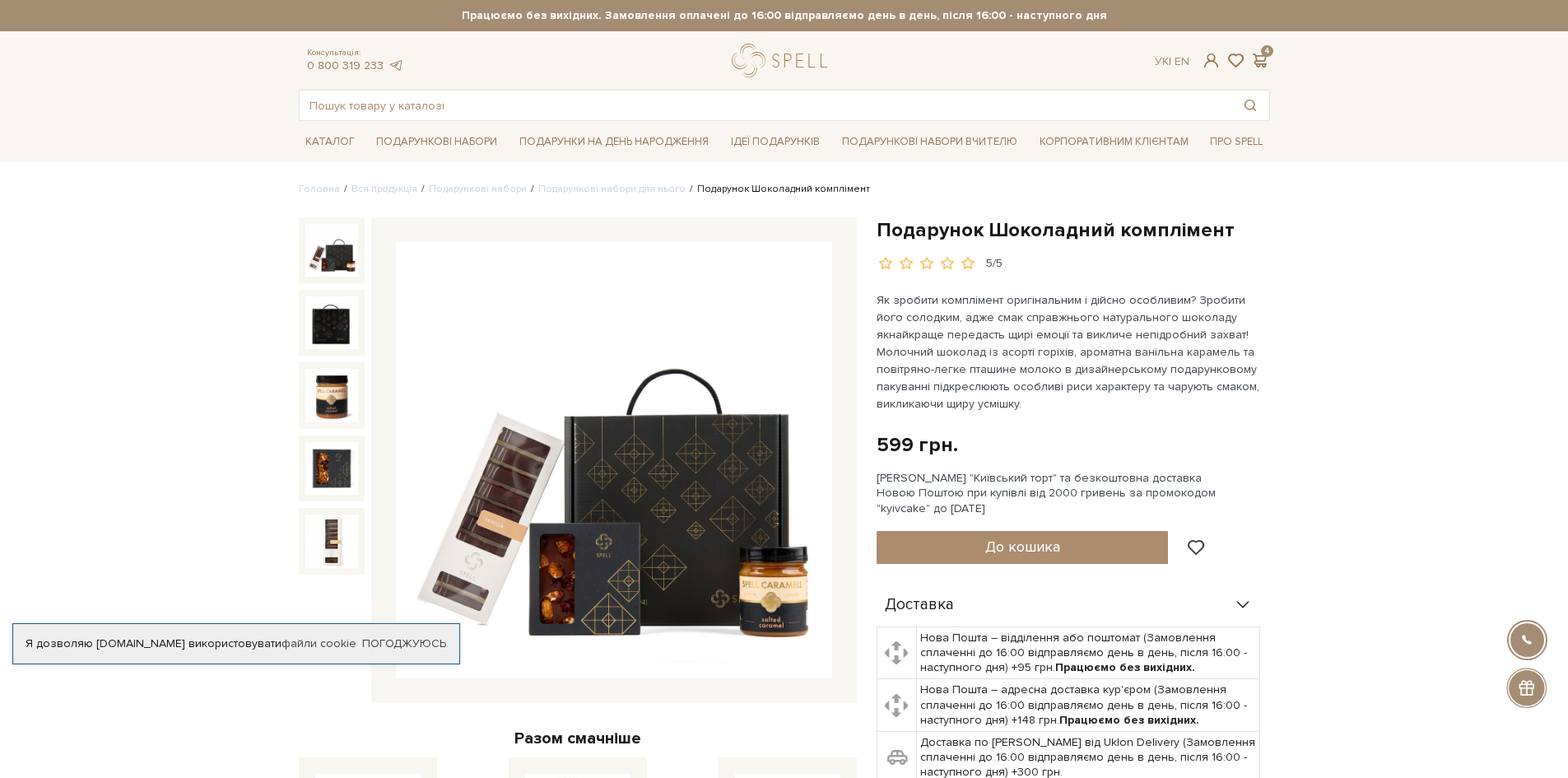
click at [499, 506] on img at bounding box center [614, 460] width 437 height 437
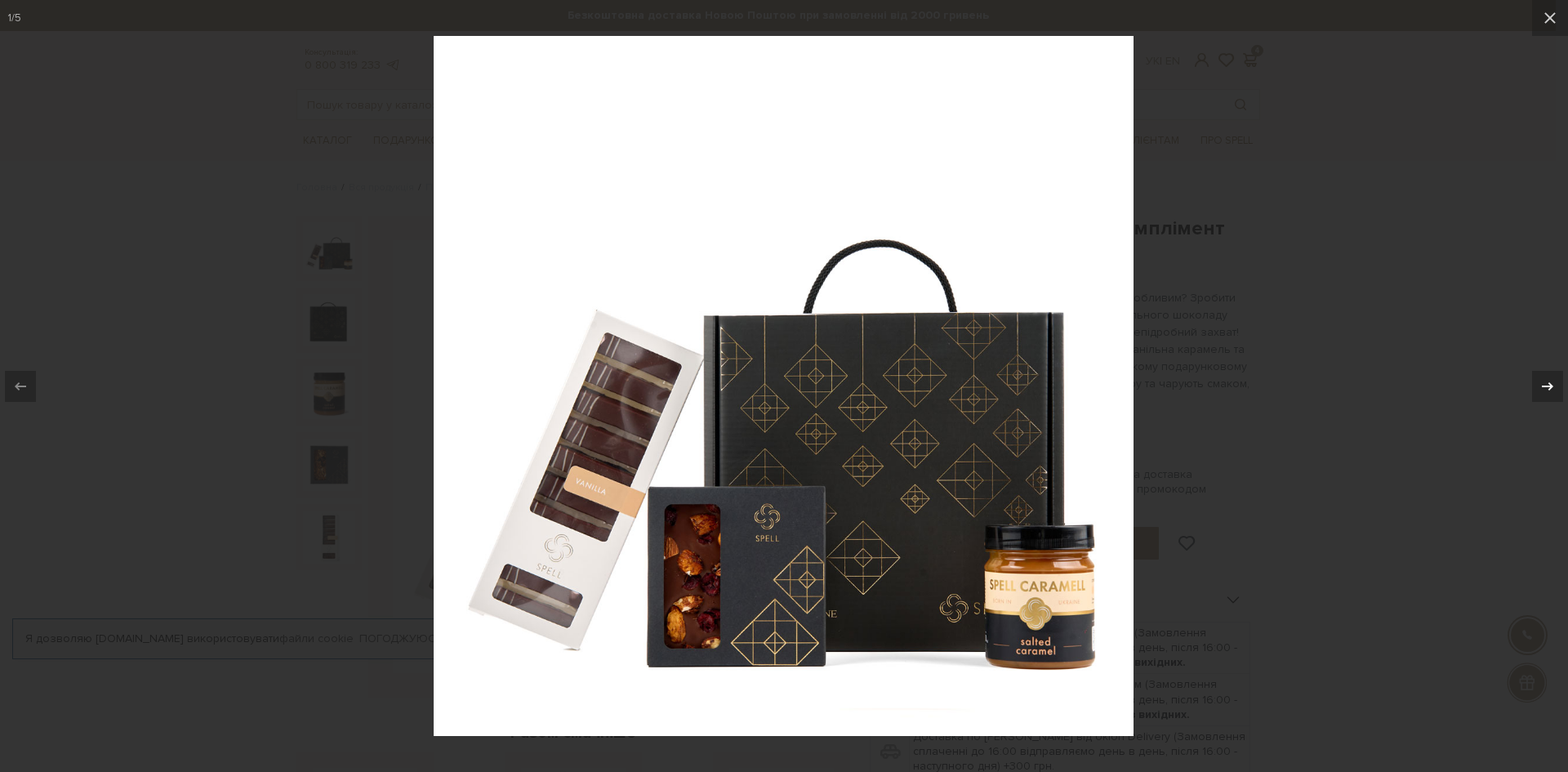
click at [1543, 379] on icon at bounding box center [1548, 386] width 19 height 19
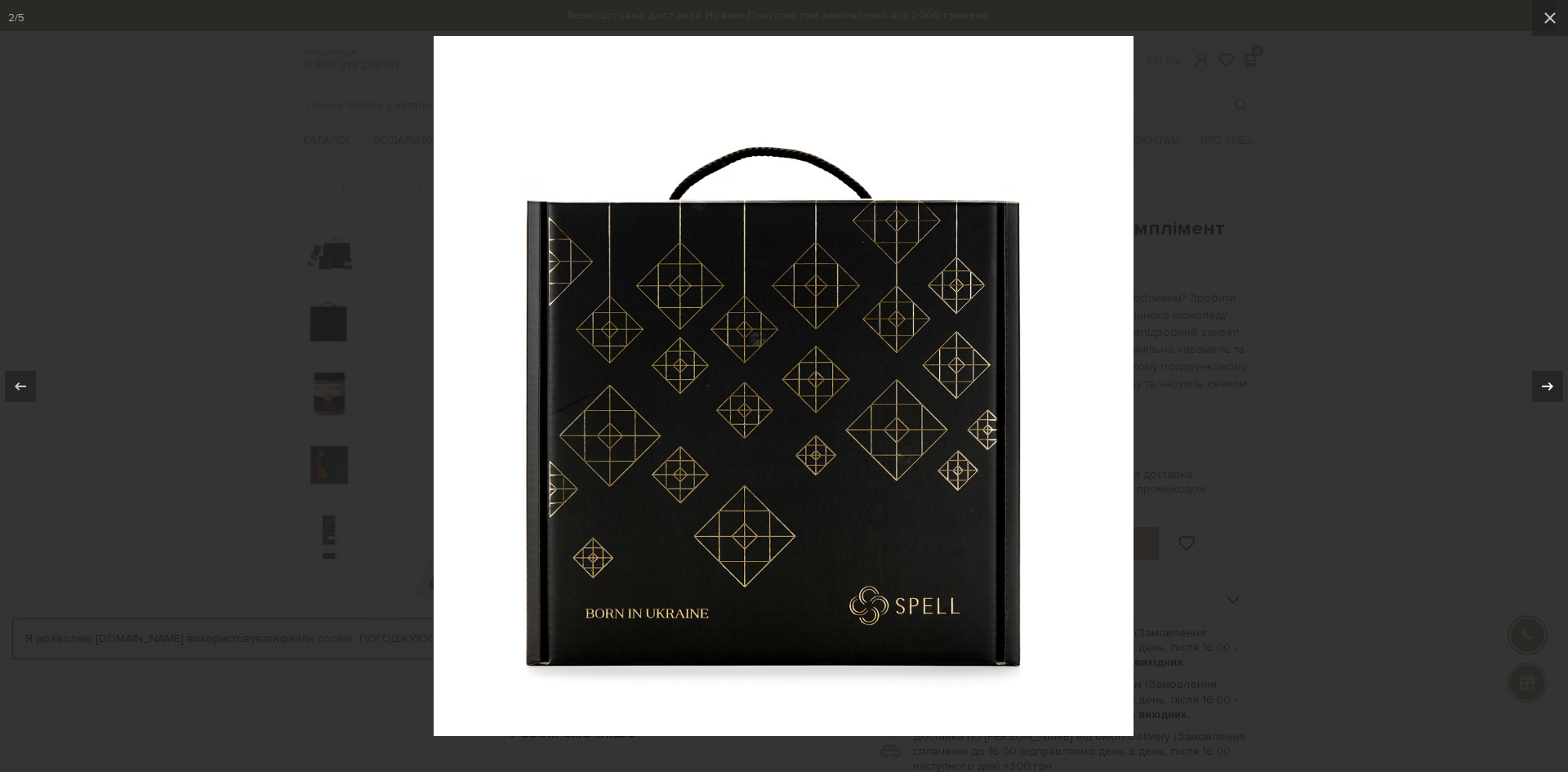
click at [1545, 379] on icon at bounding box center [1548, 386] width 19 height 19
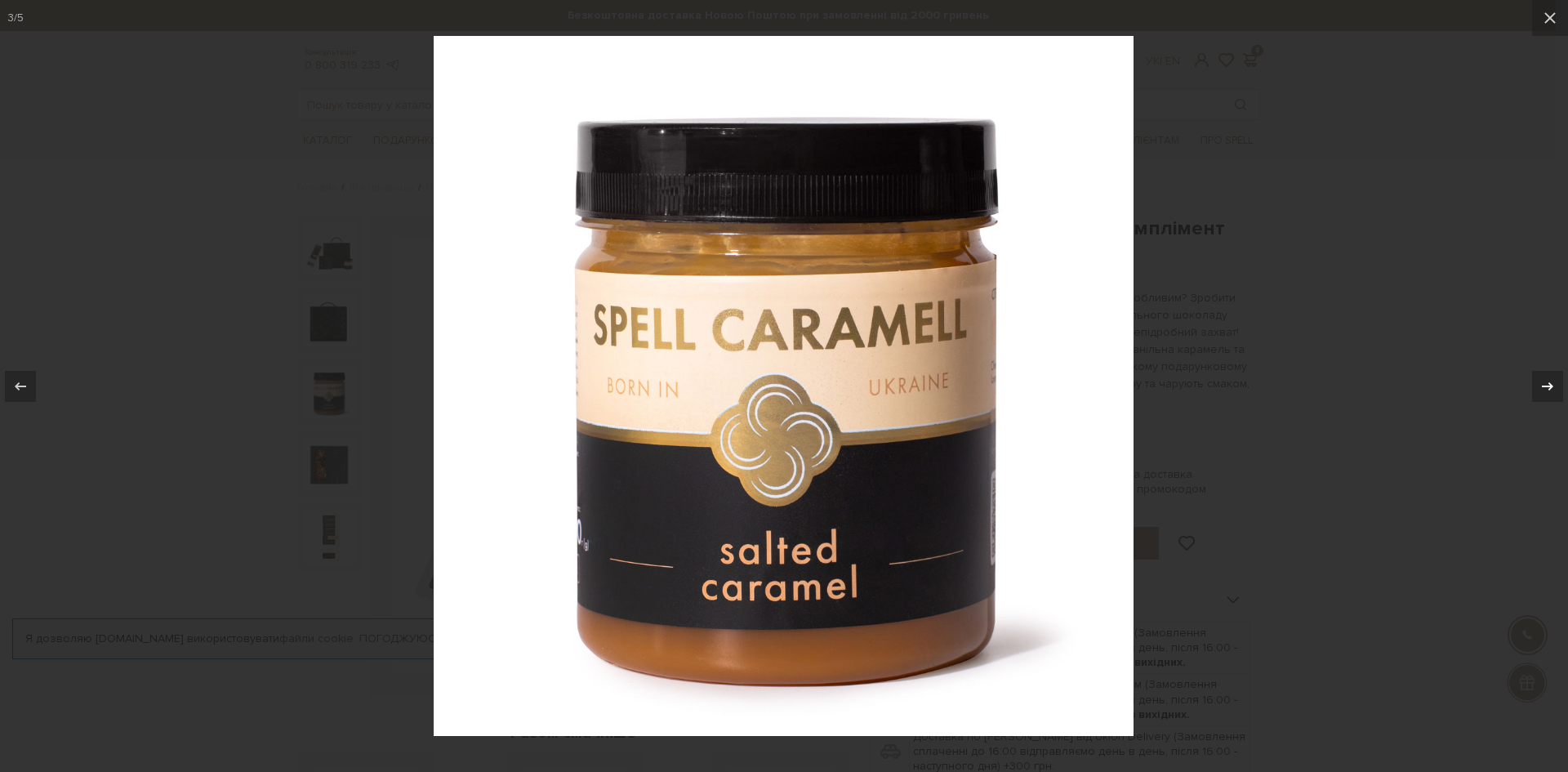
click at [1545, 379] on icon at bounding box center [1548, 386] width 19 height 19
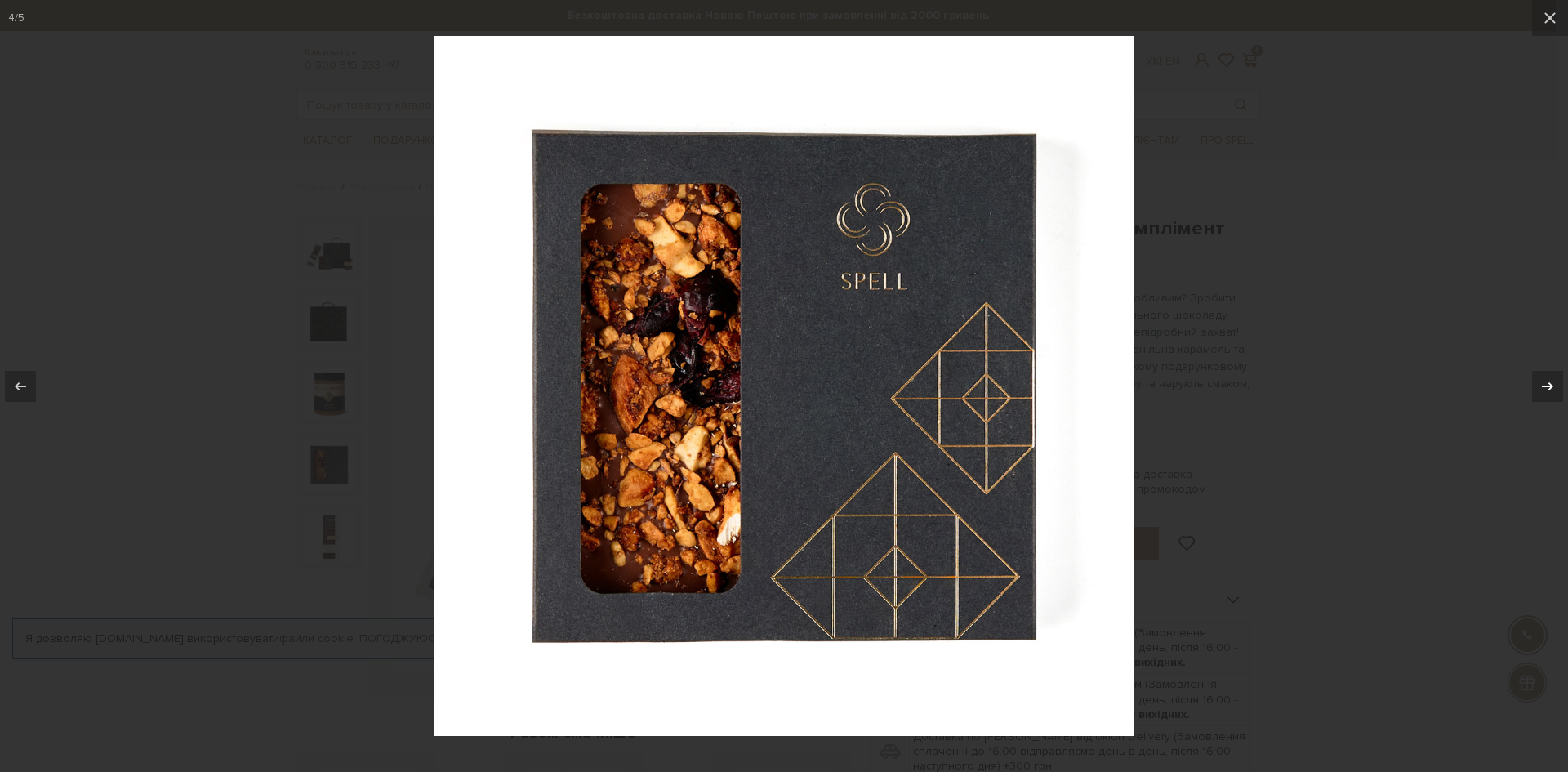
click at [1545, 379] on icon at bounding box center [1548, 386] width 19 height 19
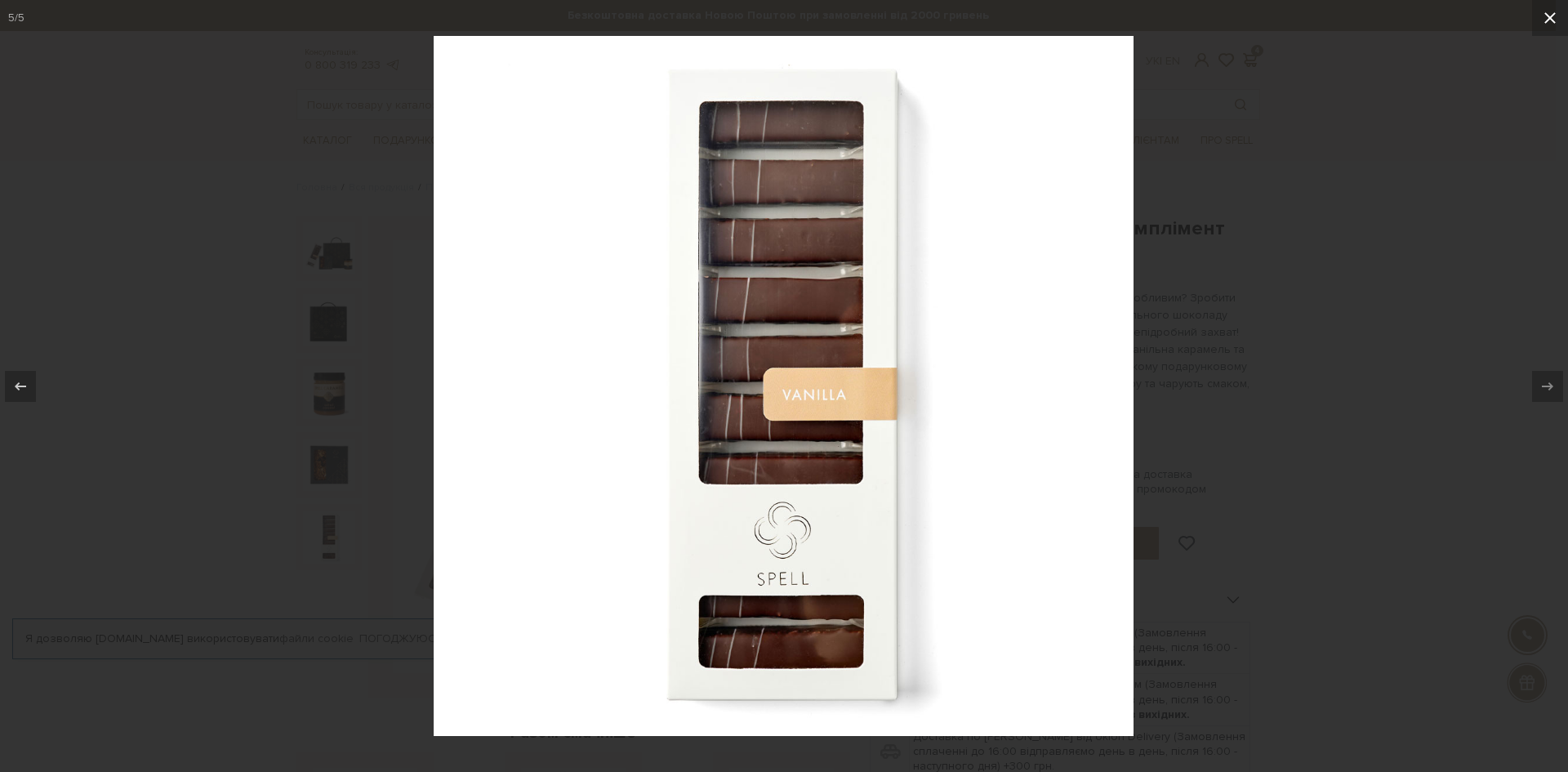
click at [1542, 20] on icon at bounding box center [1549, 18] width 19 height 19
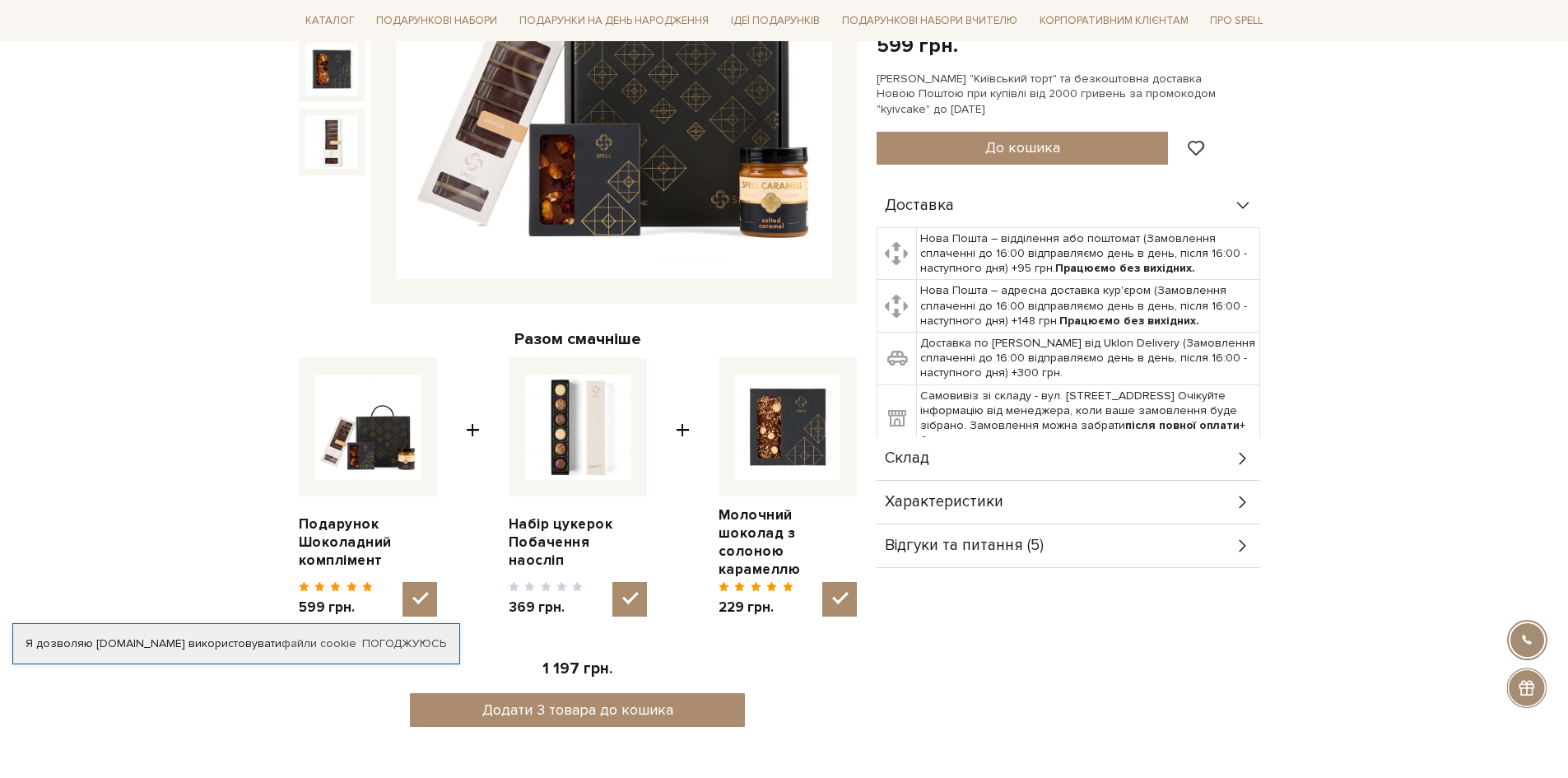
scroll to position [164, 0]
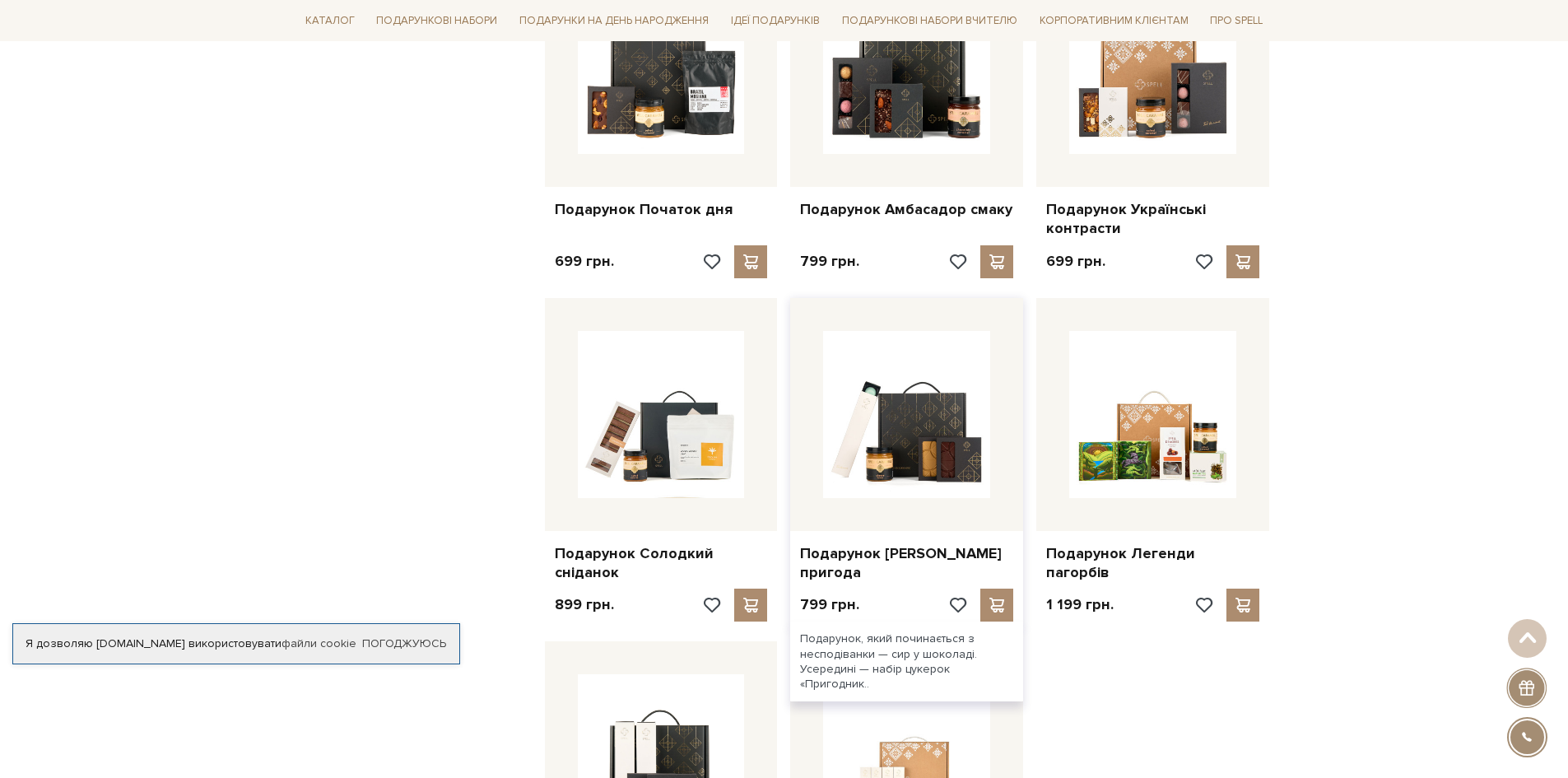
scroll to position [1399, 0]
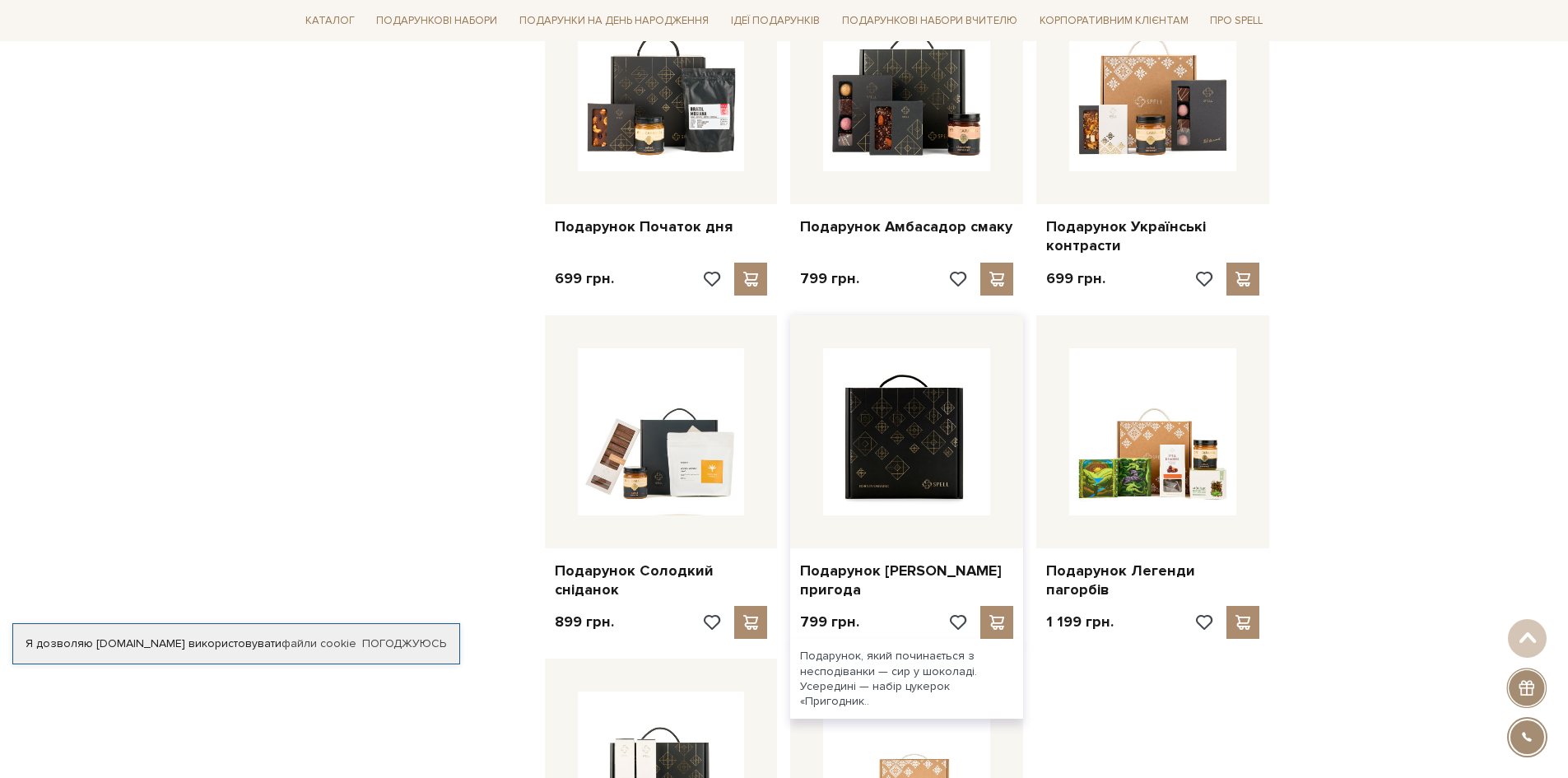
click at [911, 435] on img at bounding box center [906, 431] width 167 height 167
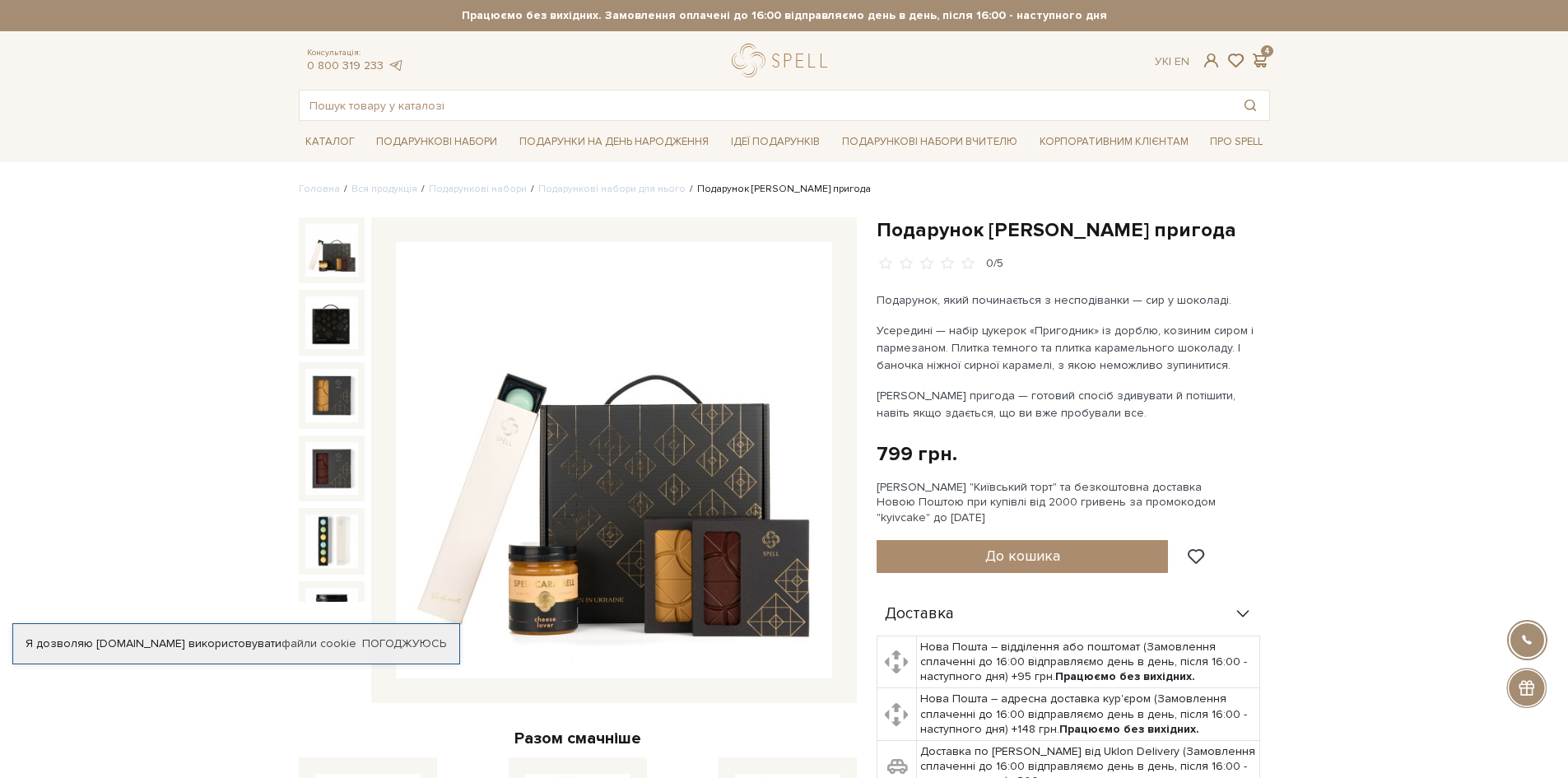
click at [691, 555] on img at bounding box center [614, 460] width 437 height 437
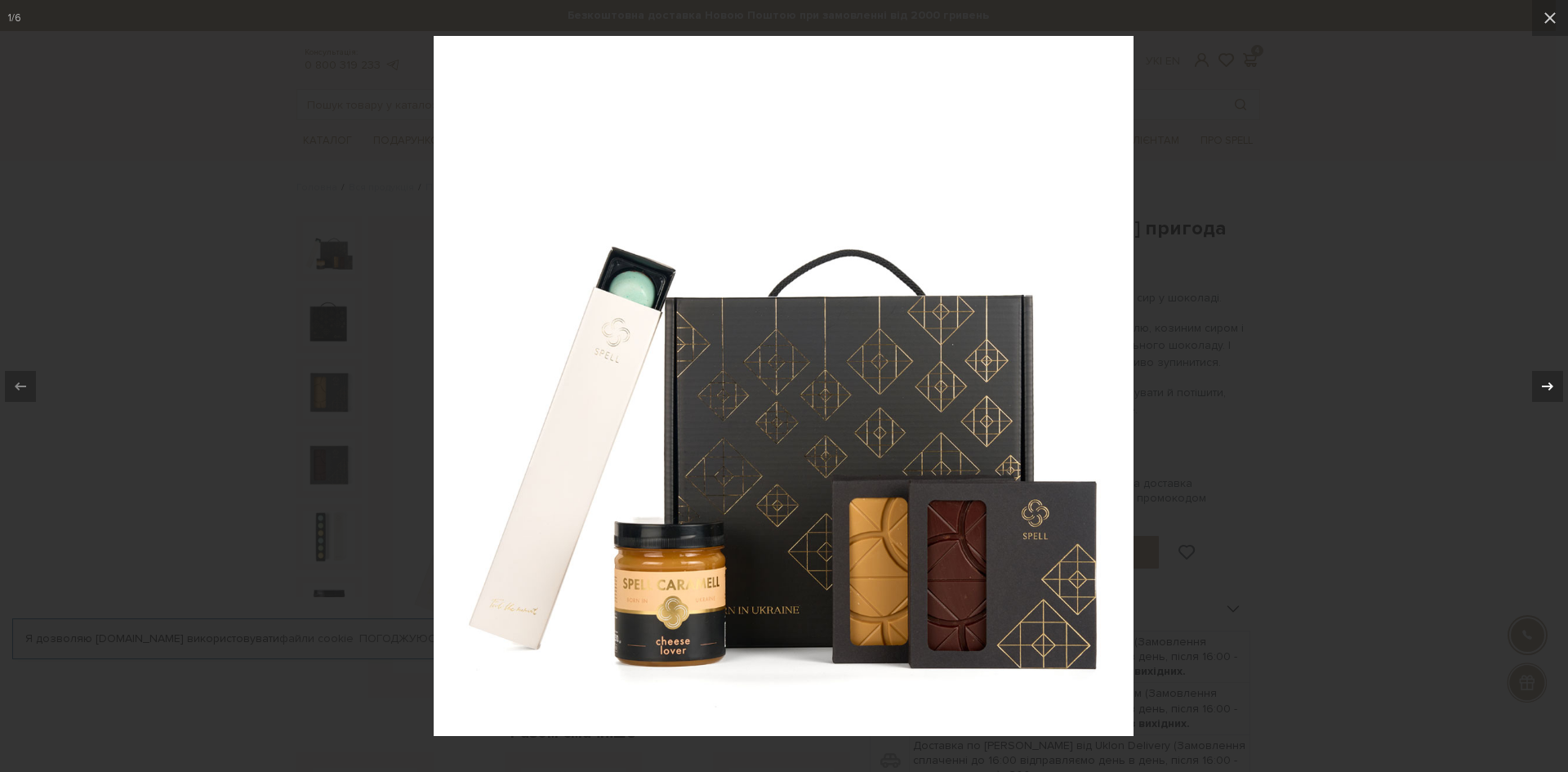
click at [1548, 382] on icon at bounding box center [1548, 386] width 19 height 19
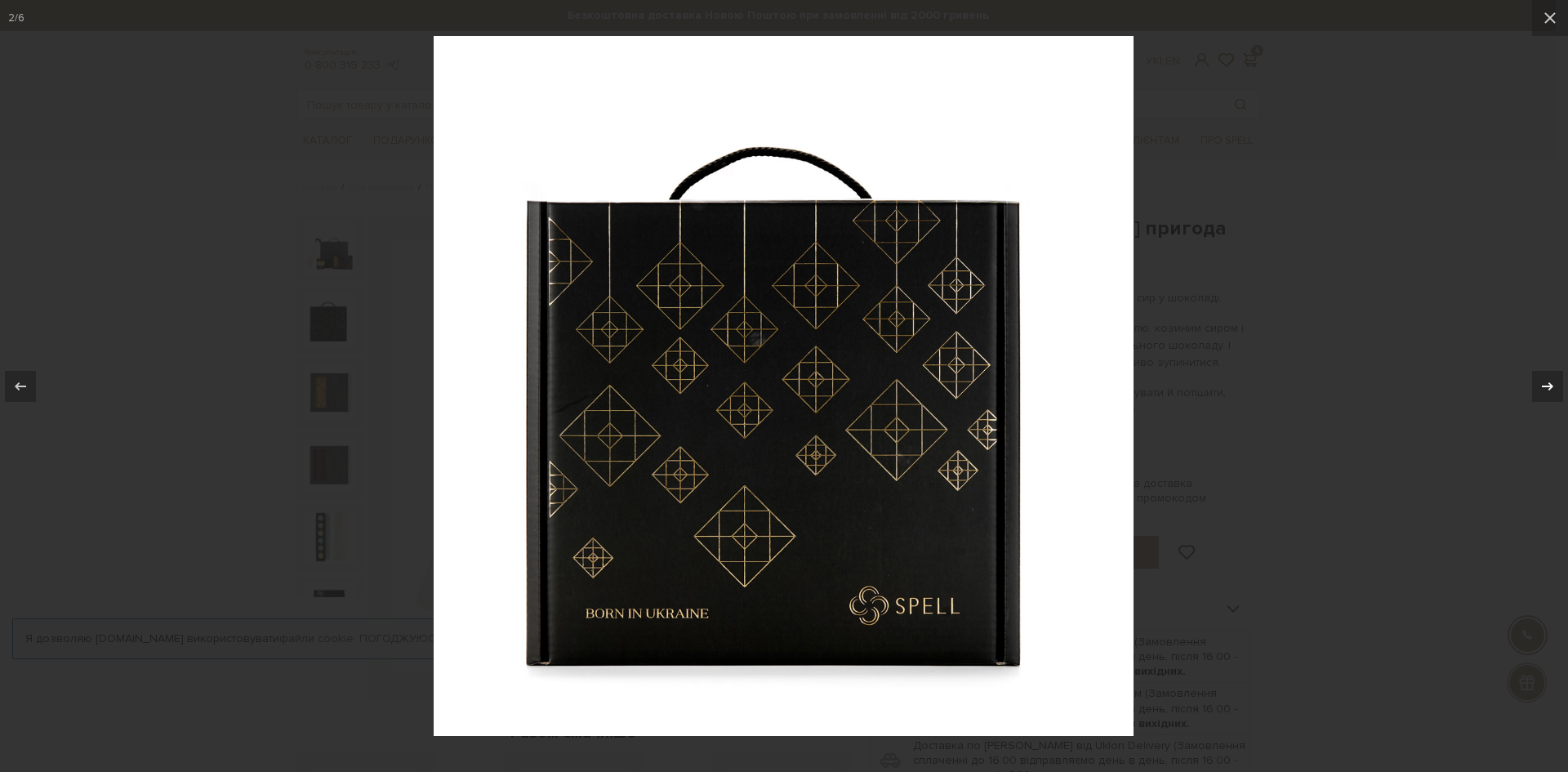
click at [1549, 381] on icon at bounding box center [1548, 386] width 19 height 19
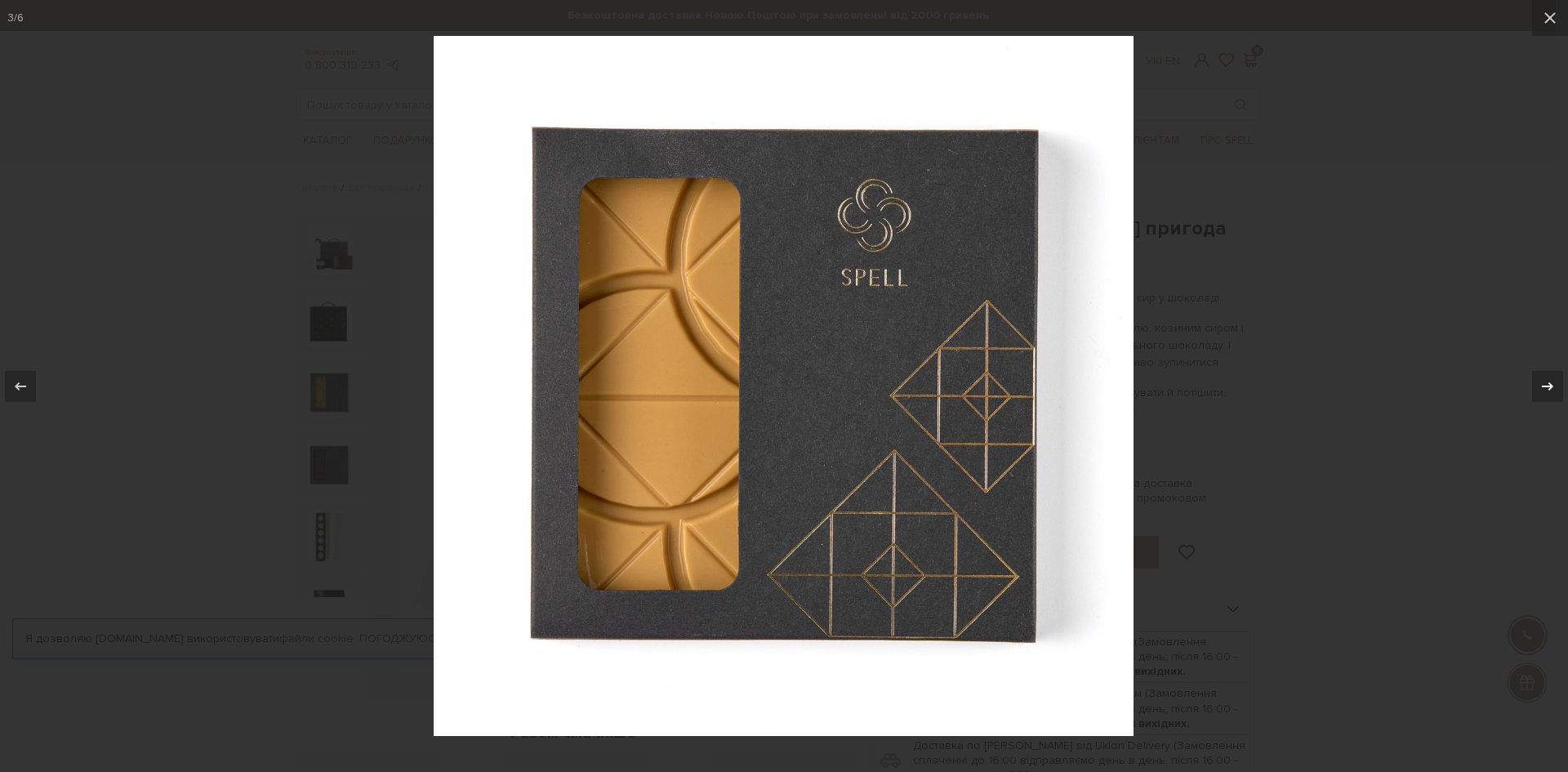
click at [1549, 383] on icon at bounding box center [1548, 385] width 11 height 8
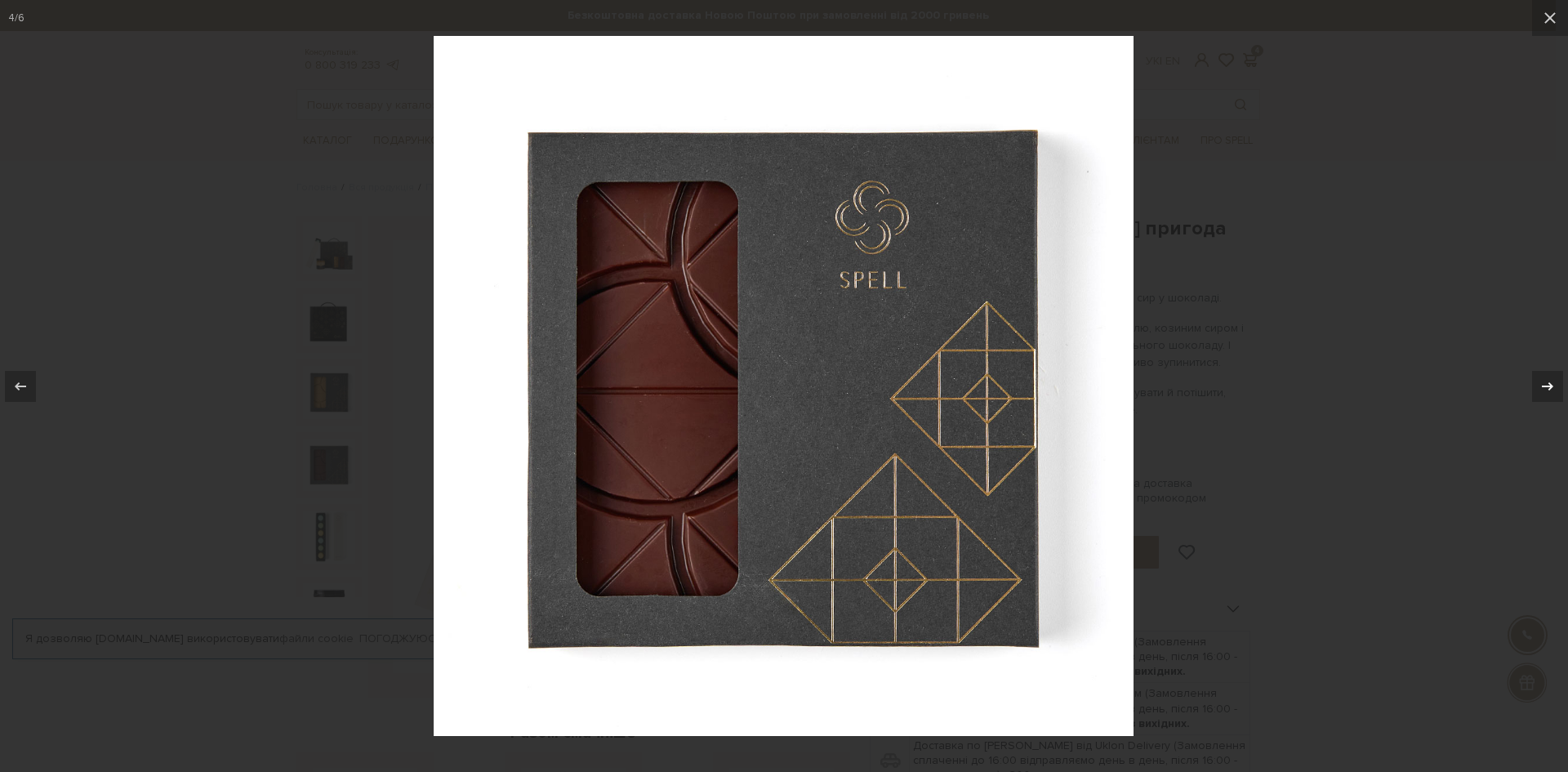
click at [1549, 383] on icon at bounding box center [1548, 385] width 11 height 8
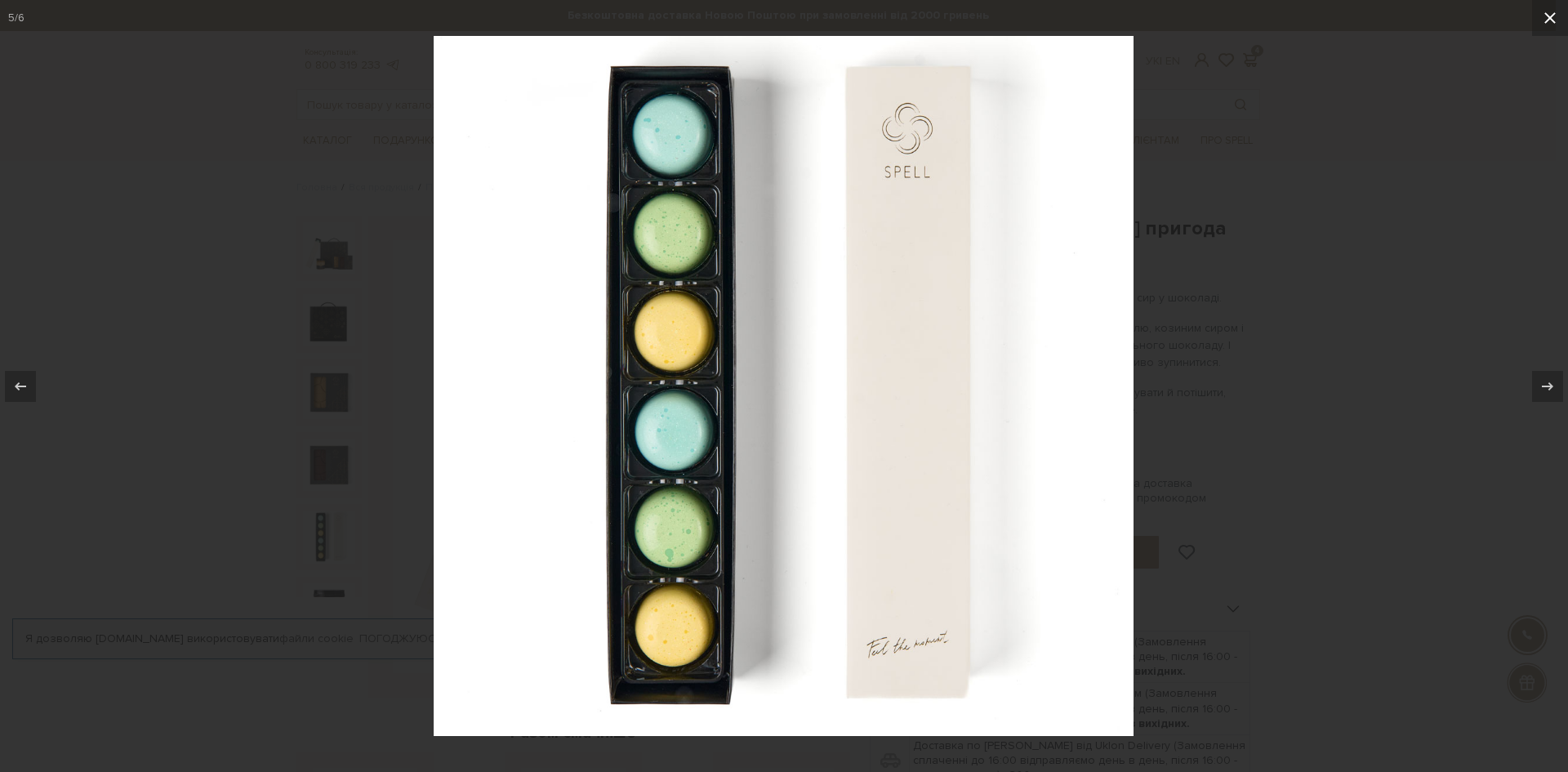
click at [1548, 10] on icon at bounding box center [1549, 18] width 19 height 19
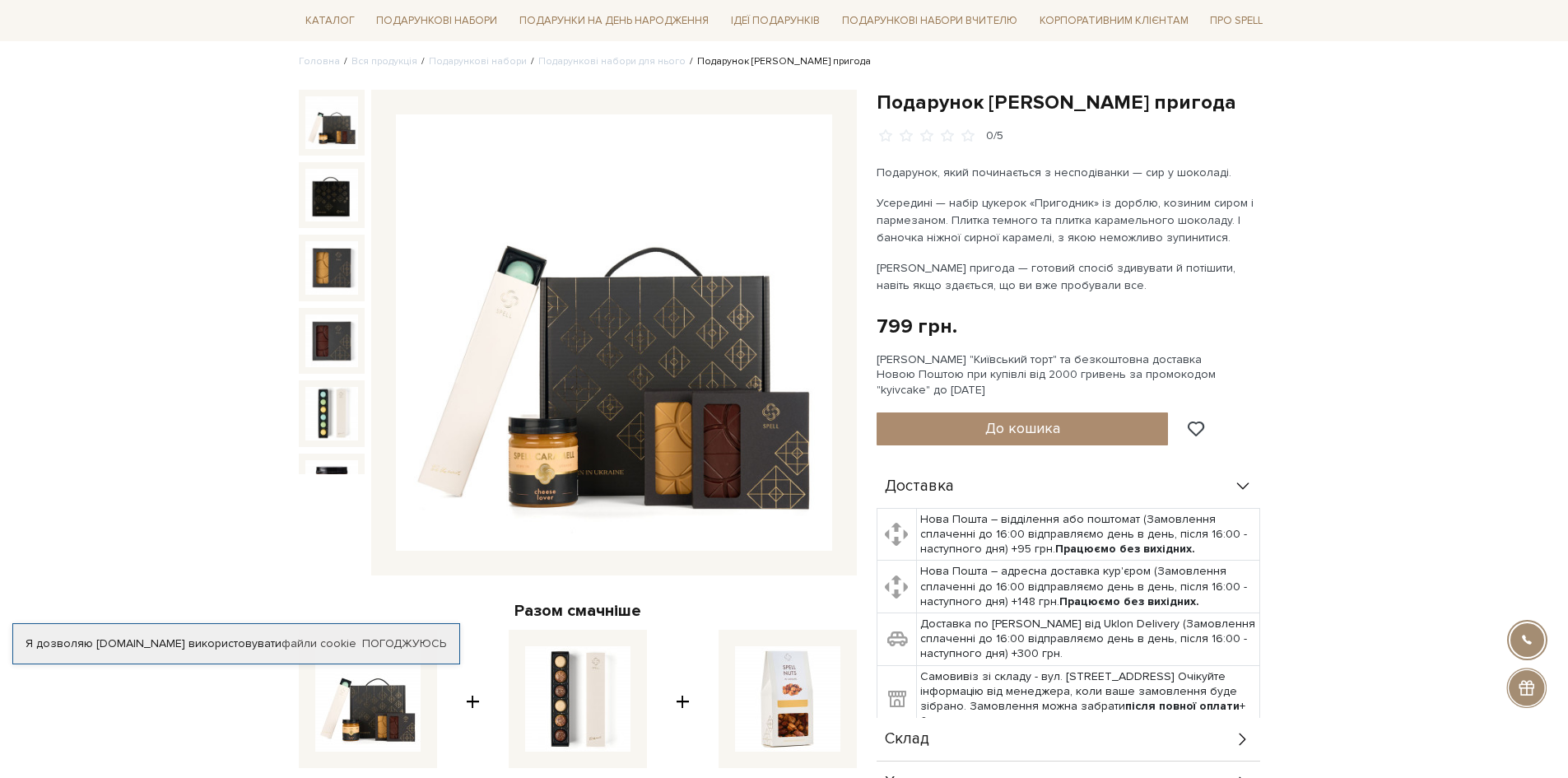
scroll to position [329, 0]
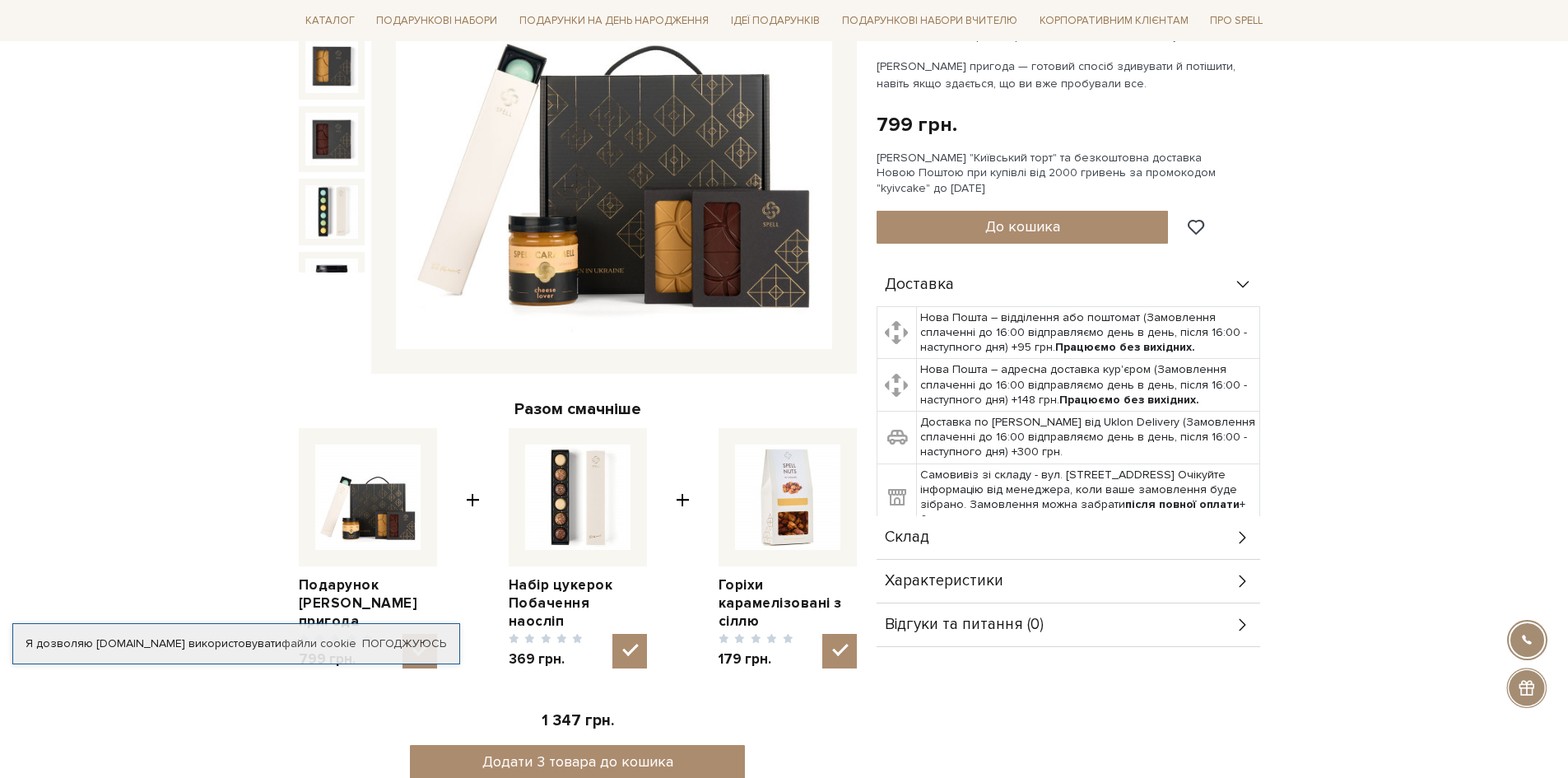
click at [1075, 547] on div "Склад" at bounding box center [1068, 537] width 383 height 43
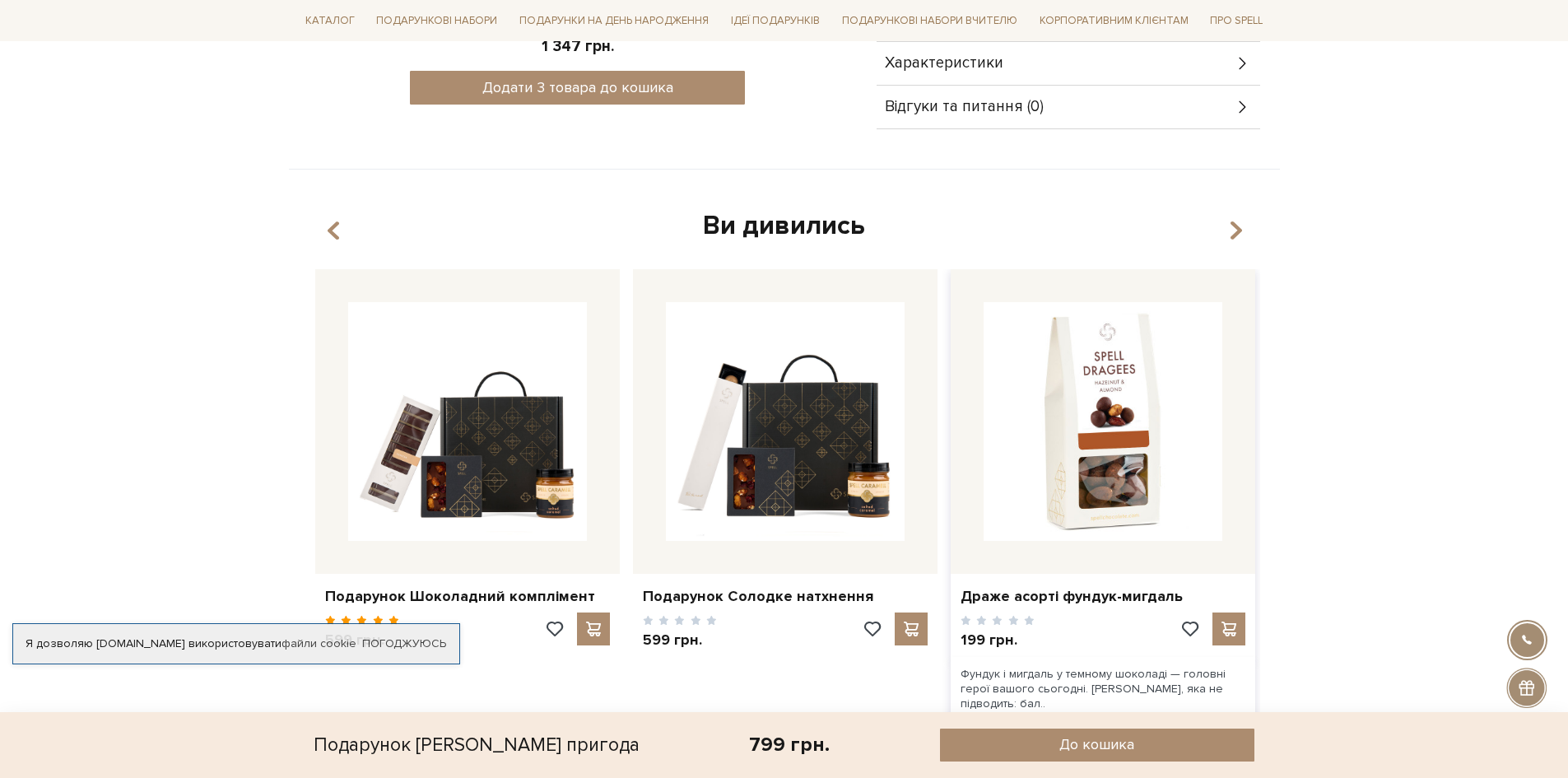
scroll to position [1152, 0]
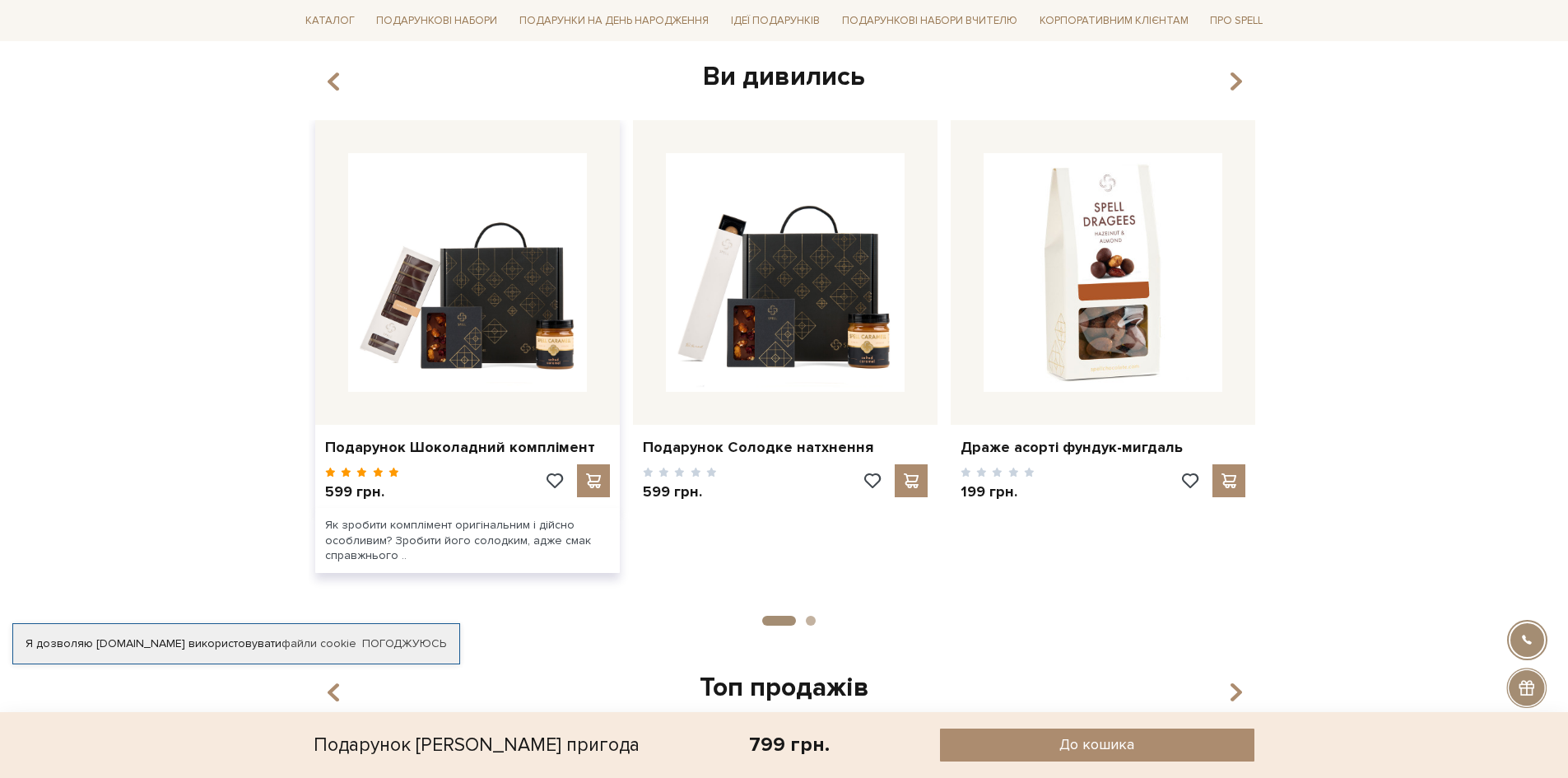
click at [389, 473] on span at bounding box center [393, 471] width 12 height 10
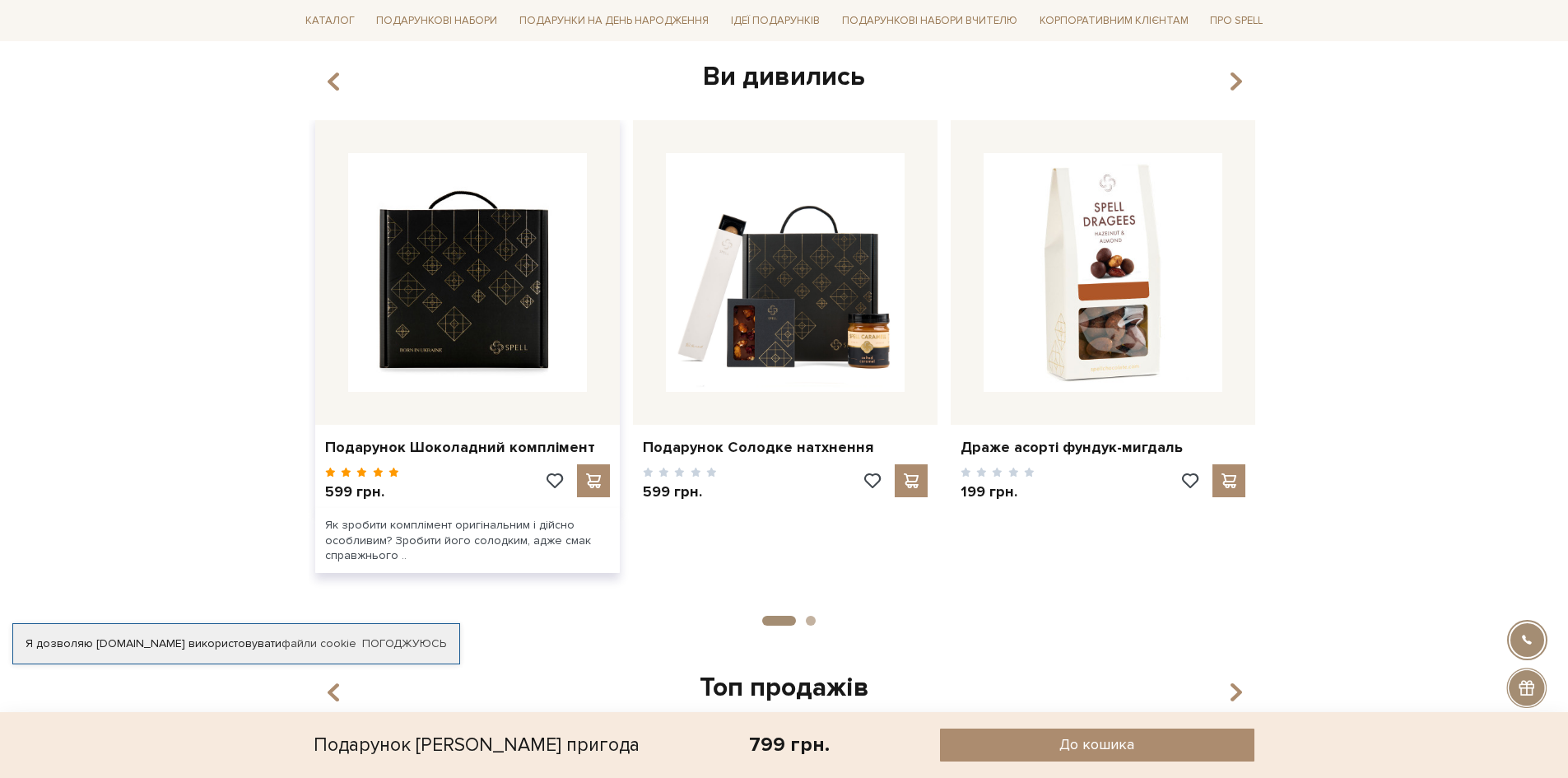
click at [526, 354] on img at bounding box center [467, 272] width 239 height 239
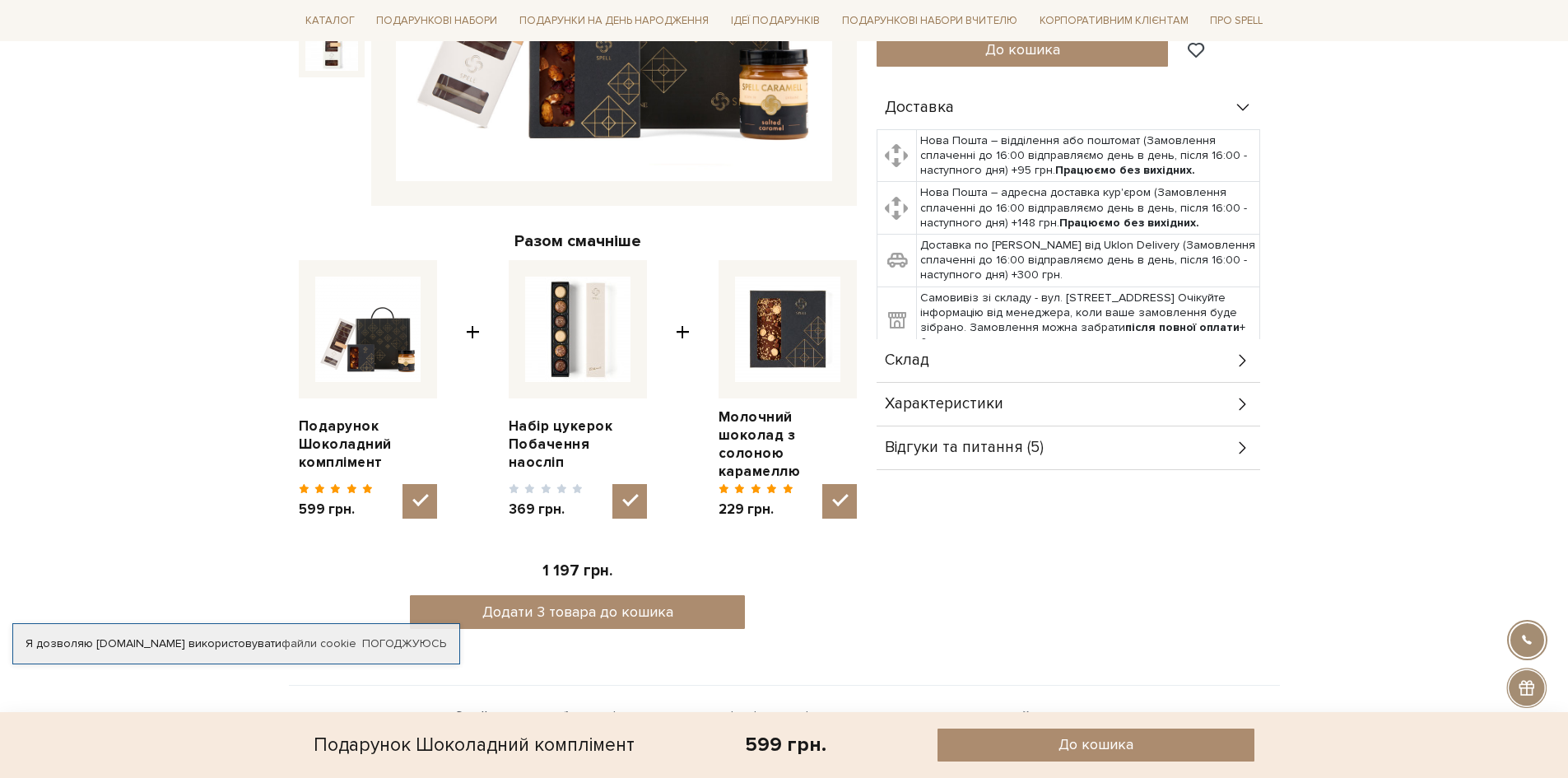
scroll to position [577, 0]
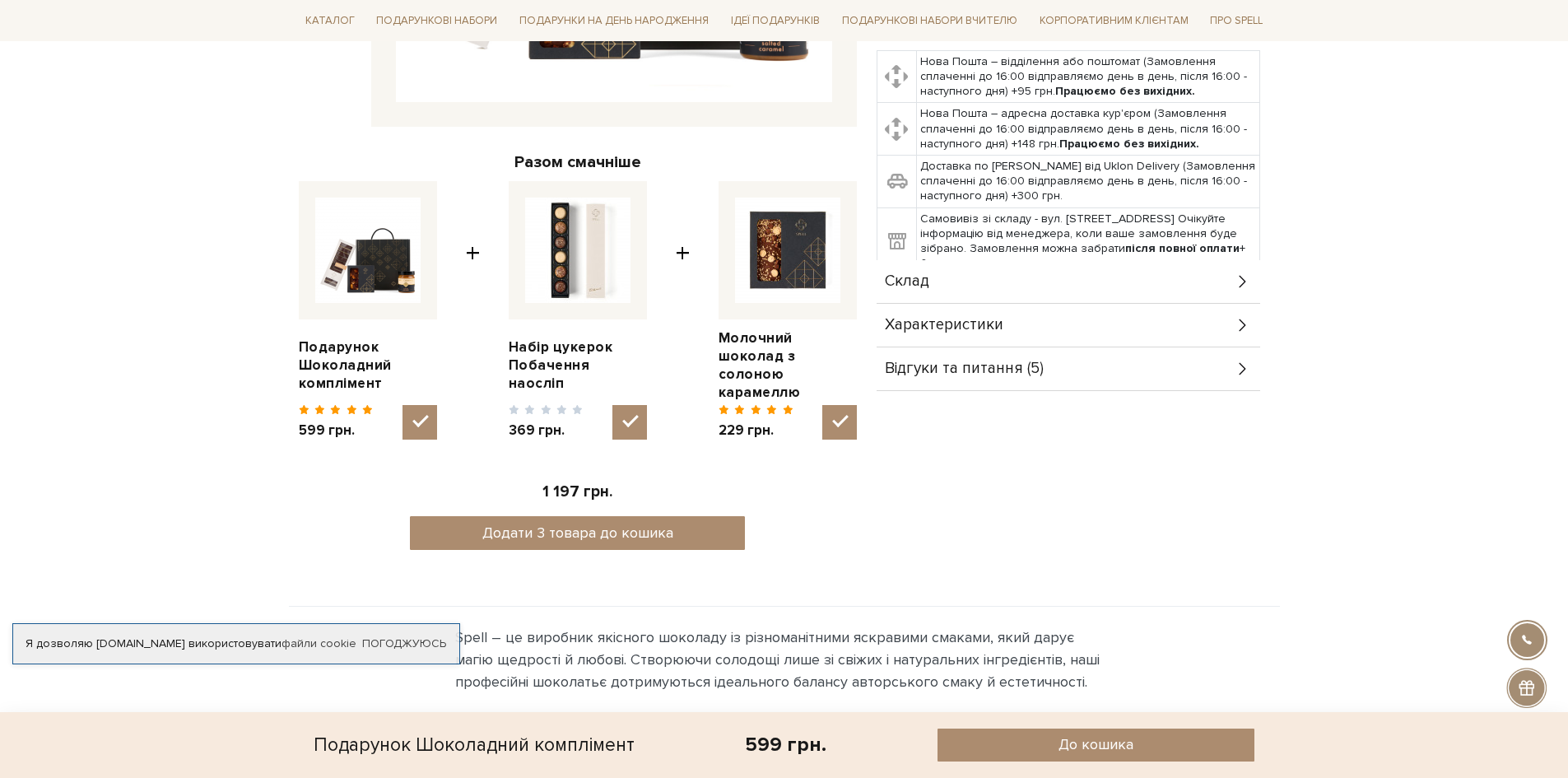
click at [1070, 368] on div "Відгуки та питання (5)" at bounding box center [1068, 368] width 383 height 43
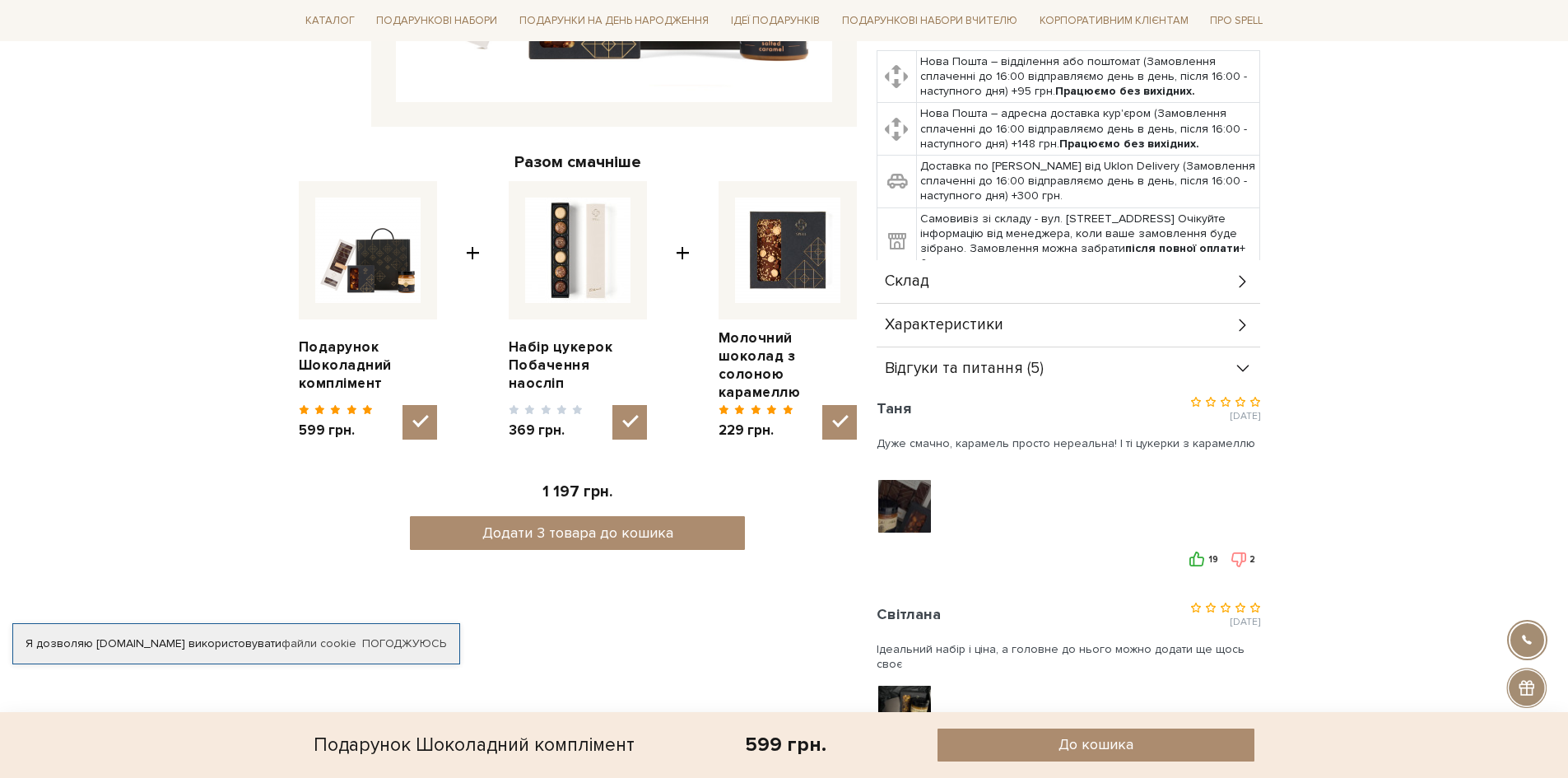
click at [914, 506] on img at bounding box center [904, 506] width 104 height 104
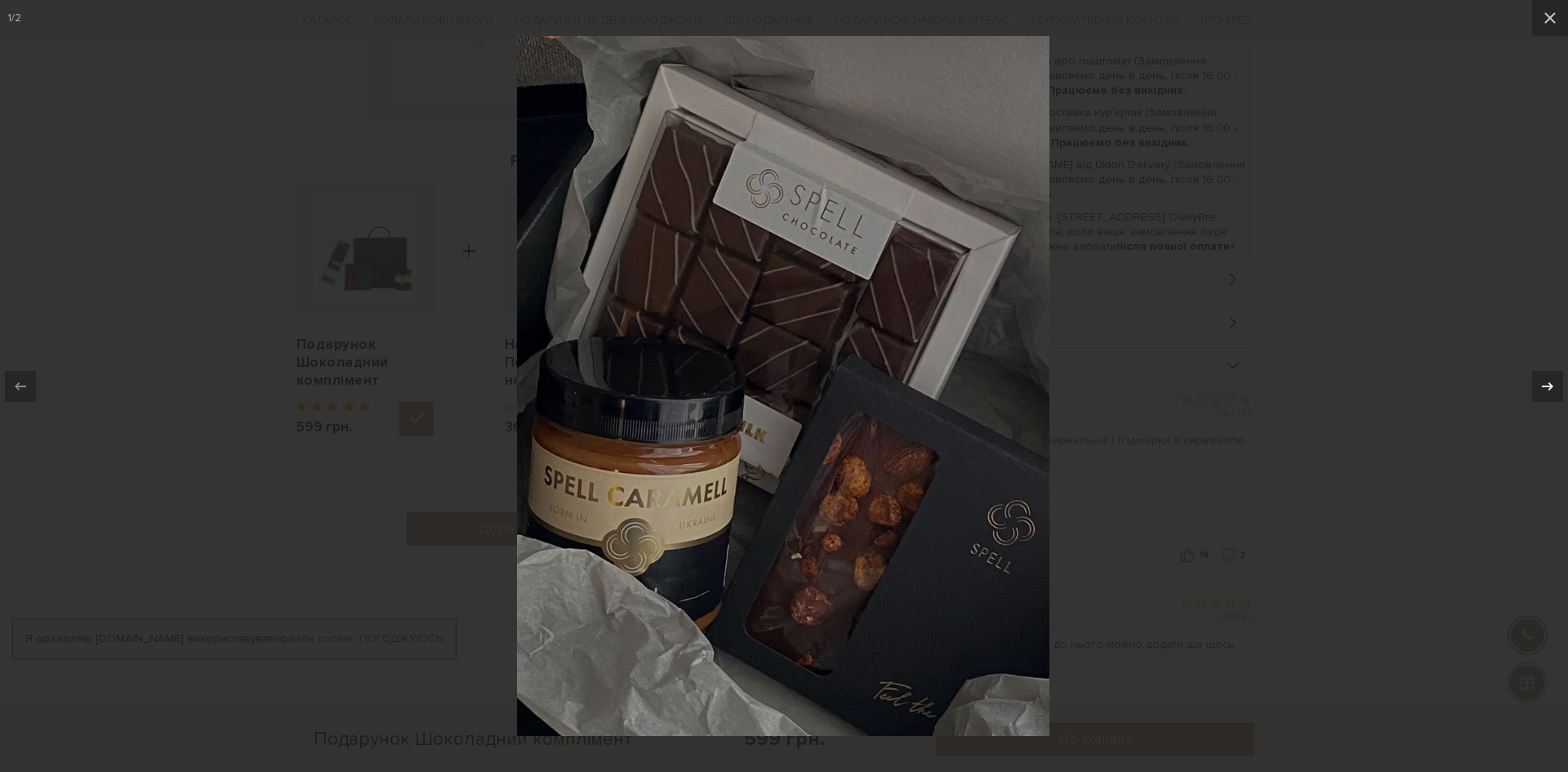
click at [1555, 389] on div at bounding box center [1548, 387] width 31 height 31
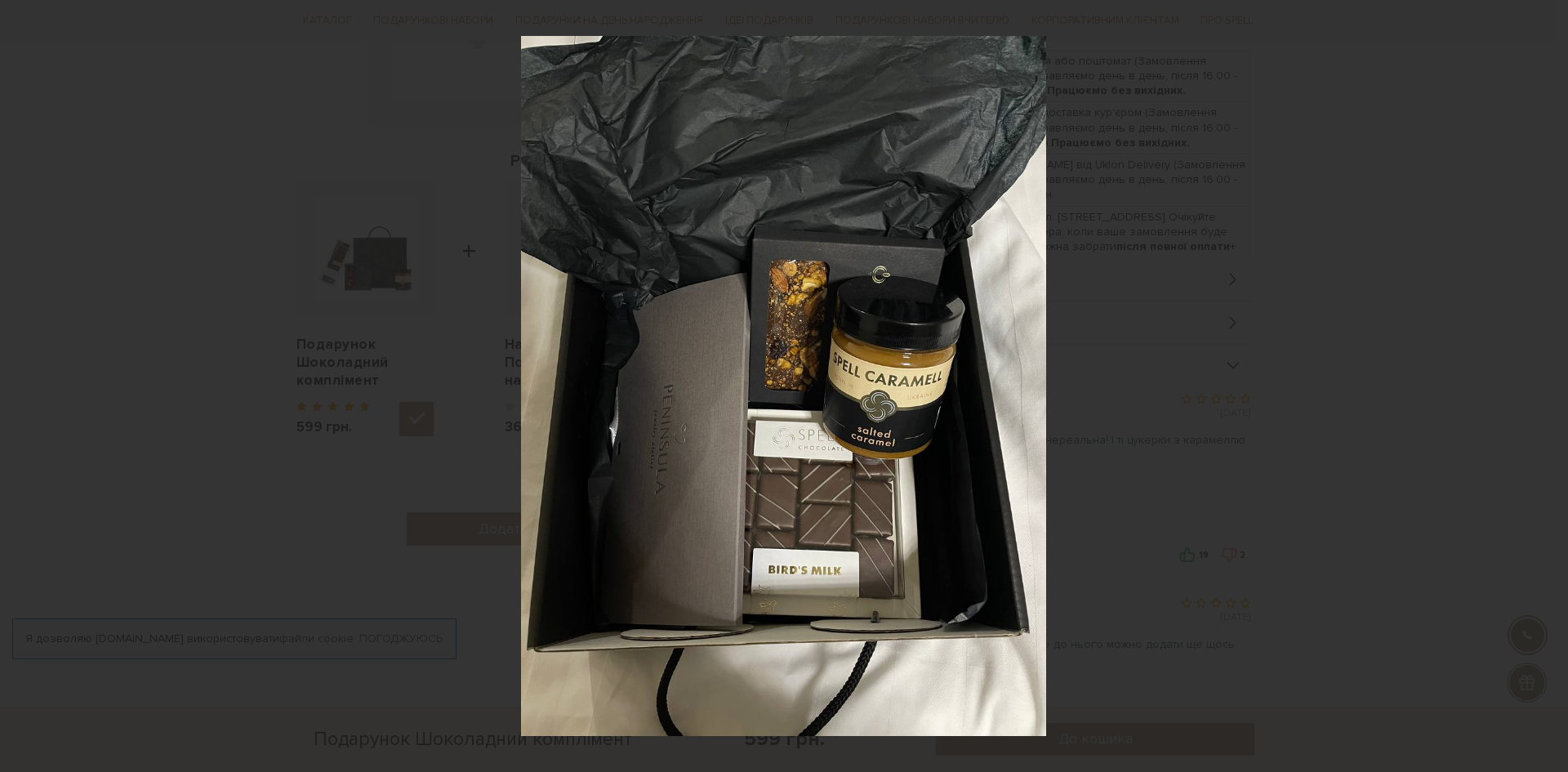
click at [1555, 389] on div "2 / 2" at bounding box center [784, 386] width 1568 height 772
click at [1550, 17] on icon at bounding box center [1549, 18] width 19 height 19
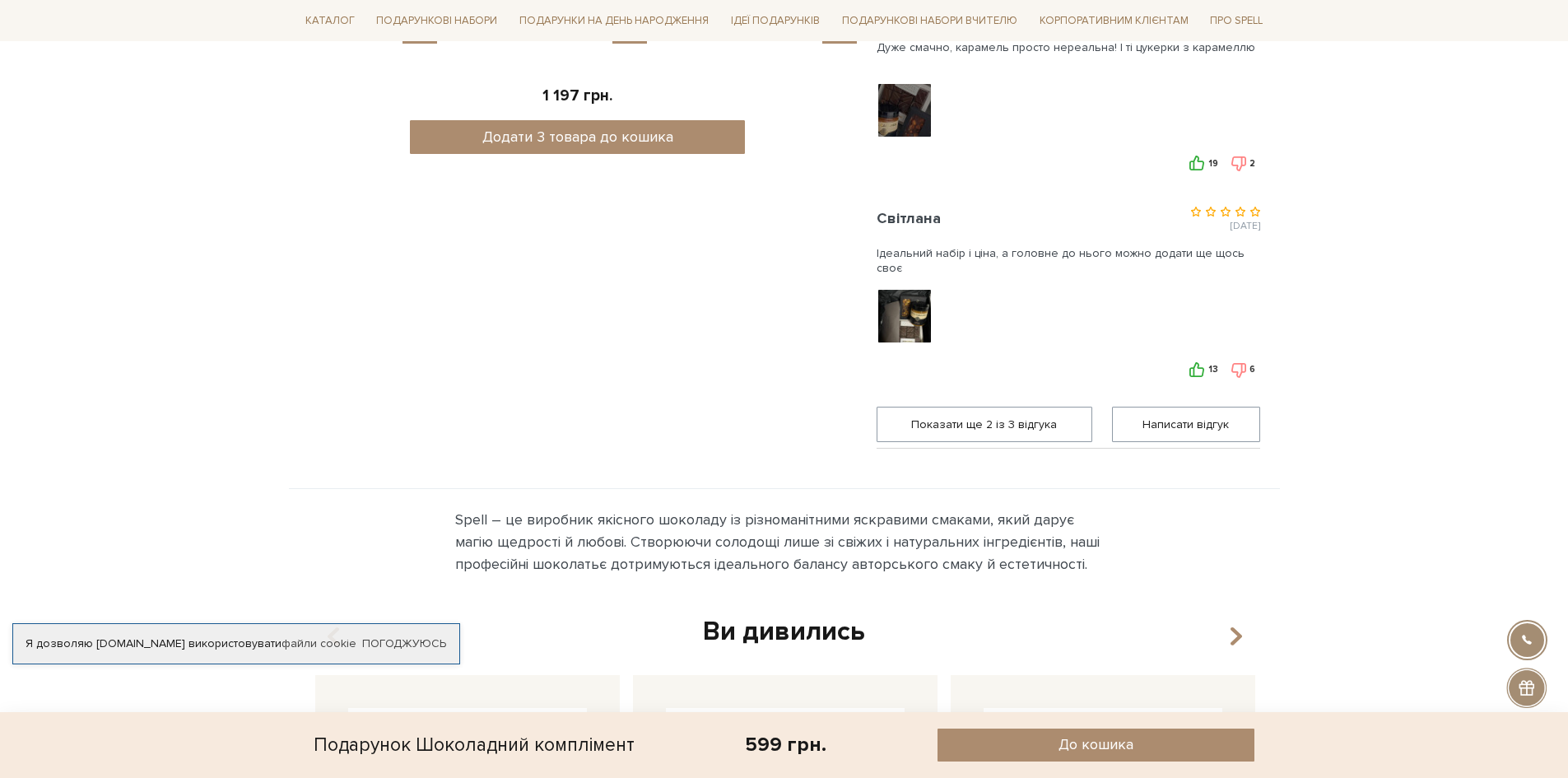
scroll to position [988, 0]
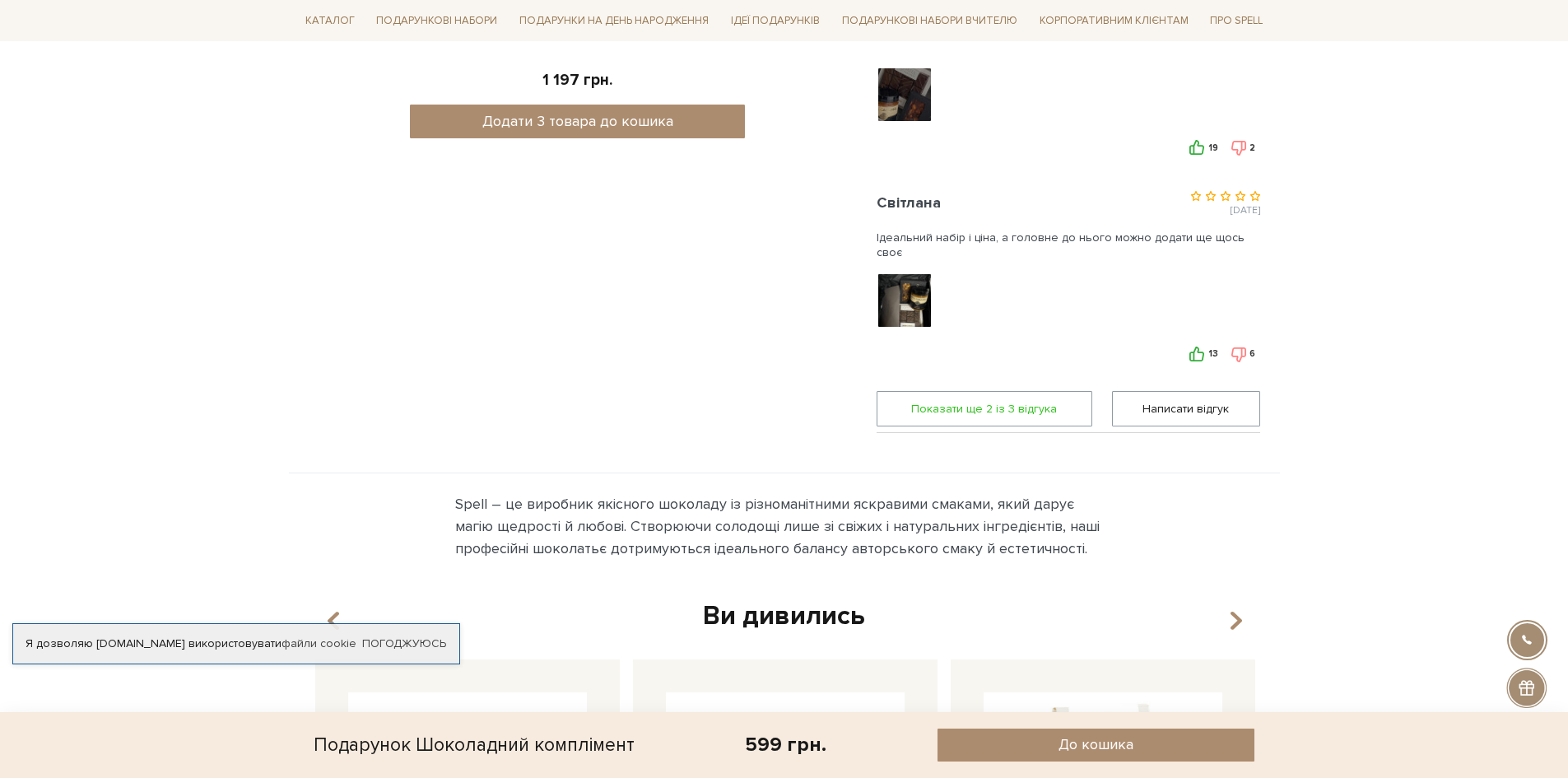
click at [1006, 411] on span "Показати ще 2 iз 3 вiдгука" at bounding box center [984, 409] width 194 height 34
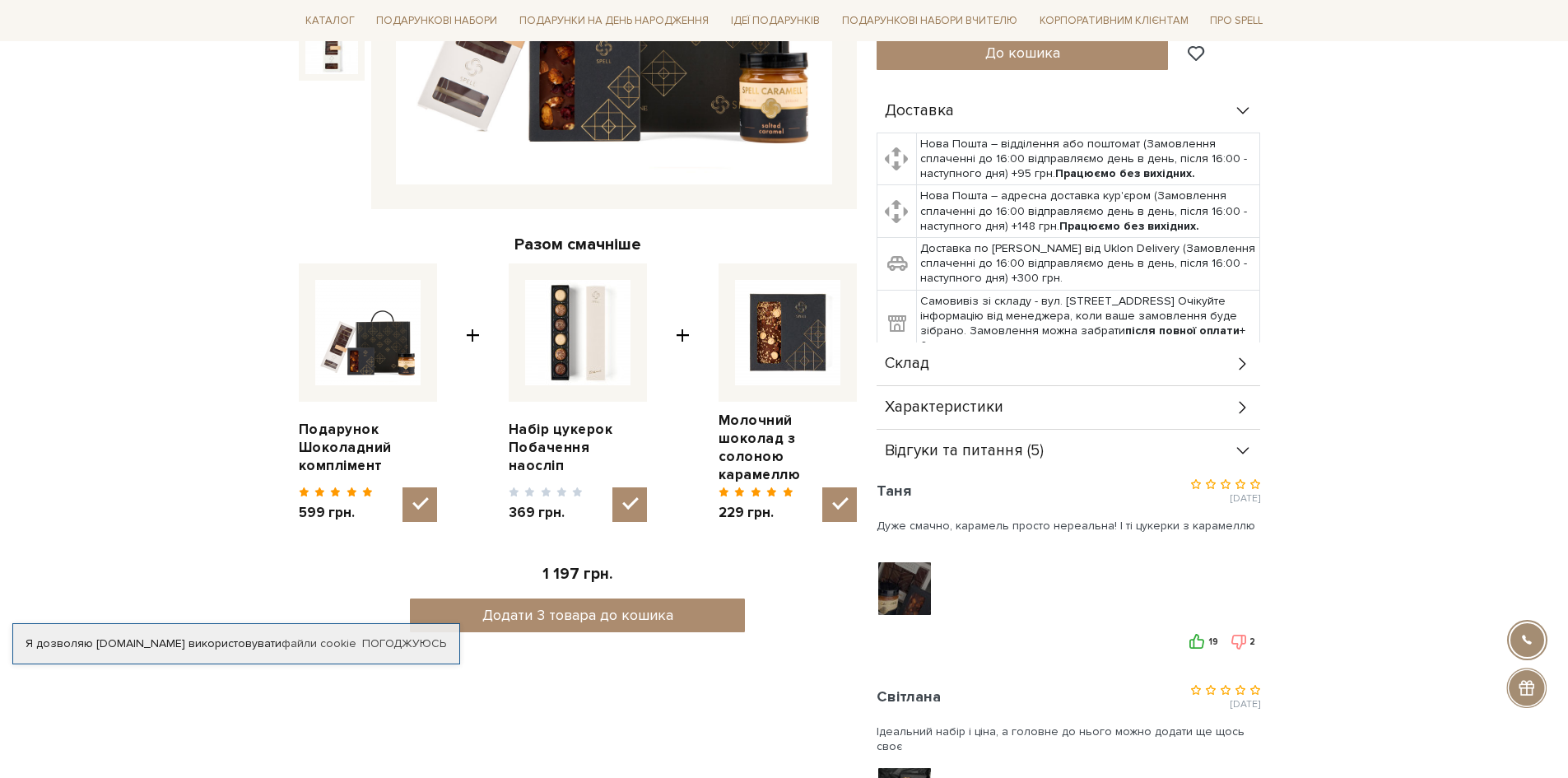
scroll to position [0, 0]
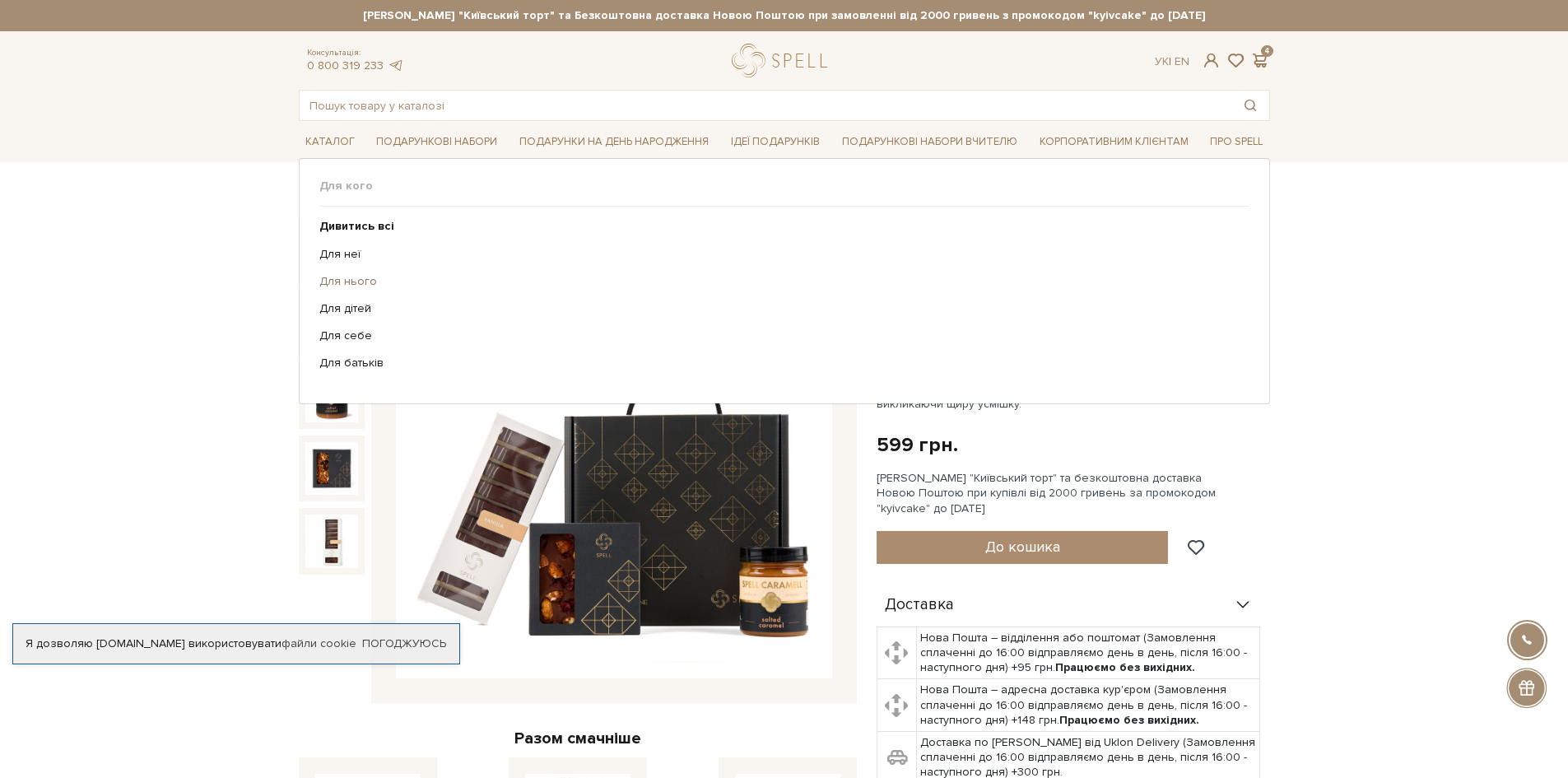
click at [345, 282] on link "Для нього" at bounding box center [778, 282] width 918 height 15
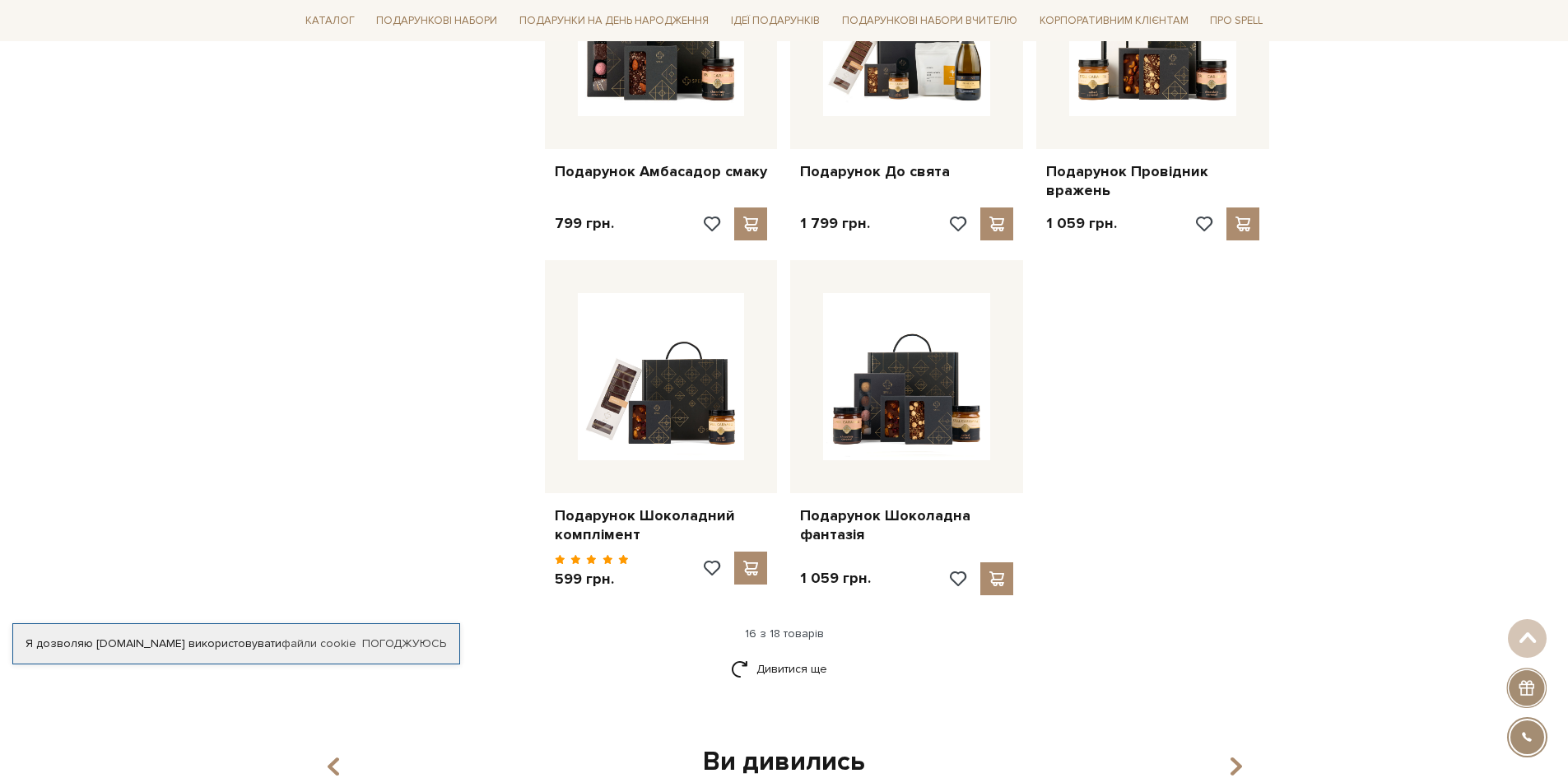
scroll to position [1894, 0]
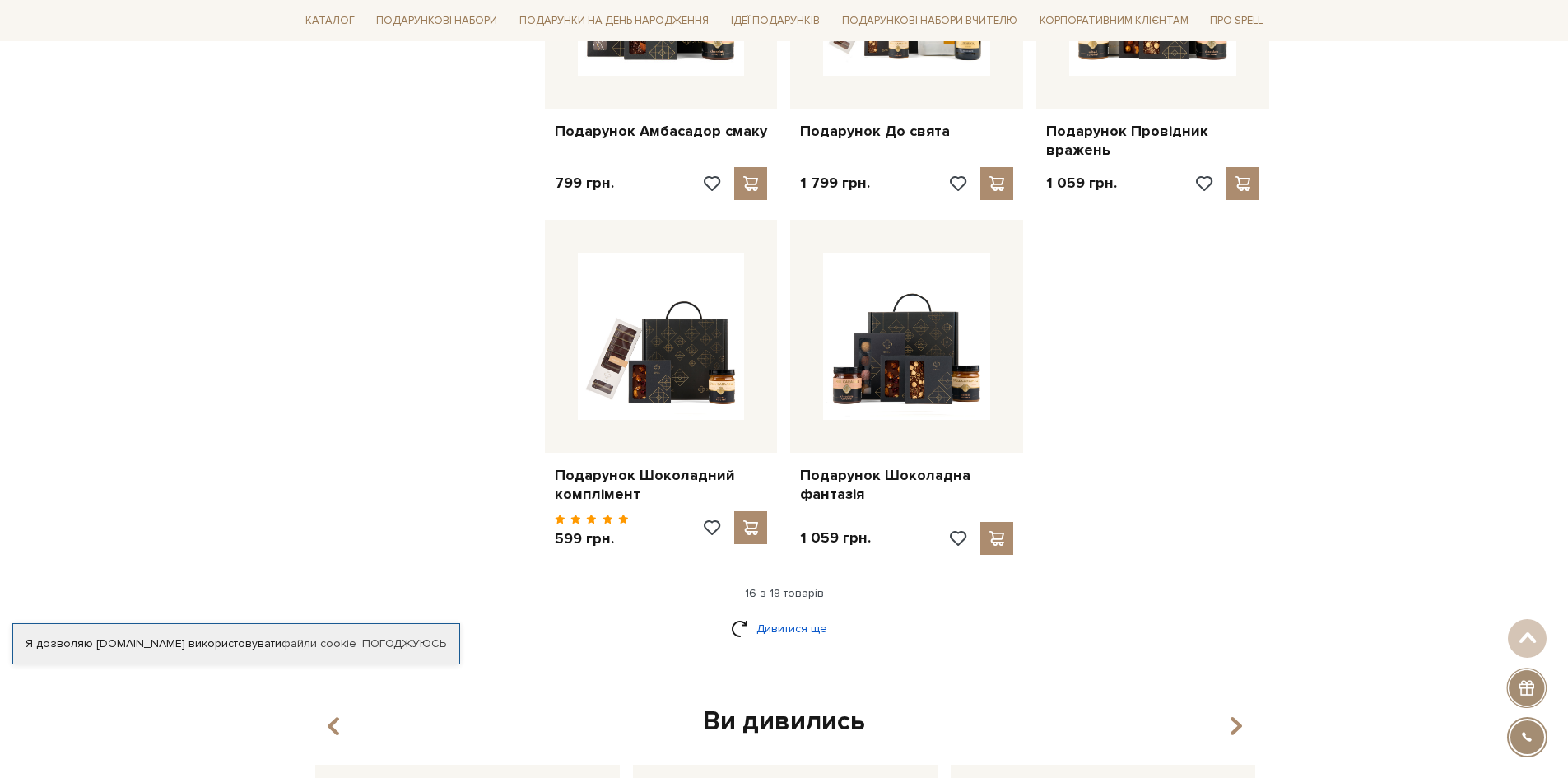
click at [801, 628] on link "Дивитися ще" at bounding box center [784, 628] width 107 height 29
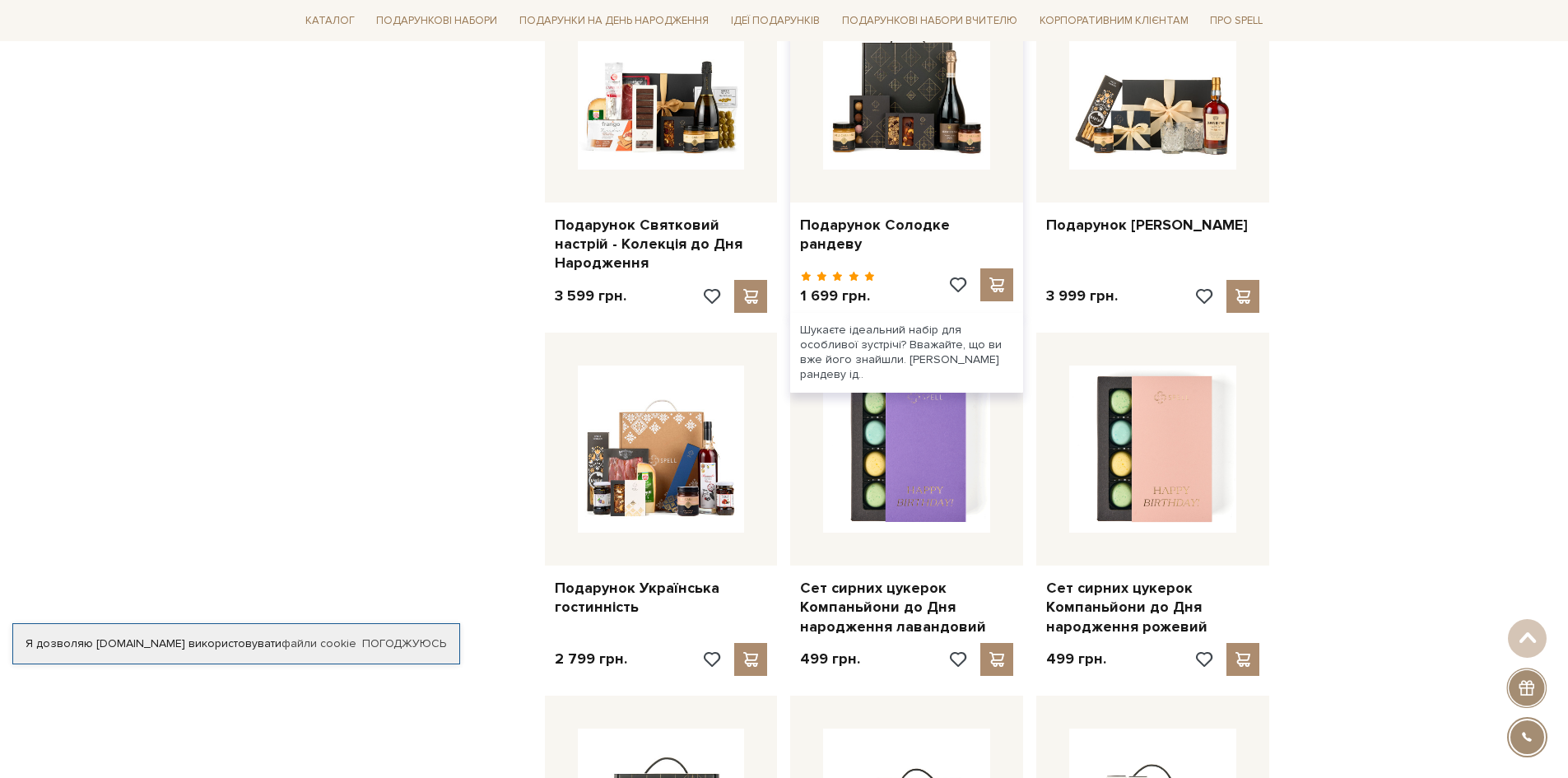
scroll to position [823, 0]
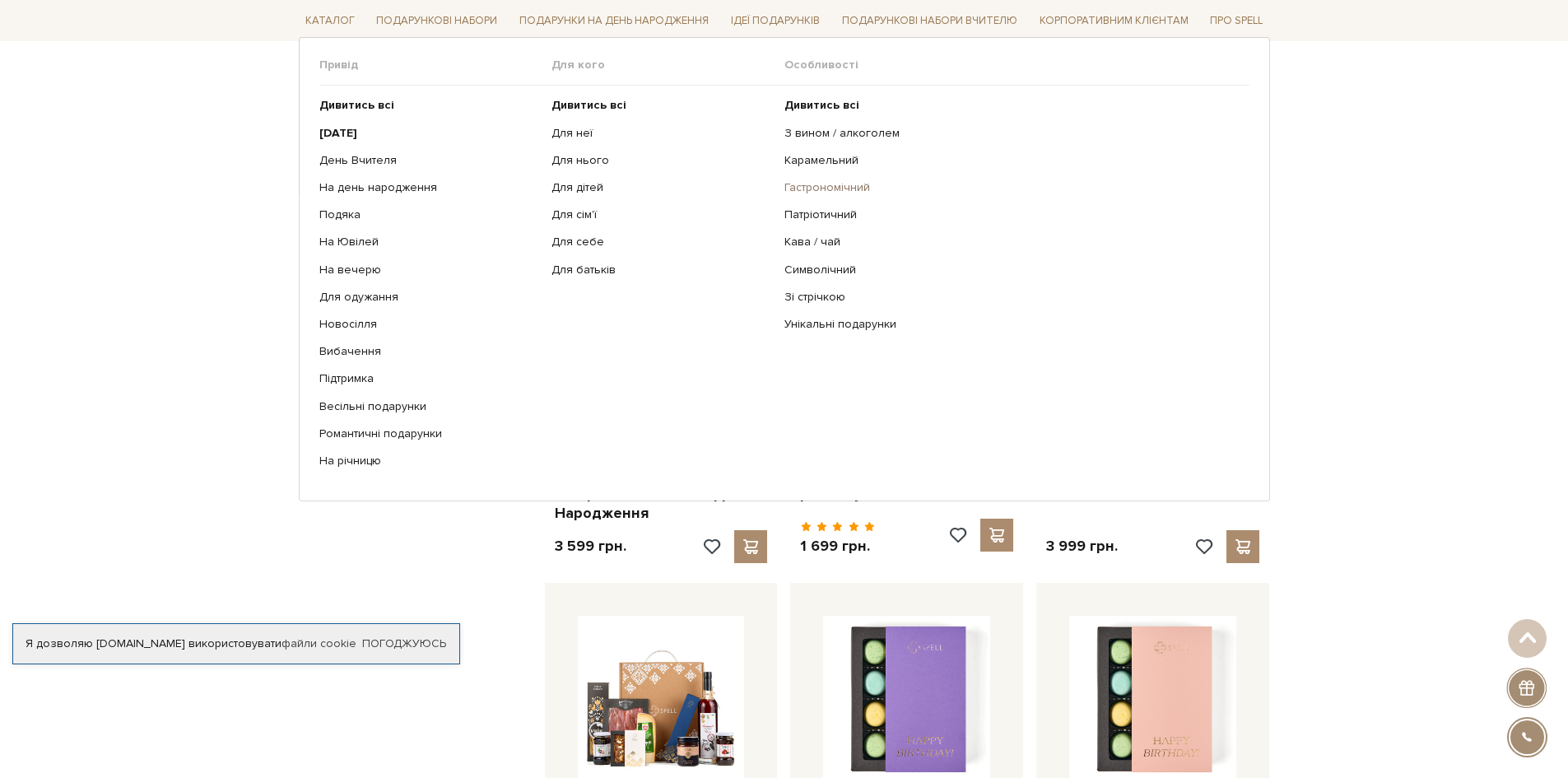
click at [827, 187] on link "Гастрономічний" at bounding box center [1010, 188] width 452 height 15
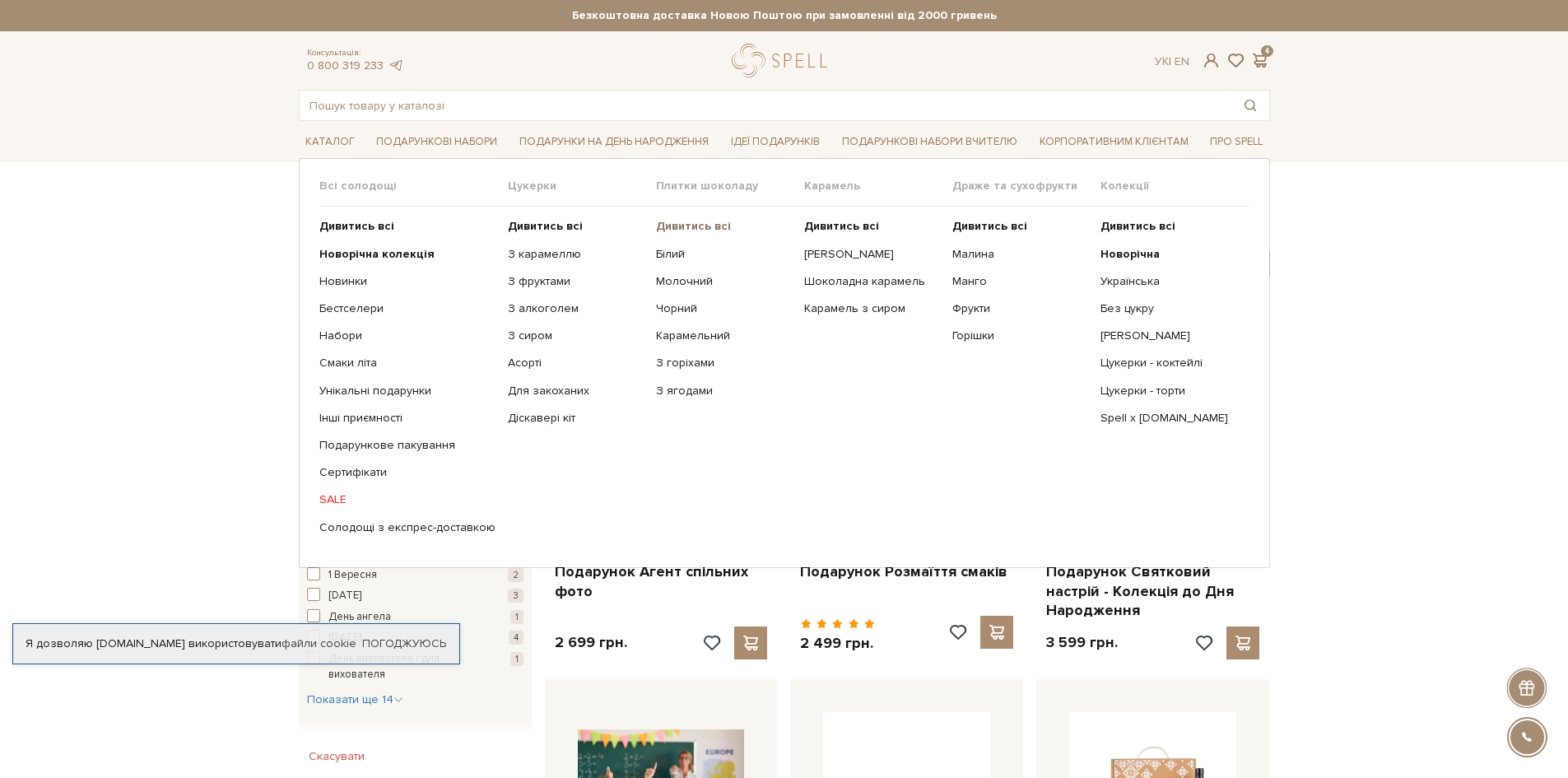
click at [680, 225] on b "Дивитись всі" at bounding box center [693, 226] width 75 height 14
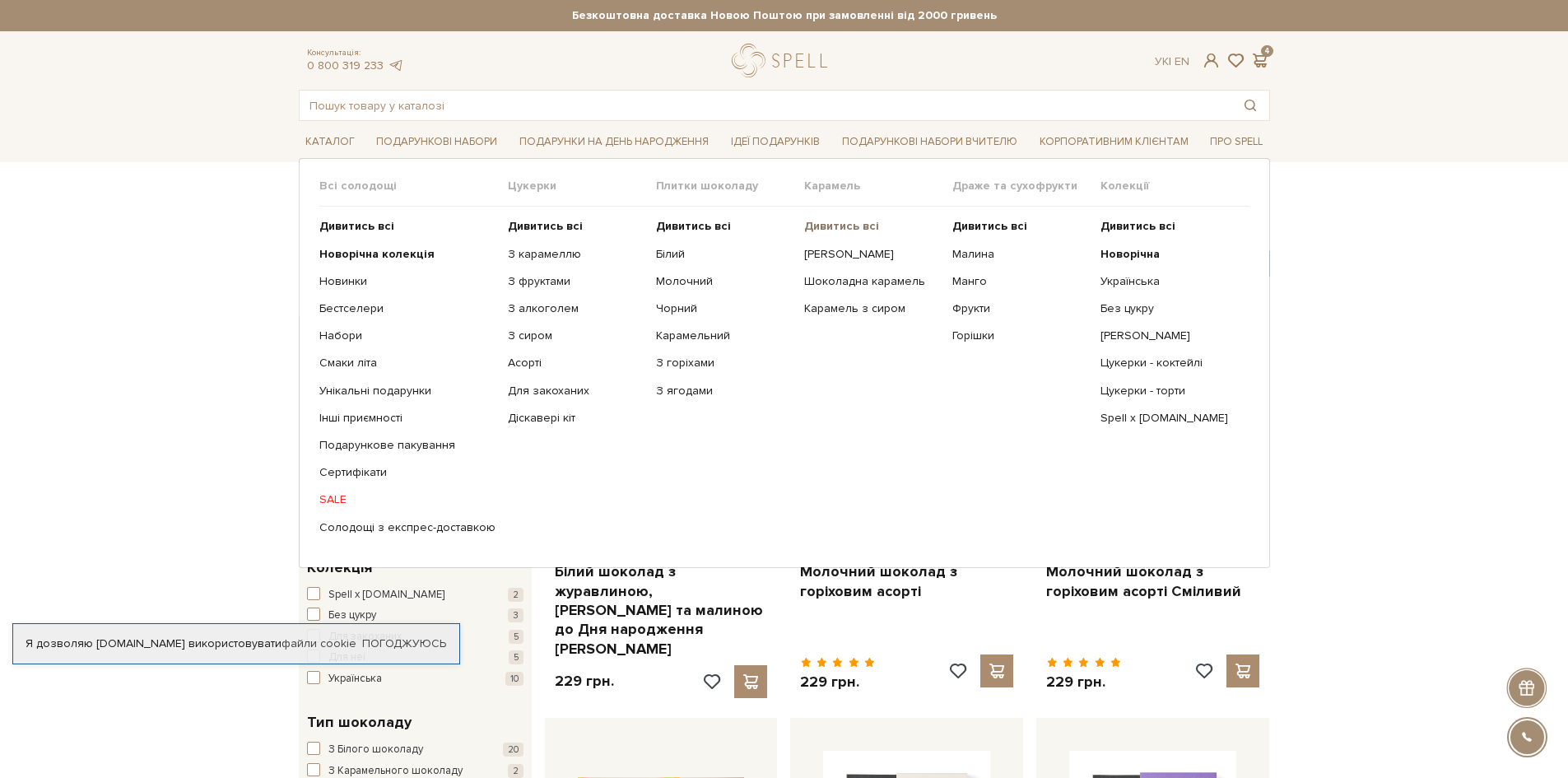
click at [830, 226] on b "Дивитись всі" at bounding box center [841, 226] width 75 height 14
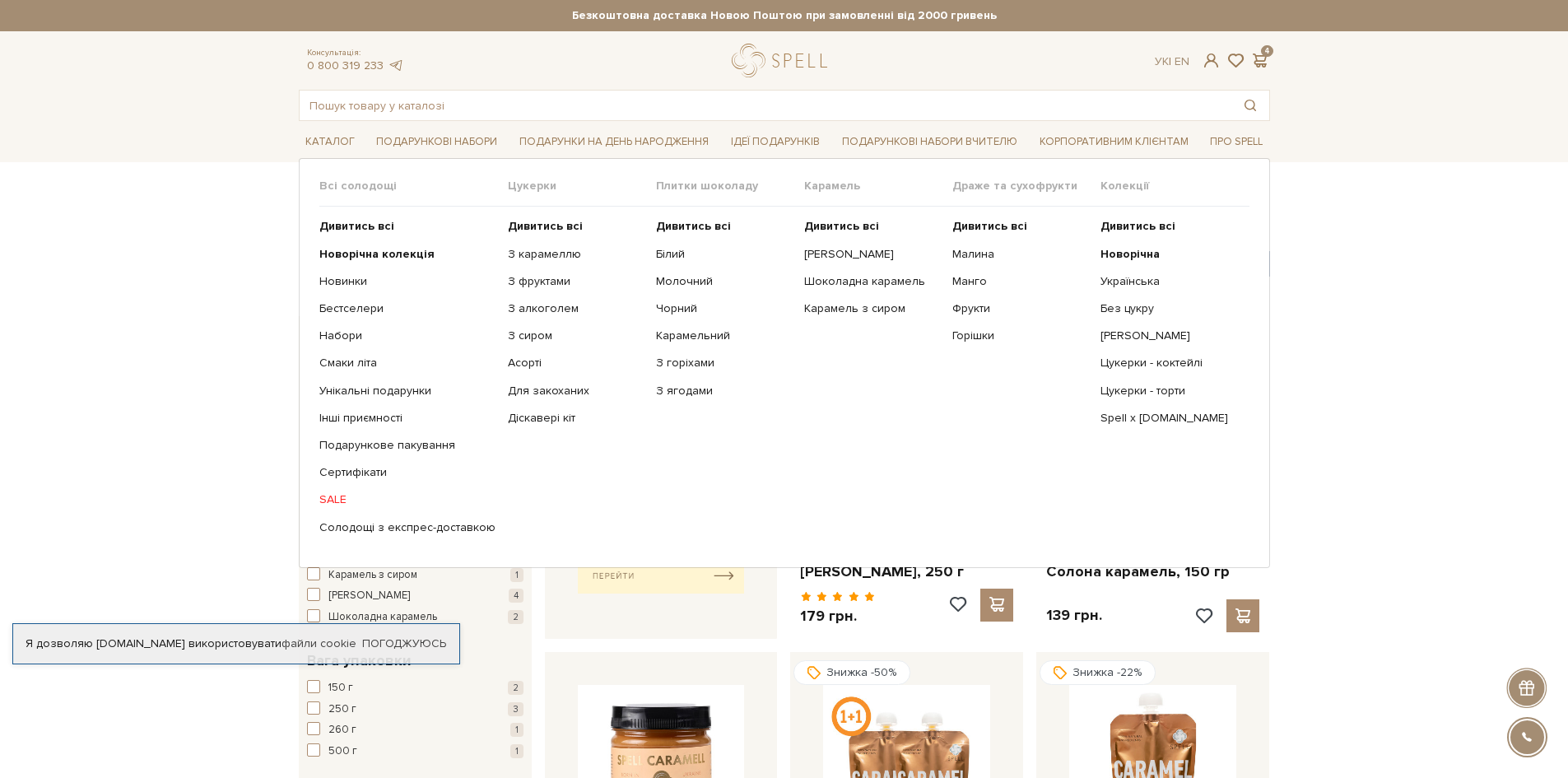
click at [521, 187] on span "Цукерки" at bounding box center [581, 186] width 148 height 15
click at [521, 228] on b "Дивитись всі" at bounding box center [545, 226] width 75 height 14
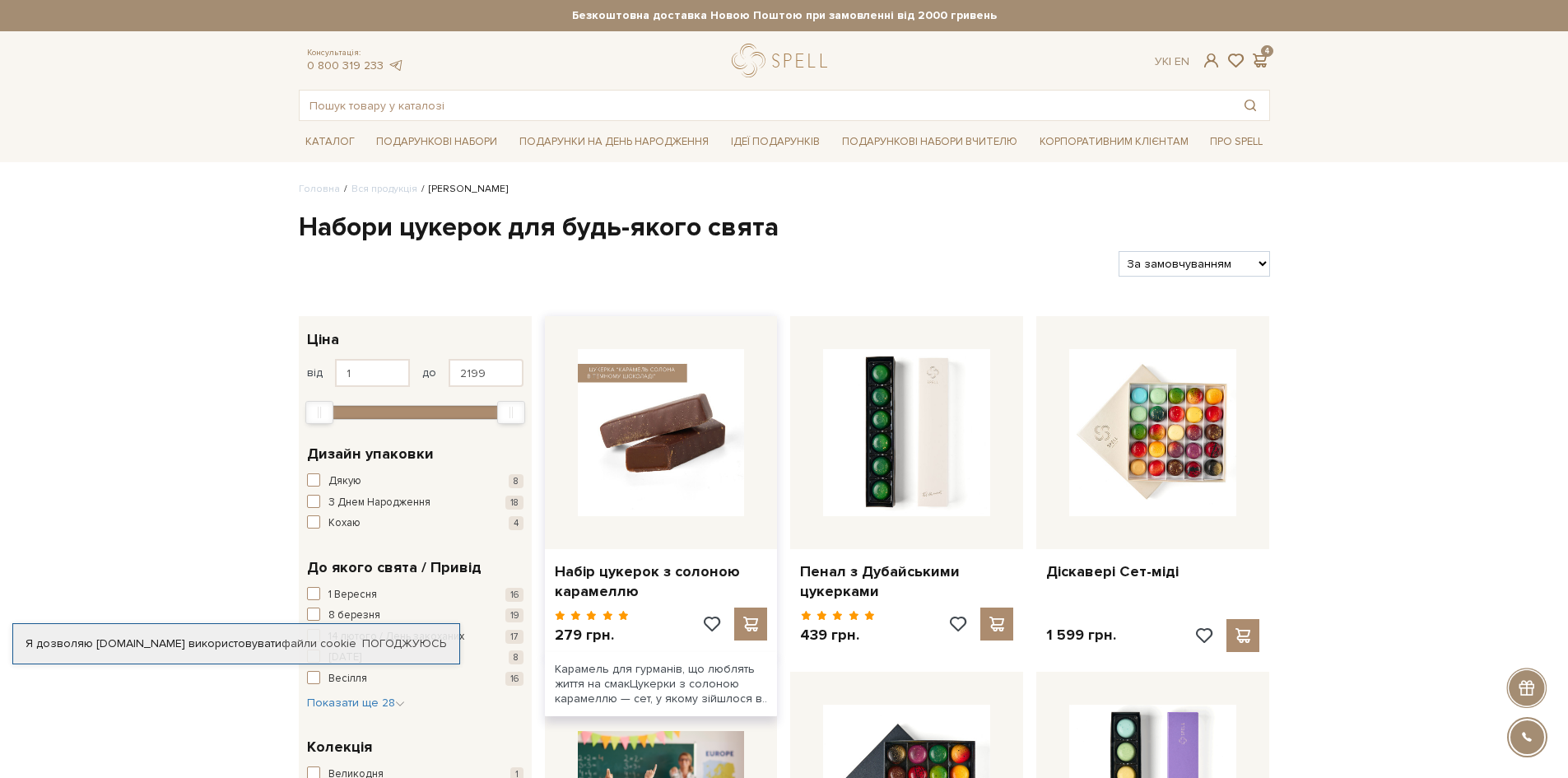
click at [636, 460] on img at bounding box center [660, 432] width 167 height 167
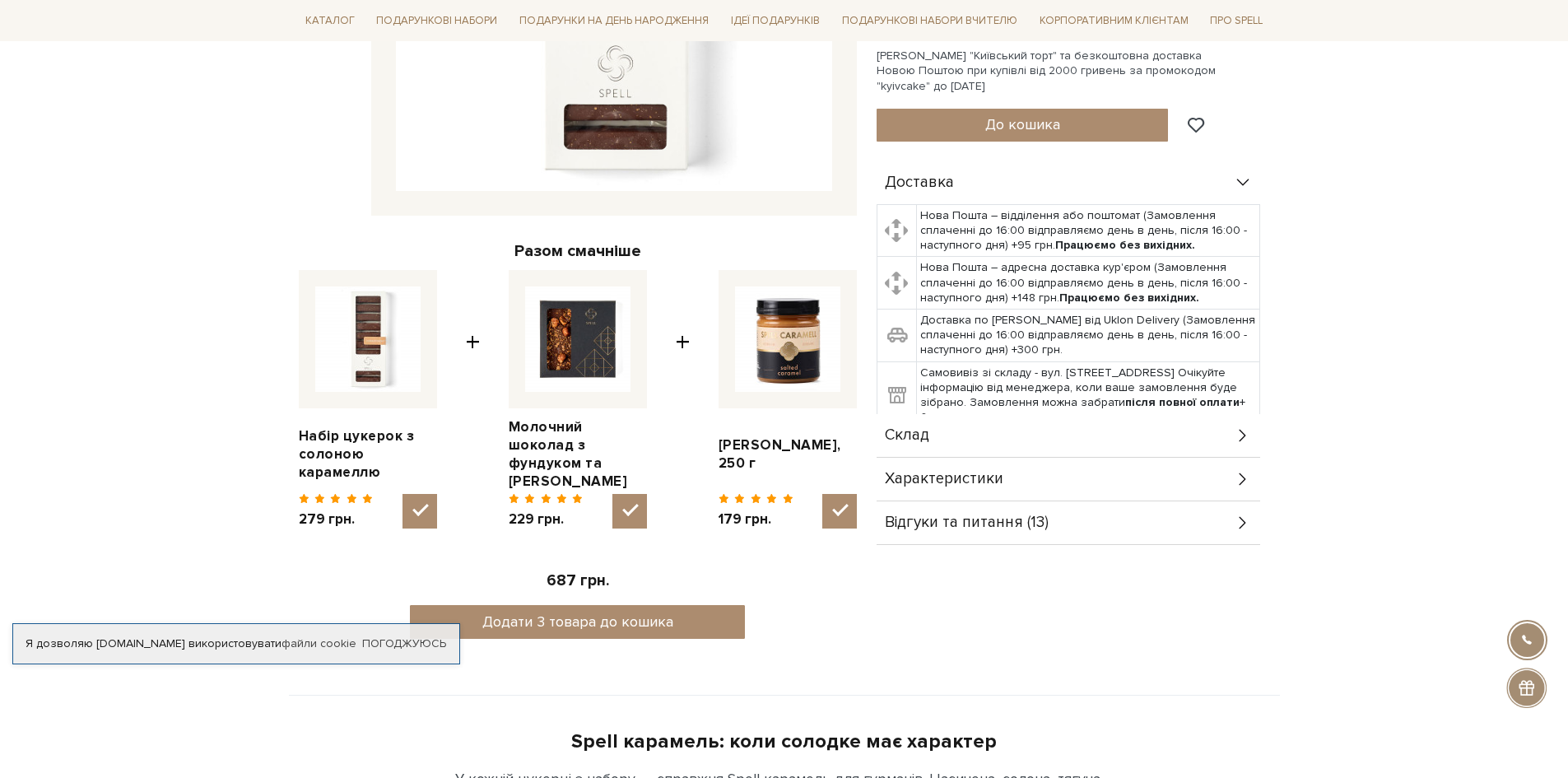
scroll to position [493, 0]
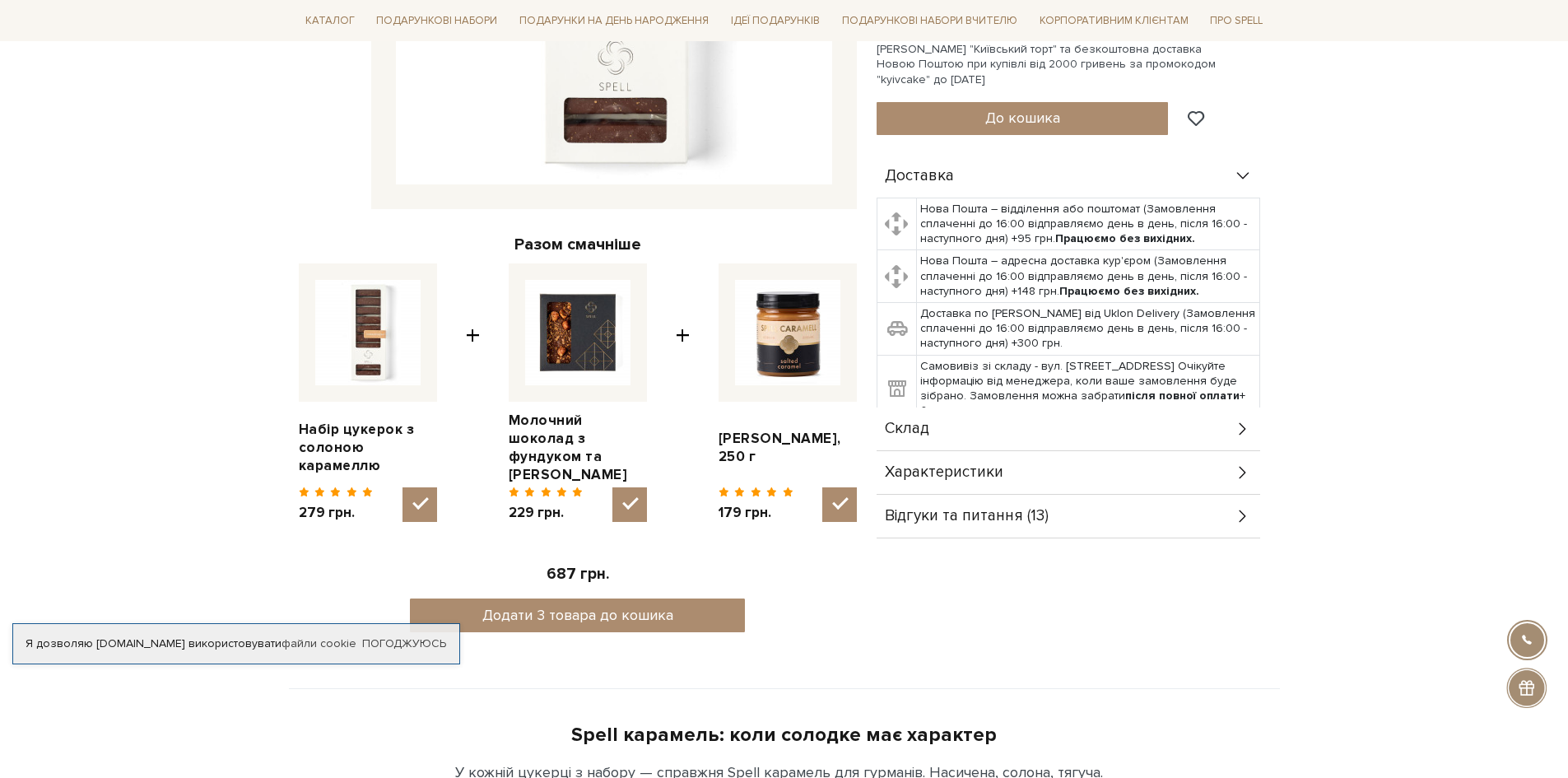
click at [1214, 515] on div "Відгуки та питання (13)" at bounding box center [1068, 516] width 383 height 43
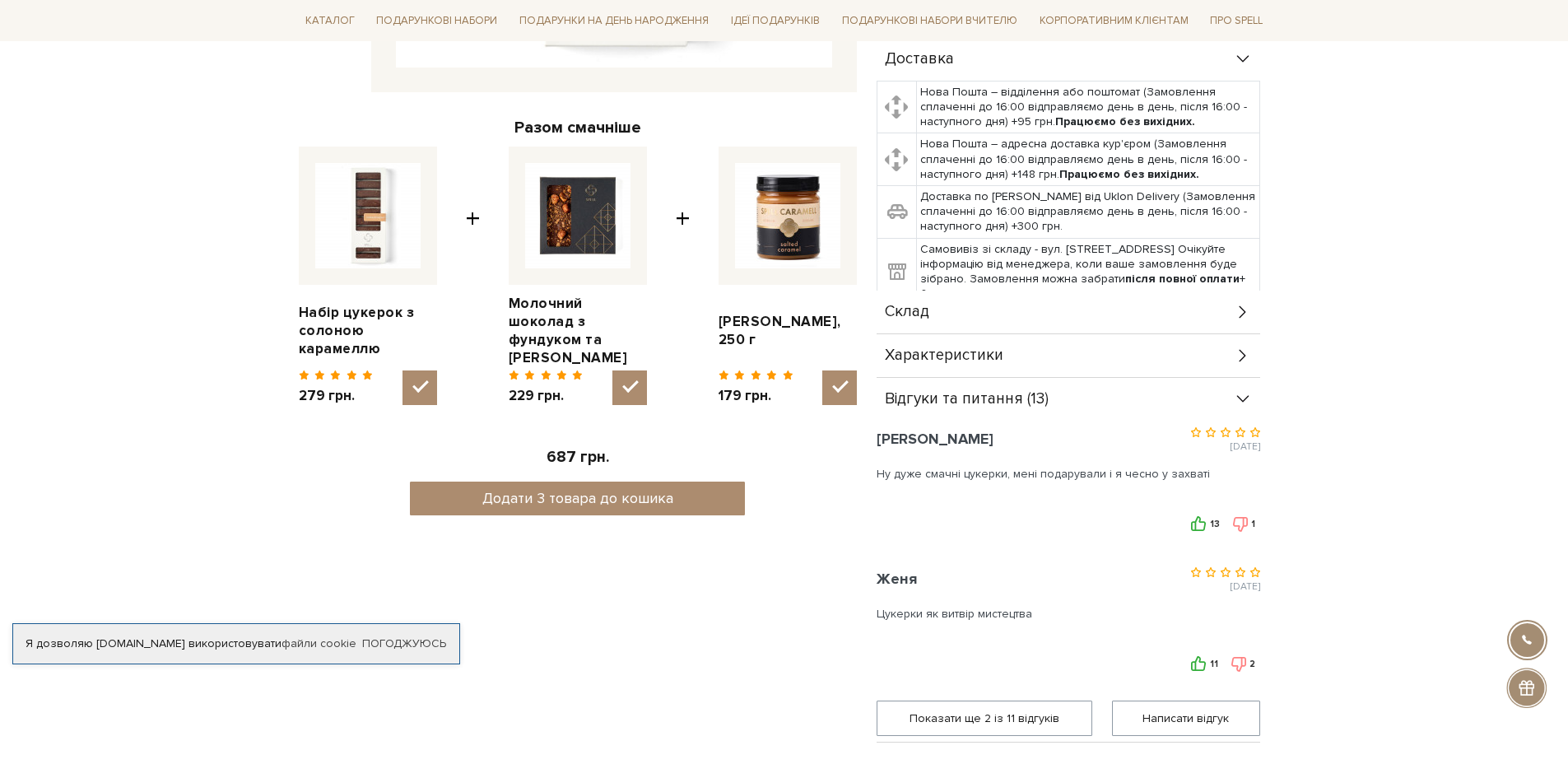
scroll to position [741, 0]
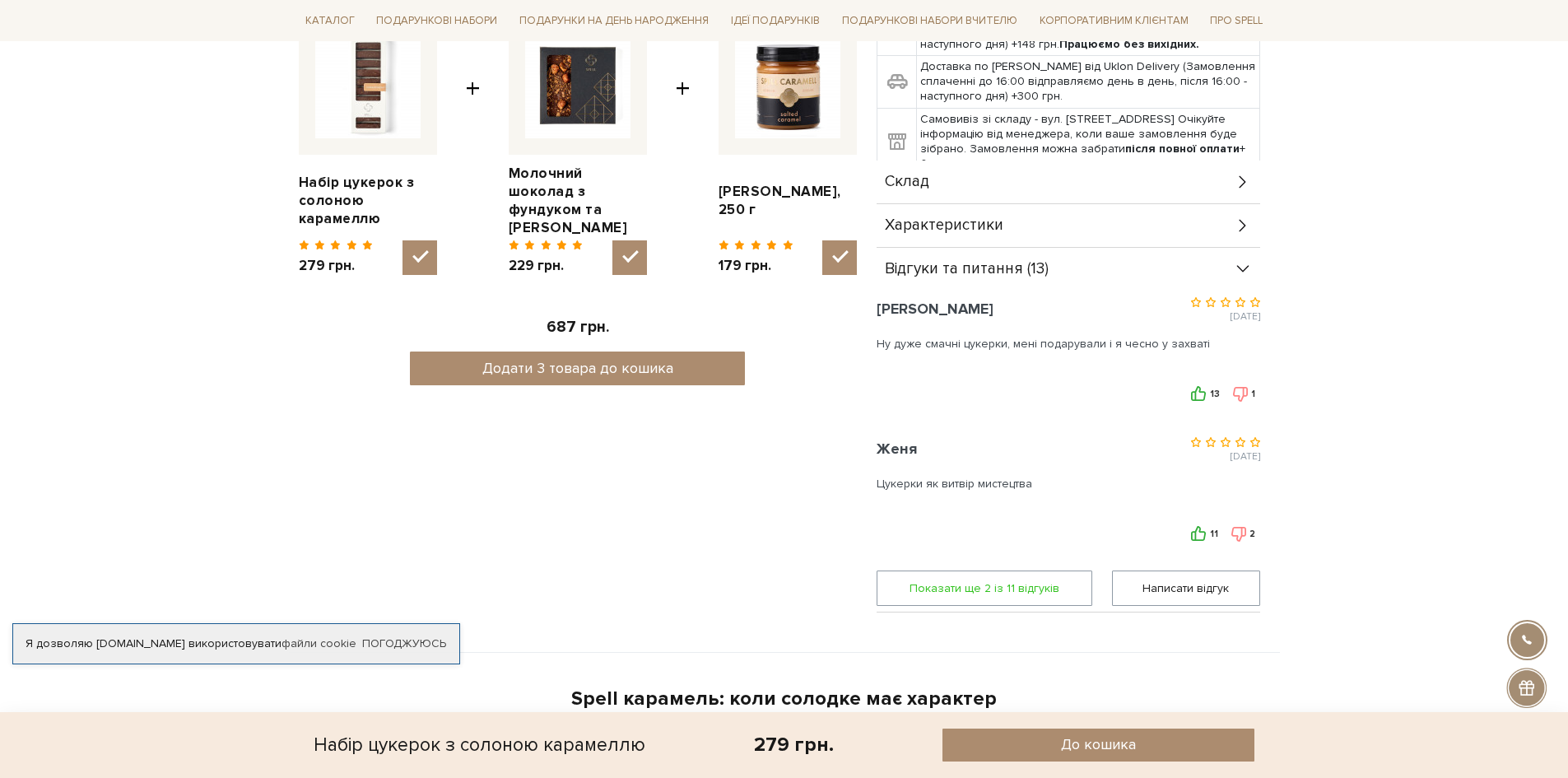
click at [992, 590] on span "Показати ще 2 iз 11 вiдгукiв" at bounding box center [984, 588] width 194 height 34
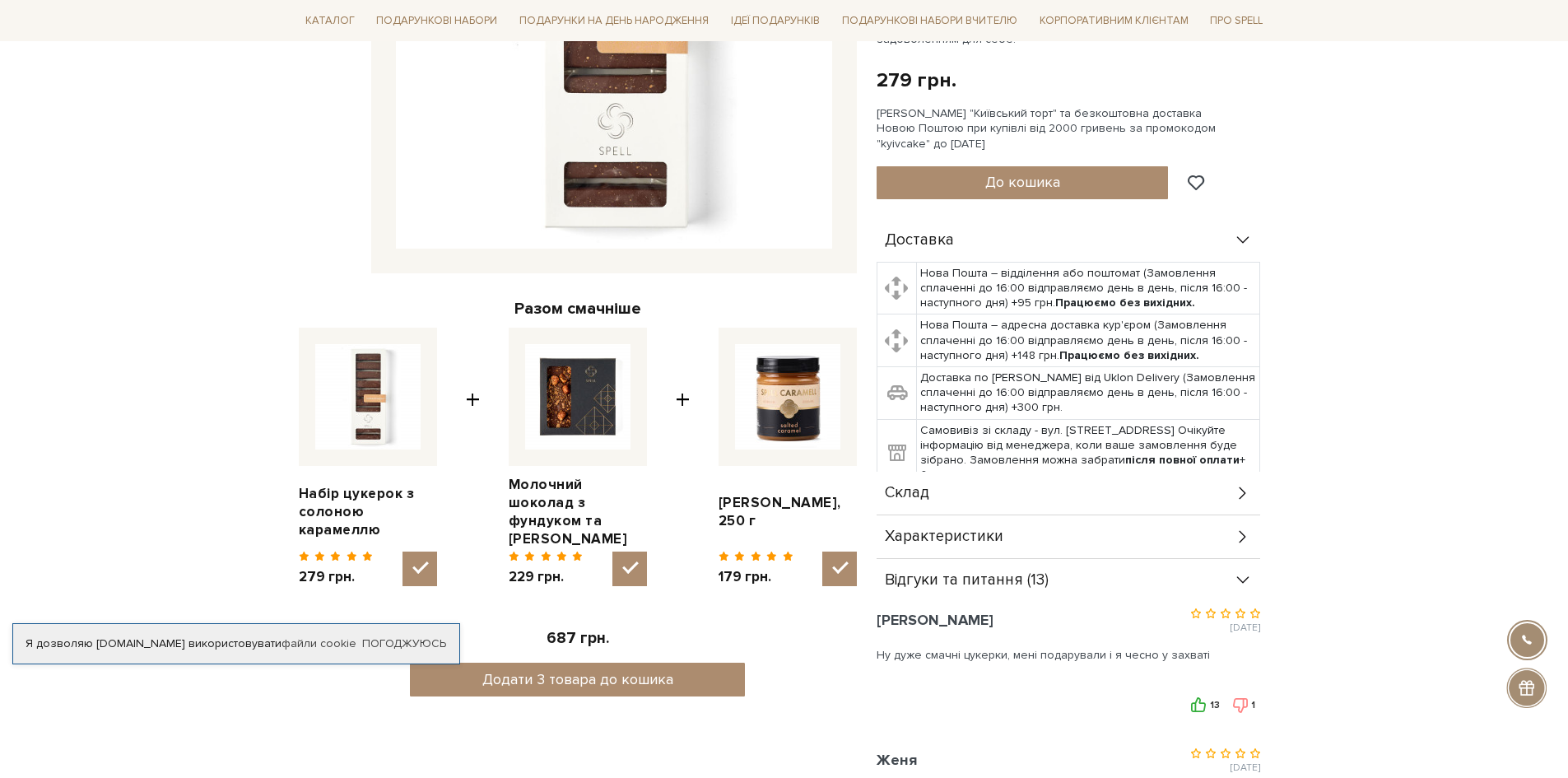
scroll to position [411, 0]
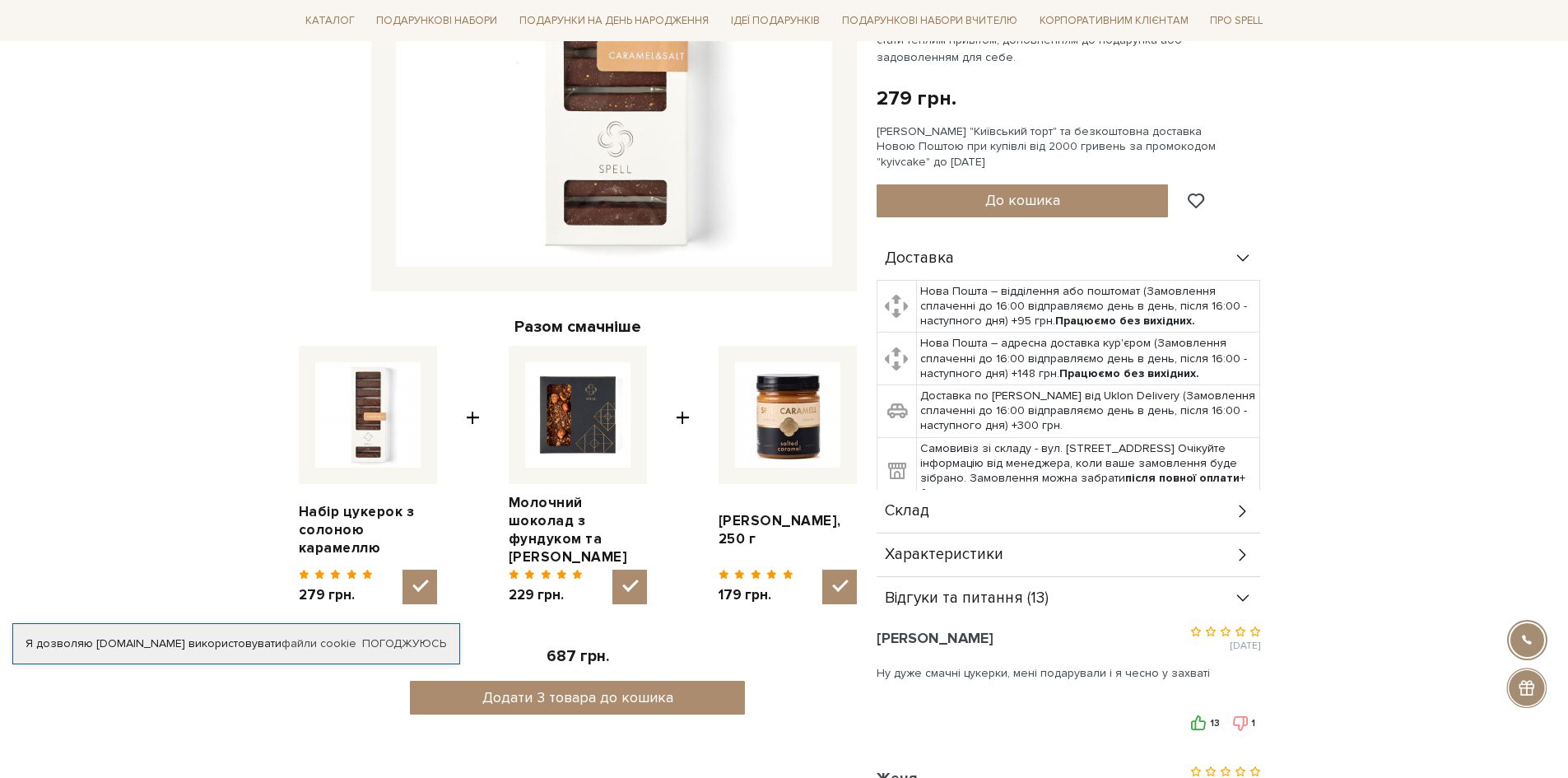
click at [1242, 602] on icon at bounding box center [1242, 598] width 18 height 18
click at [1242, 599] on icon at bounding box center [1242, 598] width 18 height 18
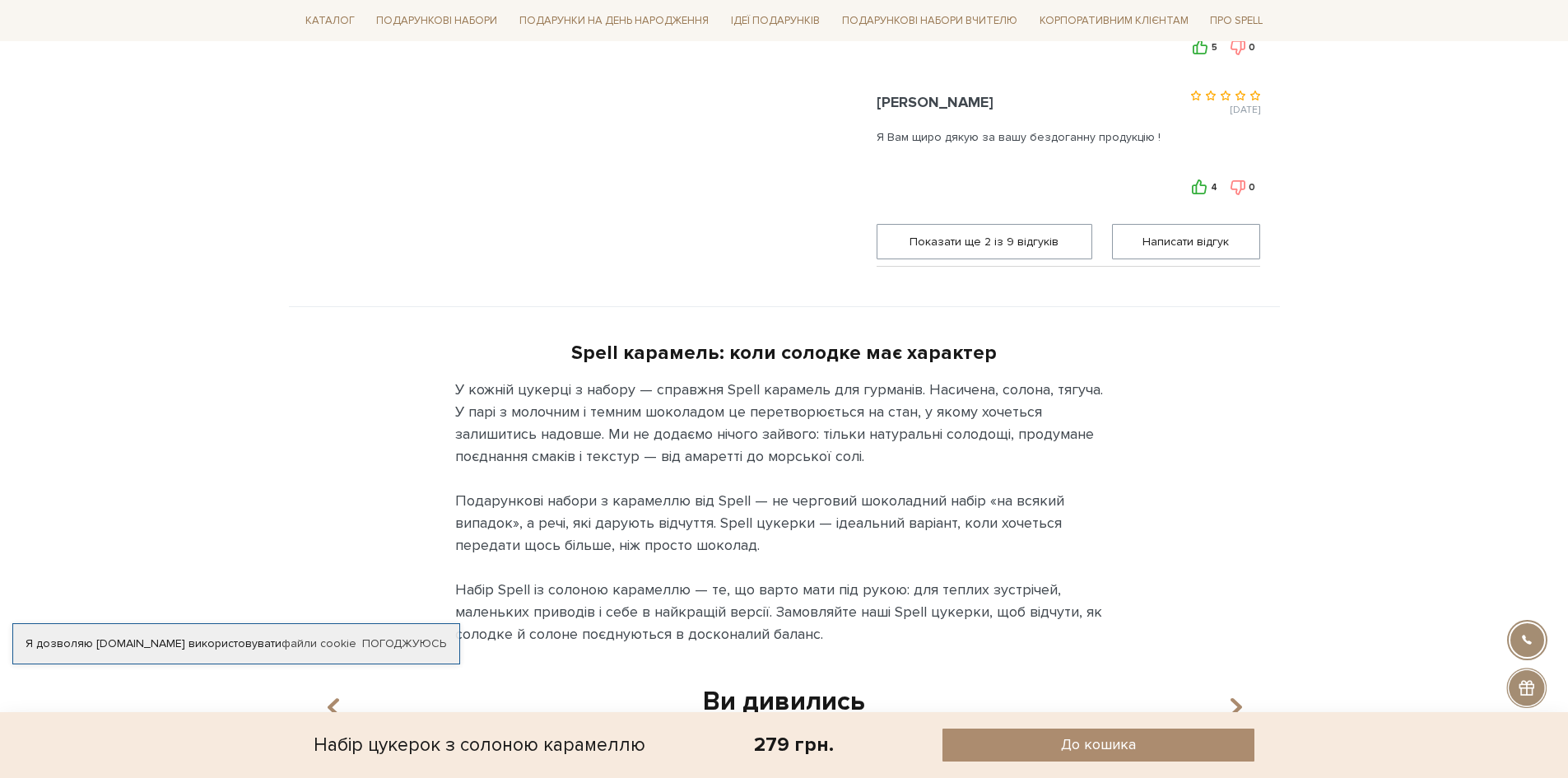
scroll to position [1399, 0]
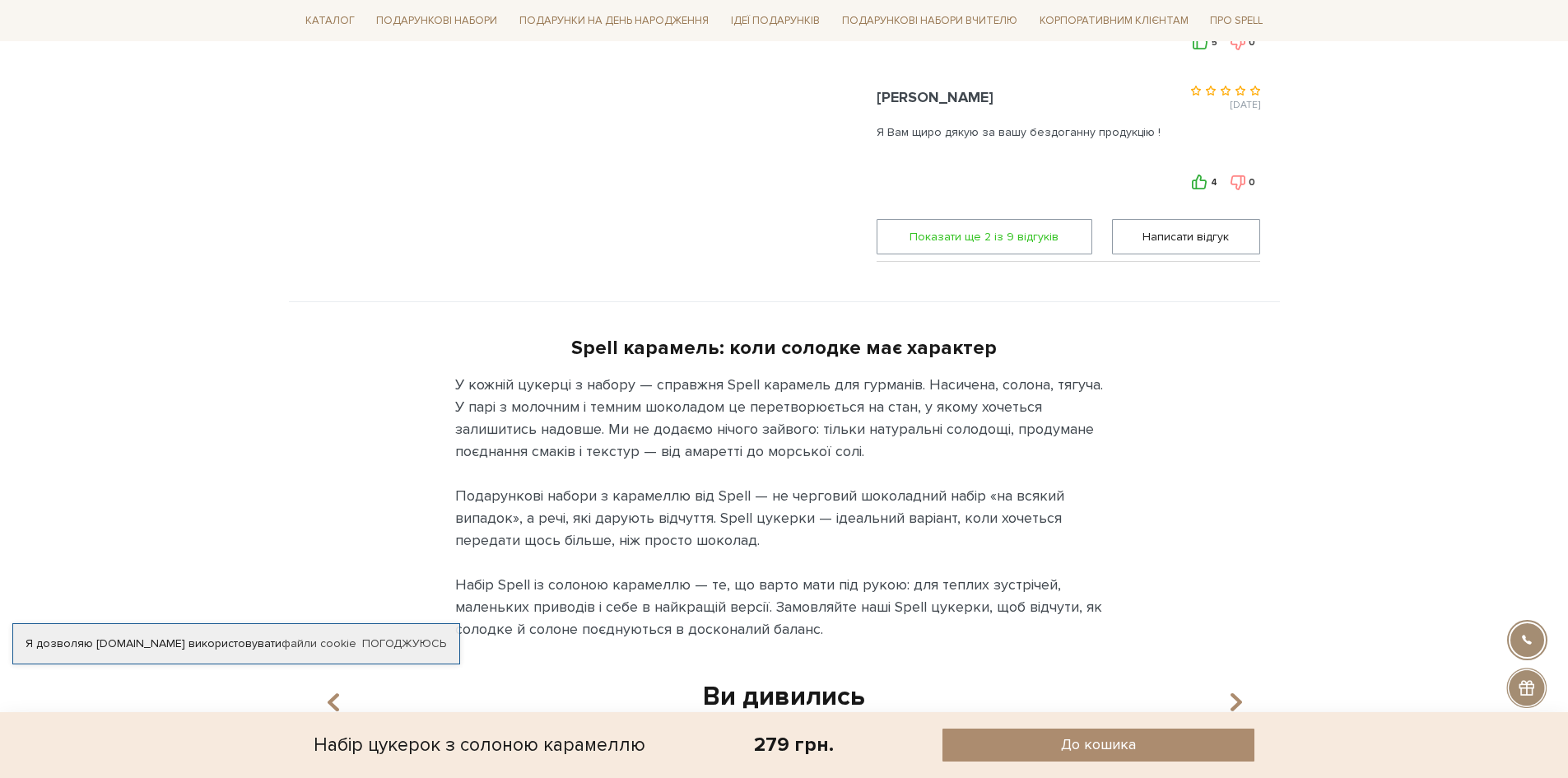
click at [1021, 237] on span "Показати ще 2 iз 9 вiдгукiв" at bounding box center [984, 237] width 194 height 34
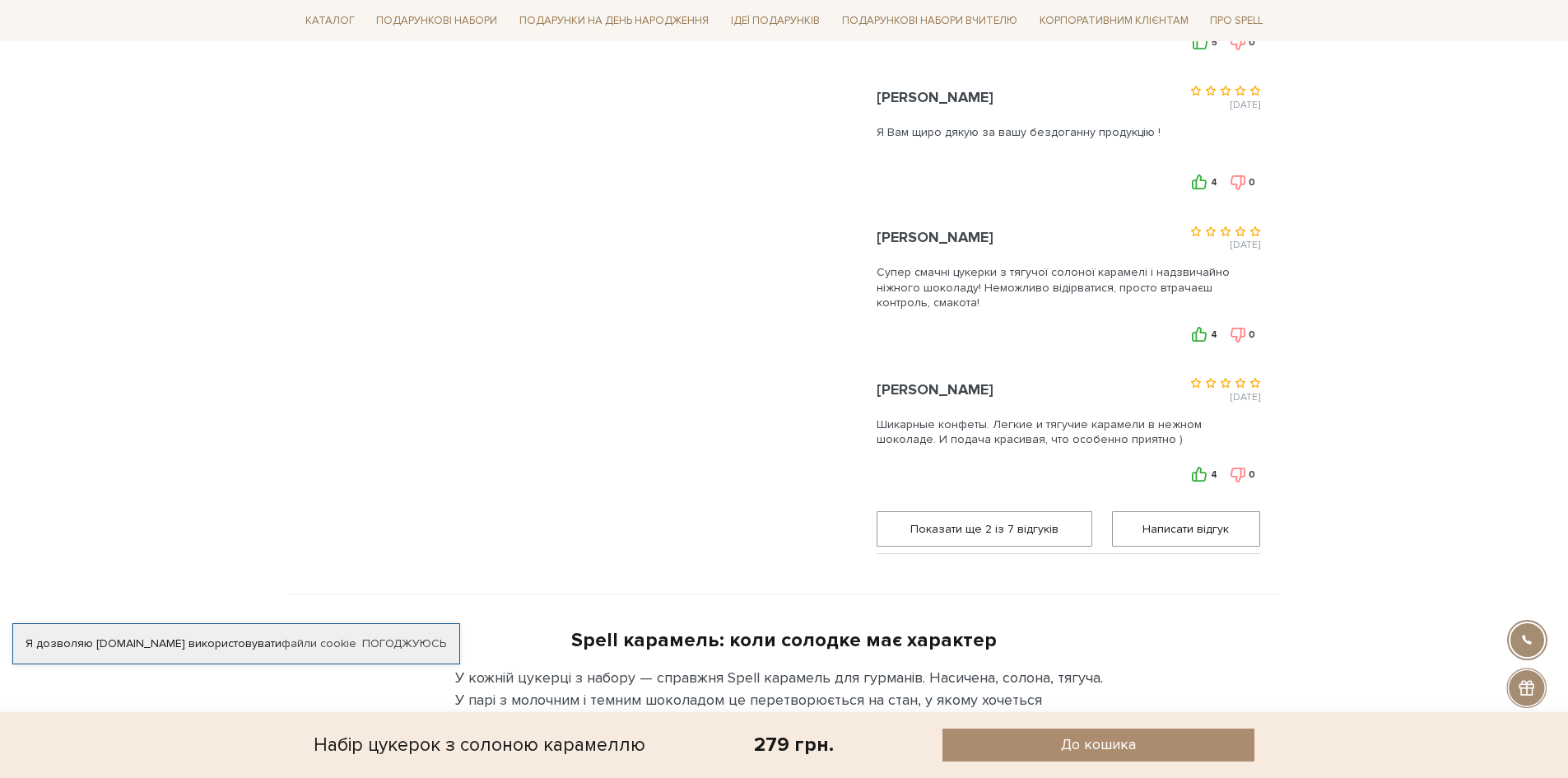
click at [991, 517] on span "Показати ще 2 iз 7 вiдгукiв" at bounding box center [984, 529] width 194 height 34
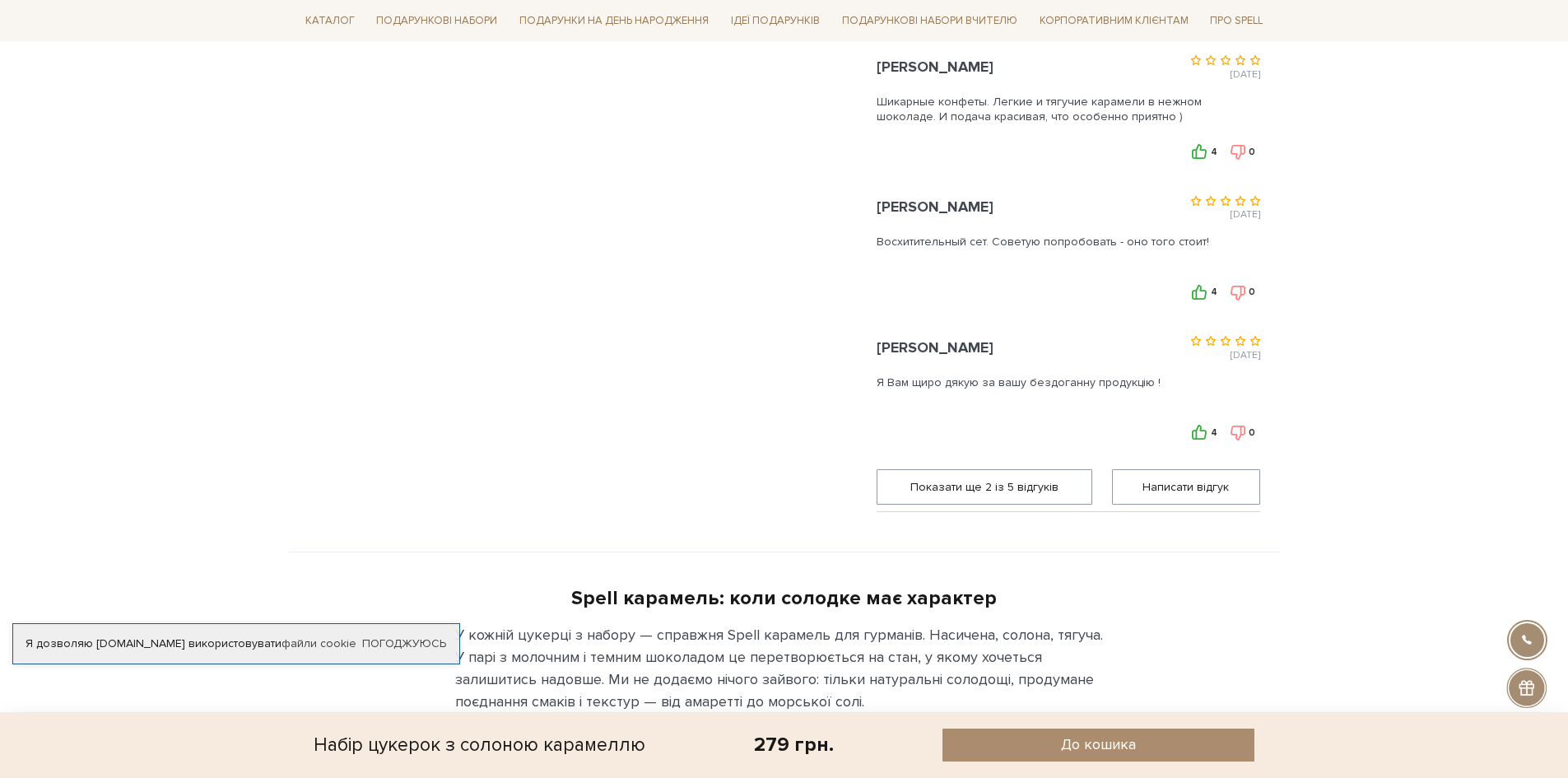
scroll to position [1729, 0]
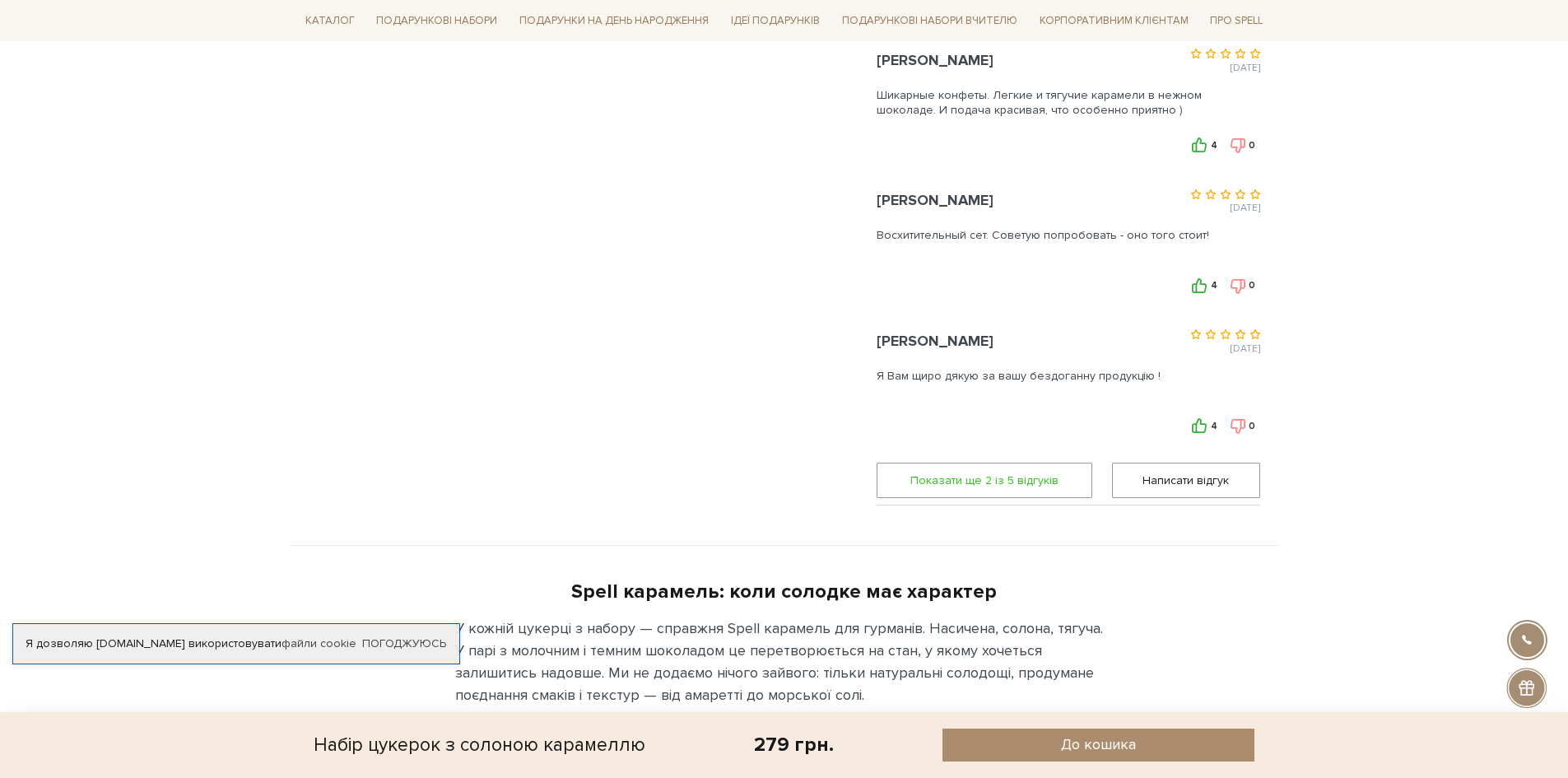
click at [997, 473] on span "Показати ще 2 iз 5 вiдгукiв" at bounding box center [984, 480] width 194 height 34
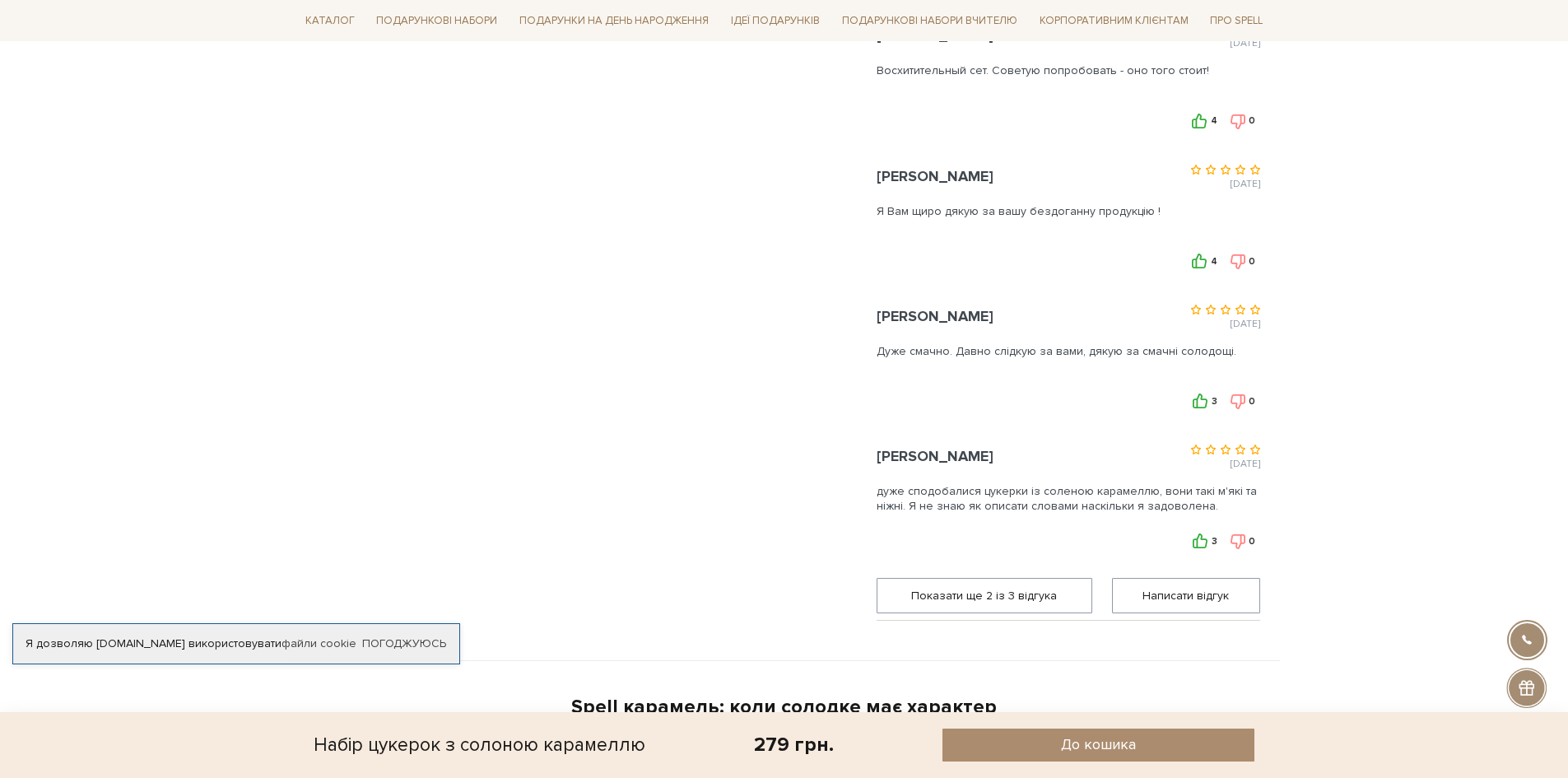
scroll to position [1976, 0]
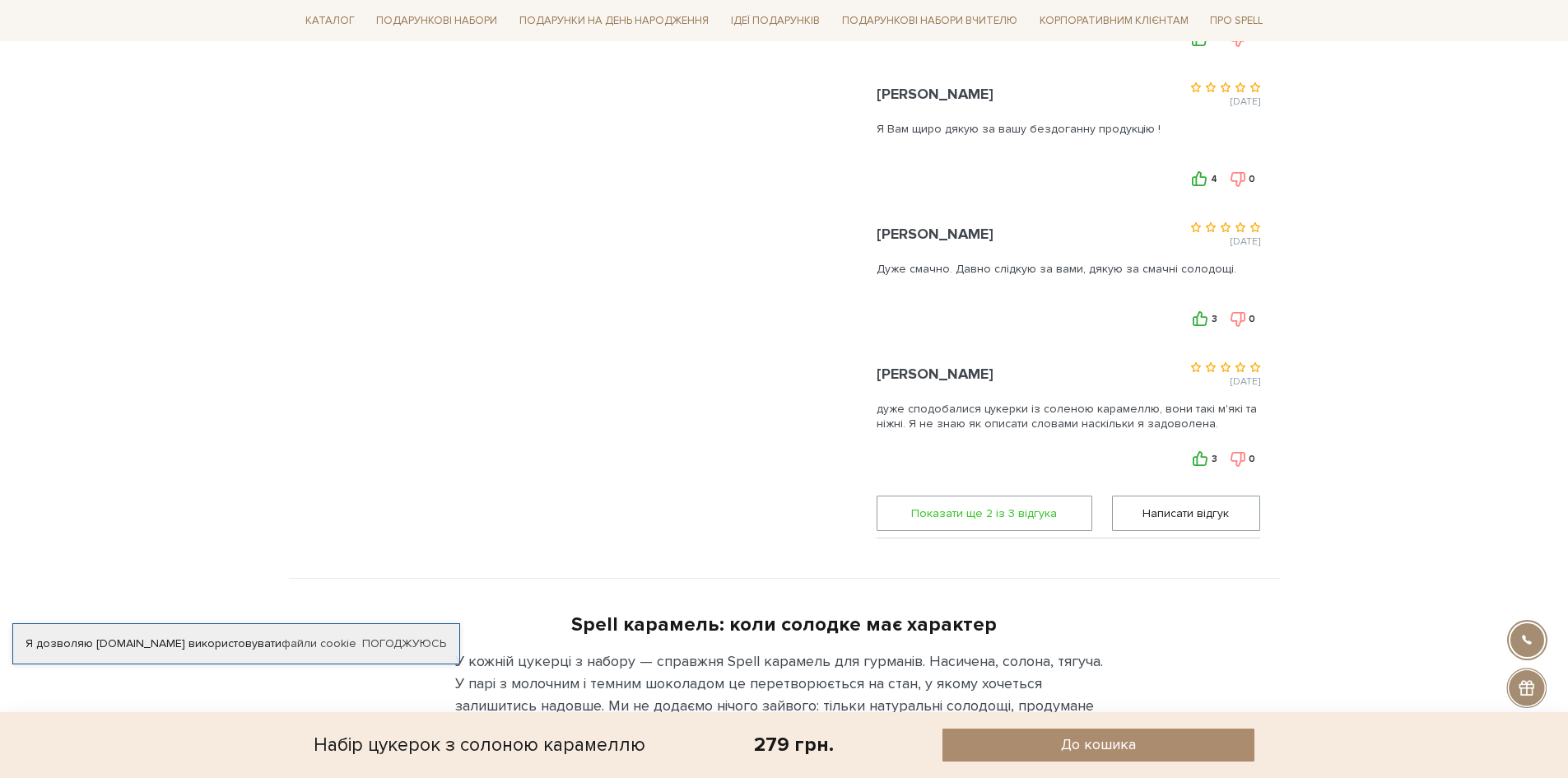
click at [1008, 508] on span "Показати ще 2 iз 3 вiдгука" at bounding box center [984, 513] width 194 height 34
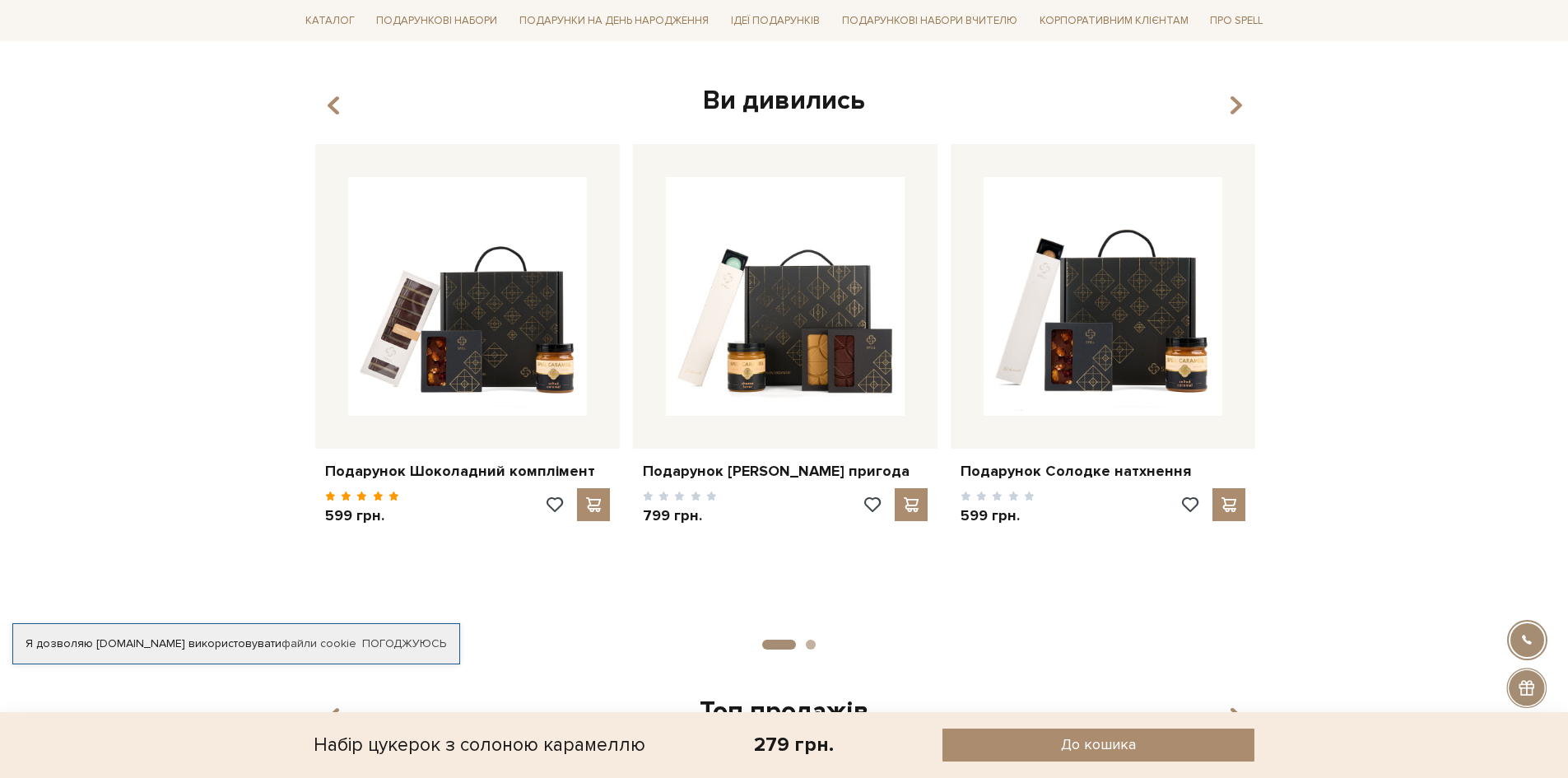
scroll to position [3375, 0]
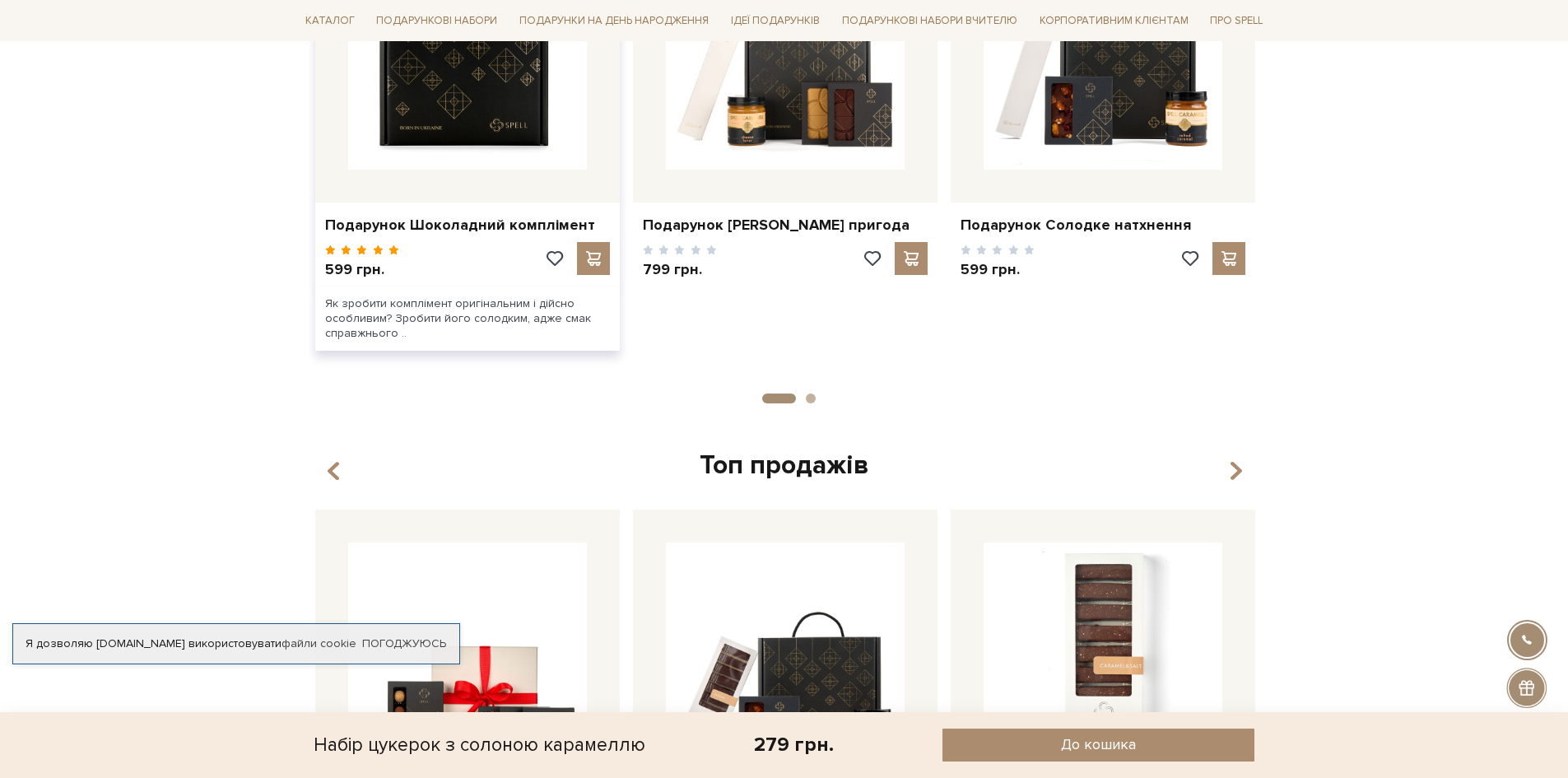
click at [495, 115] on img at bounding box center [467, 50] width 239 height 239
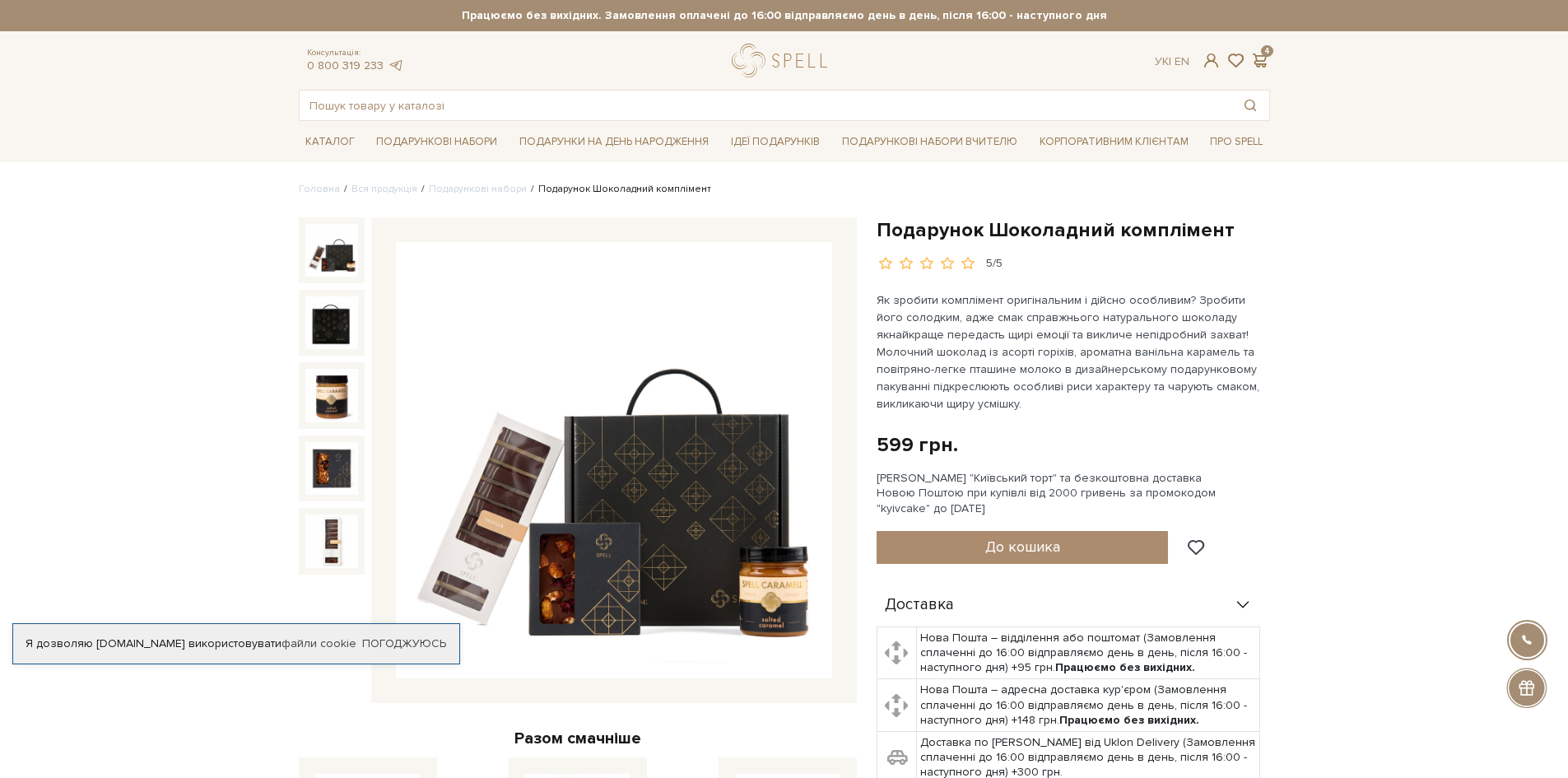
scroll to position [577, 0]
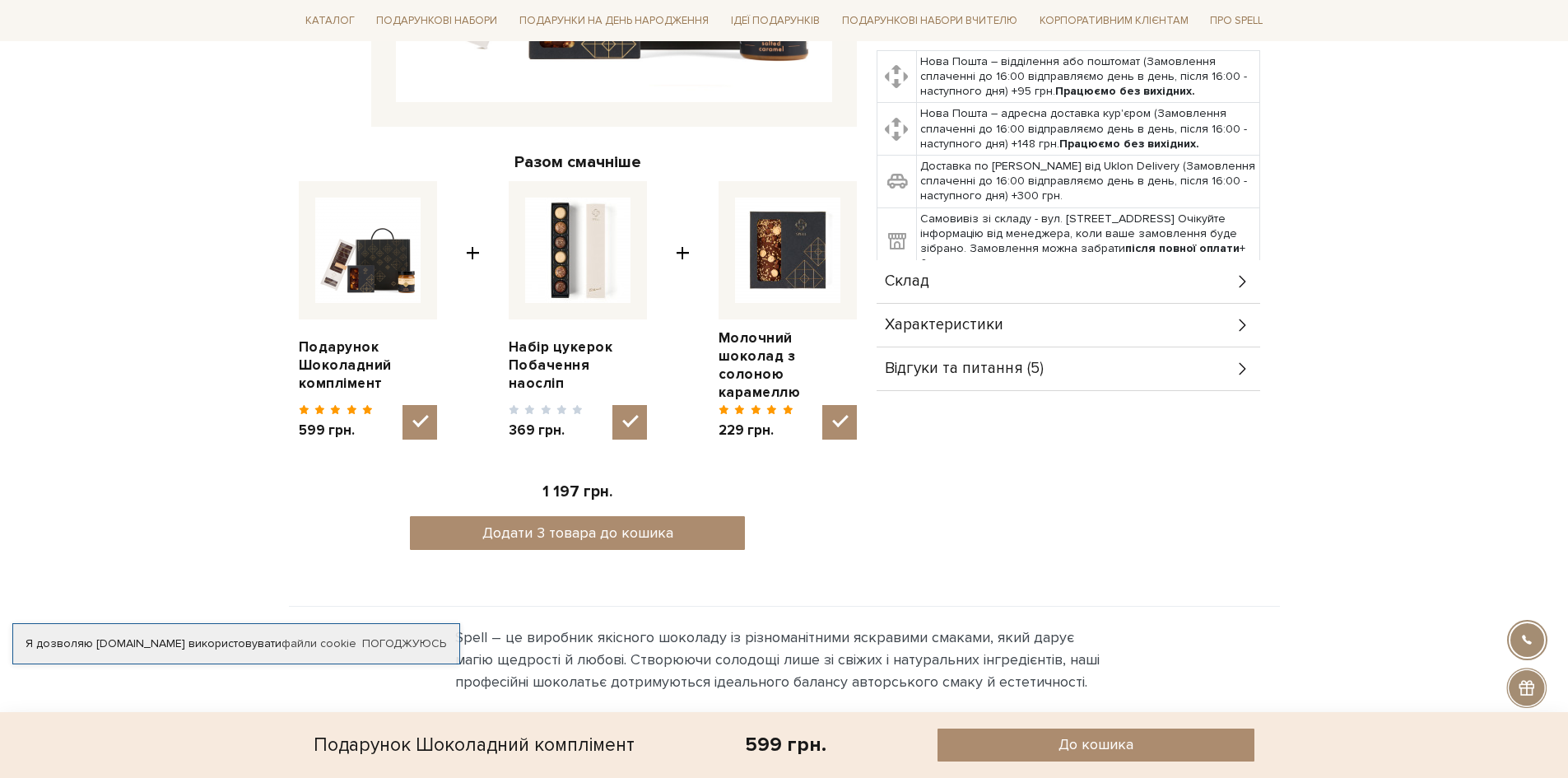
click at [1098, 376] on div "Відгуки та питання (5)" at bounding box center [1068, 368] width 383 height 43
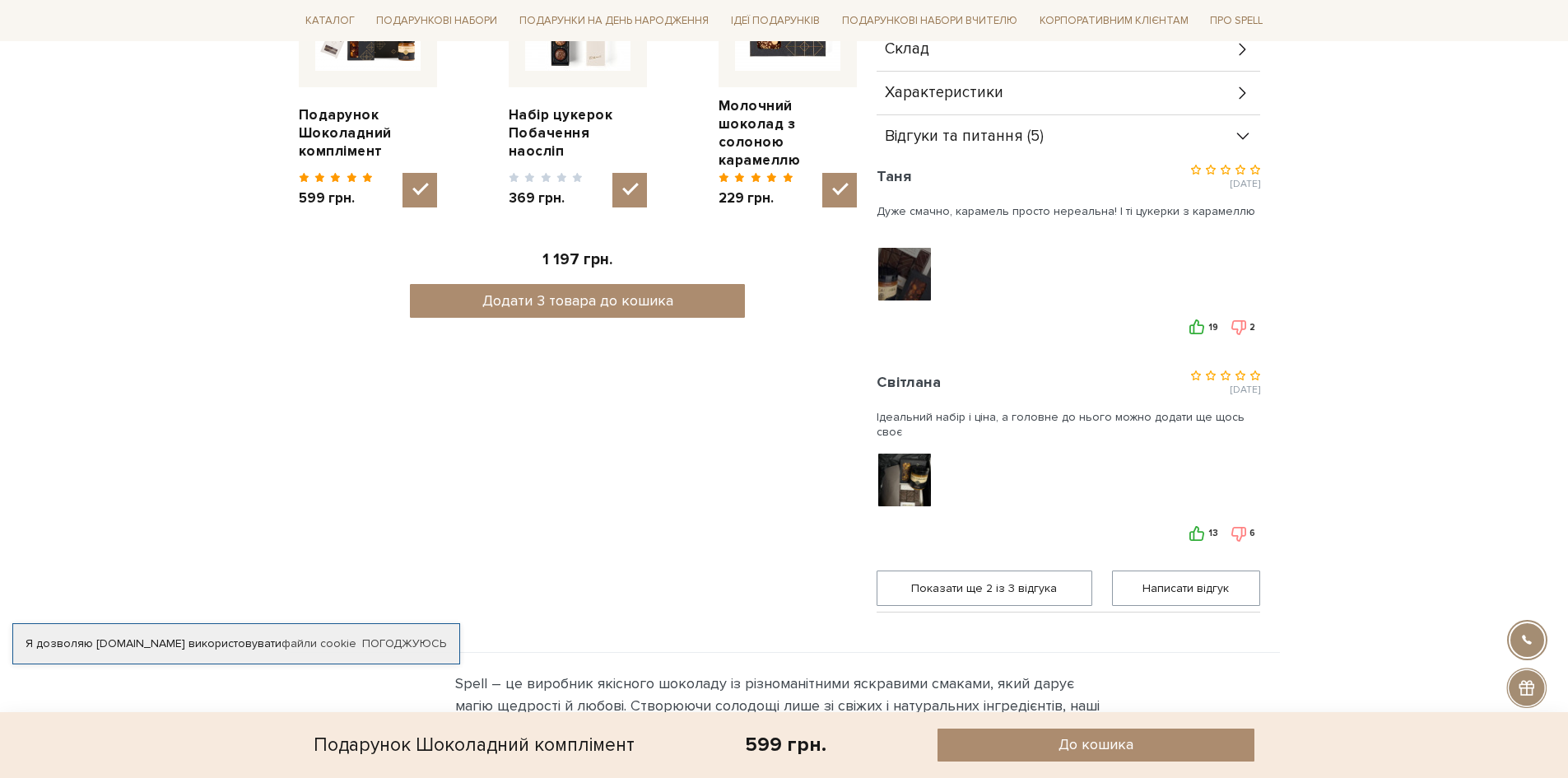
scroll to position [823, 0]
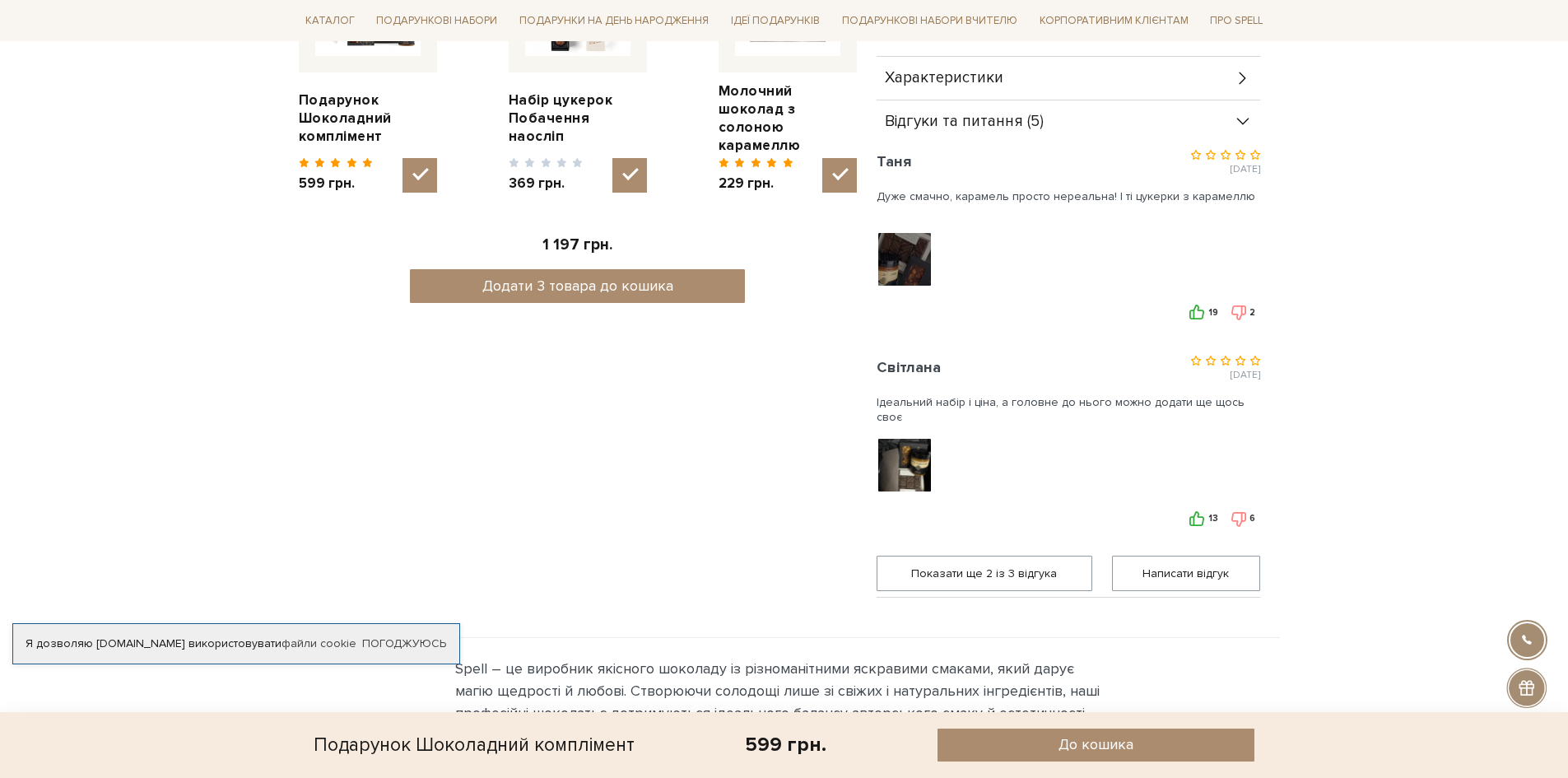
click at [899, 465] on div at bounding box center [906, 465] width 59 height 58
click at [915, 463] on img at bounding box center [904, 465] width 104 height 104
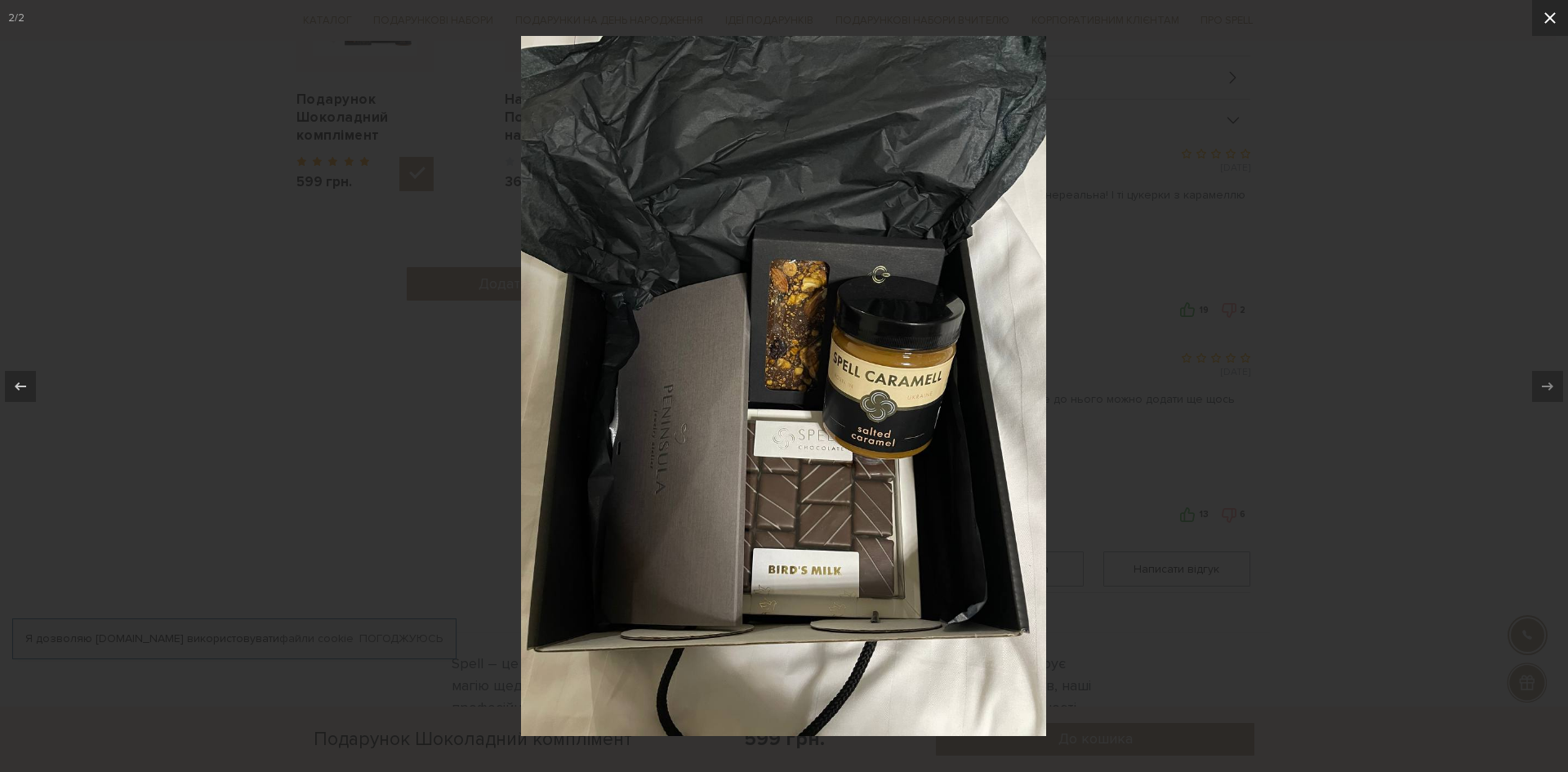
click at [1552, 18] on icon at bounding box center [1550, 18] width 11 height 11
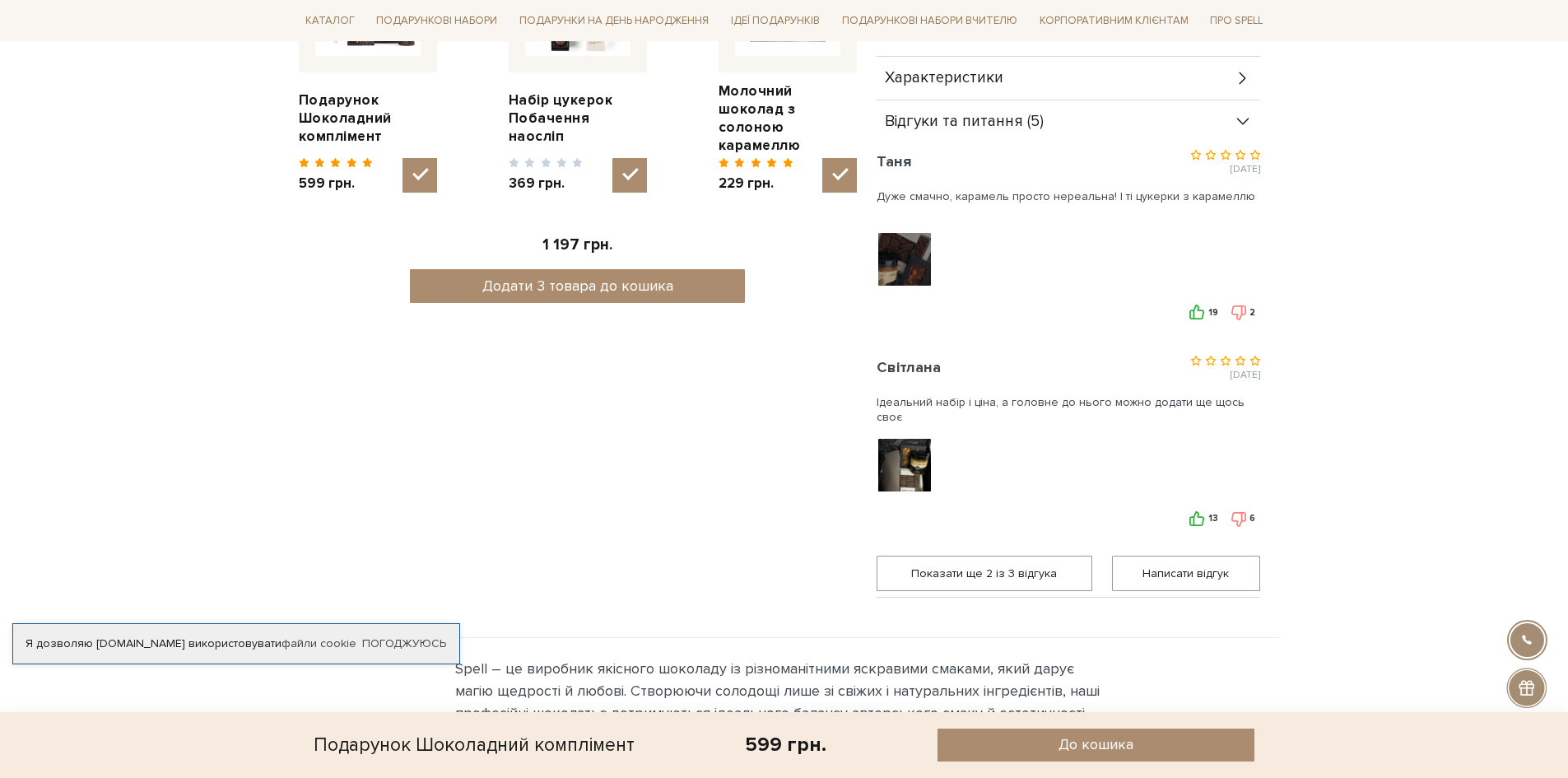
click at [917, 262] on img at bounding box center [904, 258] width 104 height 104
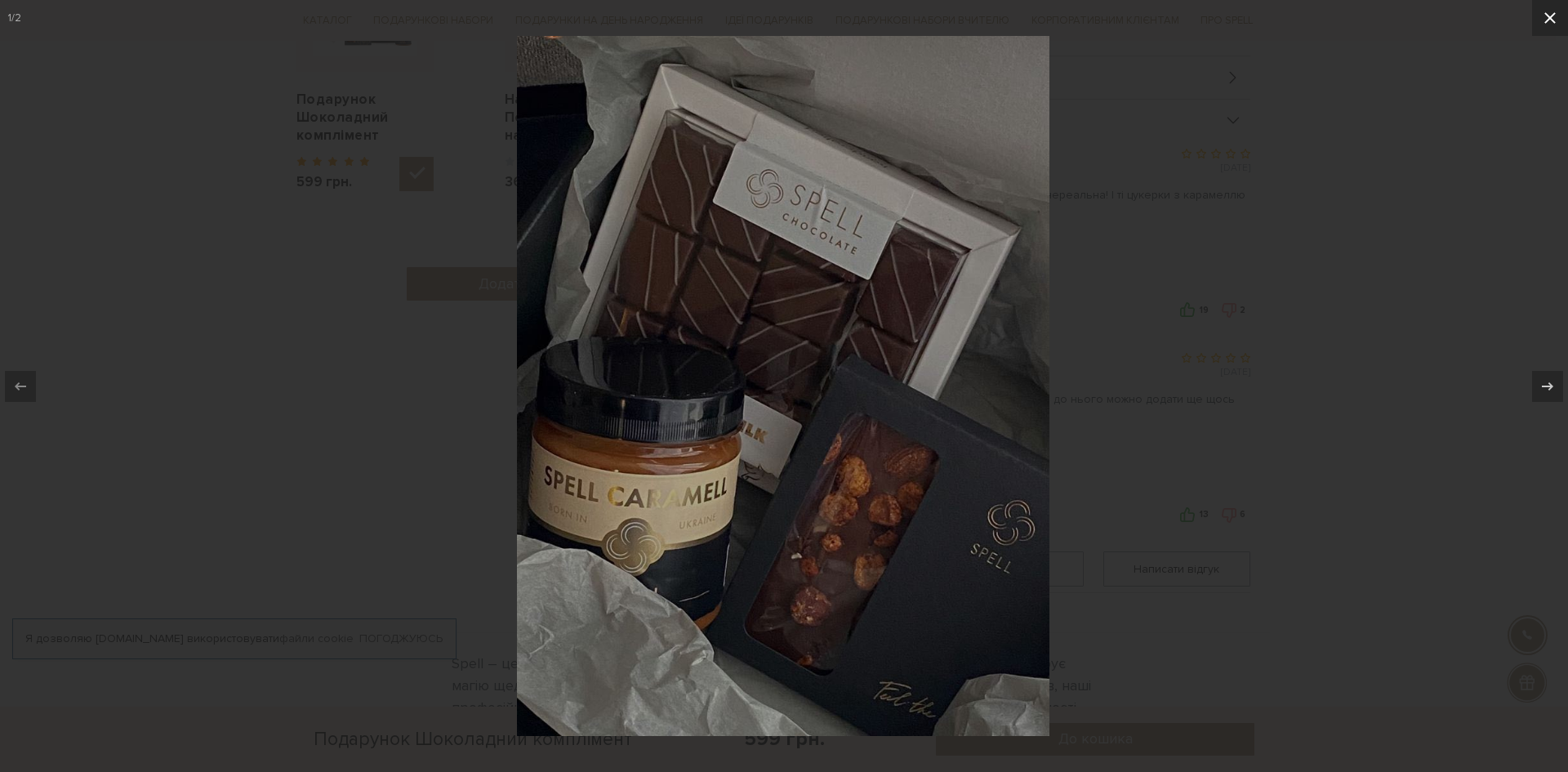
click at [1553, 17] on icon at bounding box center [1549, 18] width 19 height 19
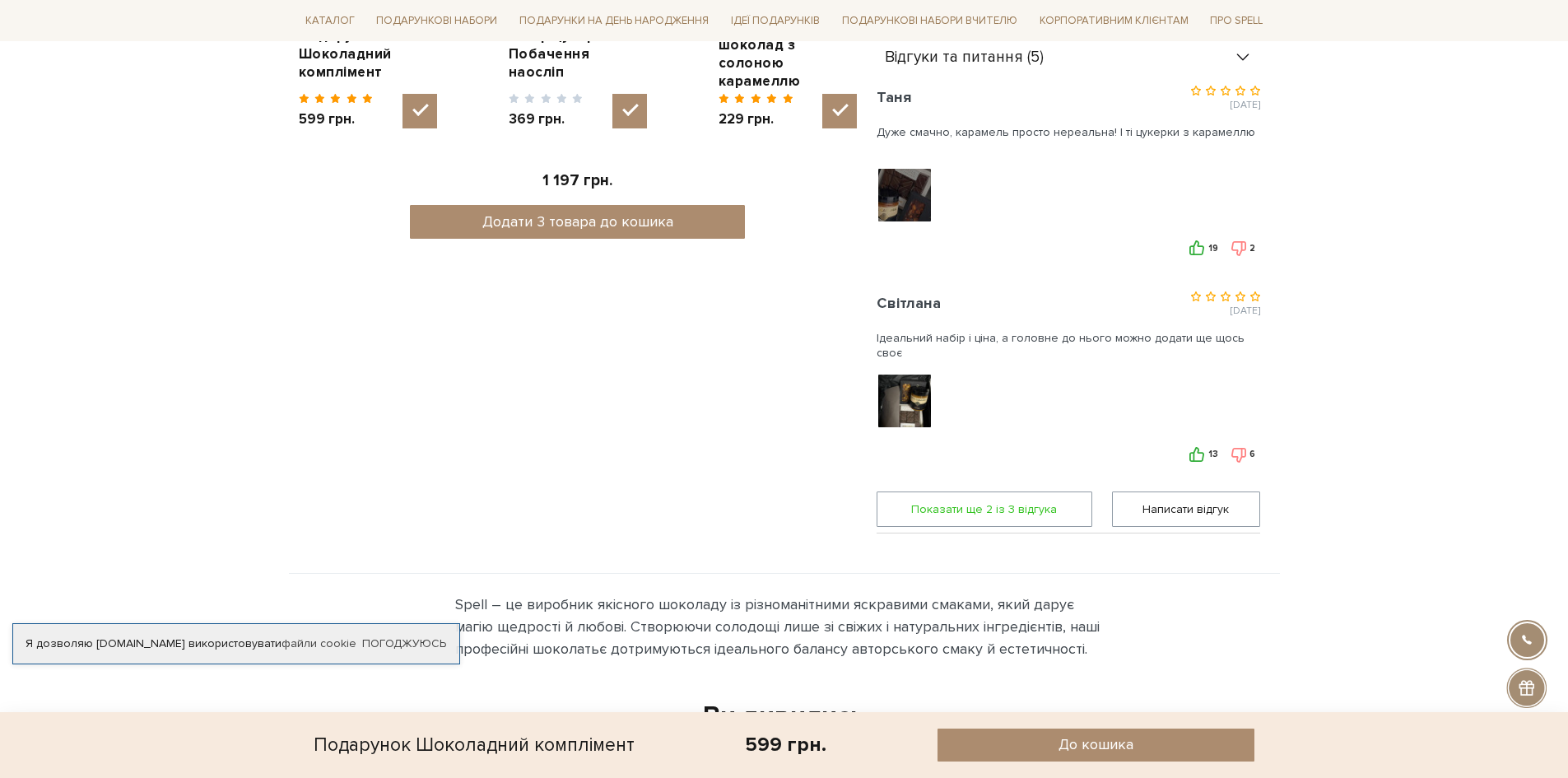
scroll to position [988, 0]
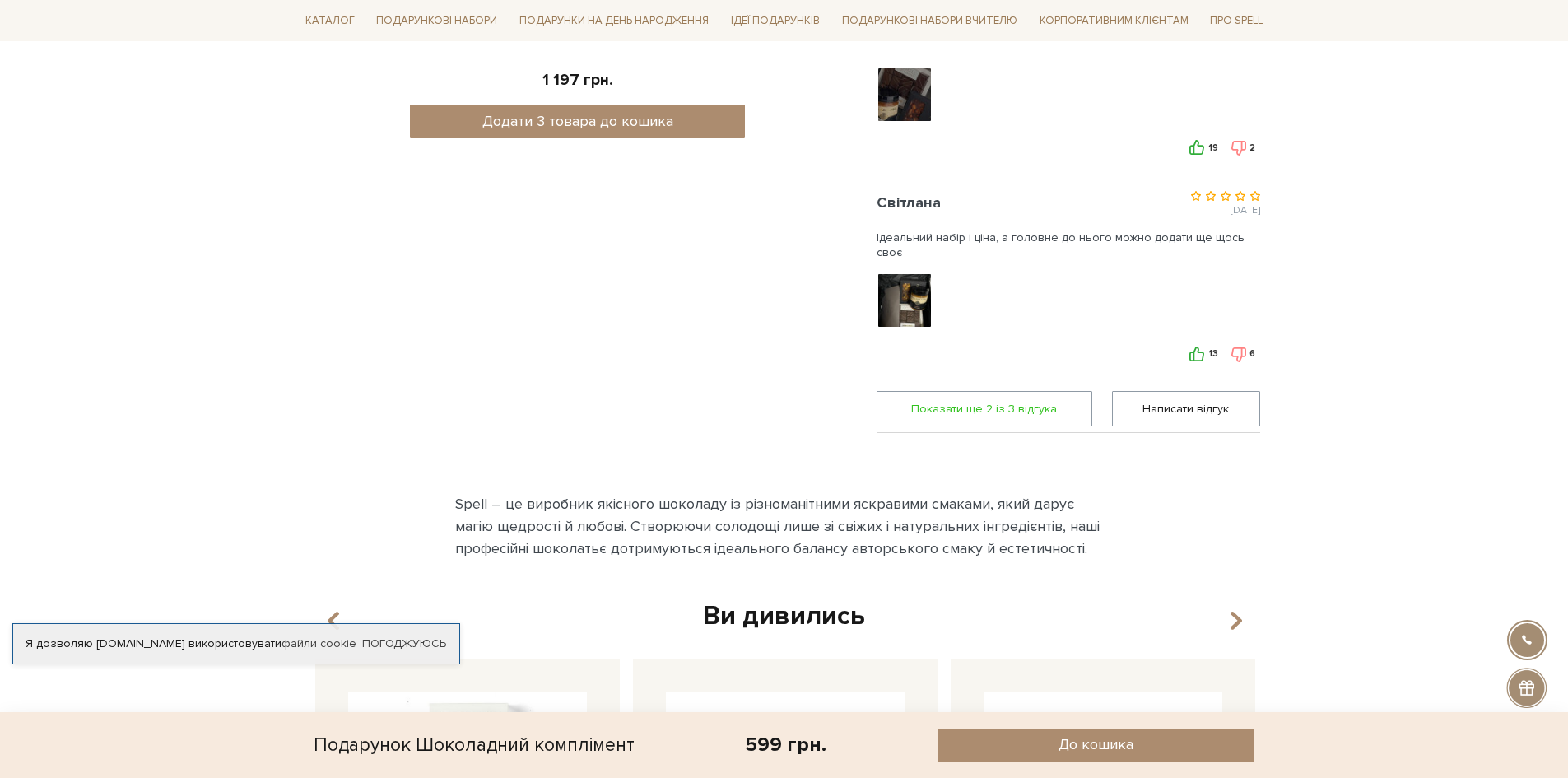
click at [1047, 410] on span "Показати ще 2 iз 3 вiдгука" at bounding box center [984, 409] width 194 height 34
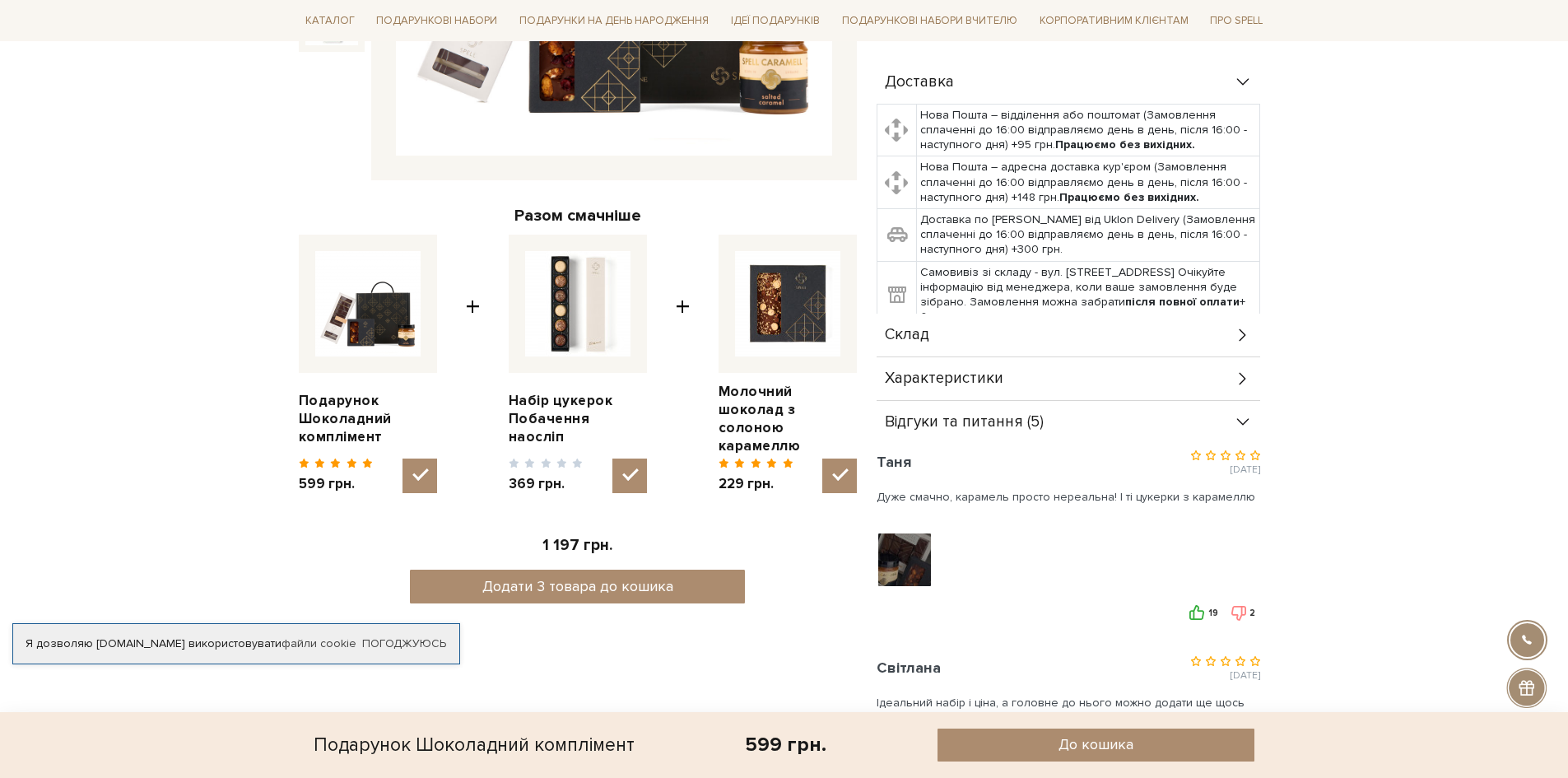
scroll to position [493, 0]
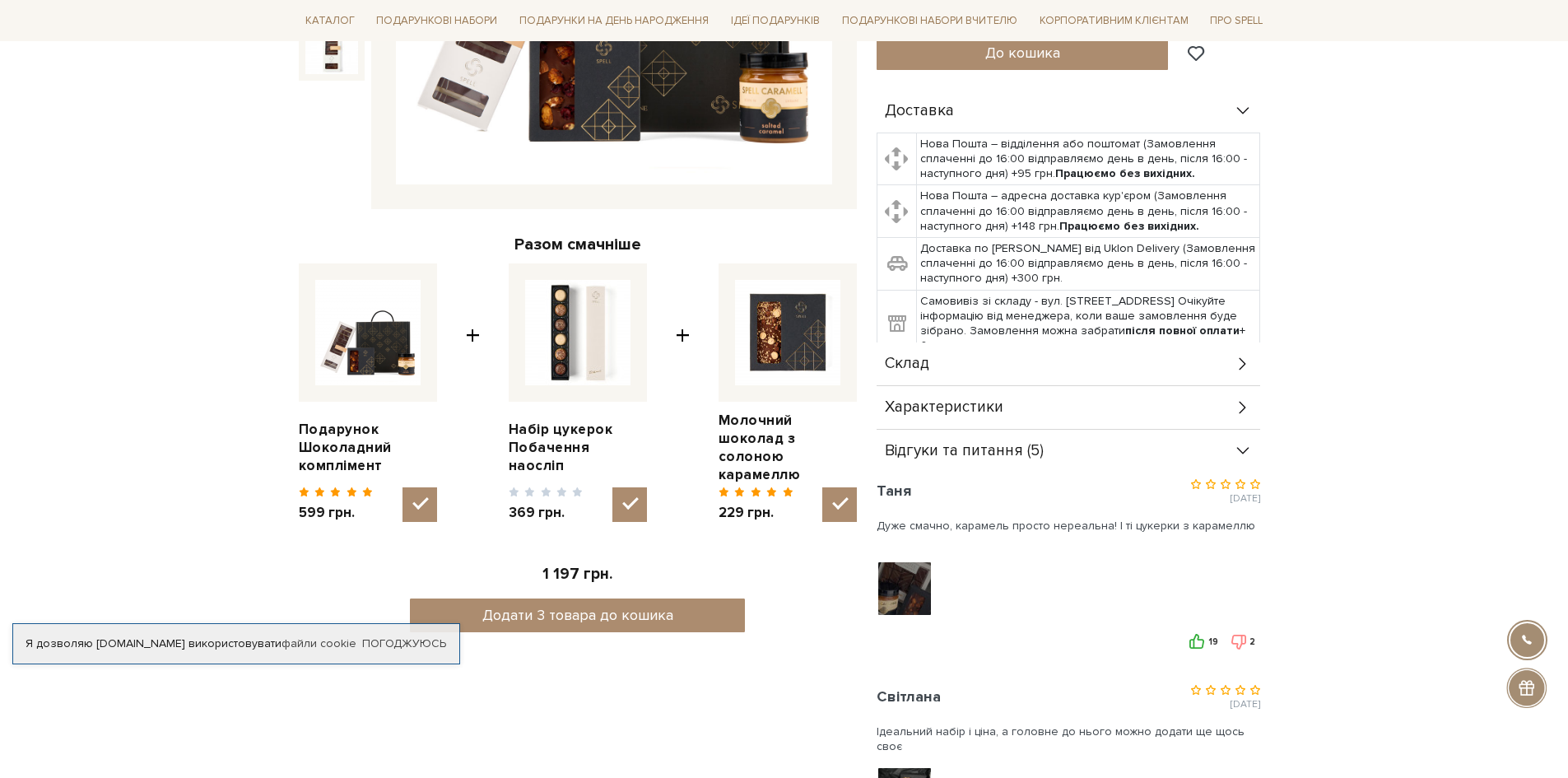
click at [1236, 365] on icon at bounding box center [1242, 363] width 18 height 18
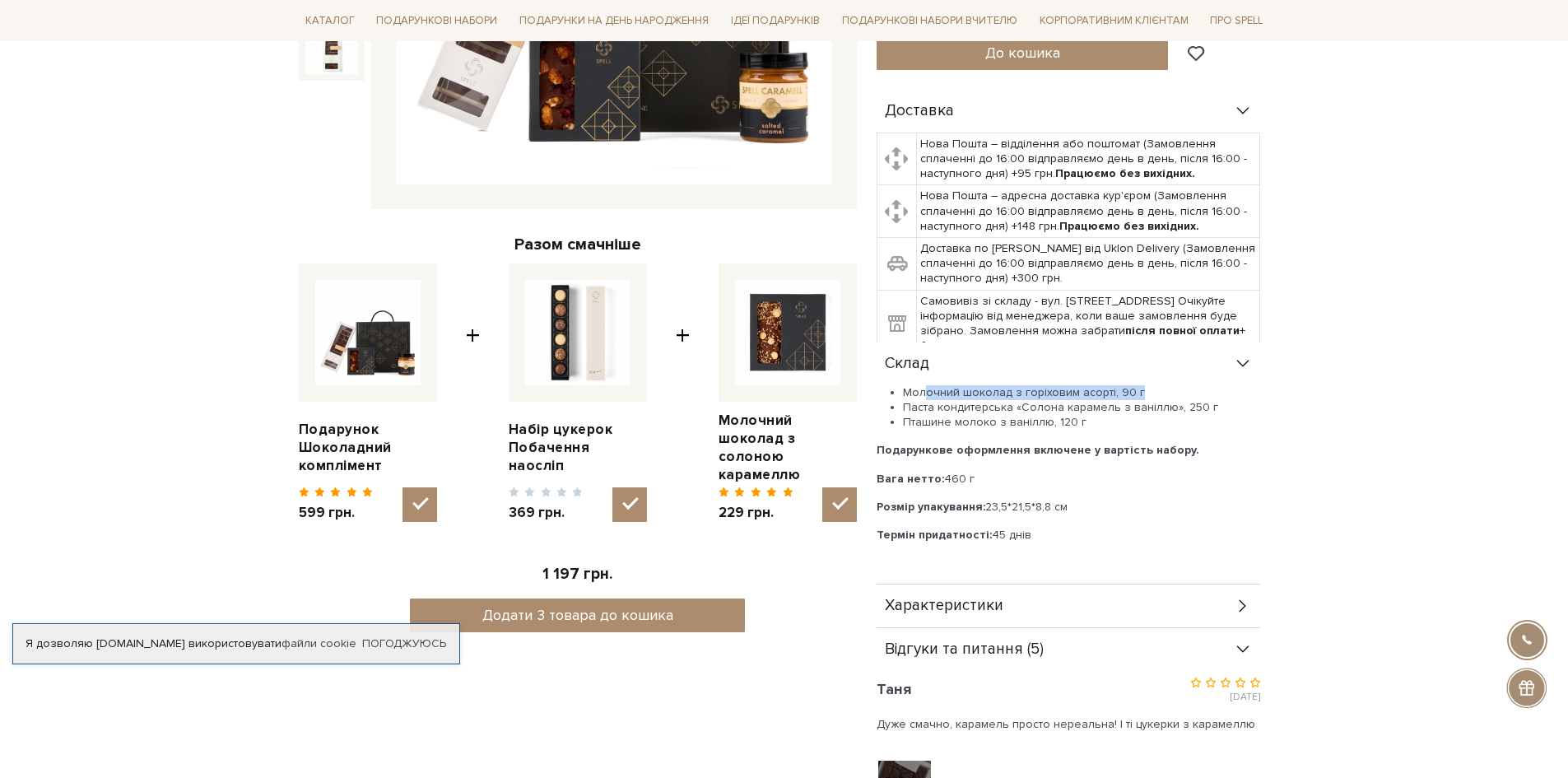
drag, startPoint x: 927, startPoint y: 393, endPoint x: 1131, endPoint y: 386, distance: 204.1
click at [1131, 386] on li "Молочний шоколад з горіховим асорті, 90 г" at bounding box center [1081, 393] width 357 height 15
drag, startPoint x: 907, startPoint y: 407, endPoint x: 1213, endPoint y: 411, distance: 306.0
click at [1213, 411] on li "Паста кондитерська «Солона карамель з ваніллю», 250 г" at bounding box center [1081, 408] width 357 height 15
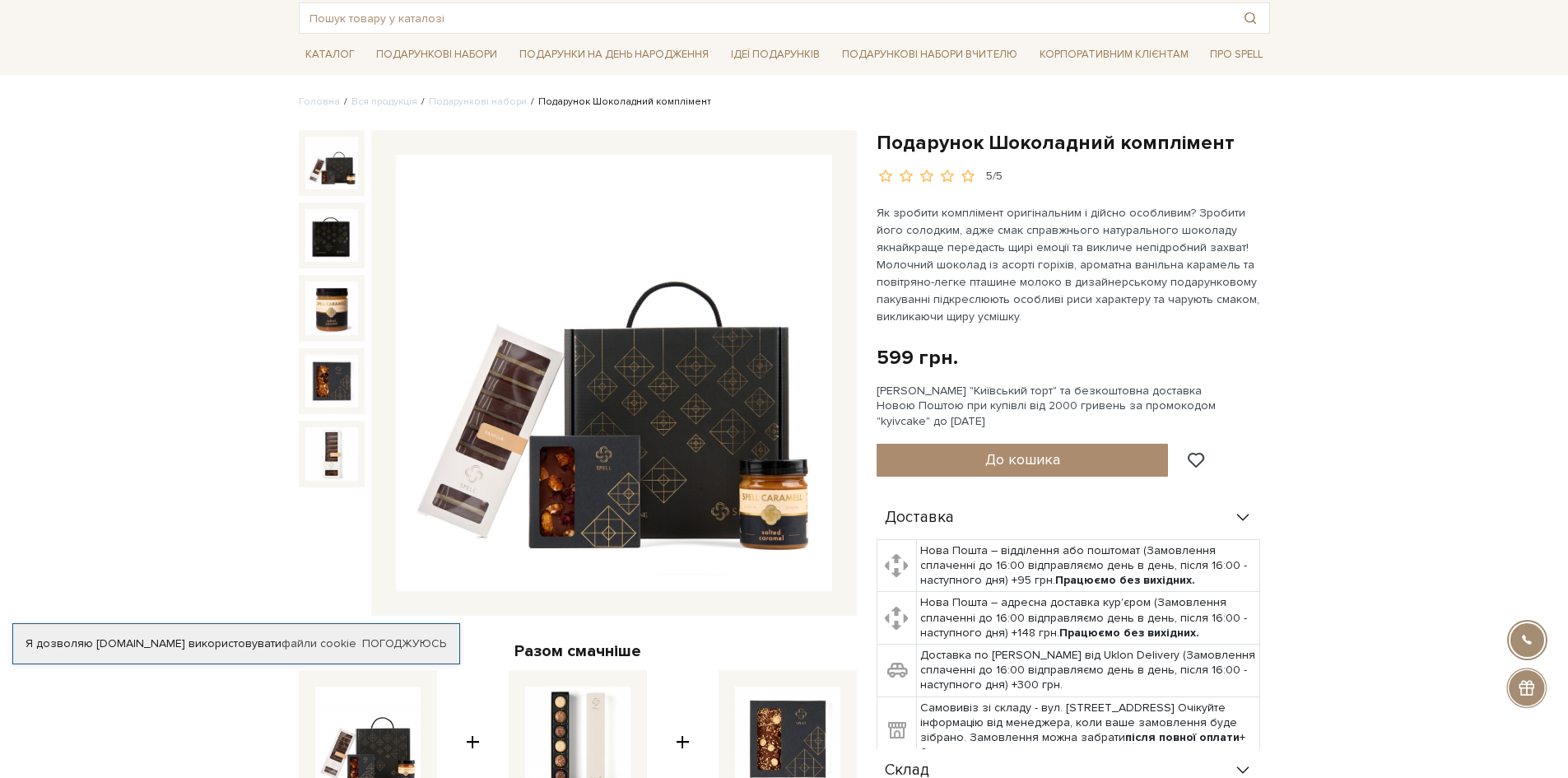
scroll to position [82, 0]
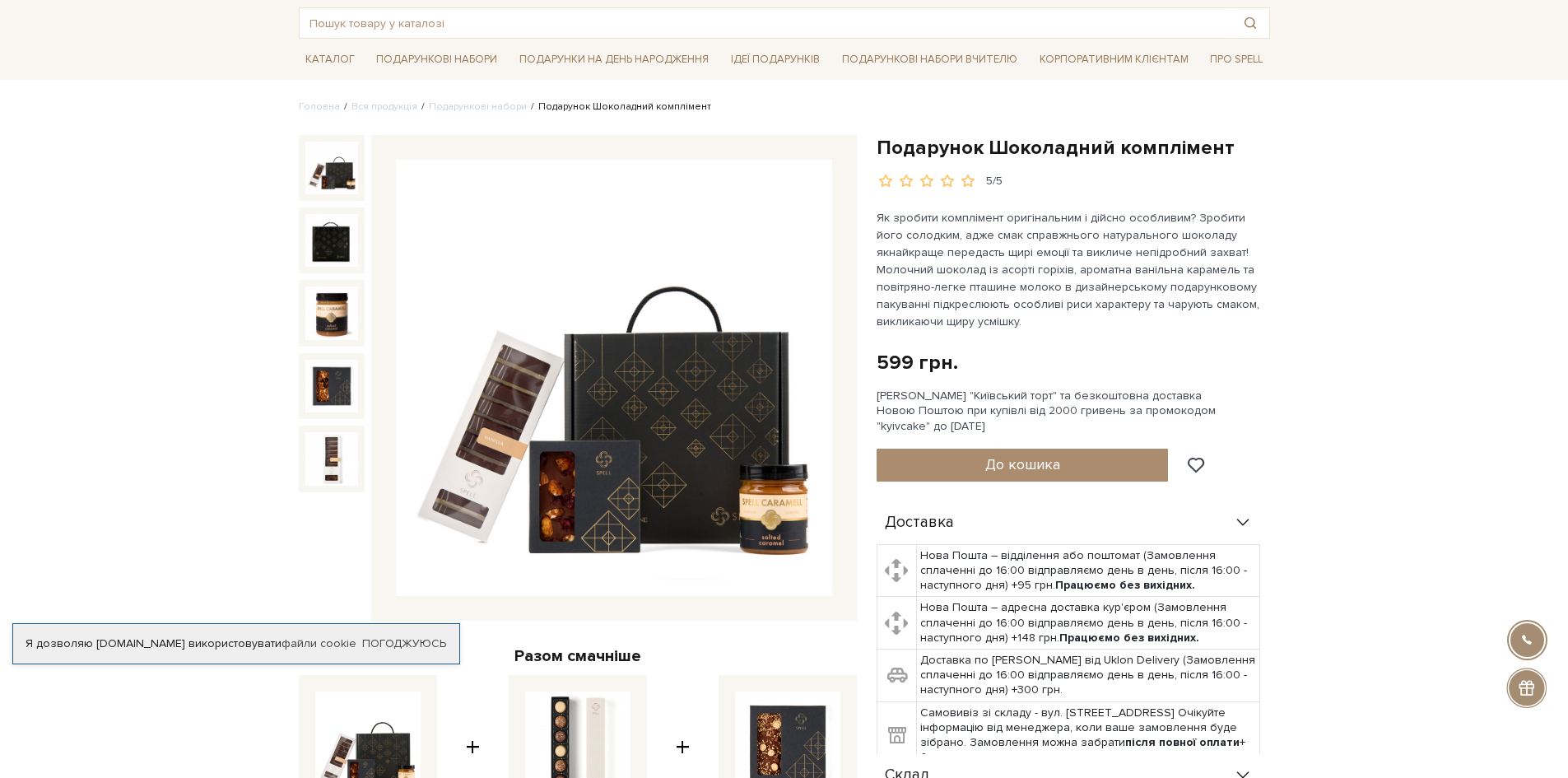
click at [482, 434] on img at bounding box center [614, 378] width 437 height 437
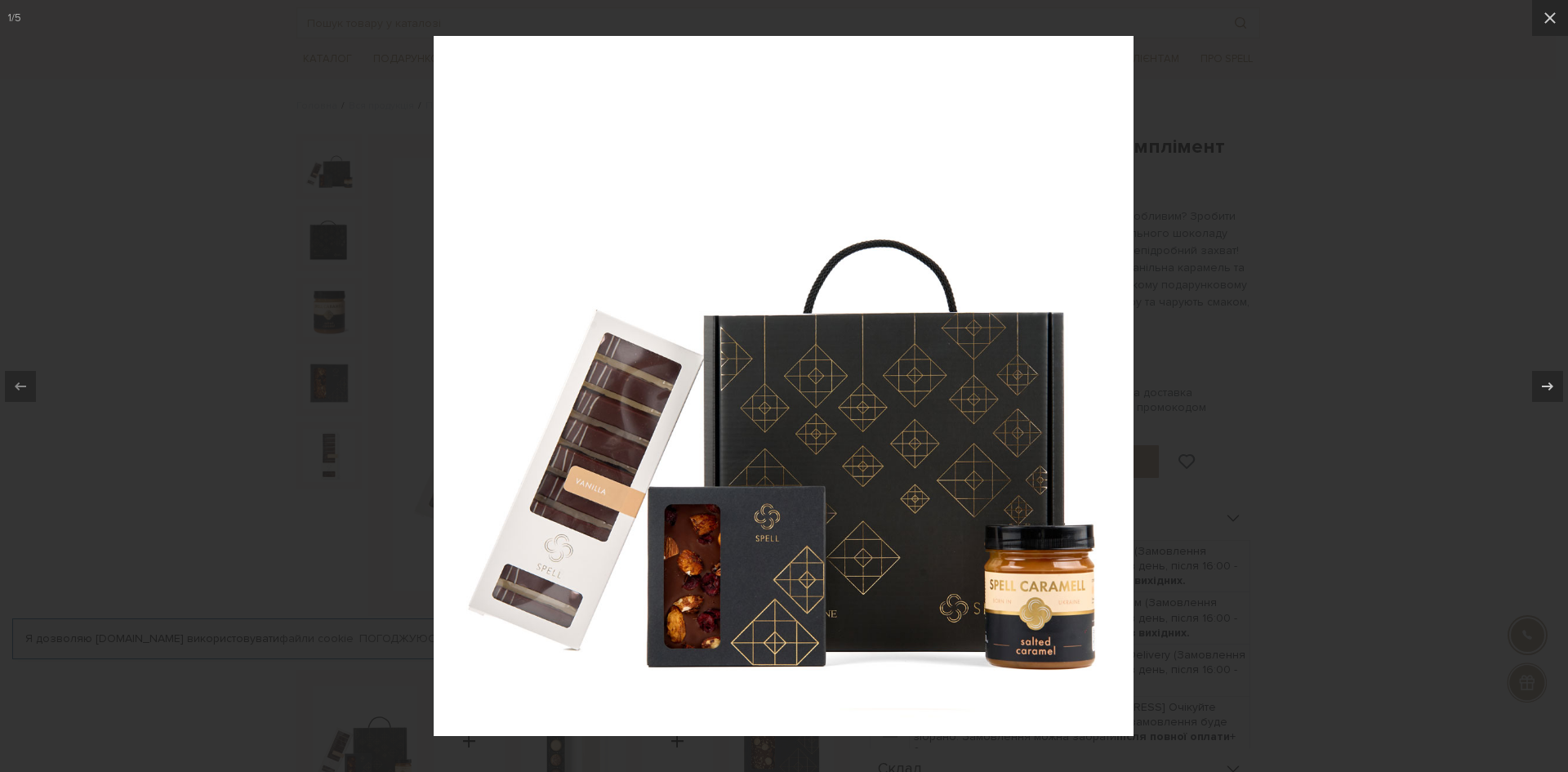
click at [608, 470] on img at bounding box center [784, 386] width 700 height 700
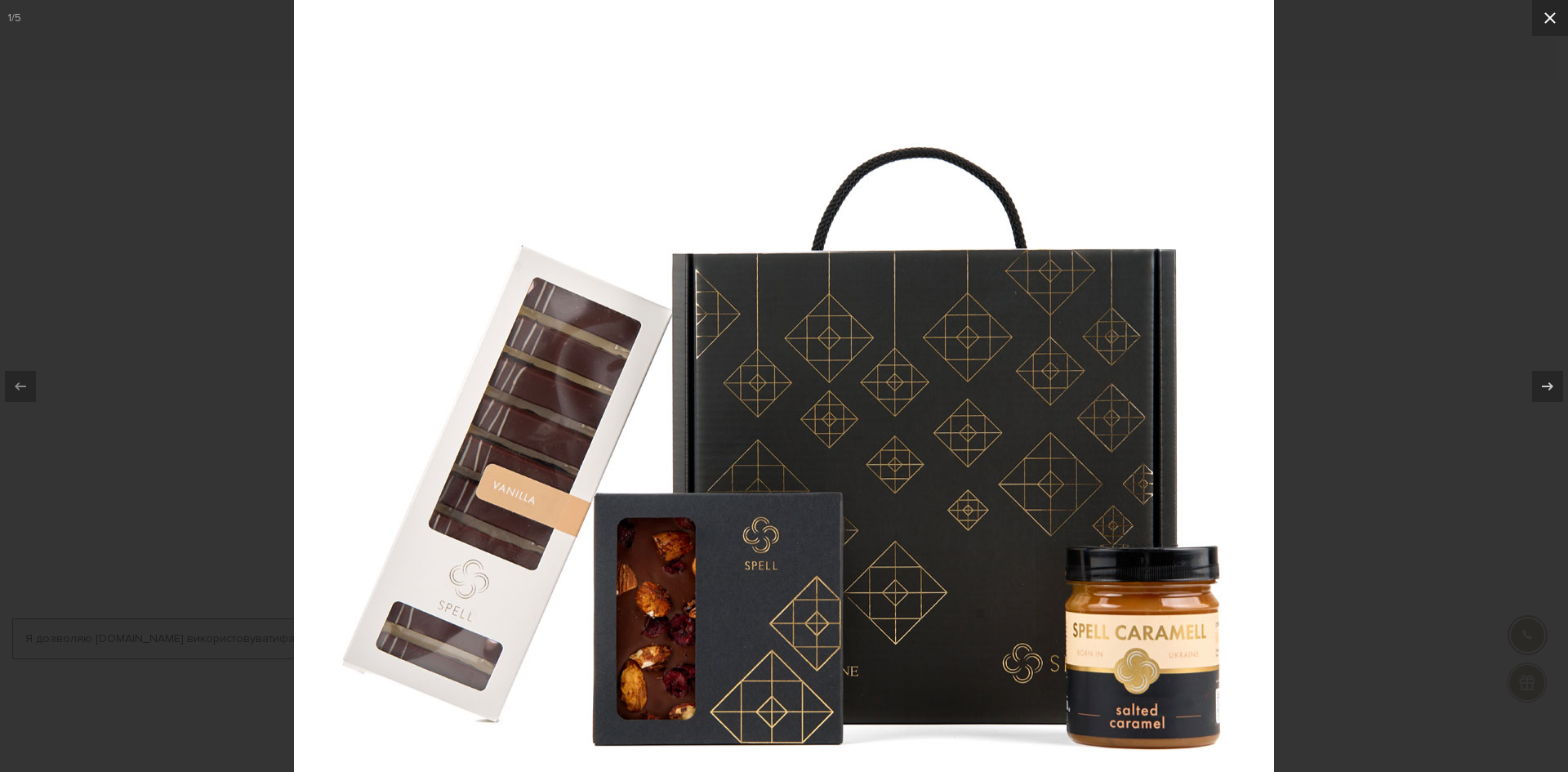
click at [1546, 13] on icon at bounding box center [1550, 18] width 11 height 11
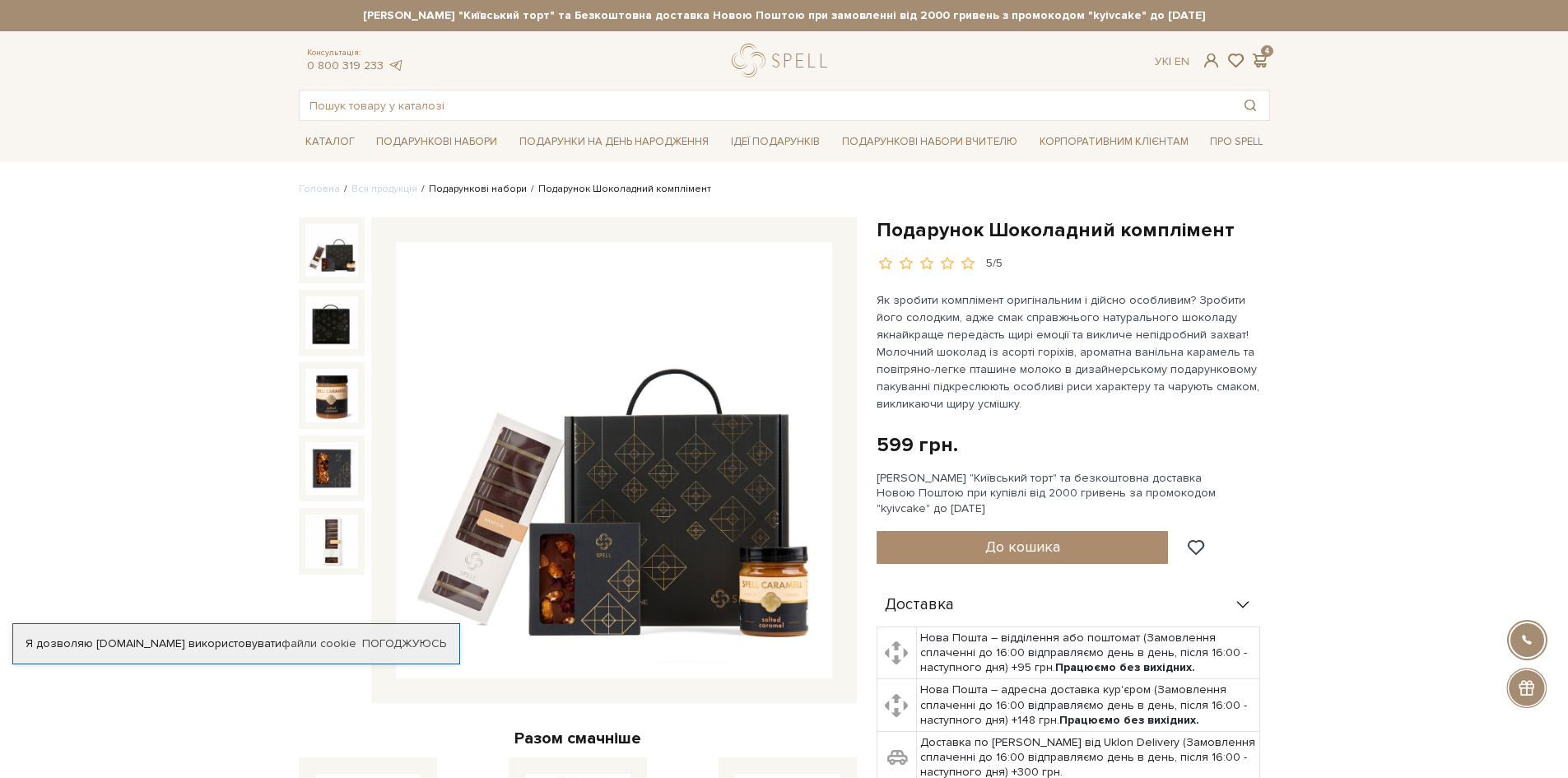
click at [495, 192] on link "Подарункові набори" at bounding box center [478, 188] width 98 height 12
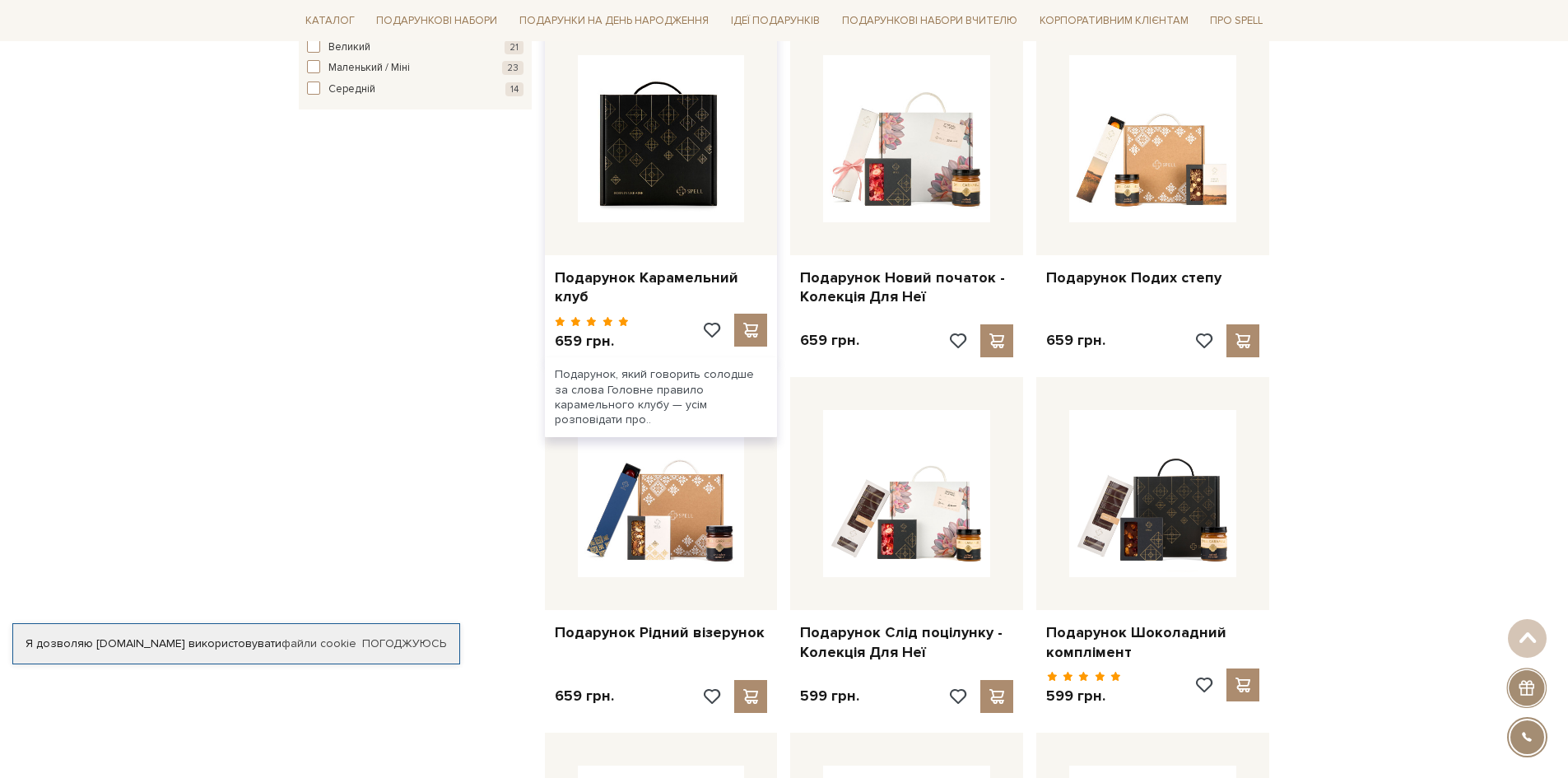
scroll to position [988, 0]
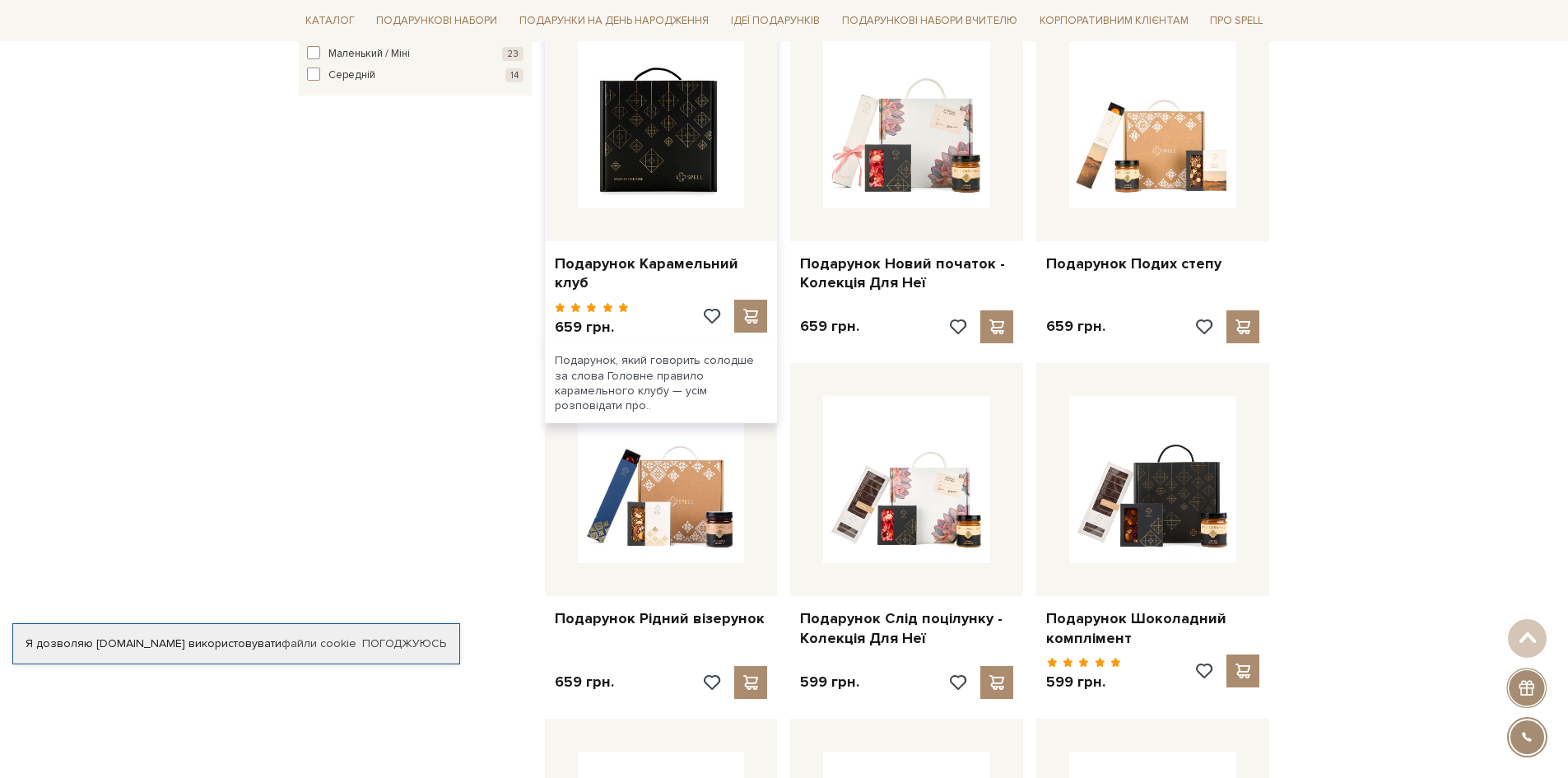
click at [661, 116] on img at bounding box center [660, 124] width 167 height 167
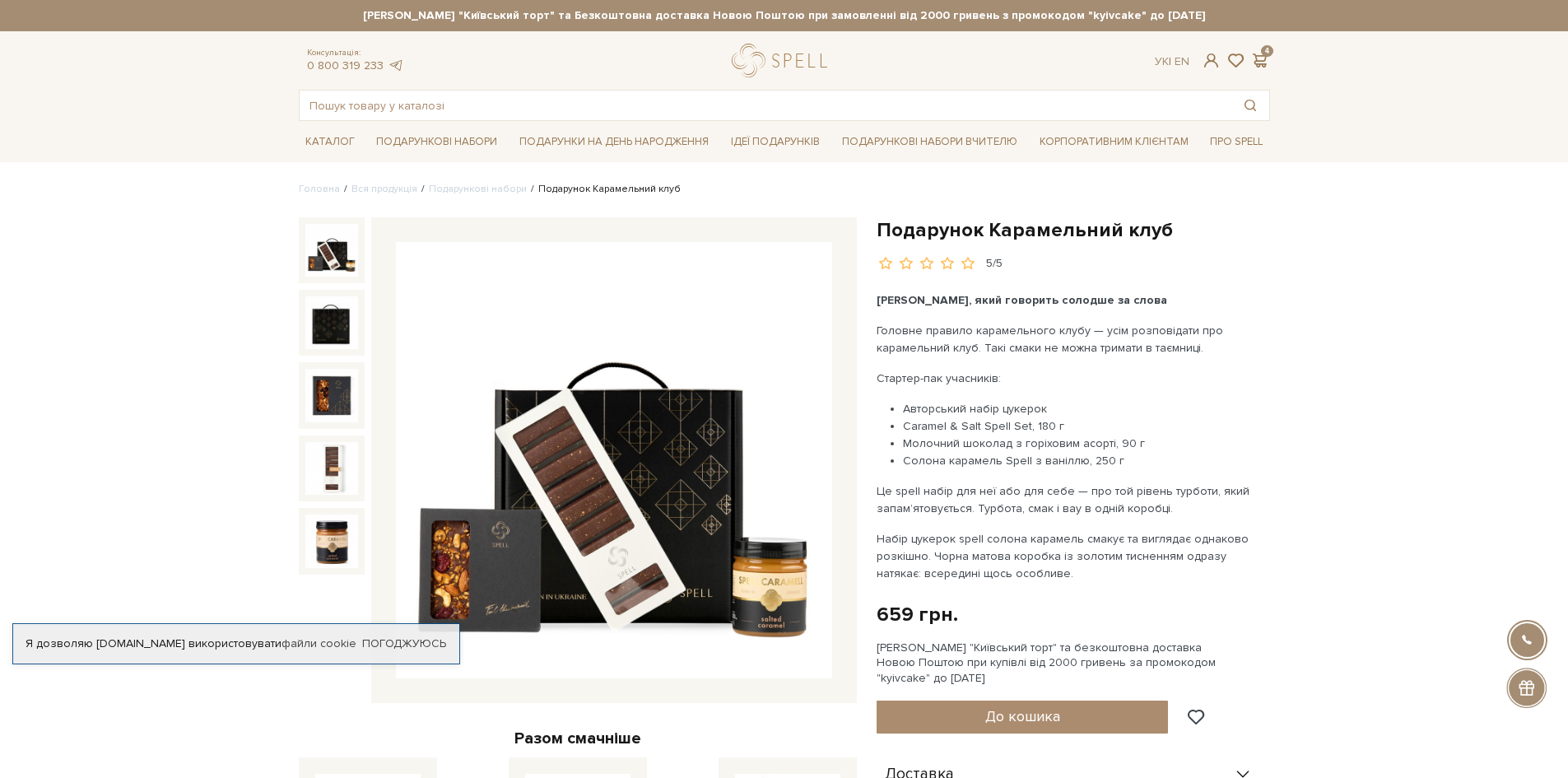
click at [333, 265] on img at bounding box center [331, 250] width 52 height 52
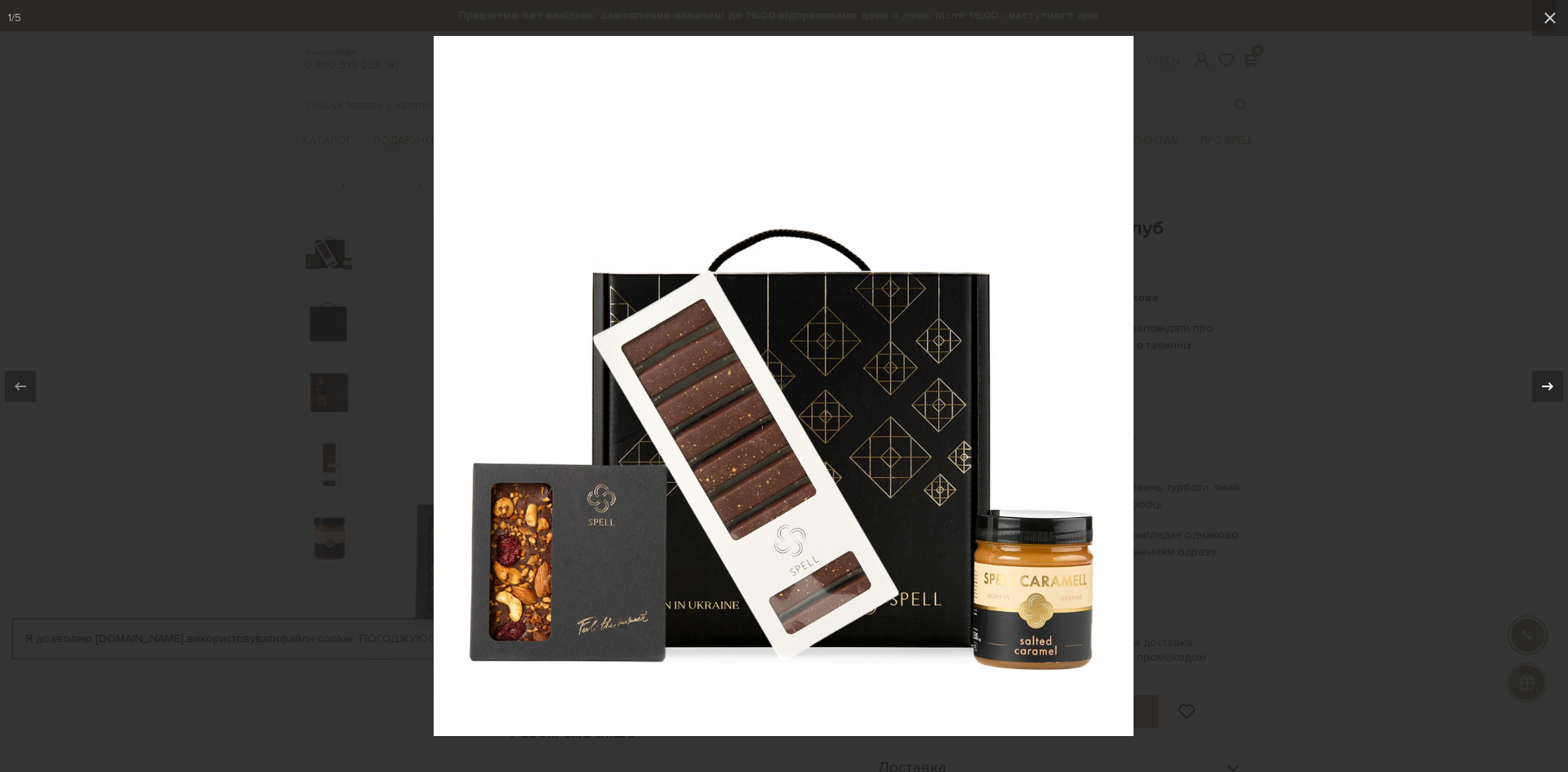
click at [1539, 377] on icon at bounding box center [1548, 386] width 19 height 19
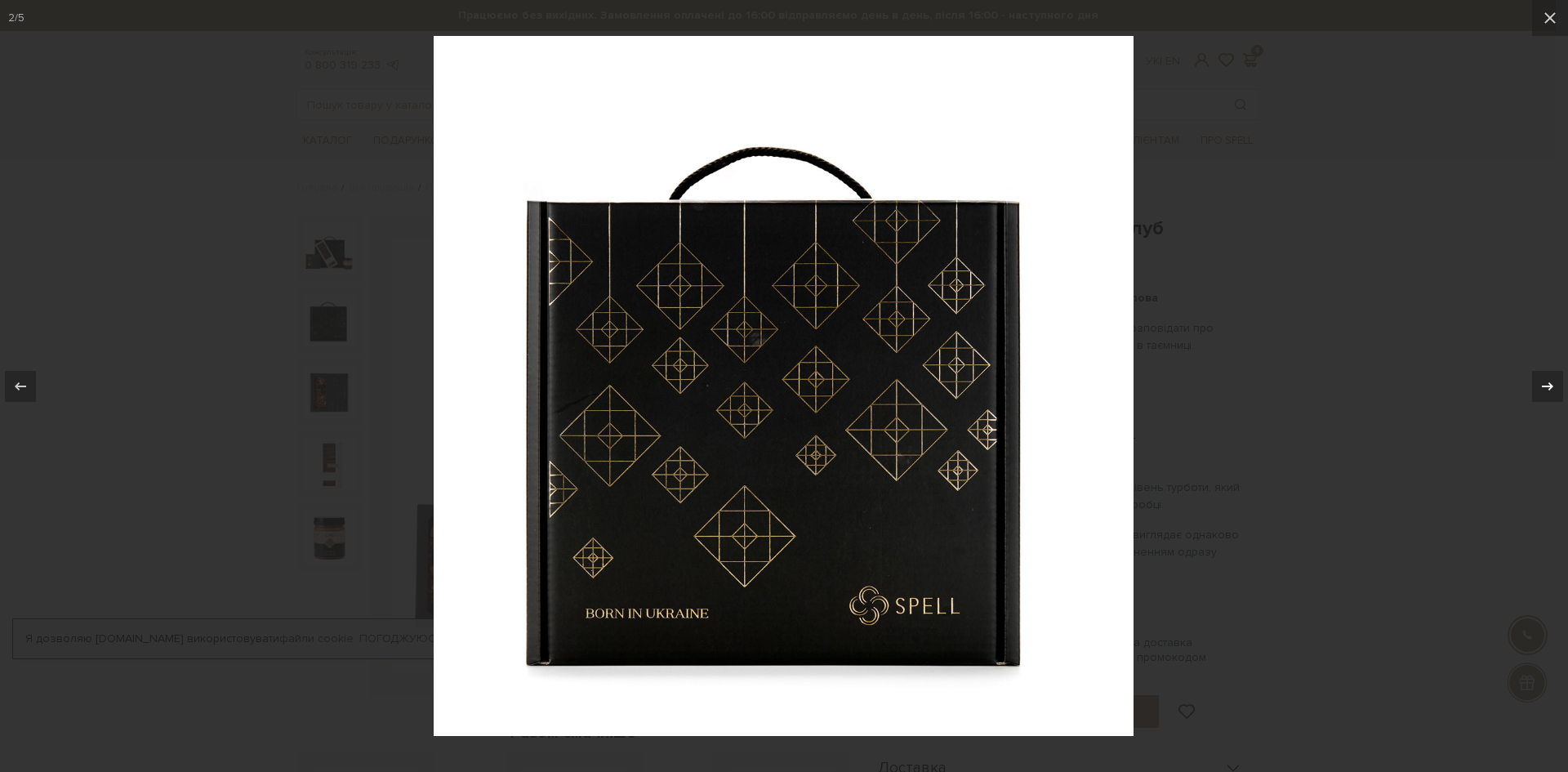
click at [1542, 380] on icon at bounding box center [1548, 386] width 19 height 19
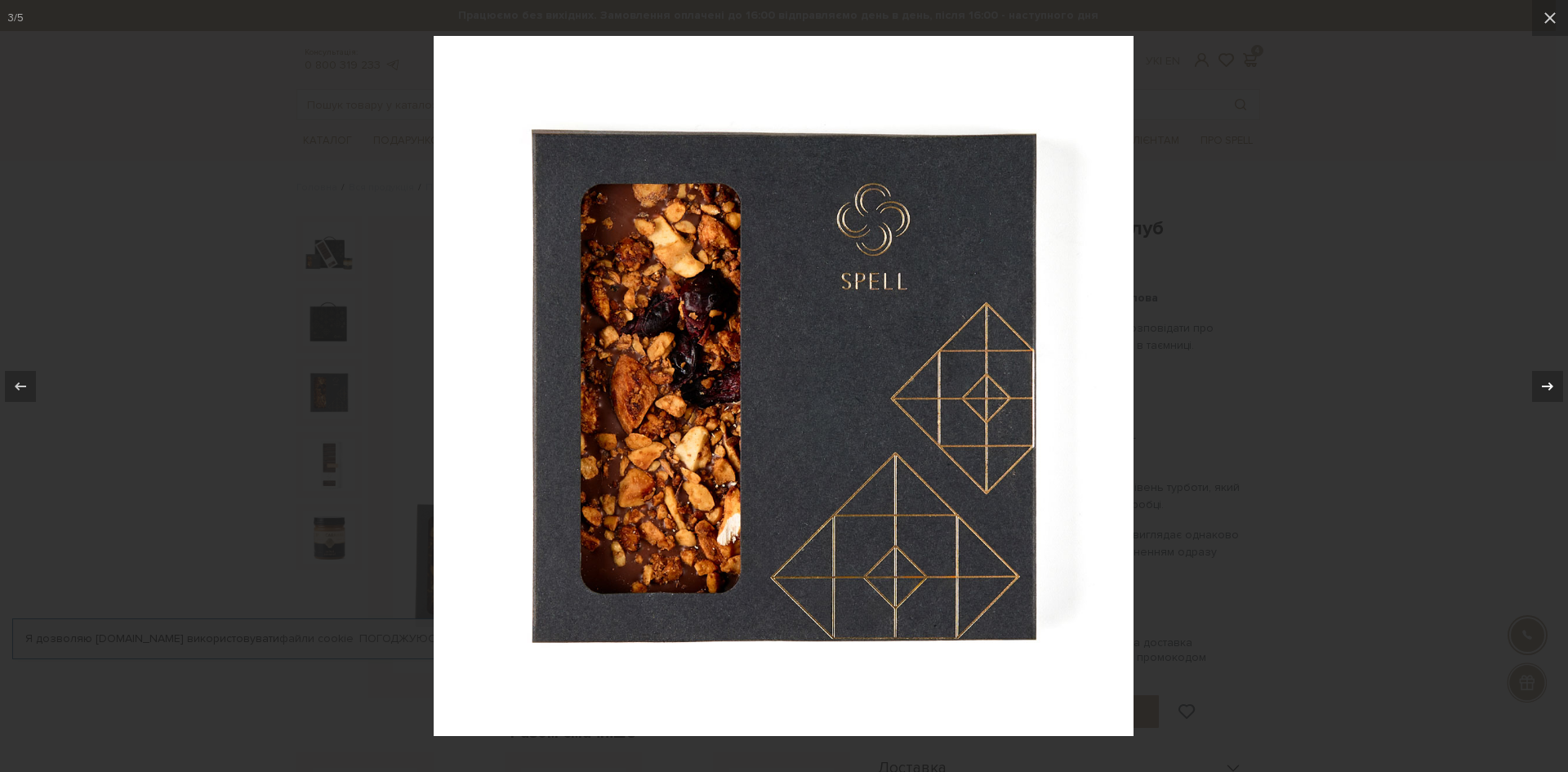
click at [1542, 380] on icon at bounding box center [1548, 386] width 19 height 19
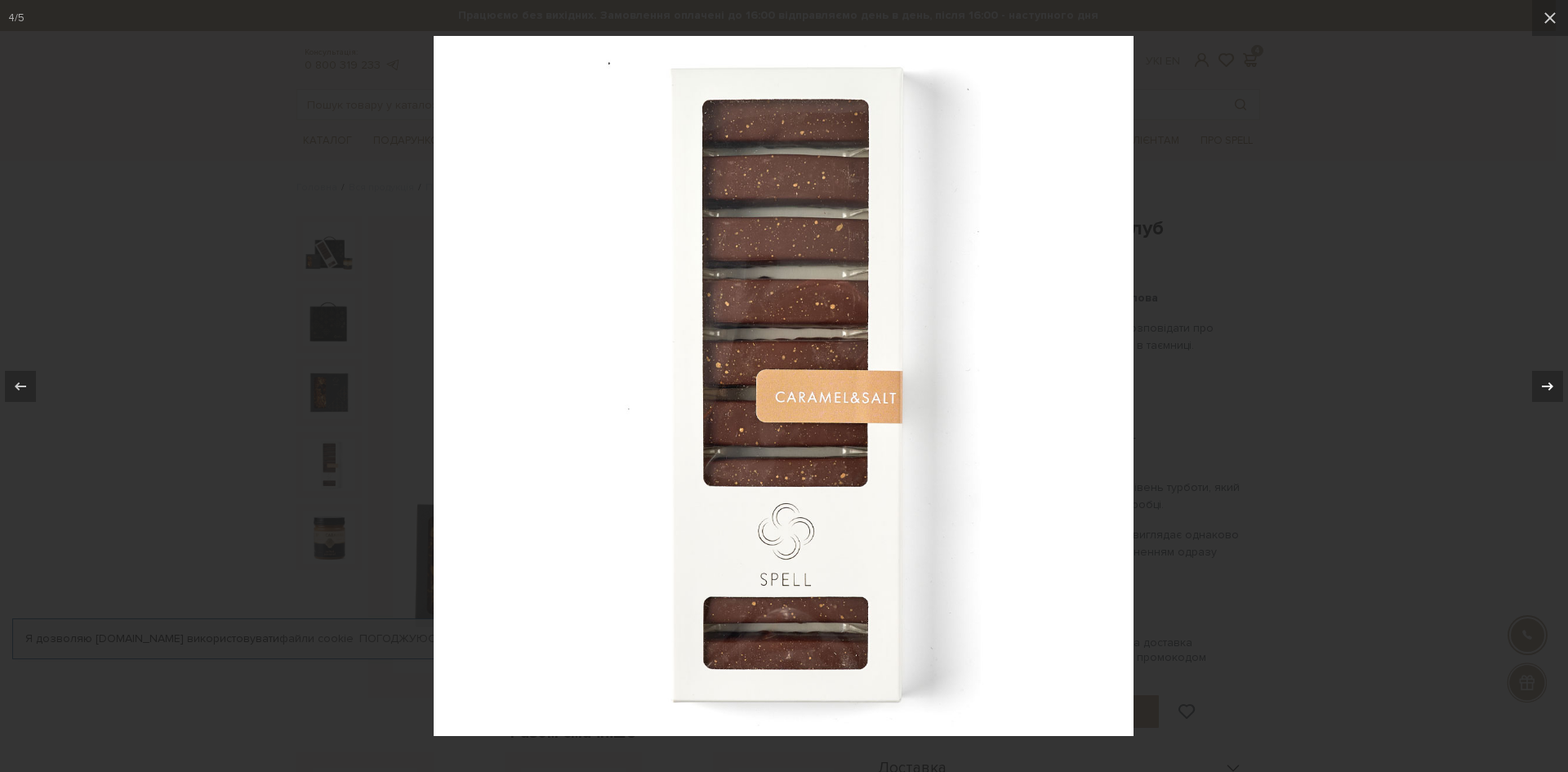
click at [1542, 380] on icon at bounding box center [1548, 386] width 19 height 19
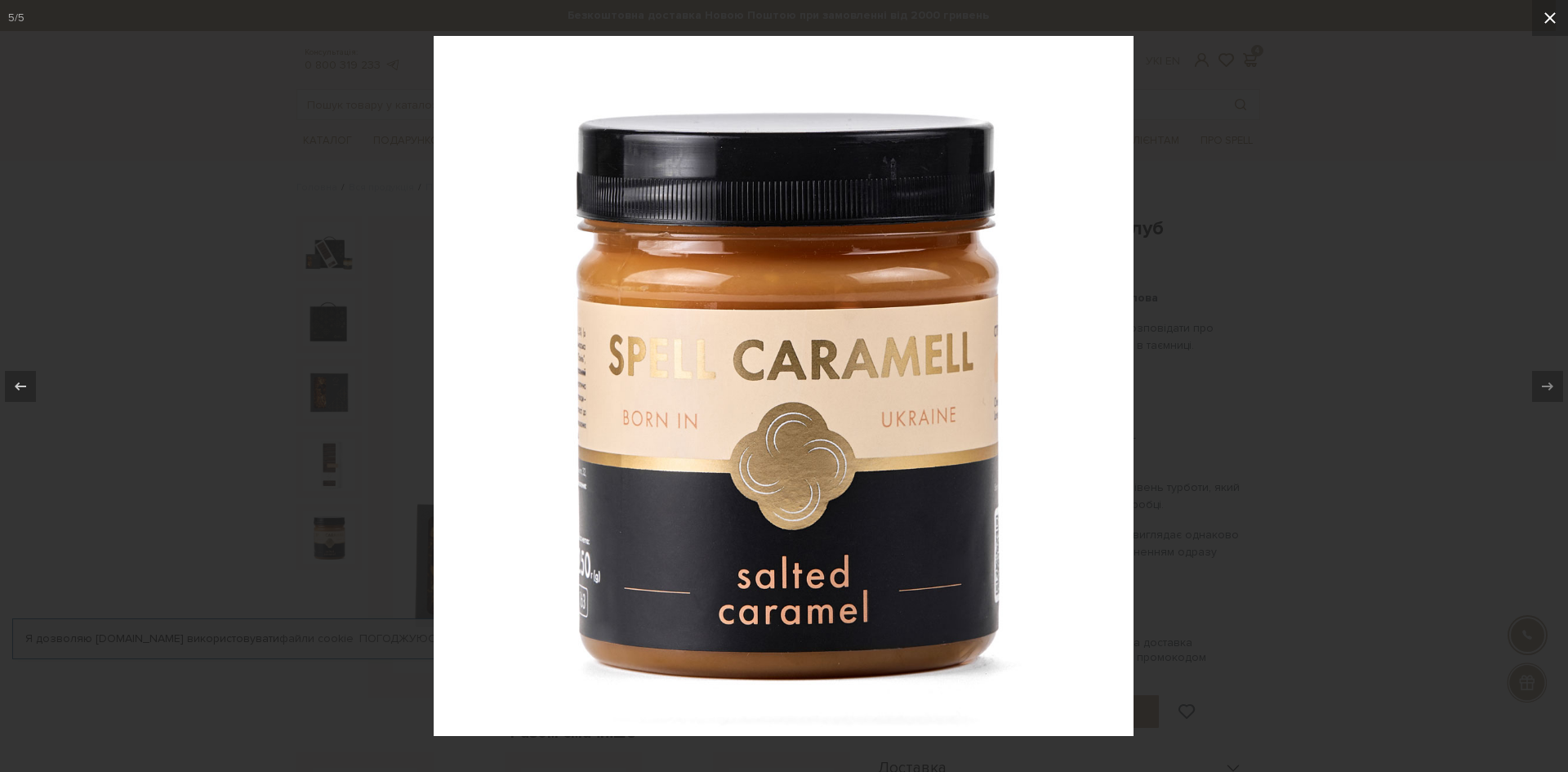
click at [1553, 19] on icon at bounding box center [1549, 18] width 19 height 19
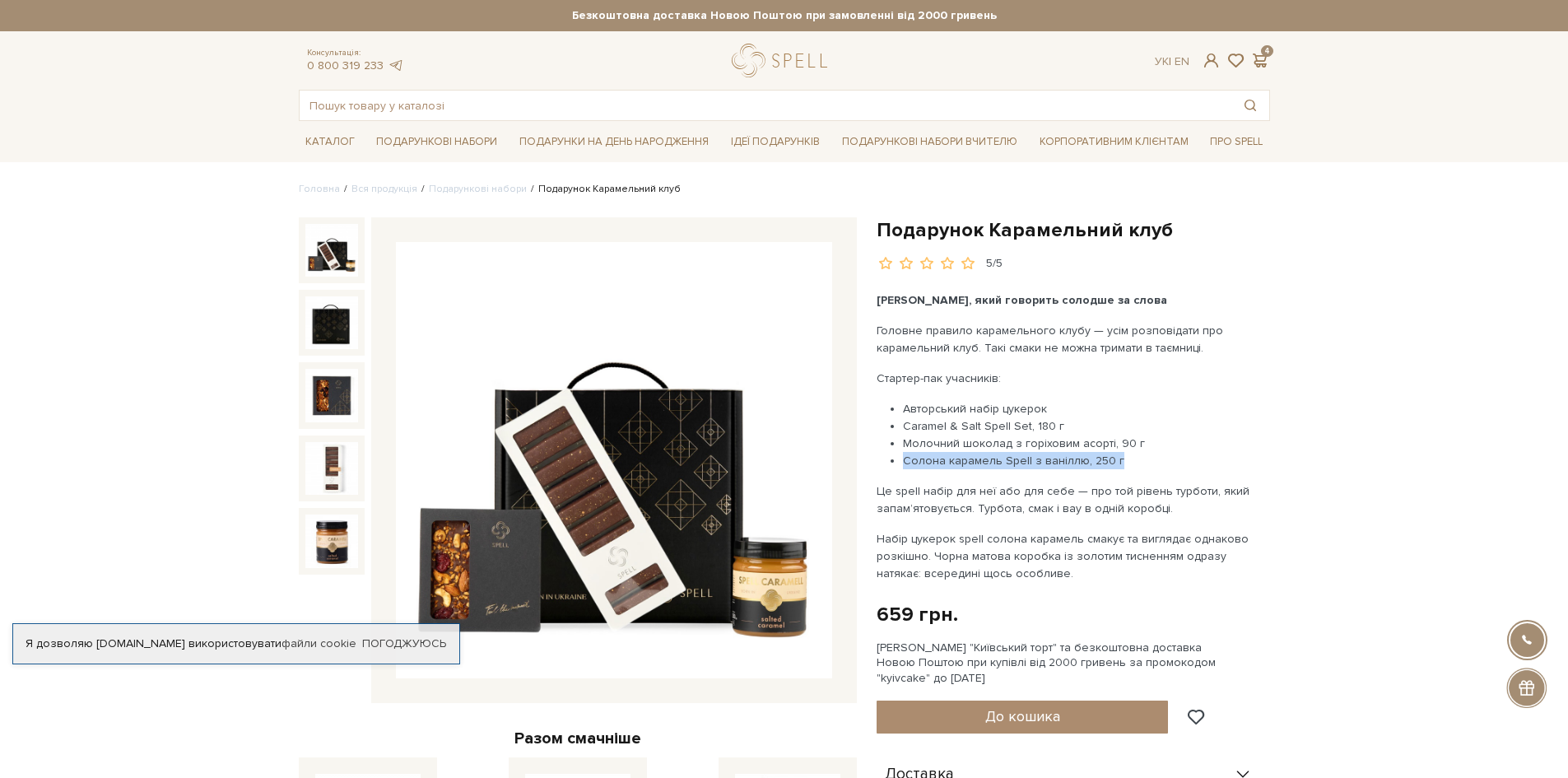
drag, startPoint x: 1115, startPoint y: 464, endPoint x: 896, endPoint y: 463, distance: 219.0
click at [896, 463] on ul "Авторський набір цукерок Caramel & Salt Spell Set, 180 г Молочний шоколад з гор…" at bounding box center [1070, 435] width 386 height 69
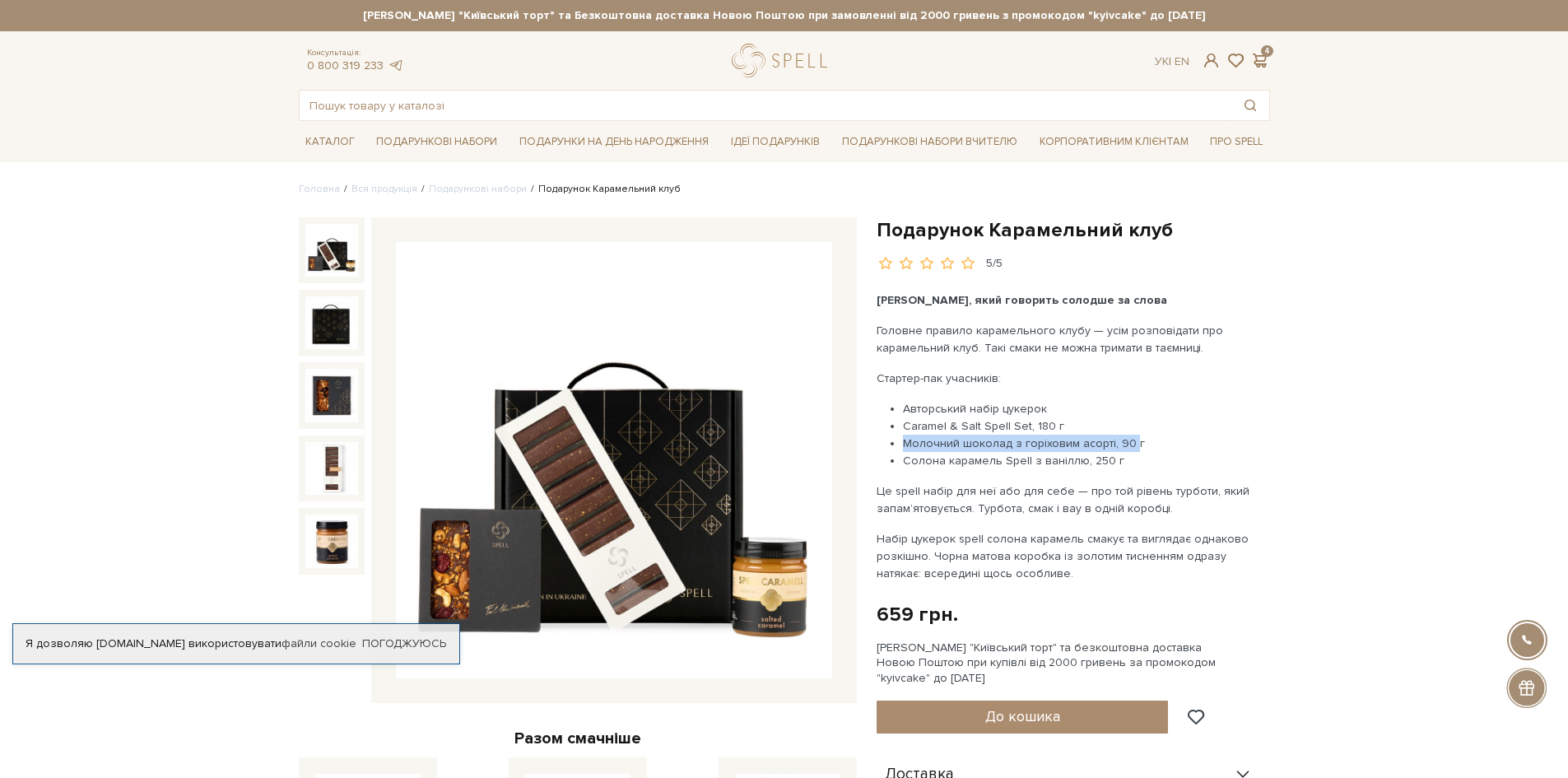
drag, startPoint x: 1131, startPoint y: 438, endPoint x: 885, endPoint y: 447, distance: 246.2
click at [885, 447] on ul "Авторський набір цукерок Caramel & Salt Spell Set, 180 г Молочний шоколад з гор…" at bounding box center [1070, 435] width 386 height 69
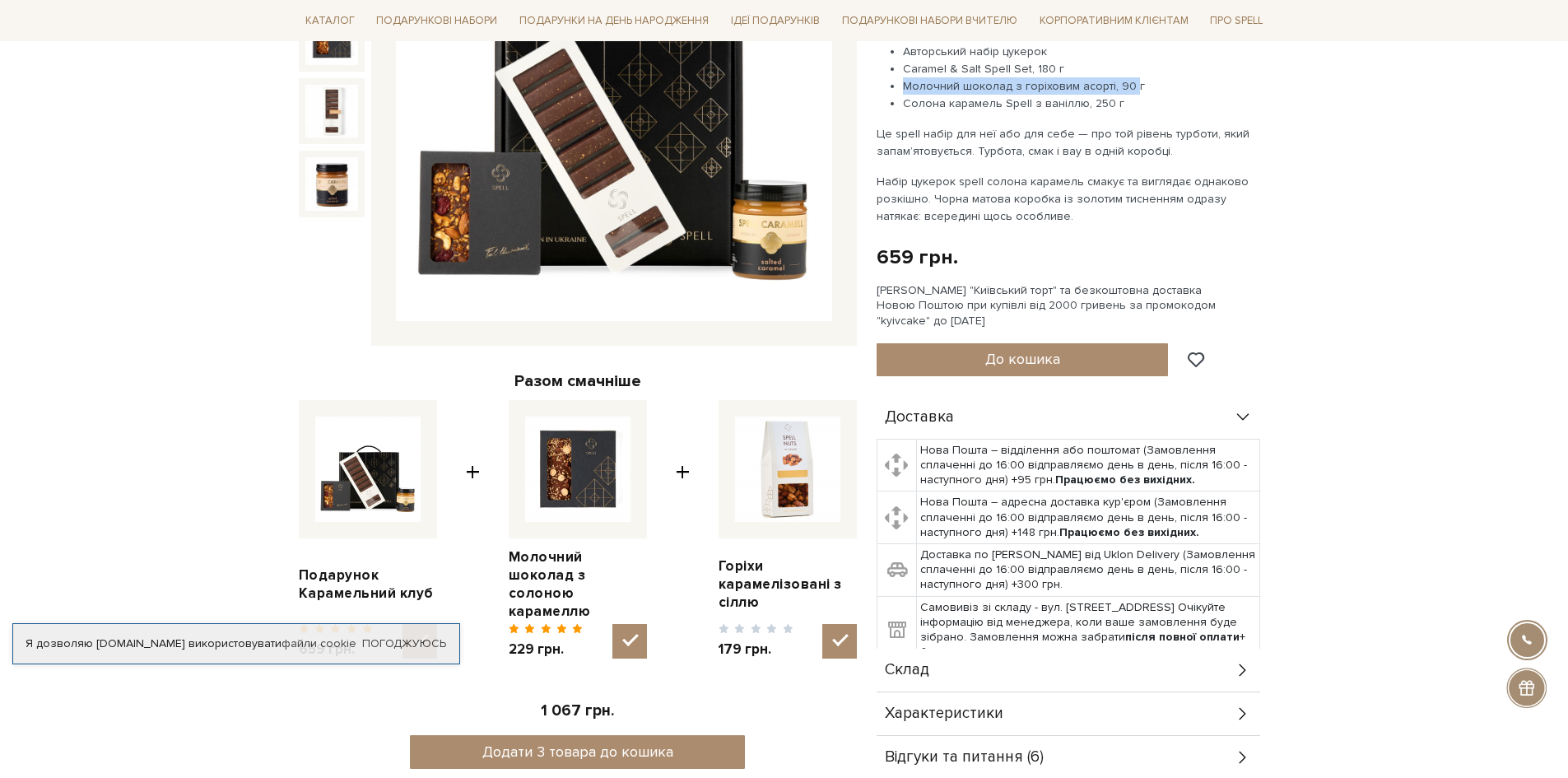
scroll to position [493, 0]
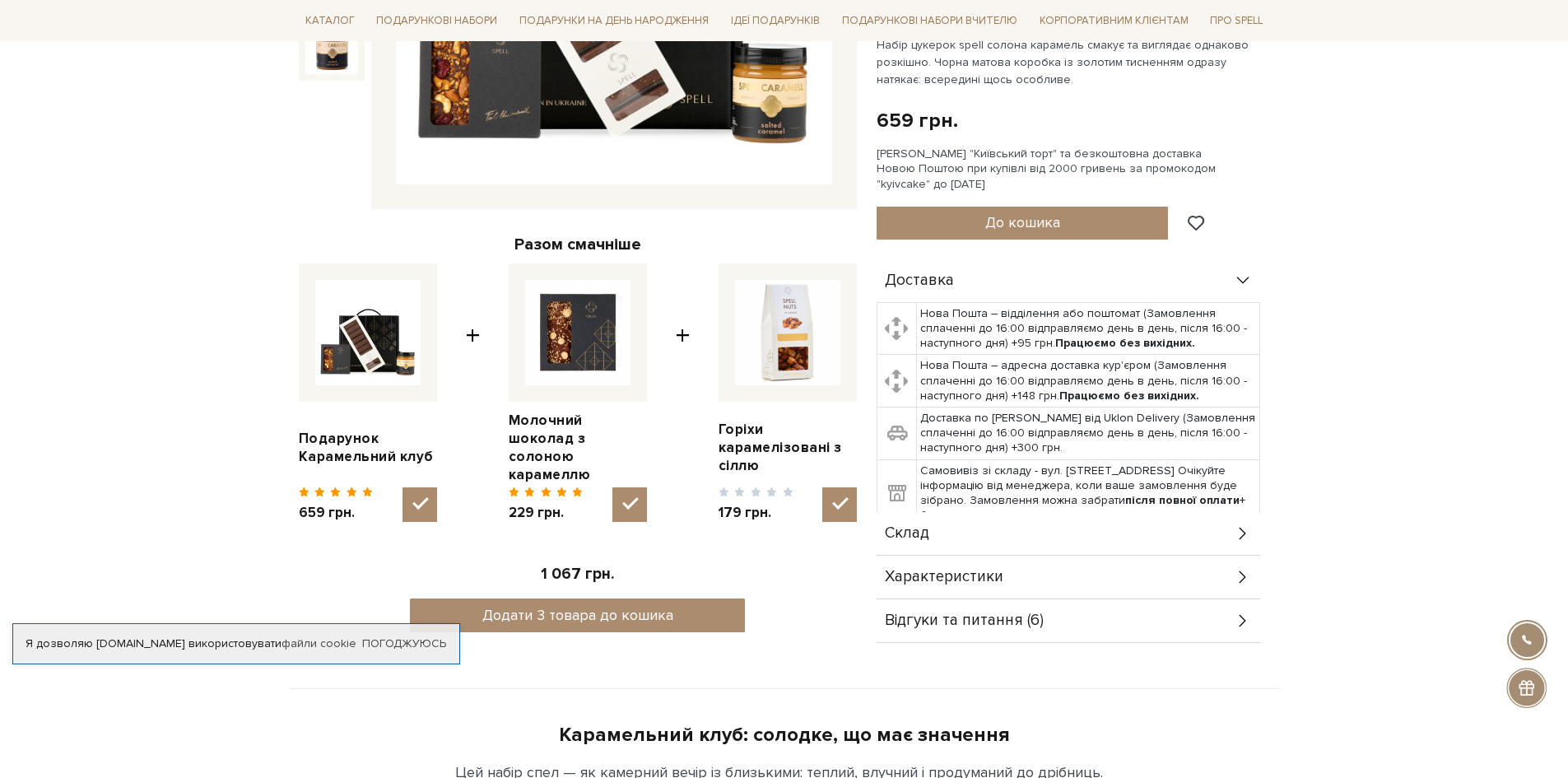
click at [1169, 612] on div "Відгуки та питання (6)" at bounding box center [1068, 620] width 383 height 43
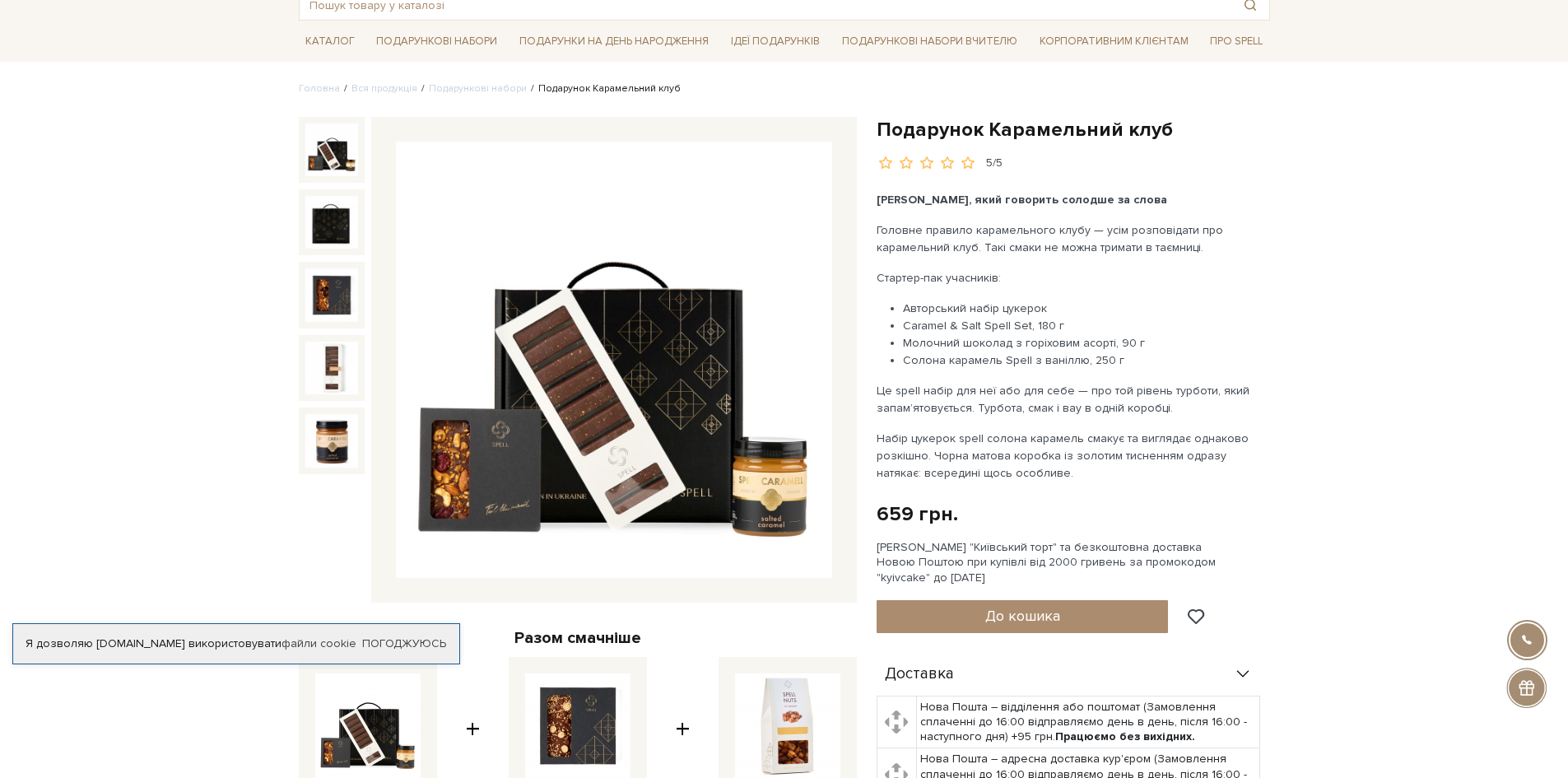
scroll to position [82, 0]
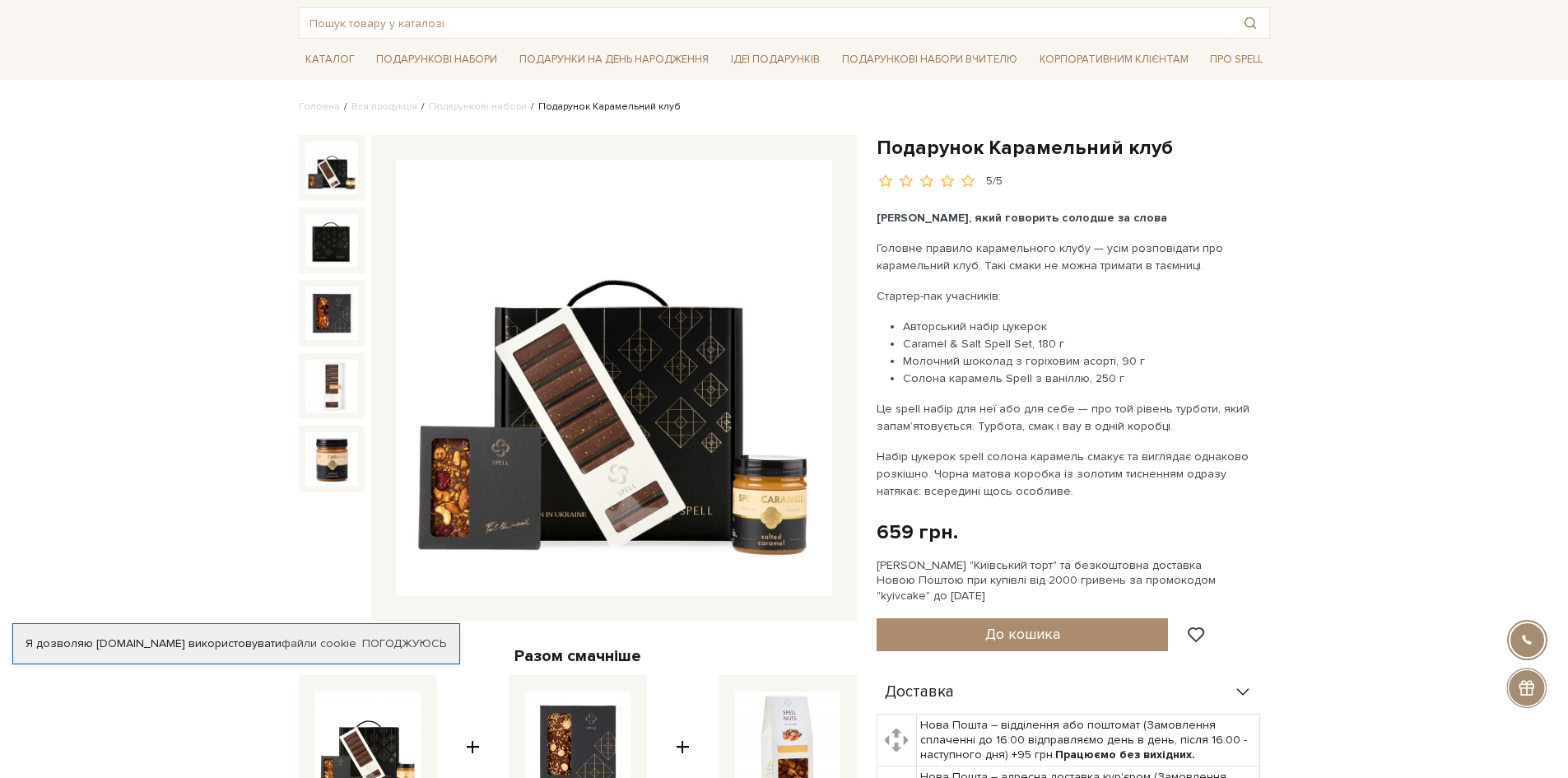
drag, startPoint x: 905, startPoint y: 320, endPoint x: 1056, endPoint y: 337, distance: 152.0
click at [1056, 337] on ul "Авторський набір цукерок Caramel & Salt Spell Set, 180 г Молочний шоколад з гор…" at bounding box center [1070, 353] width 386 height 69
click at [1228, 378] on li "Солона карамель Spell з ваніллю, 250 г" at bounding box center [1083, 378] width 360 height 18
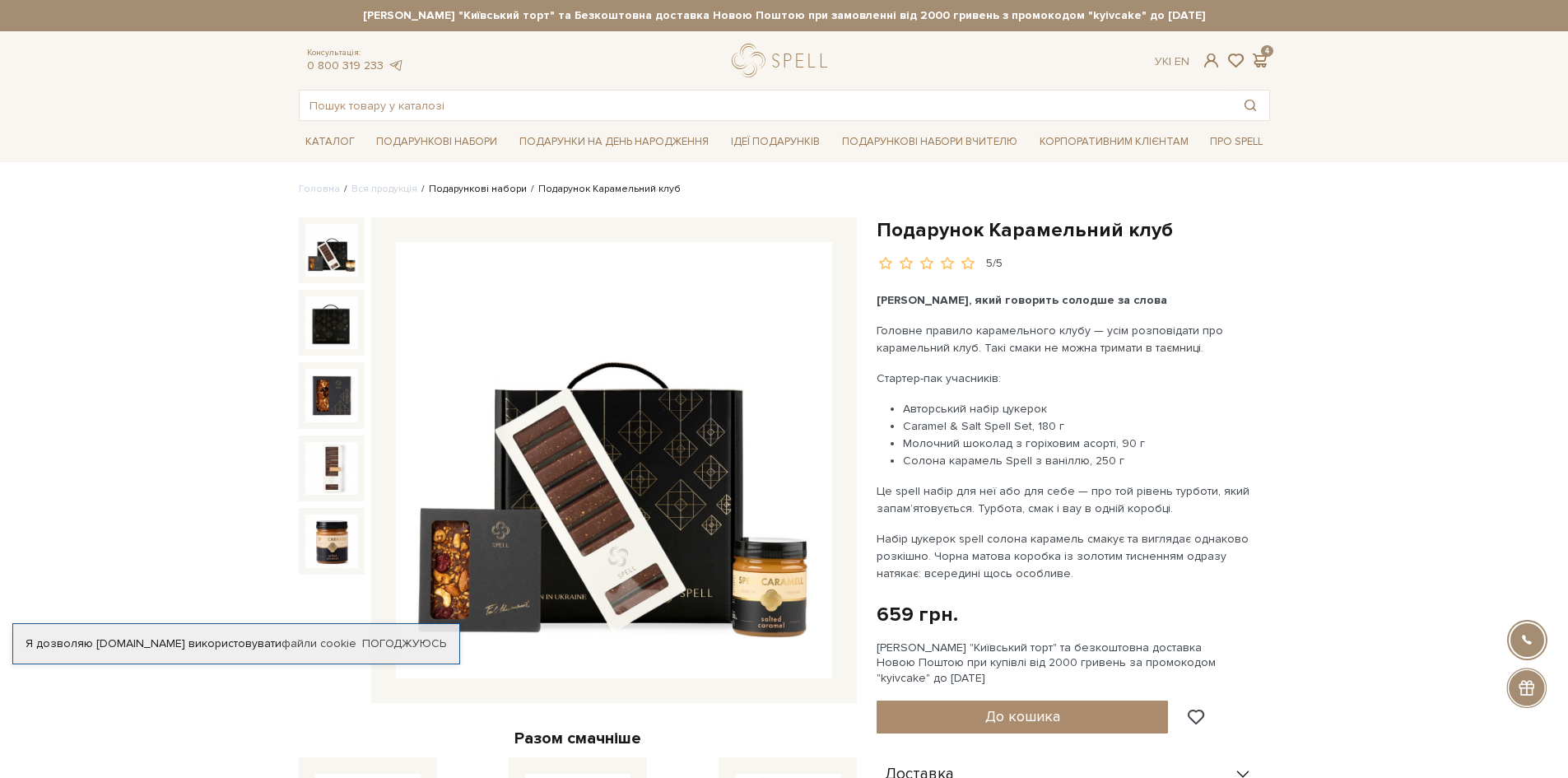
click at [486, 188] on link "Подарункові набори" at bounding box center [478, 188] width 98 height 12
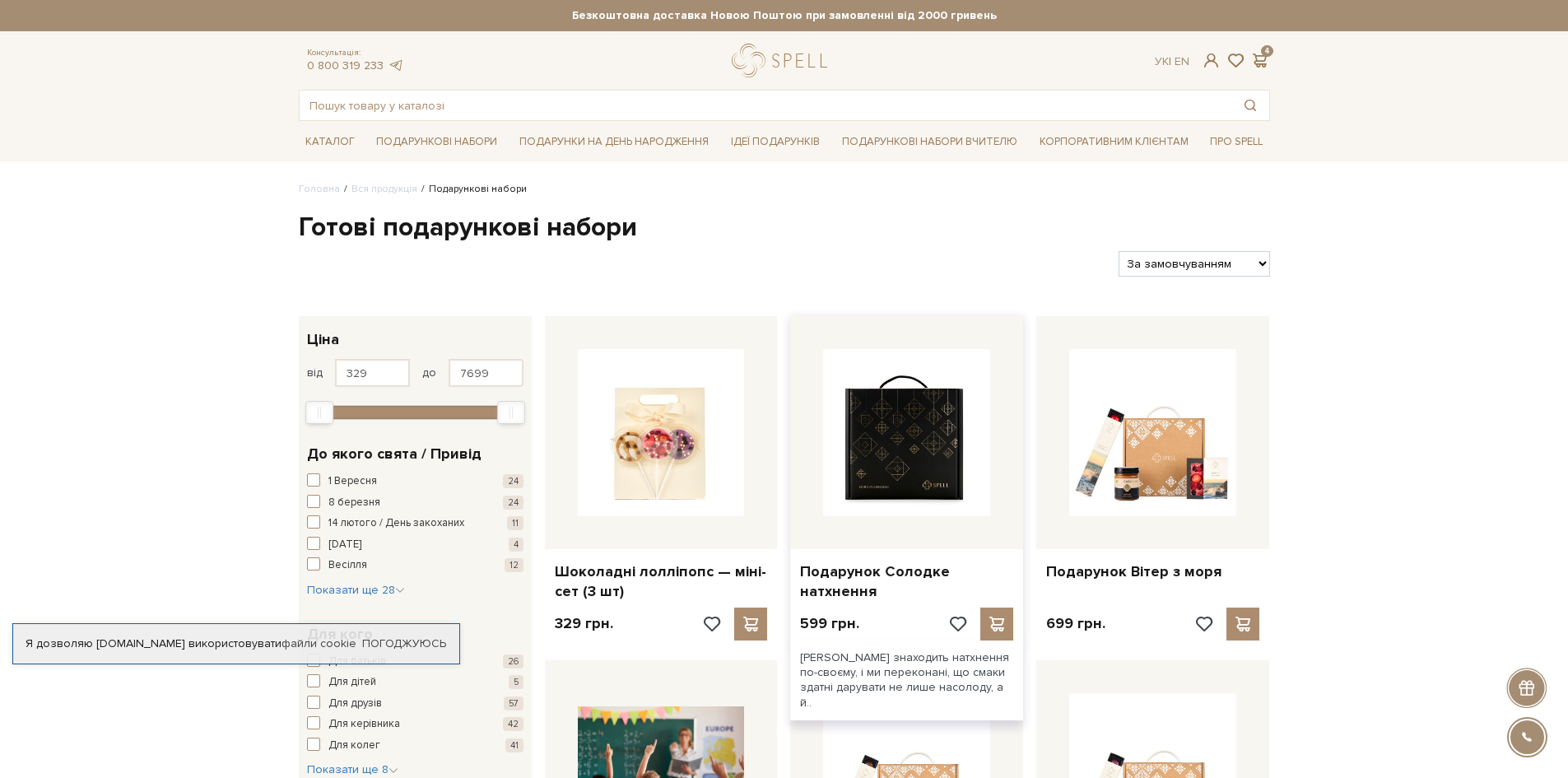
click at [916, 456] on img at bounding box center [906, 432] width 167 height 167
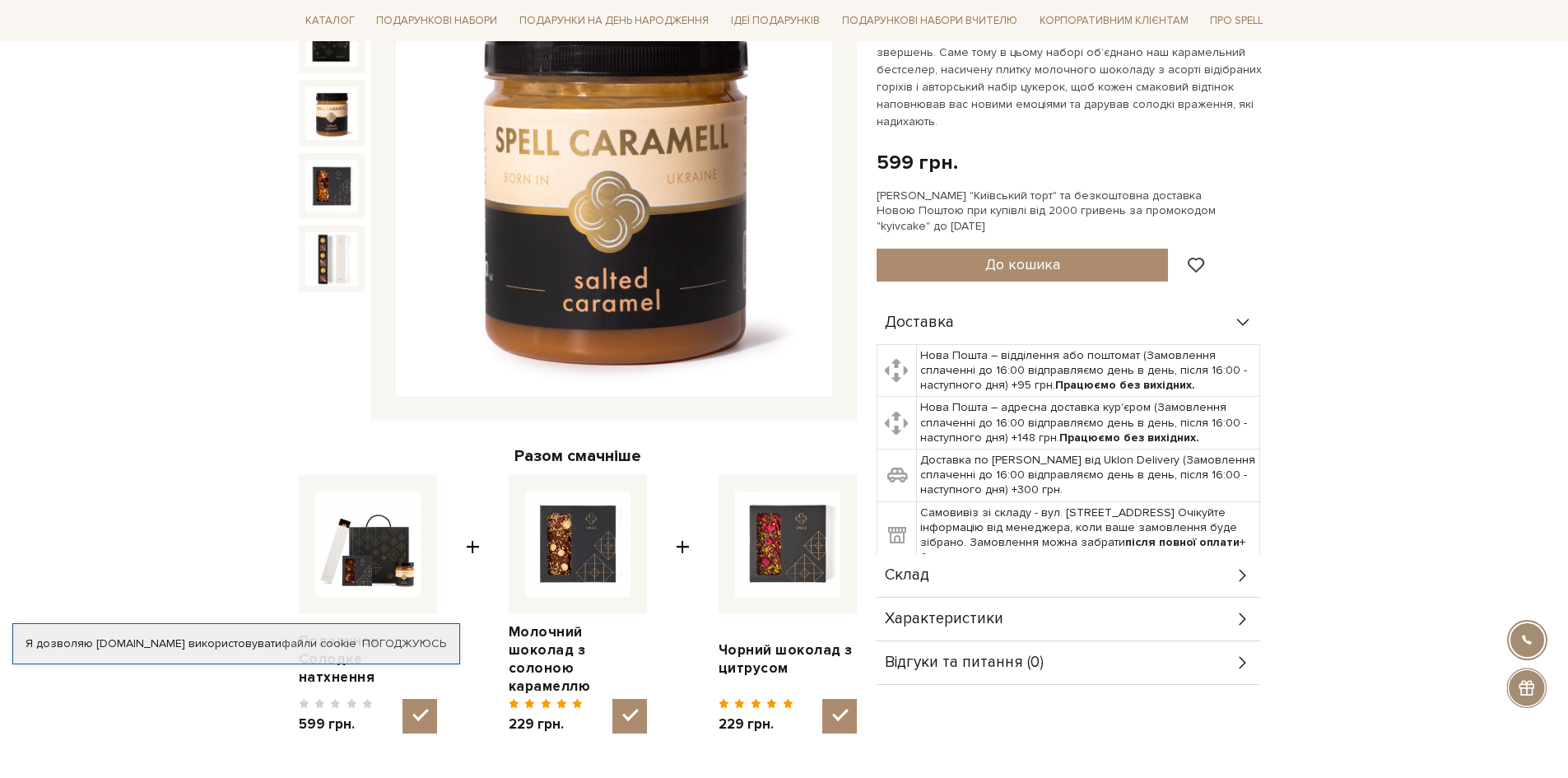
scroll to position [329, 0]
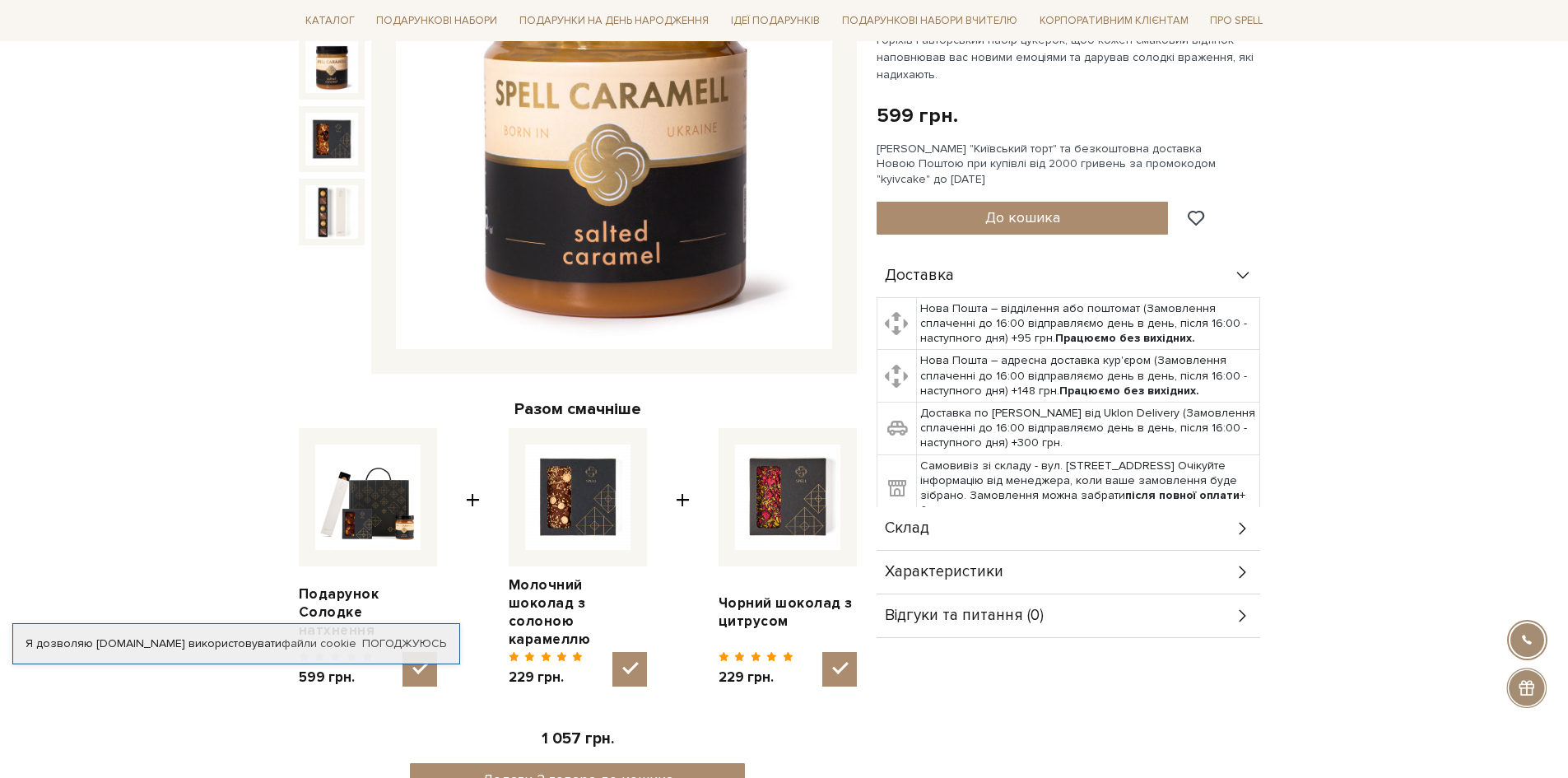
click at [1229, 508] on div "Склад" at bounding box center [1068, 529] width 383 height 43
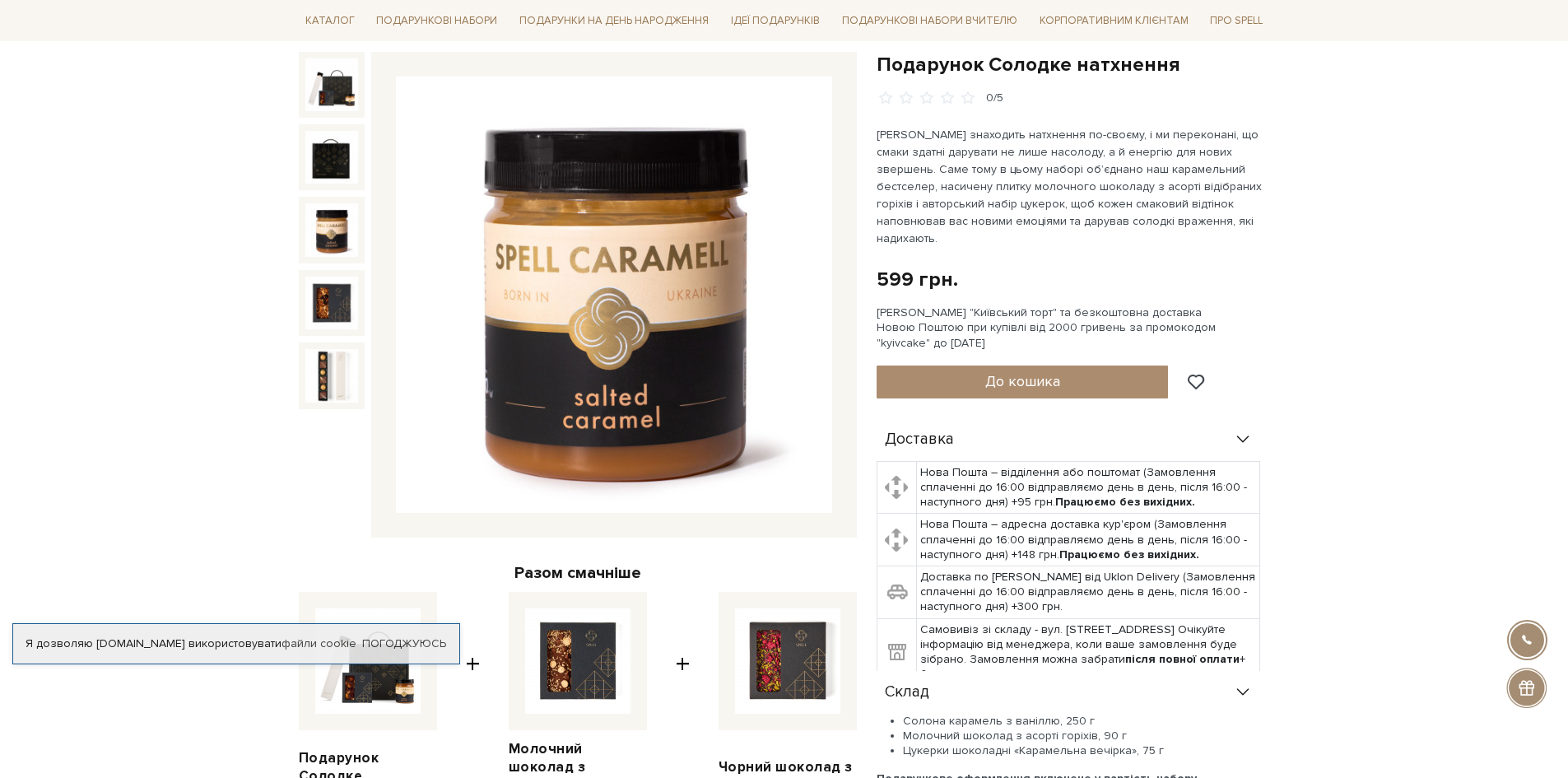
scroll to position [164, 0]
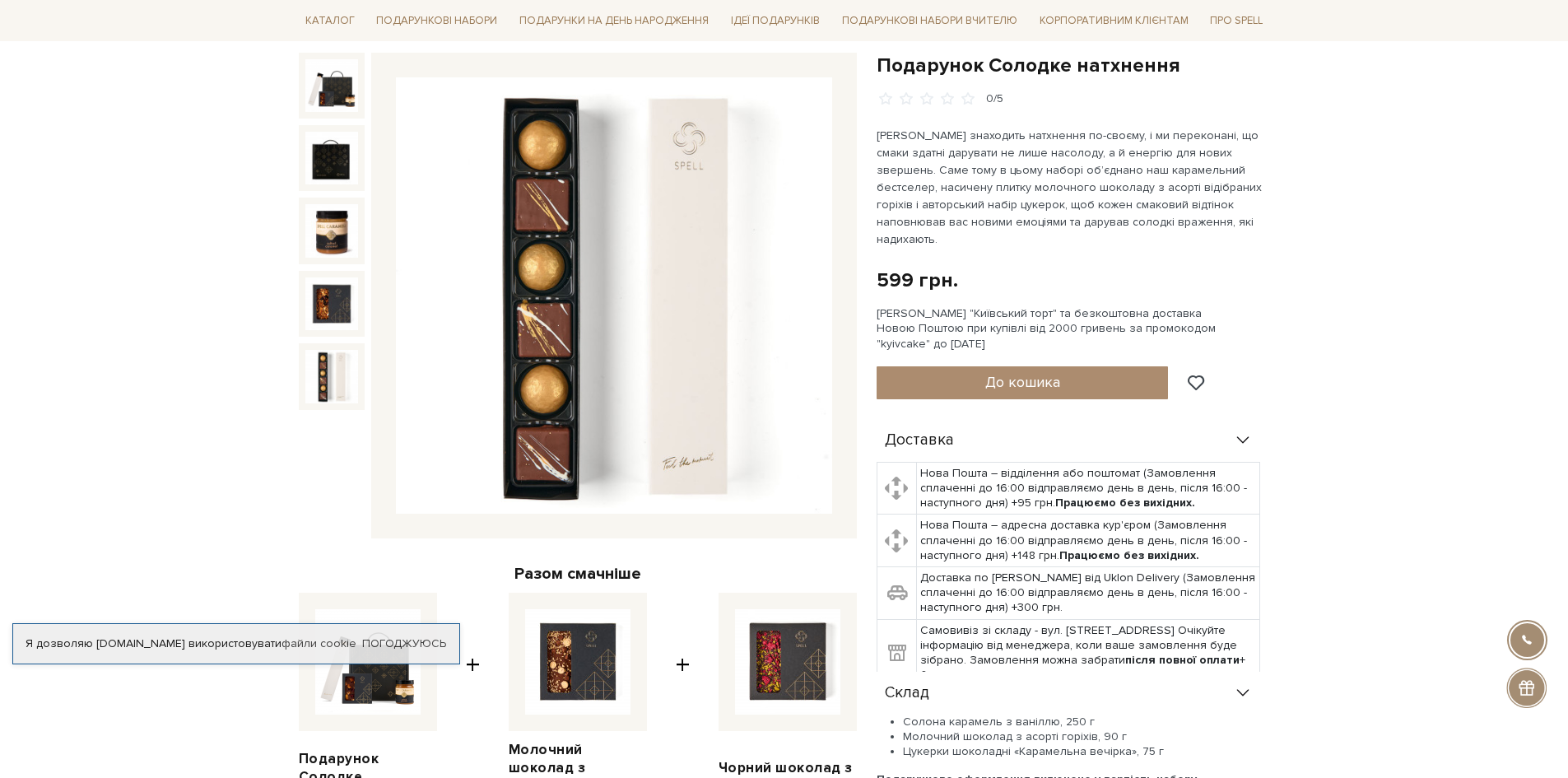
click at [326, 377] on img at bounding box center [331, 376] width 52 height 52
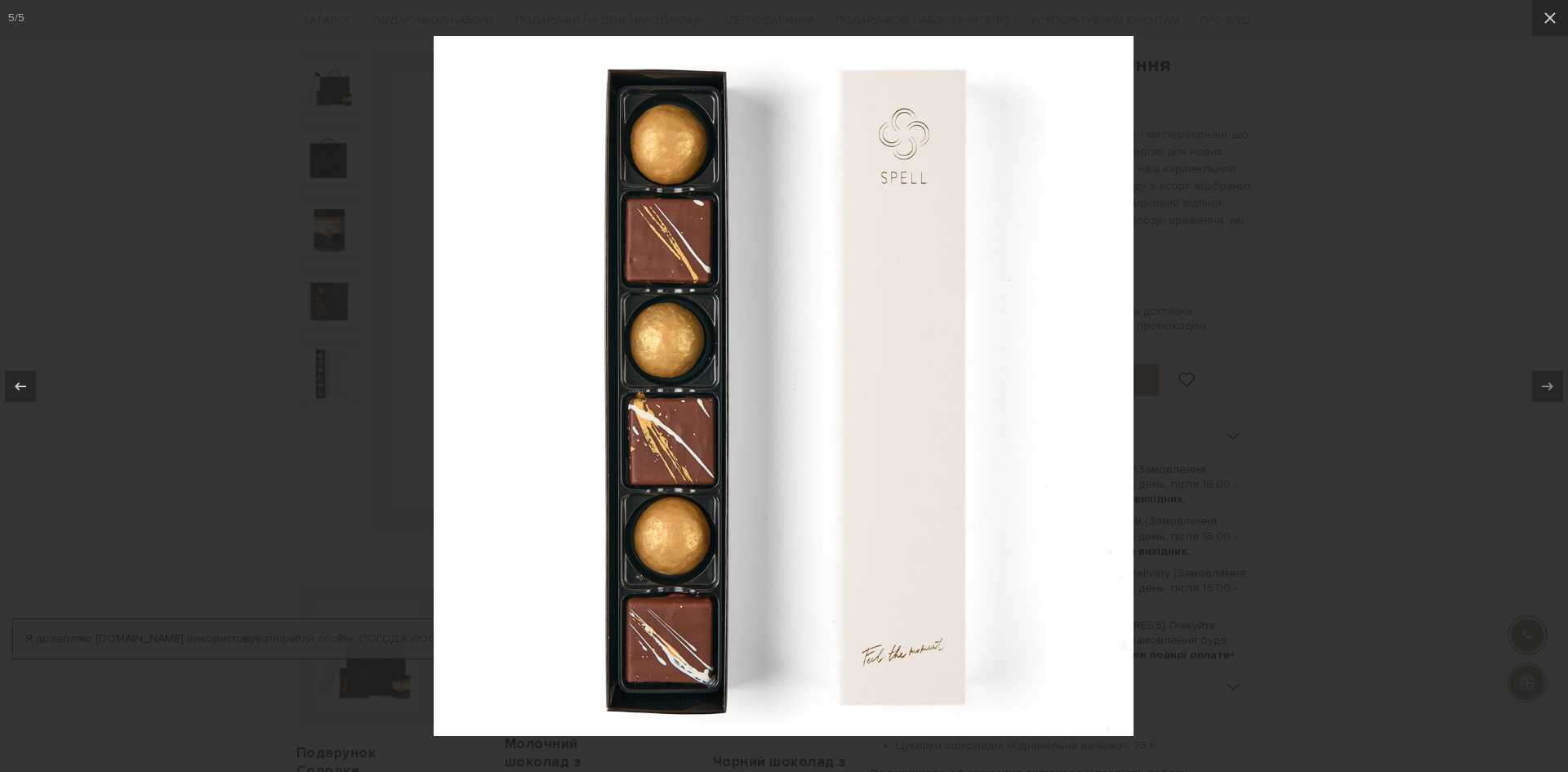
click at [687, 325] on img at bounding box center [784, 386] width 700 height 700
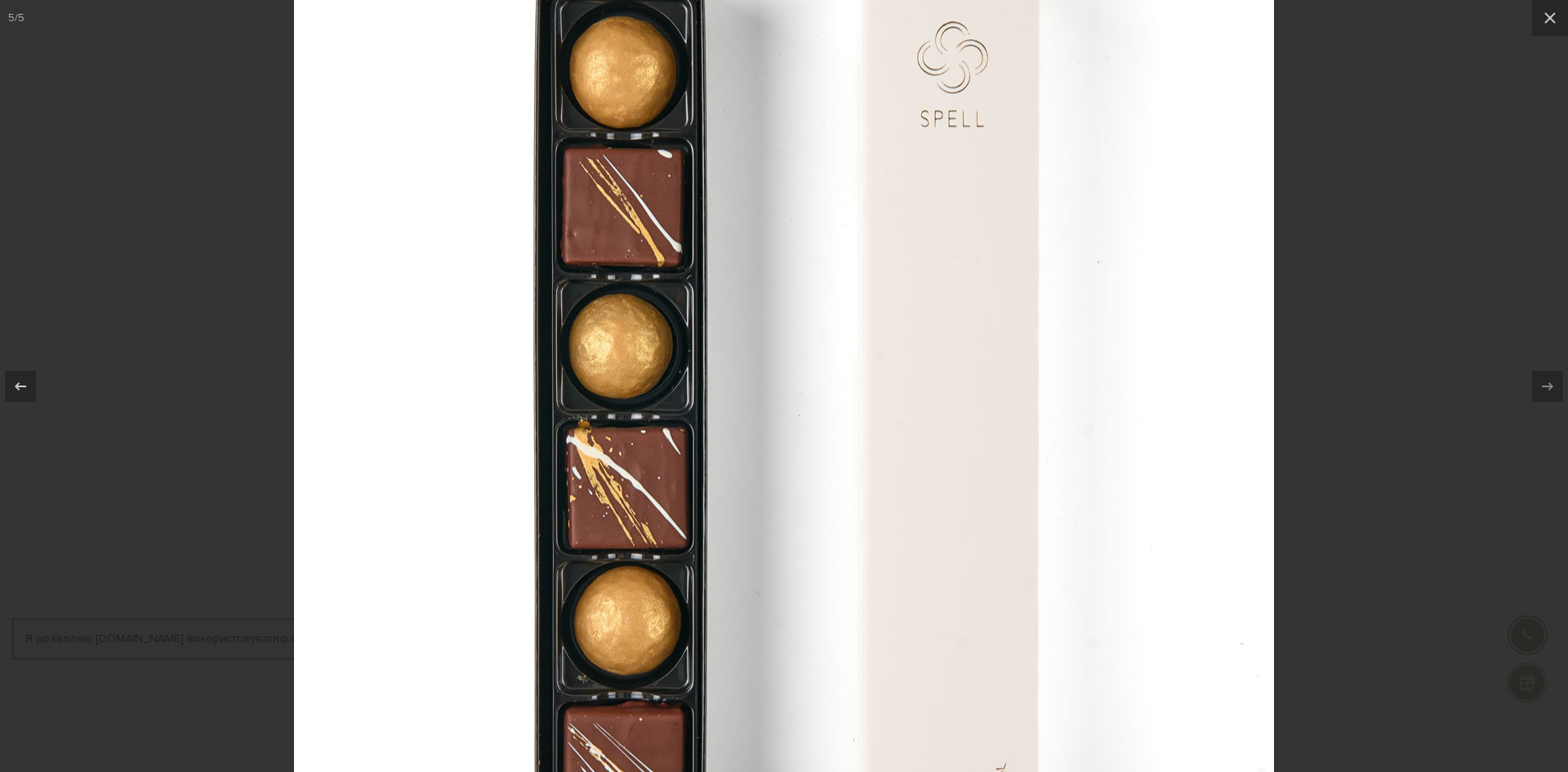
click at [687, 325] on img at bounding box center [784, 410] width 980 height 980
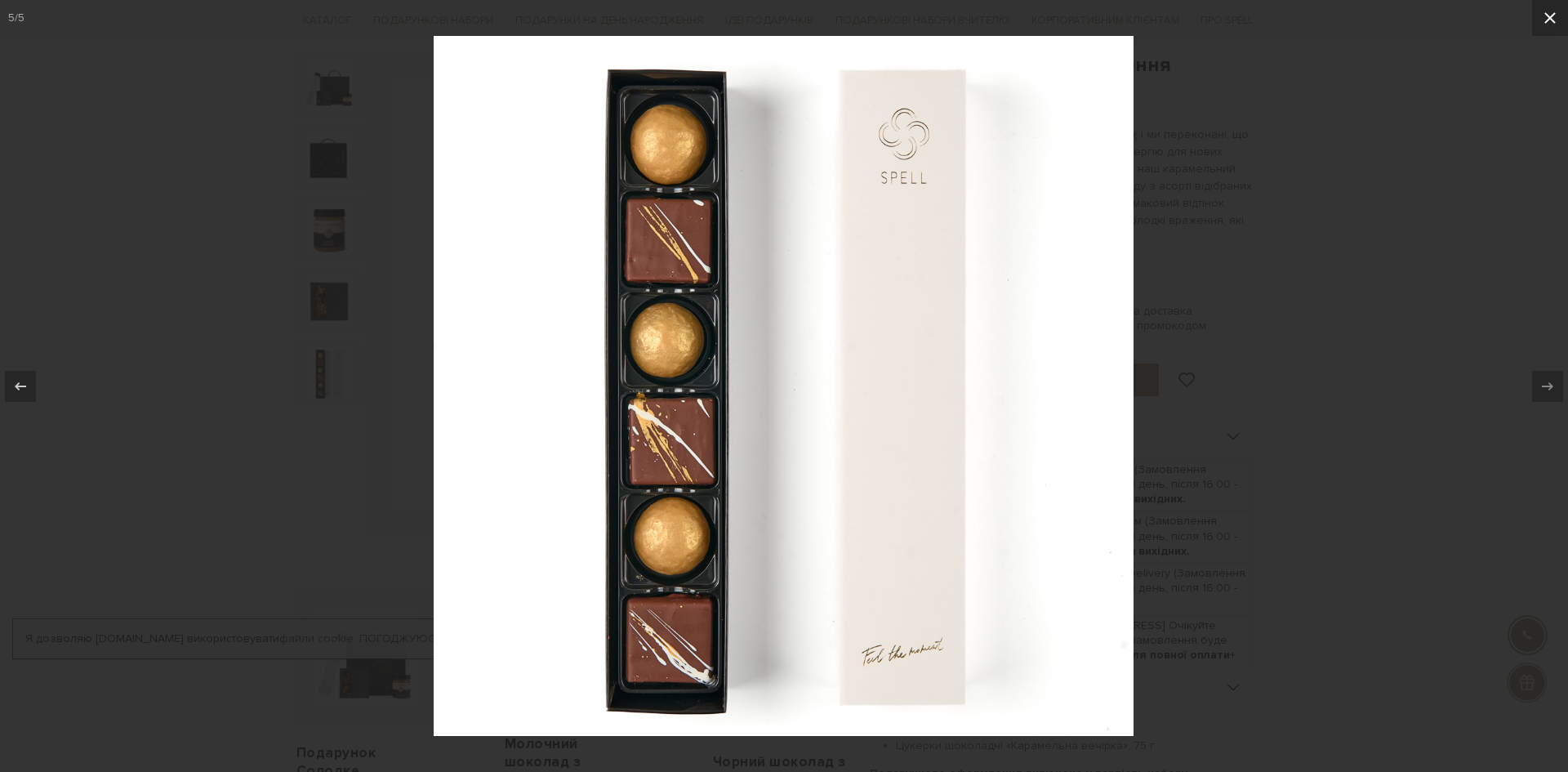
click at [1553, 16] on icon at bounding box center [1550, 18] width 11 height 11
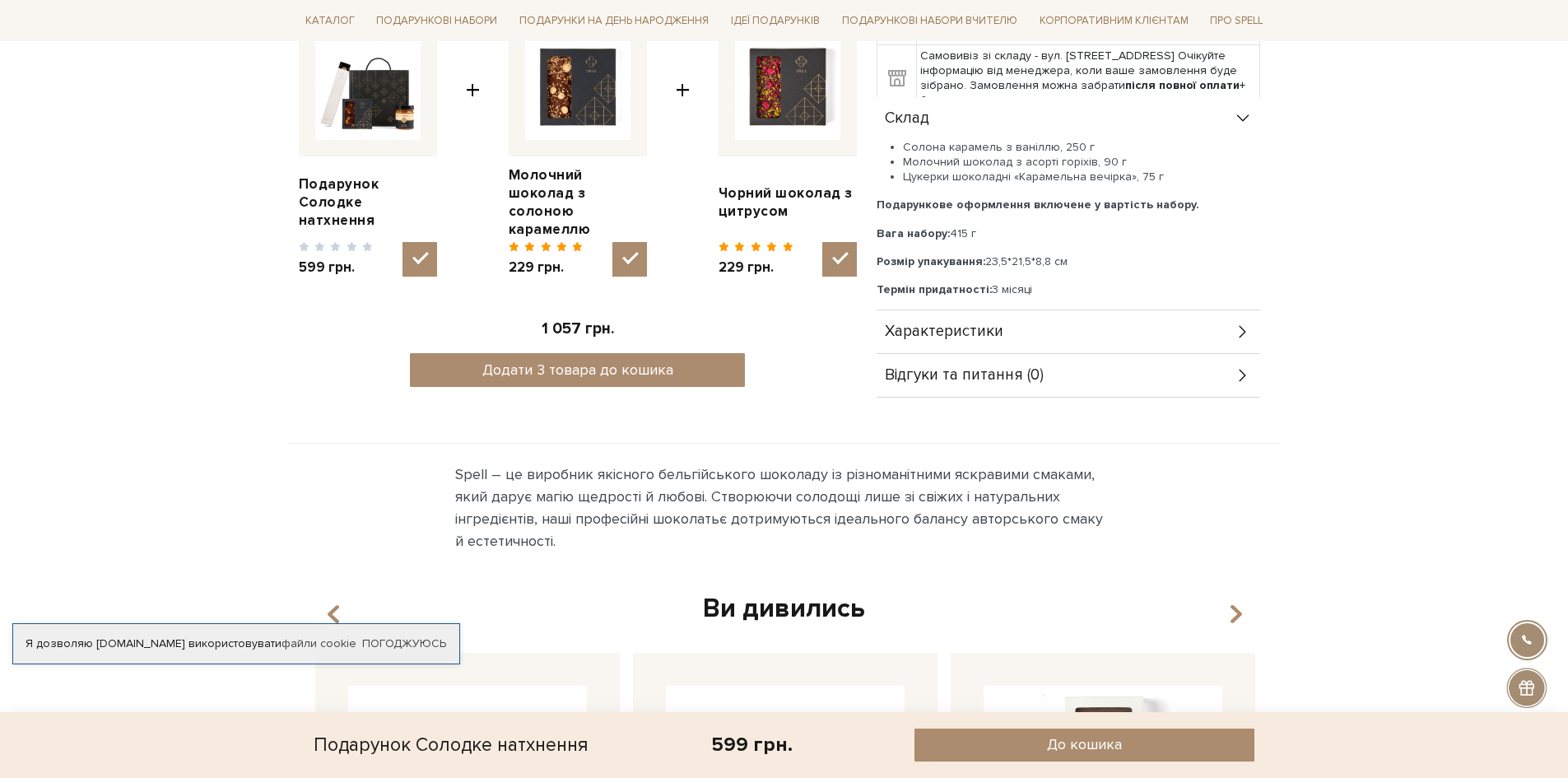
scroll to position [741, 0]
click at [1229, 311] on div "Характеристики" at bounding box center [1068, 330] width 383 height 43
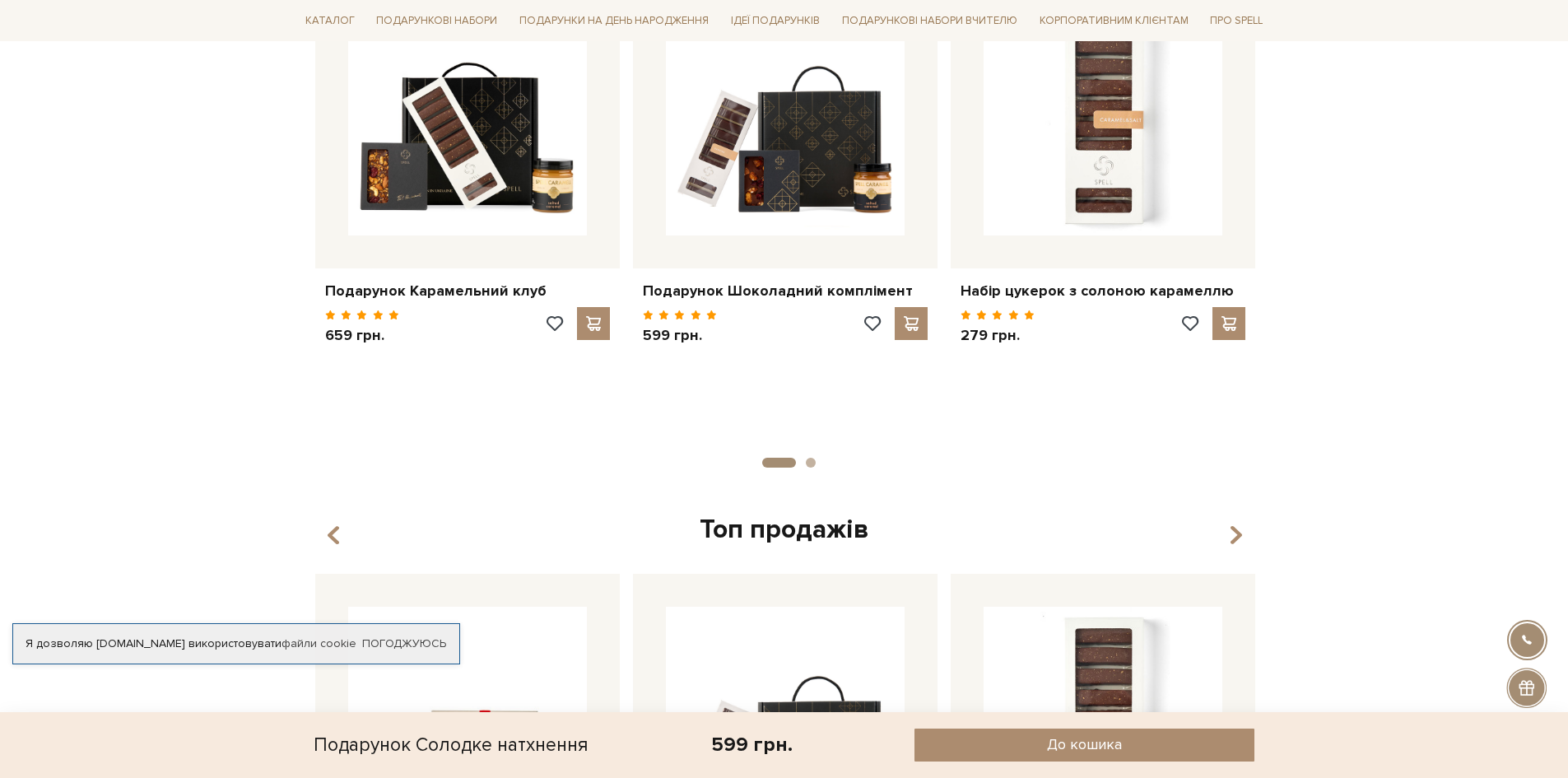
scroll to position [2058, 0]
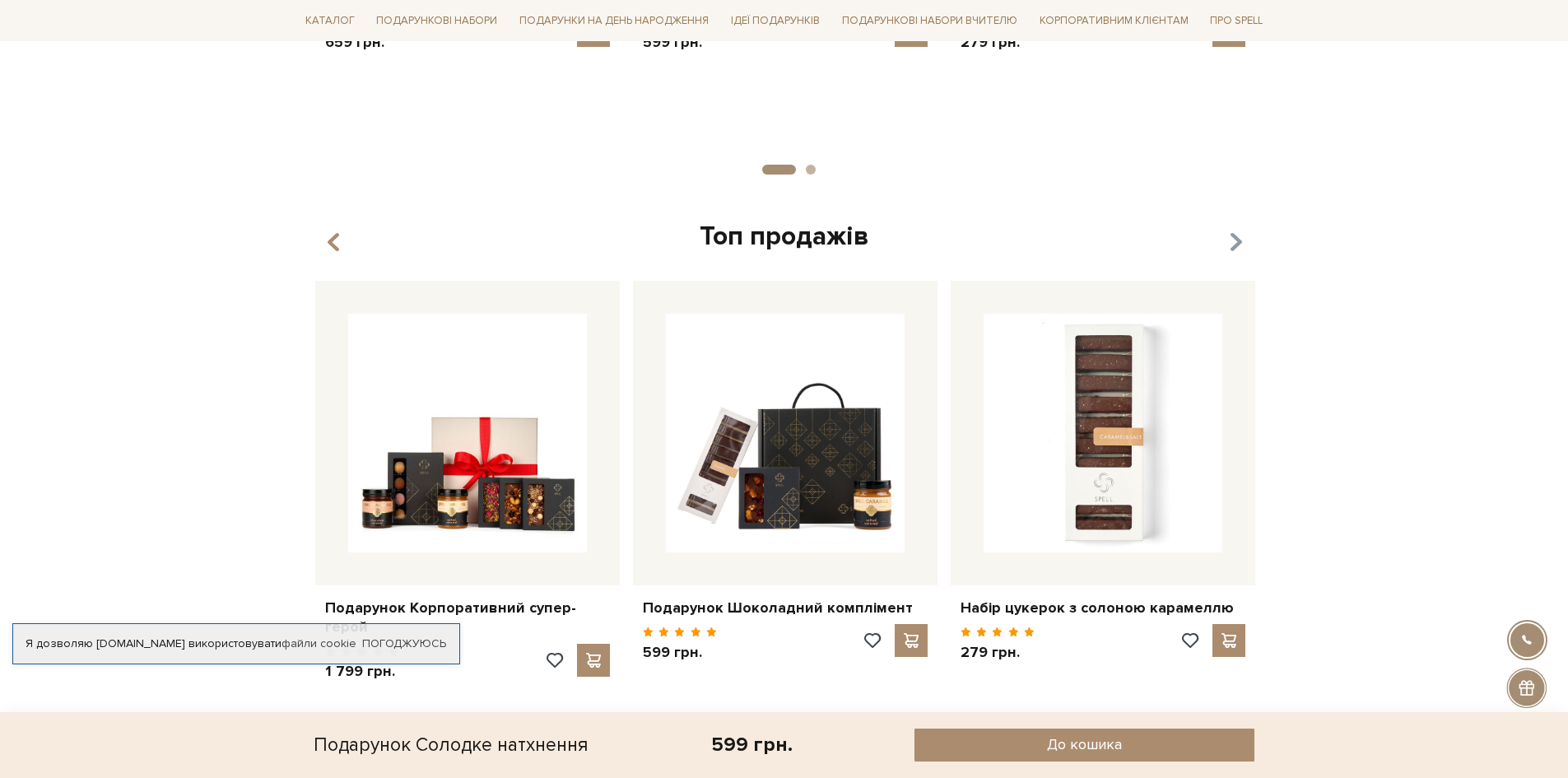
click at [1237, 244] on icon "button" at bounding box center [1235, 243] width 14 height 28
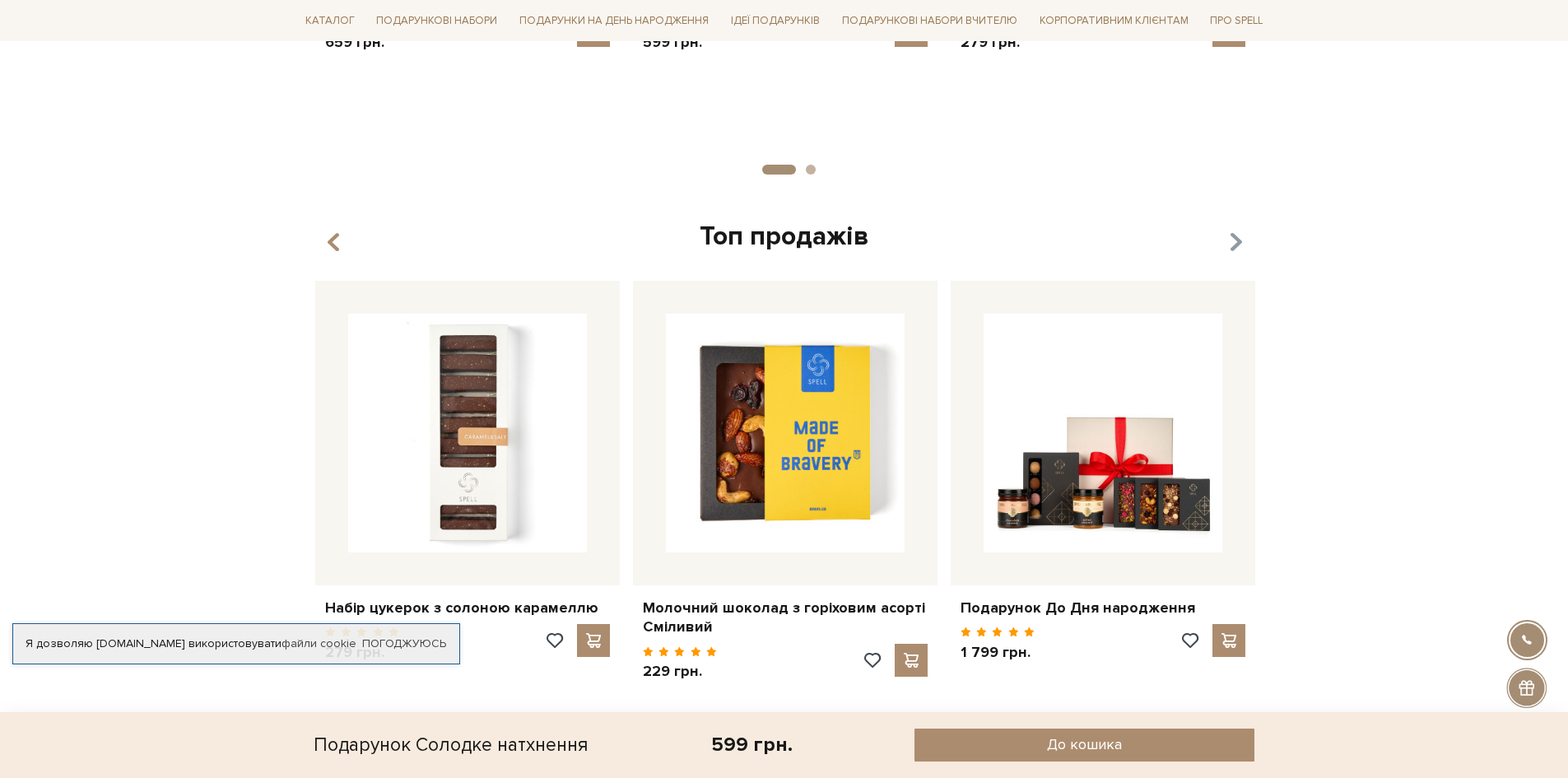
click at [1237, 243] on icon "button" at bounding box center [1235, 243] width 14 height 28
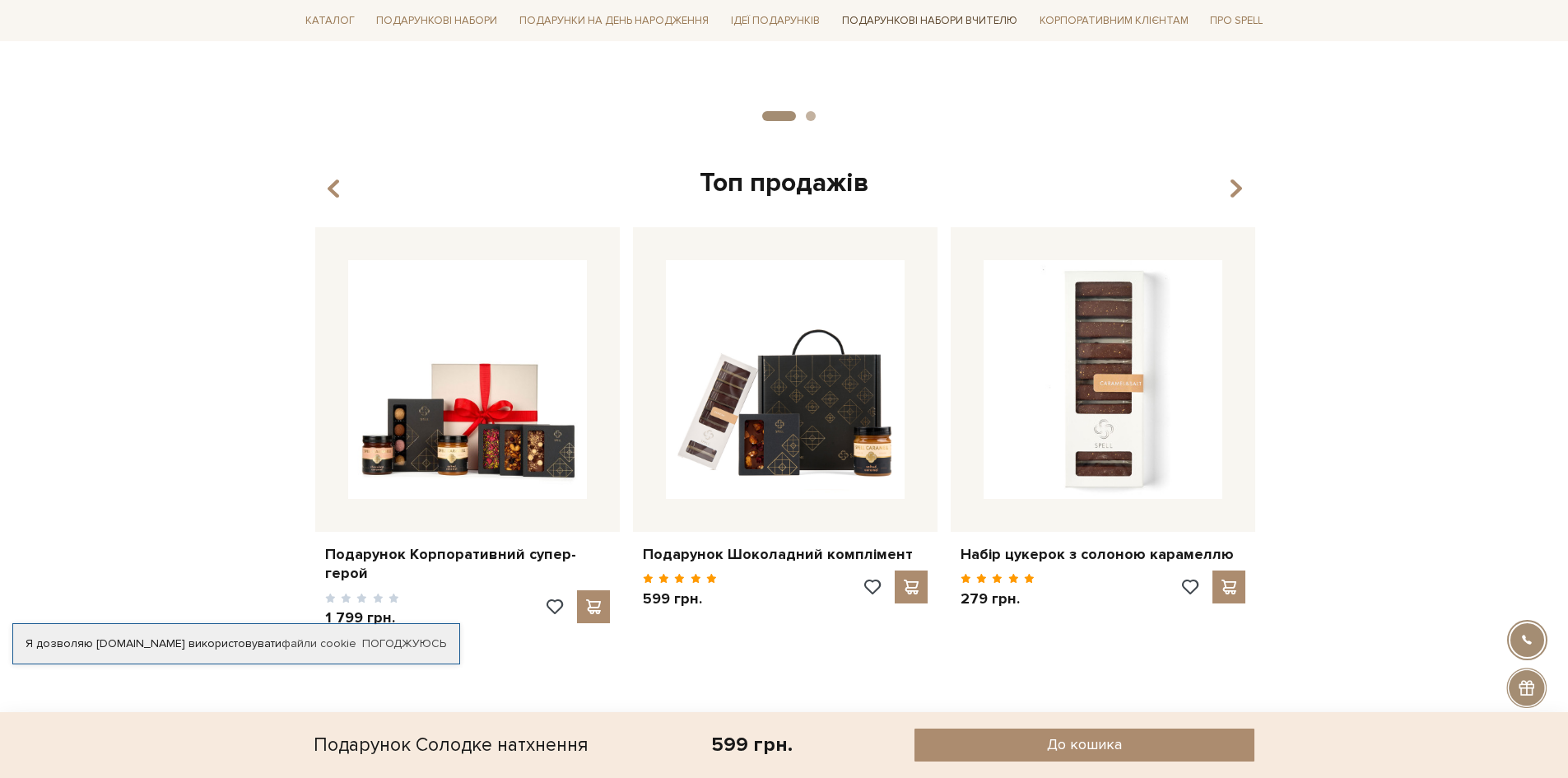
scroll to position [2044, 0]
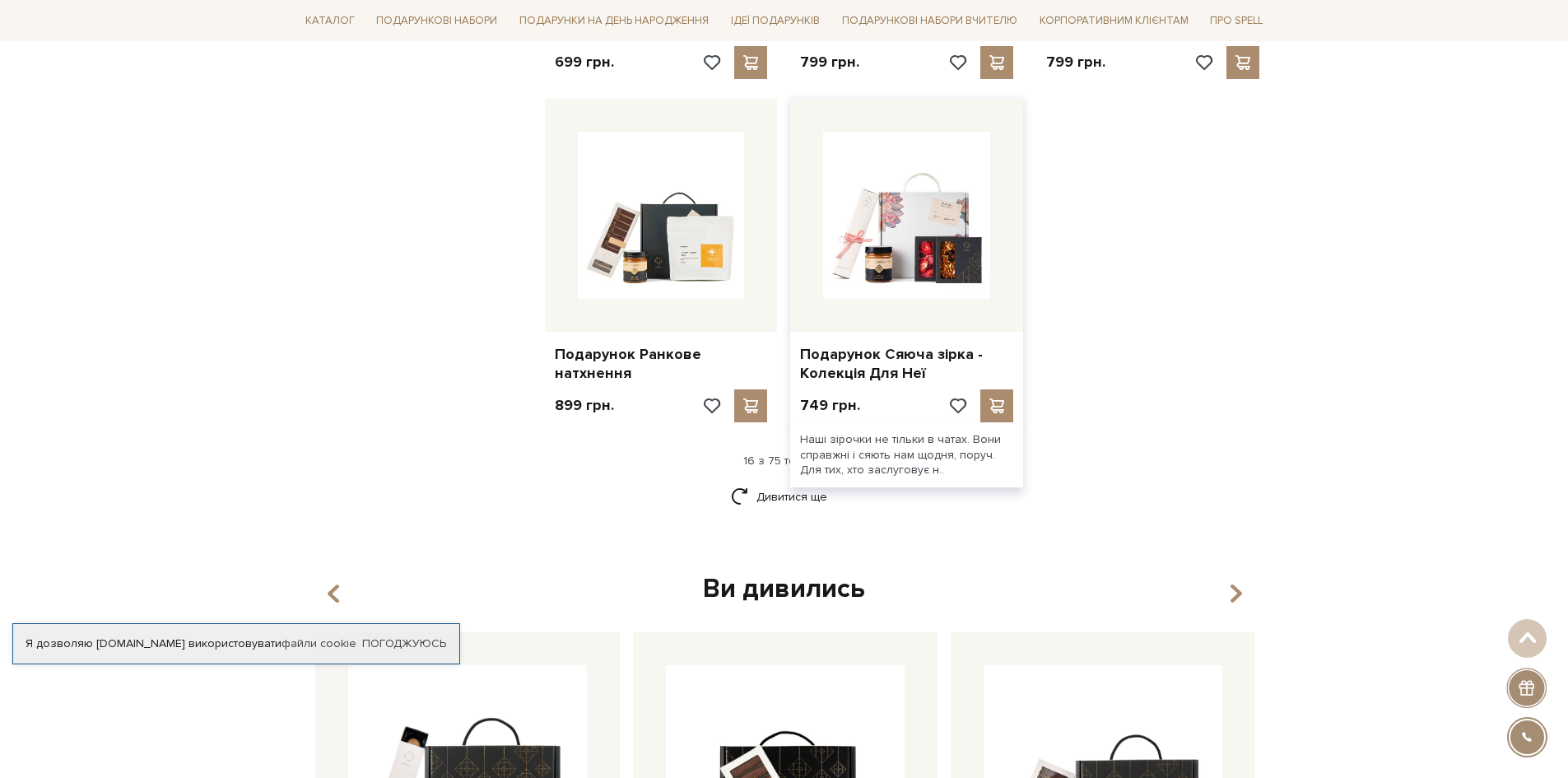
scroll to position [1976, 0]
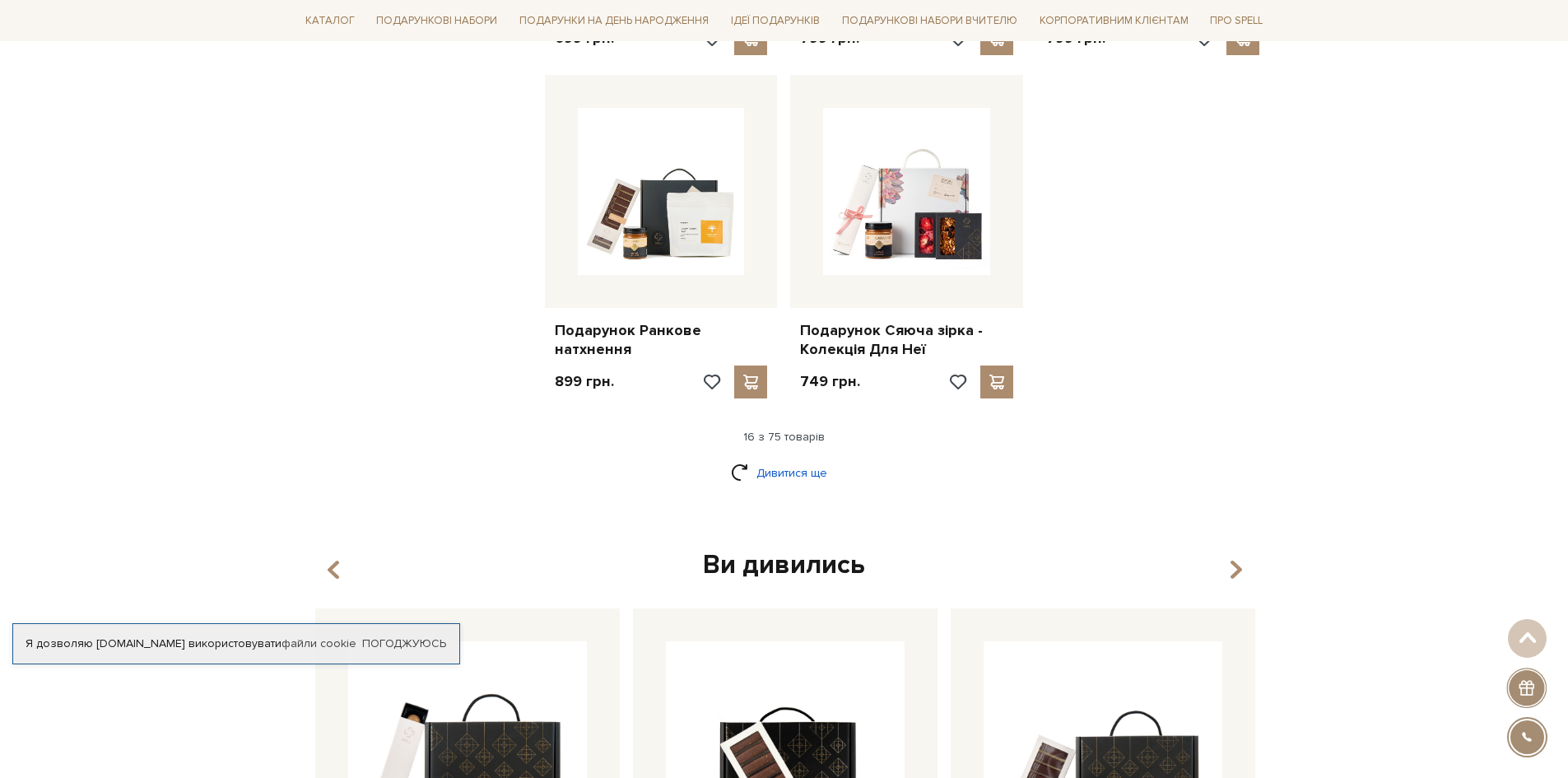
click at [762, 464] on link "Дивитися ще" at bounding box center [784, 473] width 107 height 29
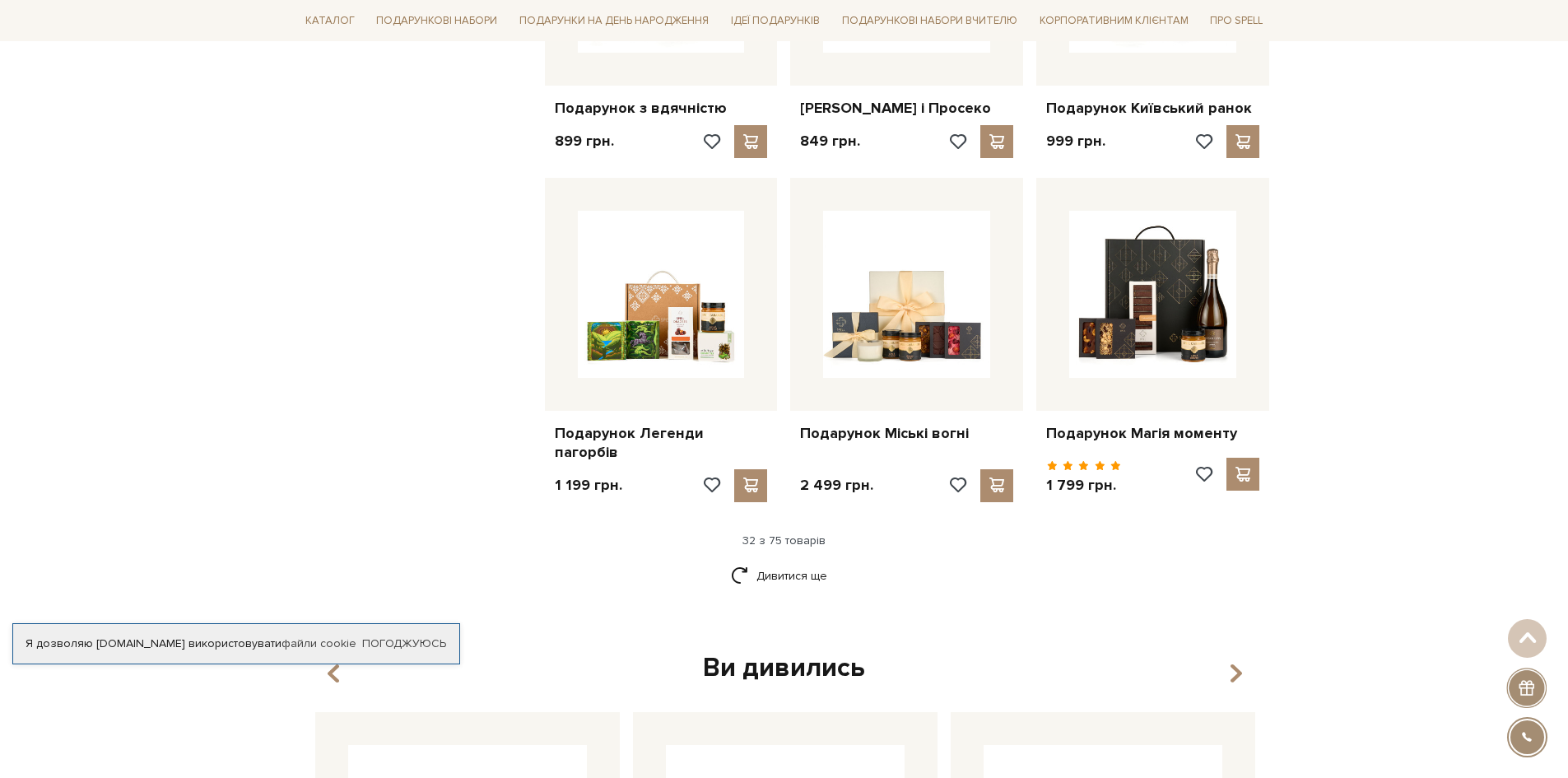
scroll to position [3622, 0]
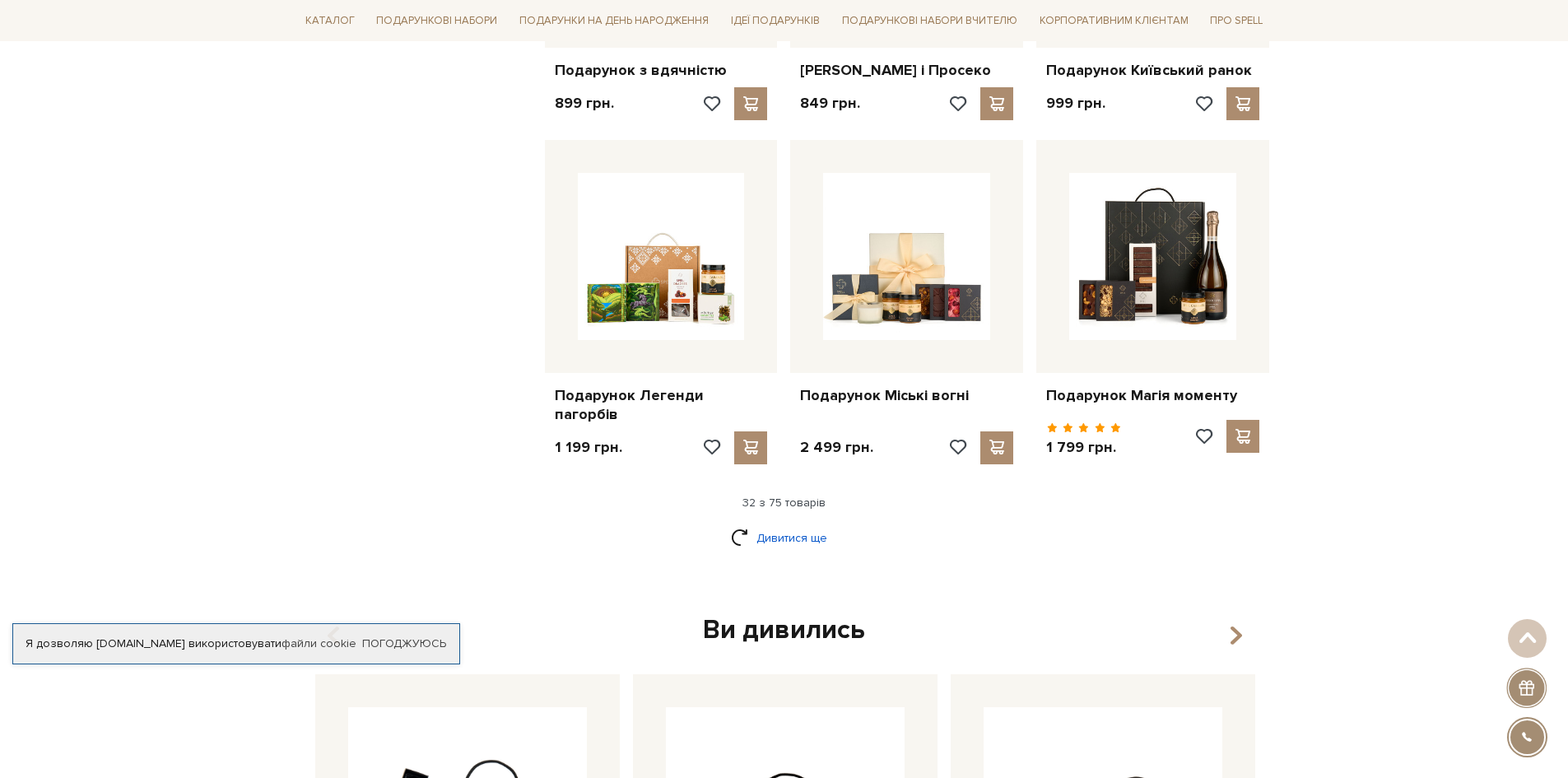
click at [795, 536] on link "Дивитися ще" at bounding box center [784, 537] width 107 height 29
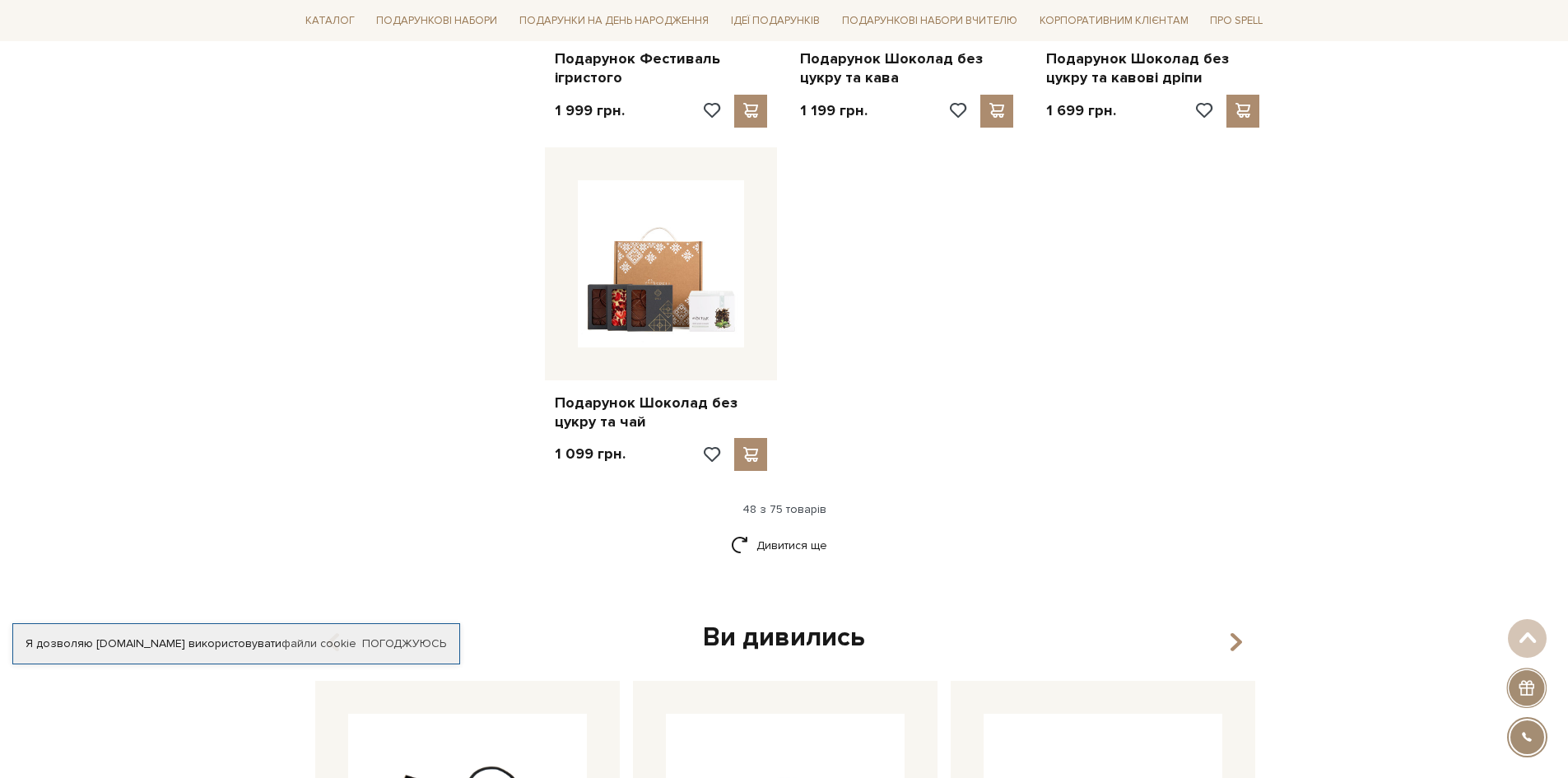
scroll to position [5844, 0]
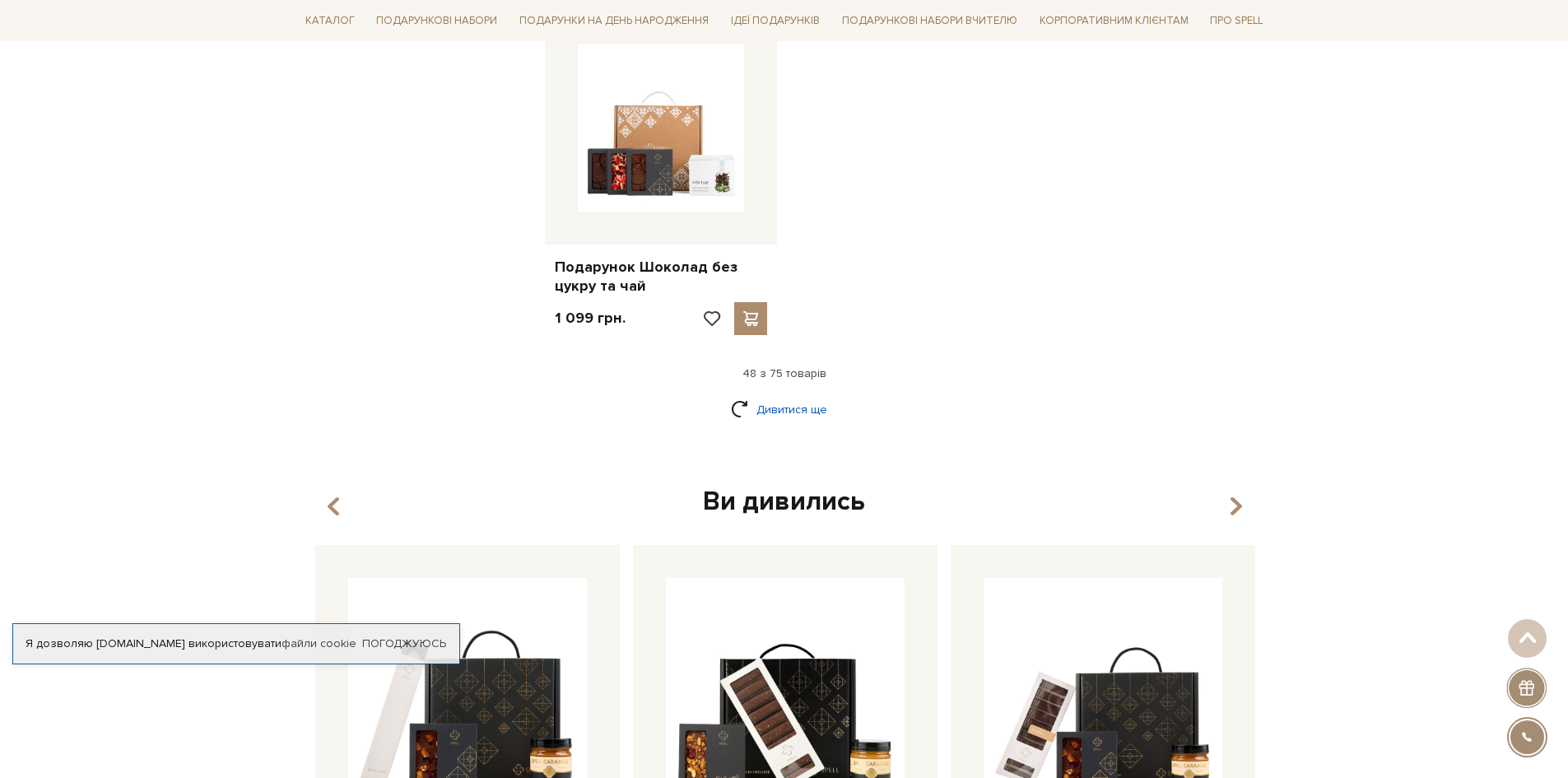
click at [815, 410] on link "Дивитися ще" at bounding box center [784, 410] width 107 height 29
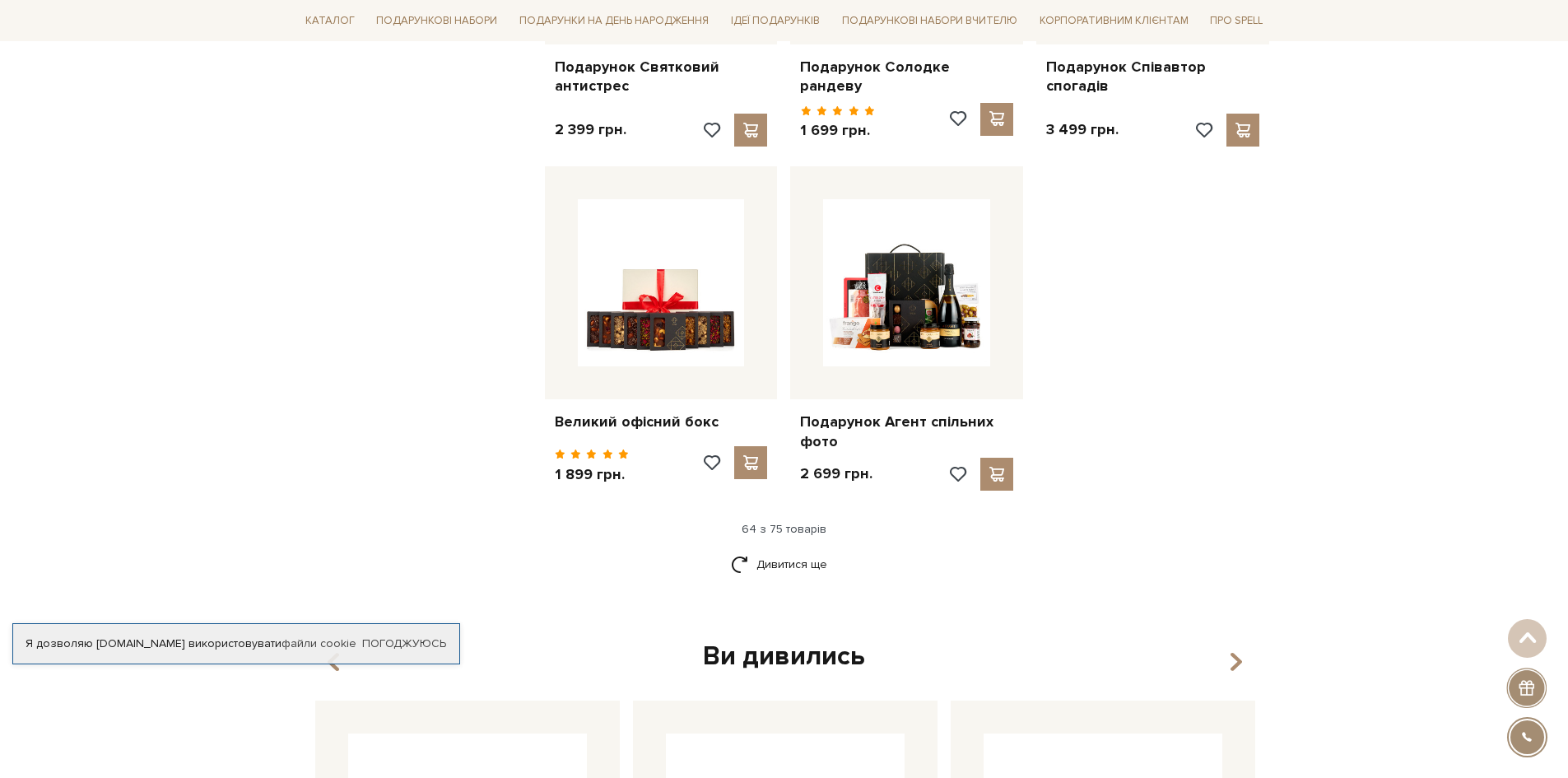
scroll to position [7491, 0]
